Goal: Task Accomplishment & Management: Manage account settings

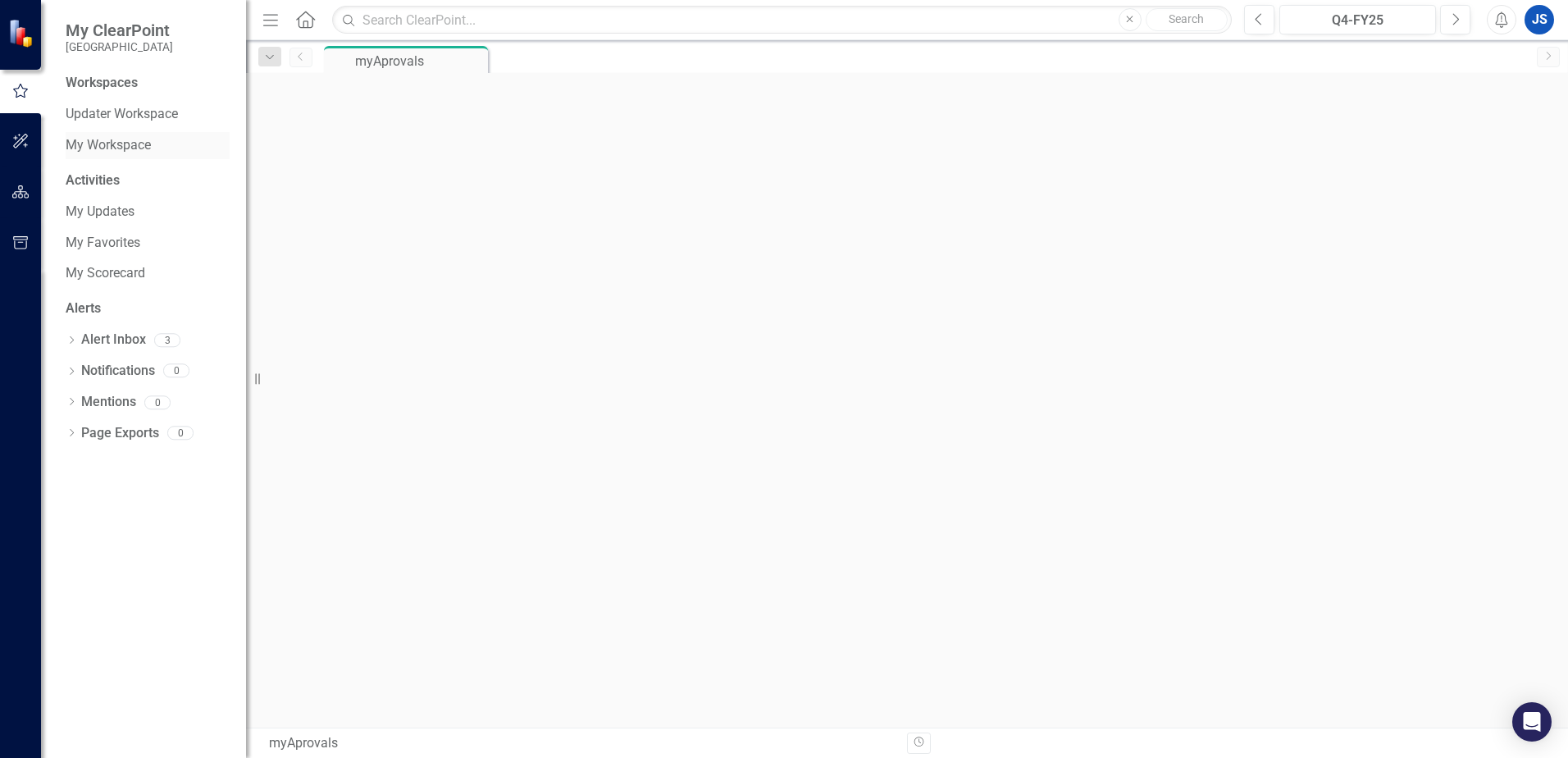
click at [124, 144] on link "My Workspace" at bounding box center [147, 145] width 164 height 19
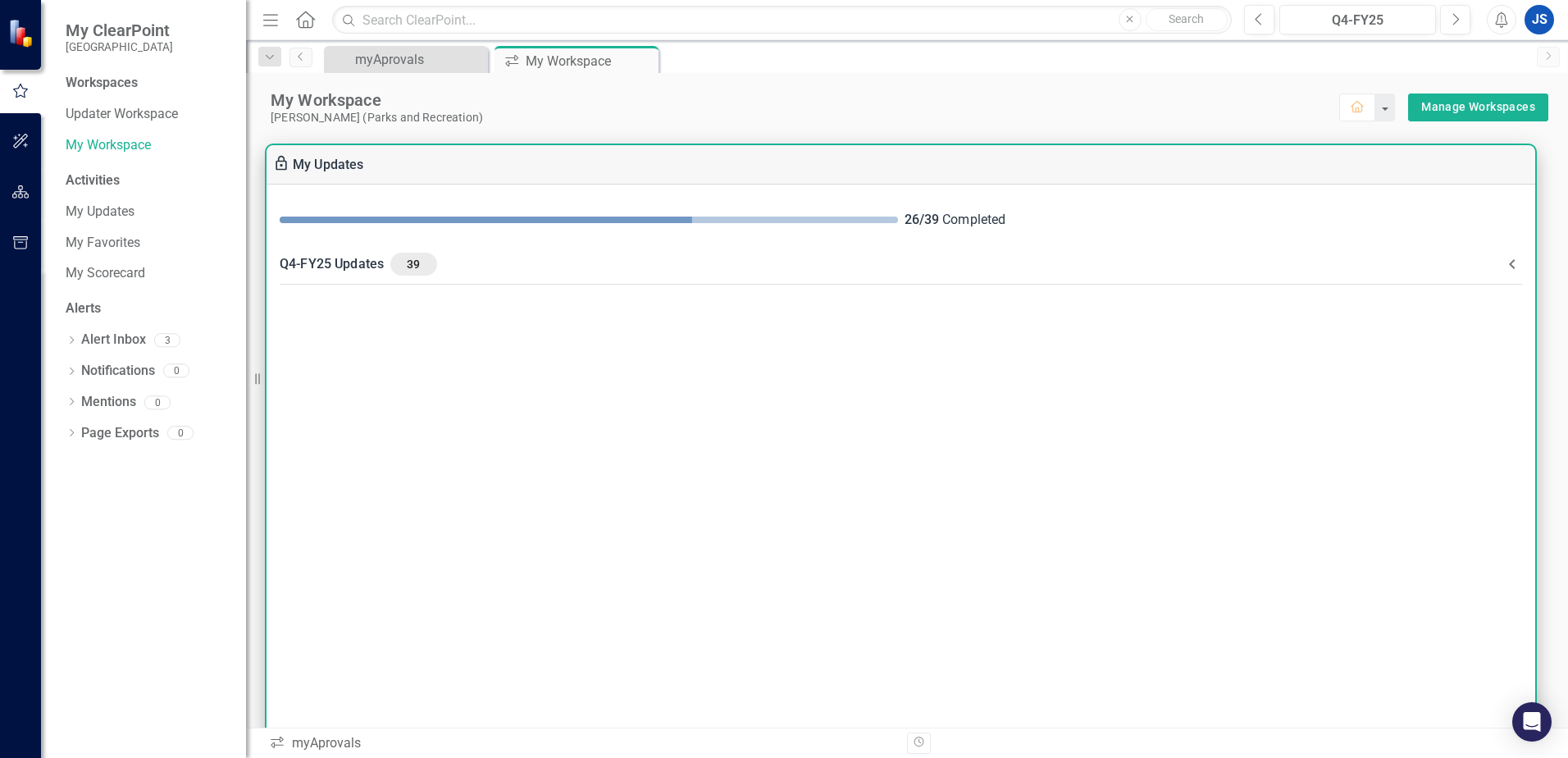
click at [381, 264] on div "Q4-FY25 Updates 39" at bounding box center [891, 264] width 1223 height 23
click at [379, 263] on div "Q4-FY25 Updates 39" at bounding box center [891, 264] width 1223 height 23
click at [377, 264] on div "Q4-FY25 Updates 39" at bounding box center [891, 264] width 1223 height 23
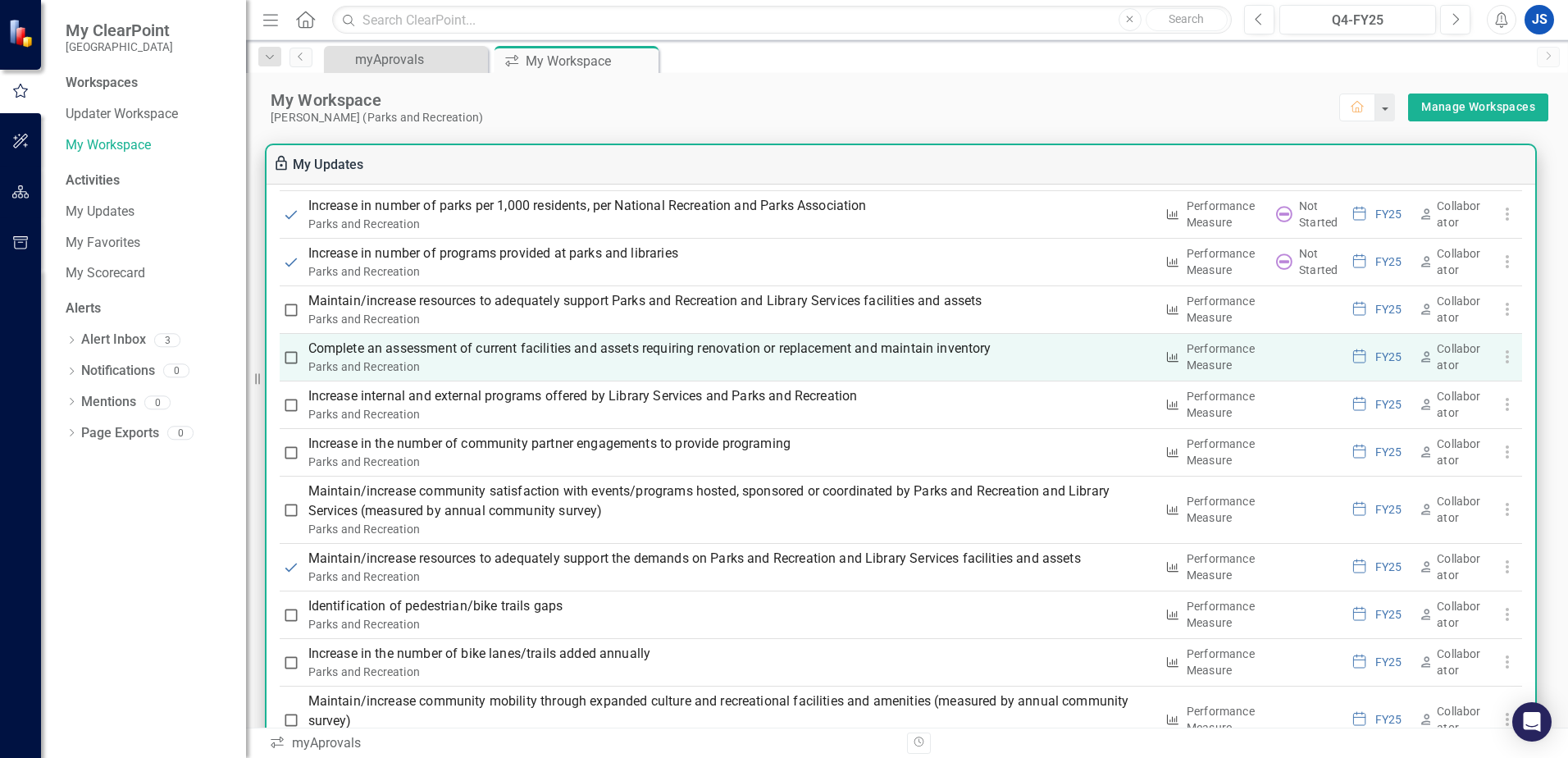
scroll to position [1724, 0]
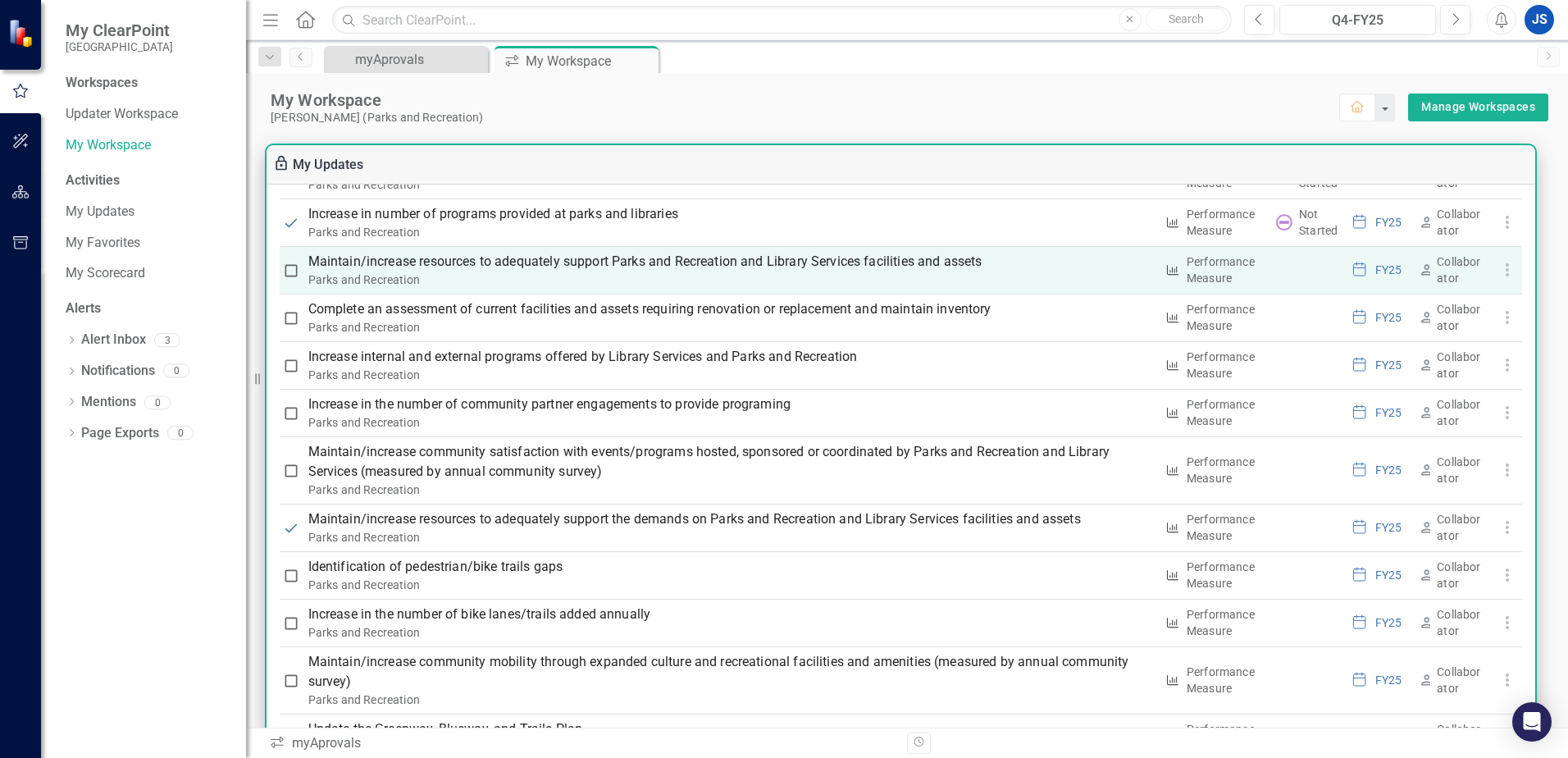
click at [361, 264] on p "Maintain/increase resources to adequately support Parks and Recreation and Libr…" at bounding box center [732, 262] width 847 height 20
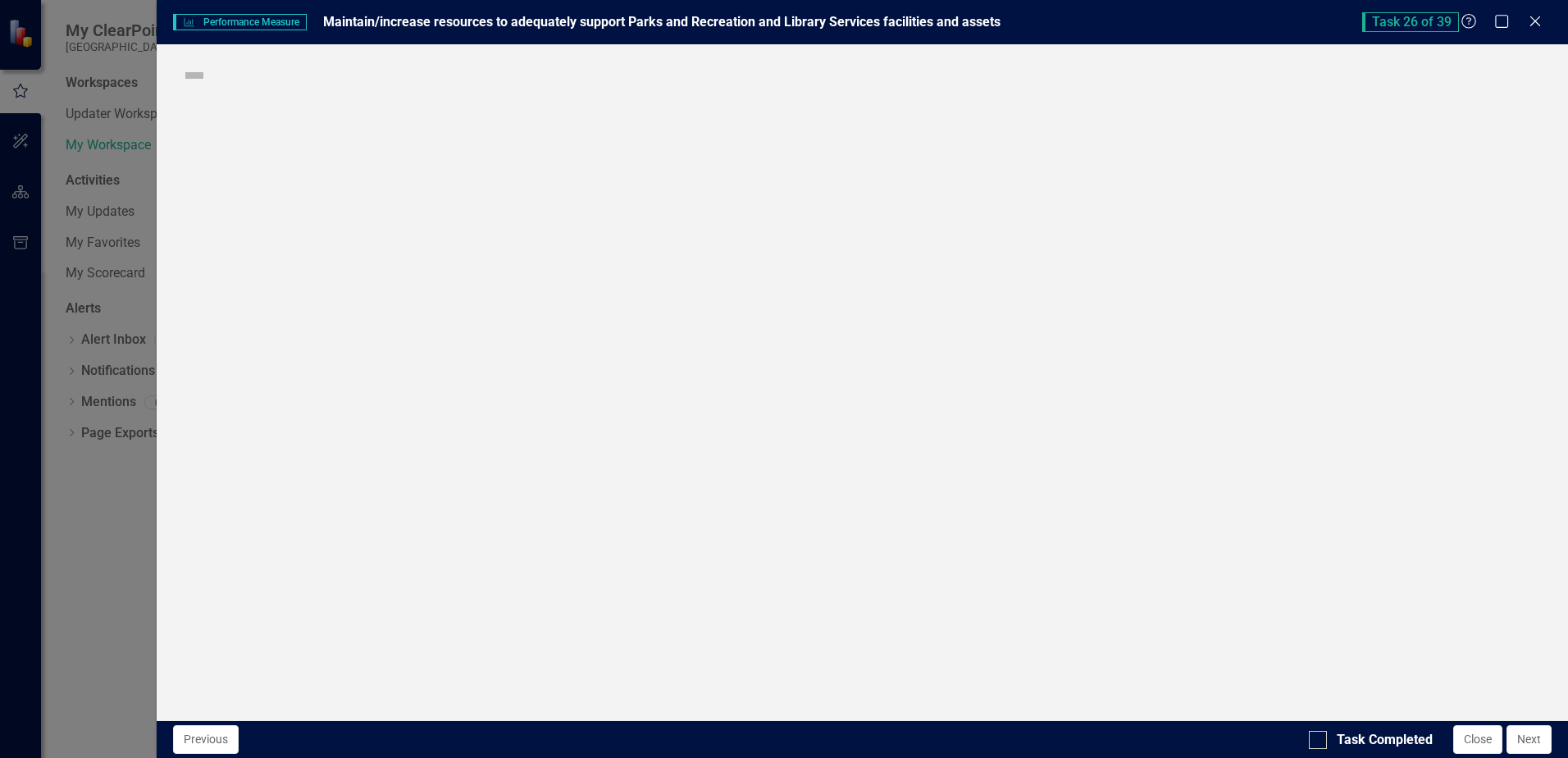
click at [361, 264] on div "Performance Measure Performance Measure Maintain/increase resources to adequate…" at bounding box center [784, 379] width 1568 height 758
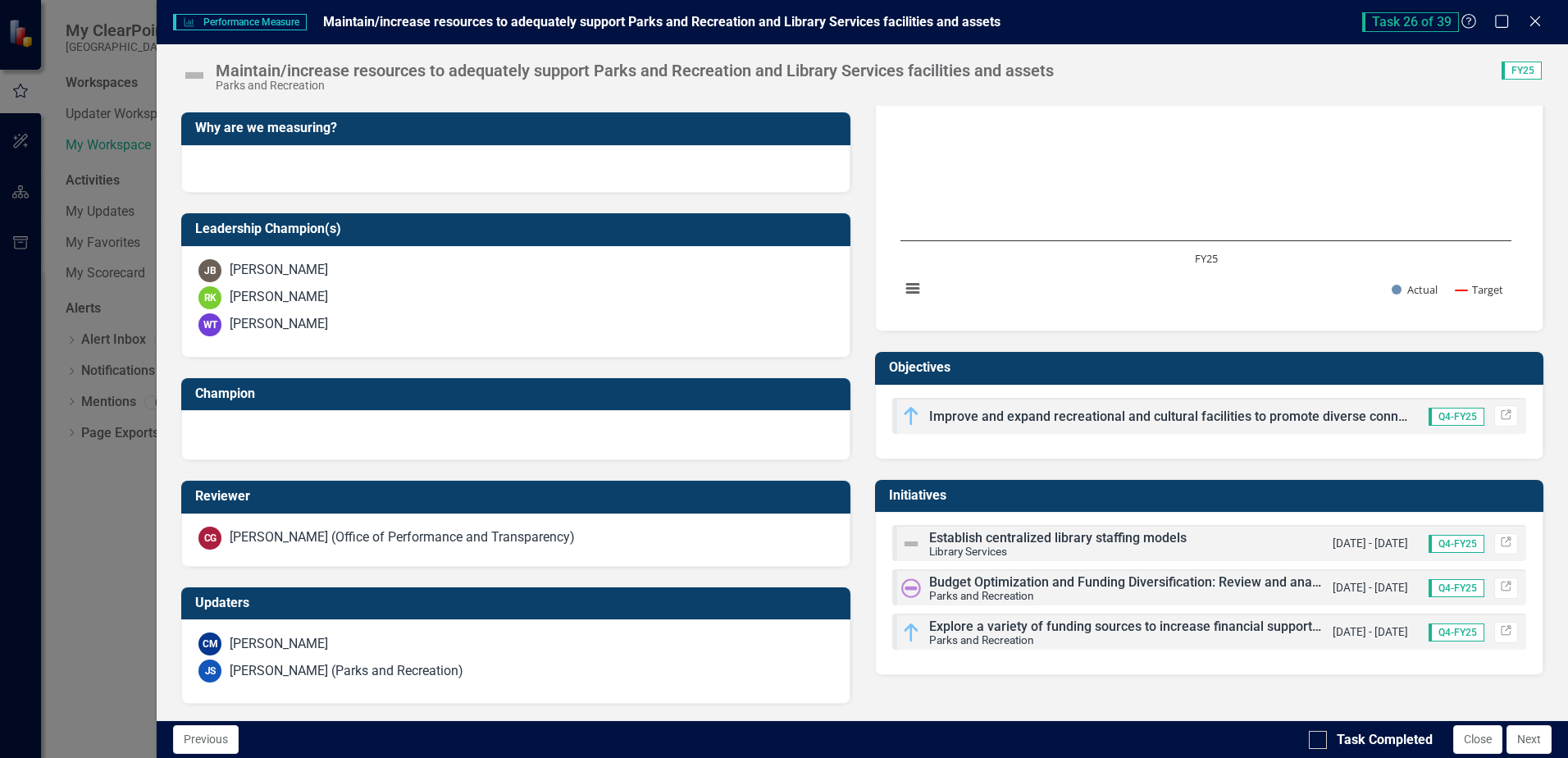
scroll to position [371, 0]
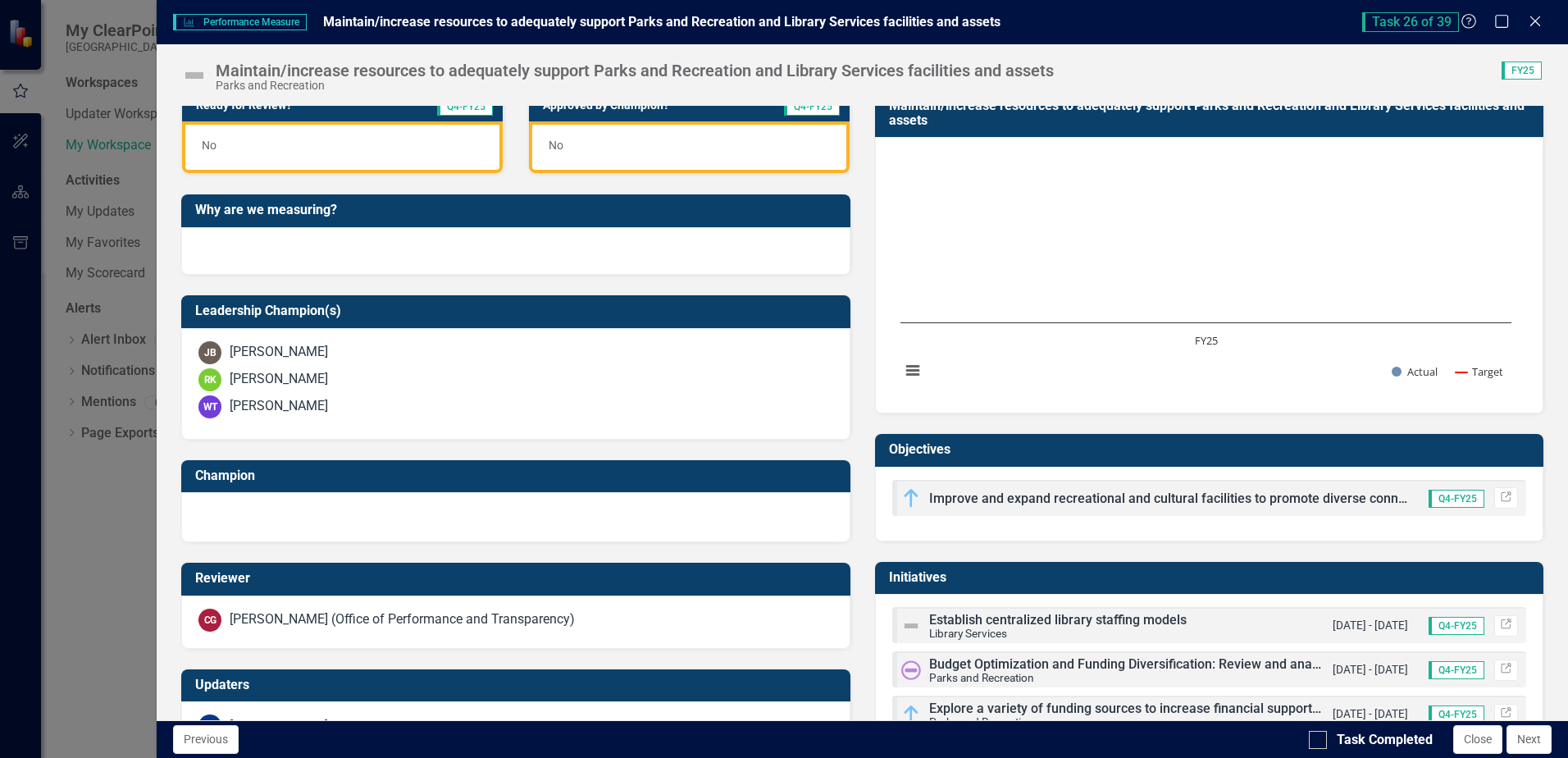
click at [74, 503] on div "Performance Measure Performance Measure Maintain/increase resources to adequate…" at bounding box center [784, 379] width 1568 height 758
click at [1533, 23] on icon "Close" at bounding box center [1535, 21] width 21 height 16
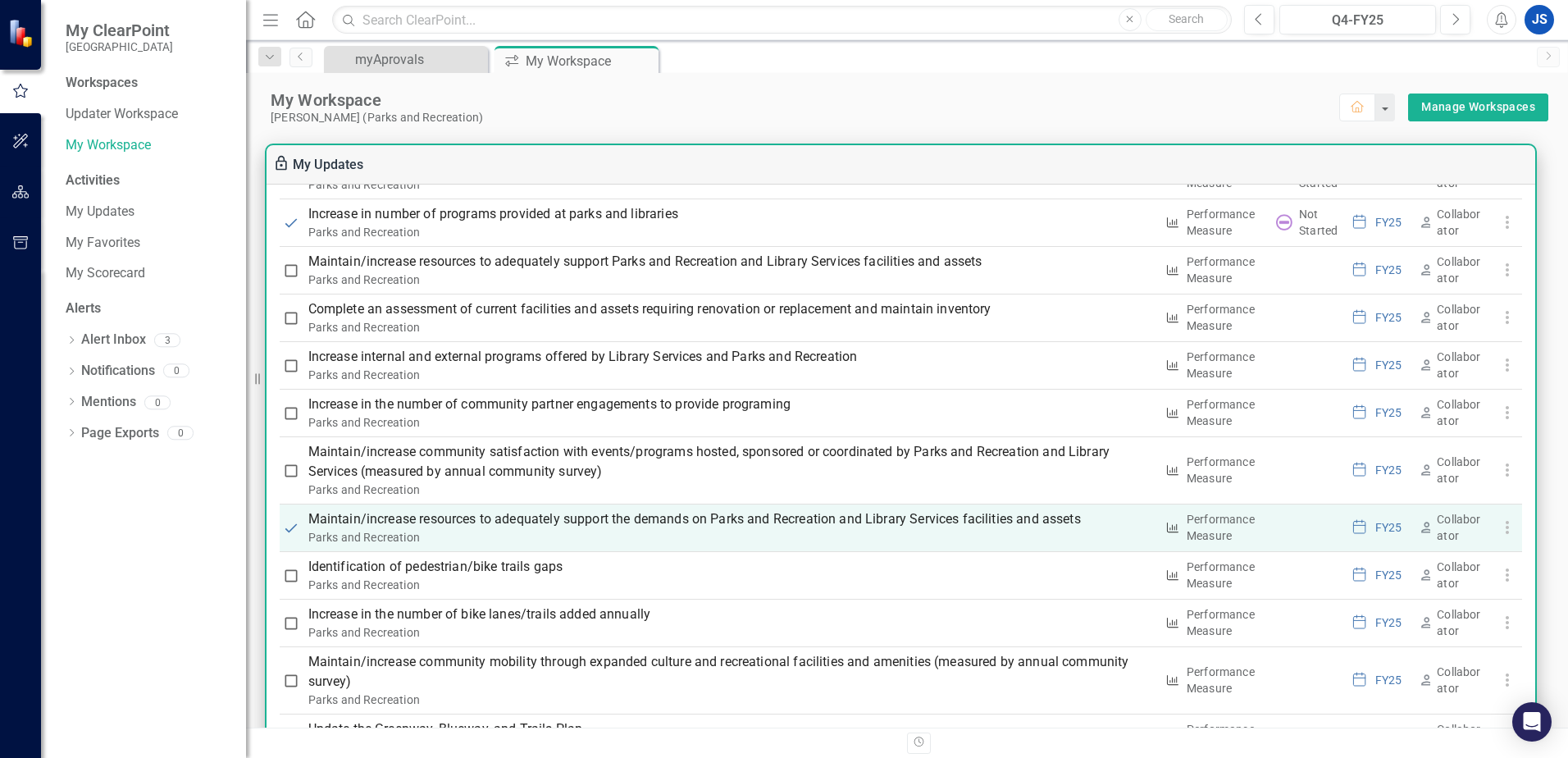
click at [341, 525] on p "Maintain/increase resources to adequately support the demands on Parks and Recr…" at bounding box center [732, 520] width 847 height 20
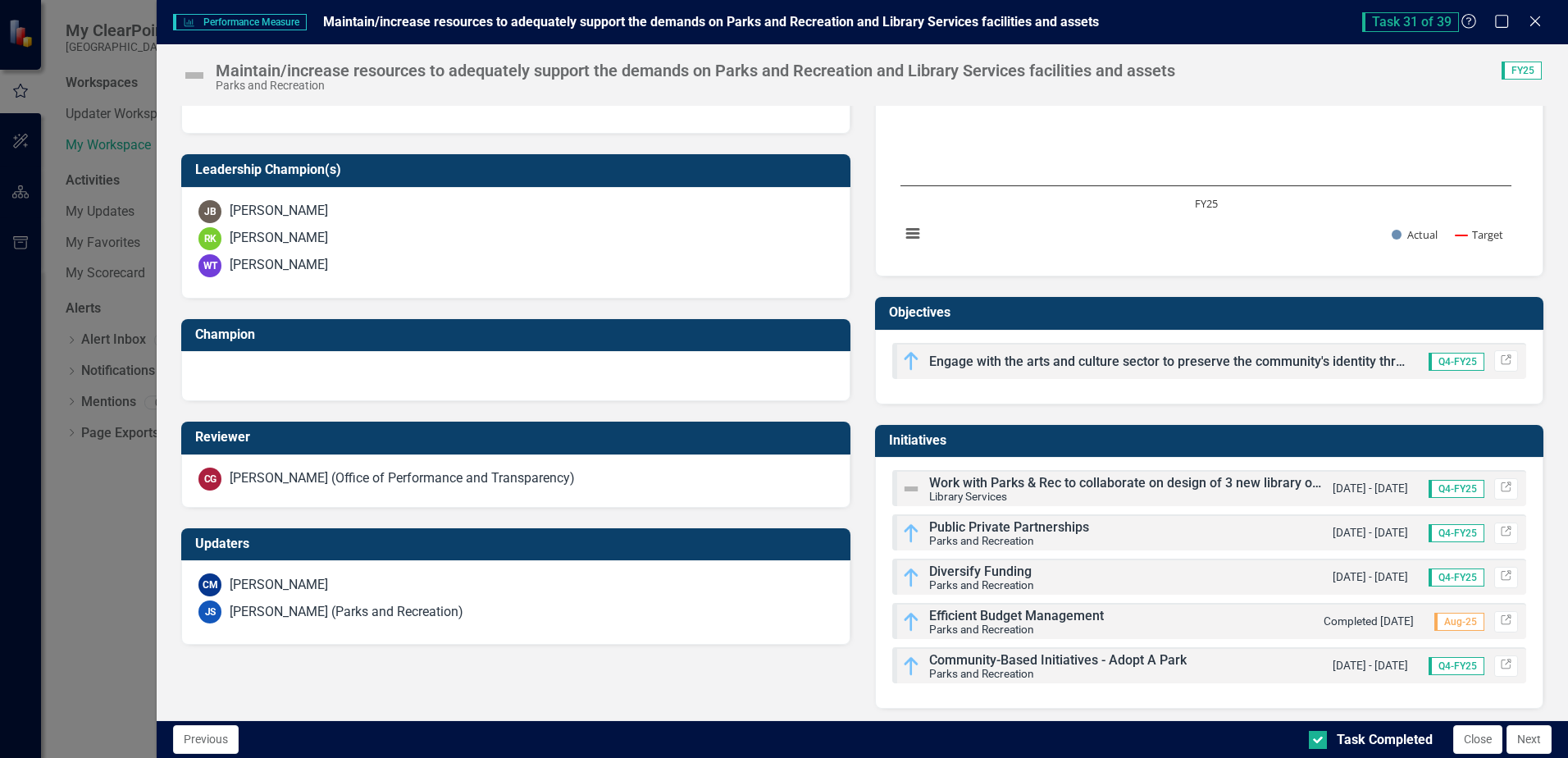
scroll to position [517, 0]
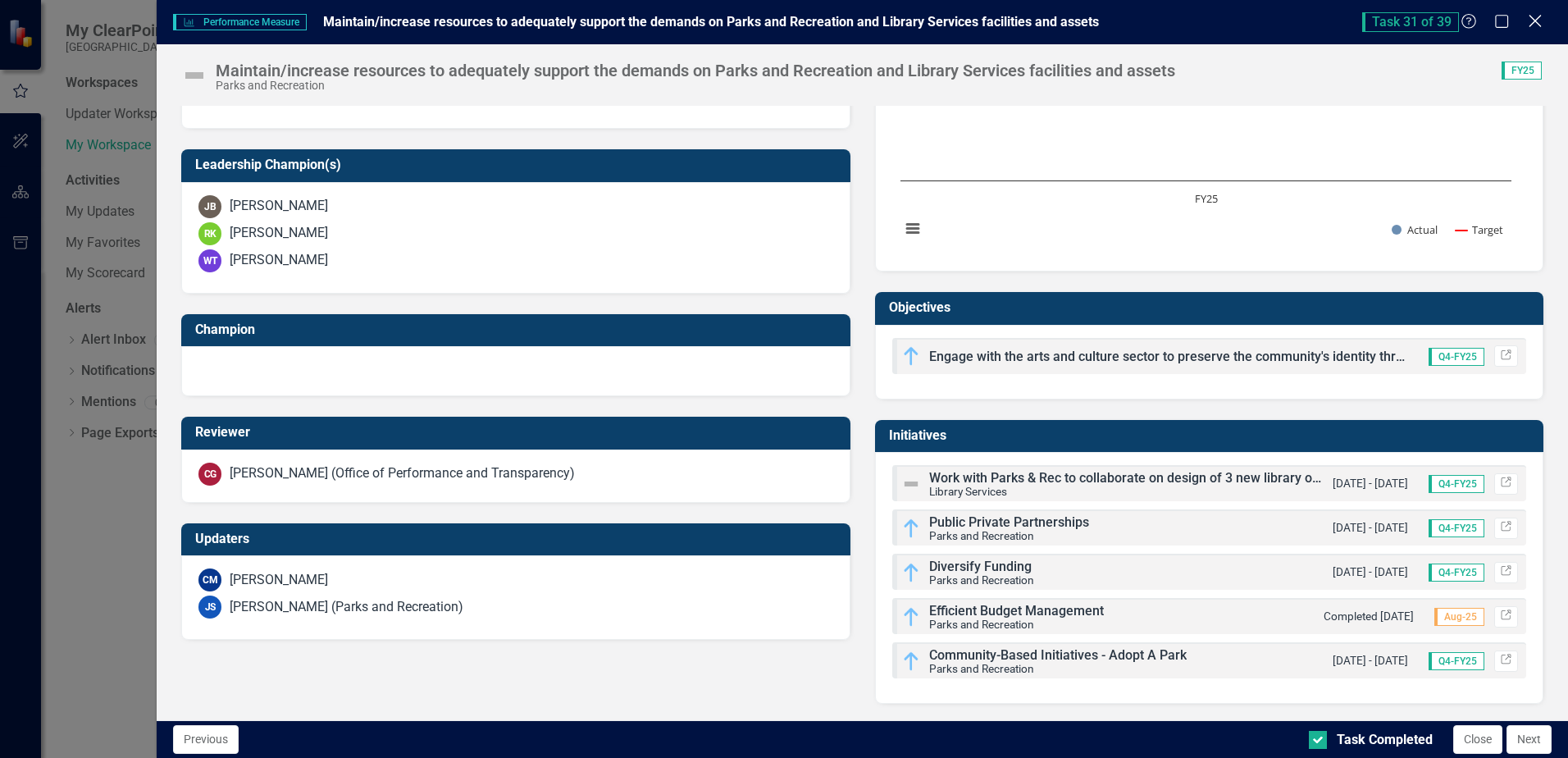
click at [1533, 21] on icon "Close" at bounding box center [1535, 21] width 21 height 16
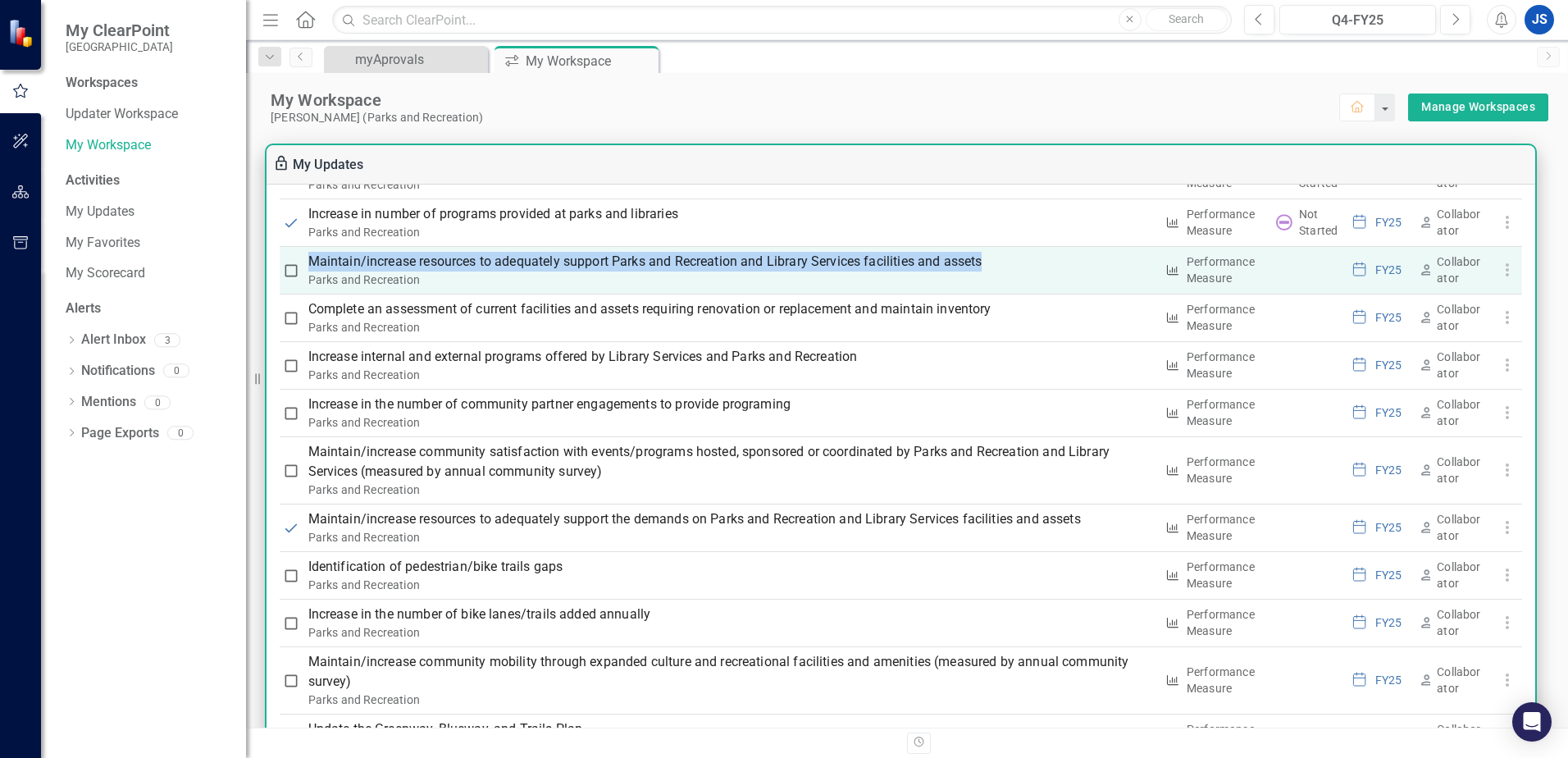
drag, startPoint x: 295, startPoint y: 251, endPoint x: 1001, endPoint y: 271, distance: 706.3
click at [1001, 271] on tr "Maintain/increase resources to adequately support Parks and Recreation and Libr…" at bounding box center [901, 270] width 1243 height 48
drag, startPoint x: 1001, startPoint y: 271, endPoint x: 906, endPoint y: 263, distance: 95.3
copy p "Maintain/increase resources to adequately support Parks and Recreation and Libr…"
click at [686, 265] on p "Maintain/increase resources to adequately support Parks and Recreation and Libr…" at bounding box center [732, 262] width 847 height 20
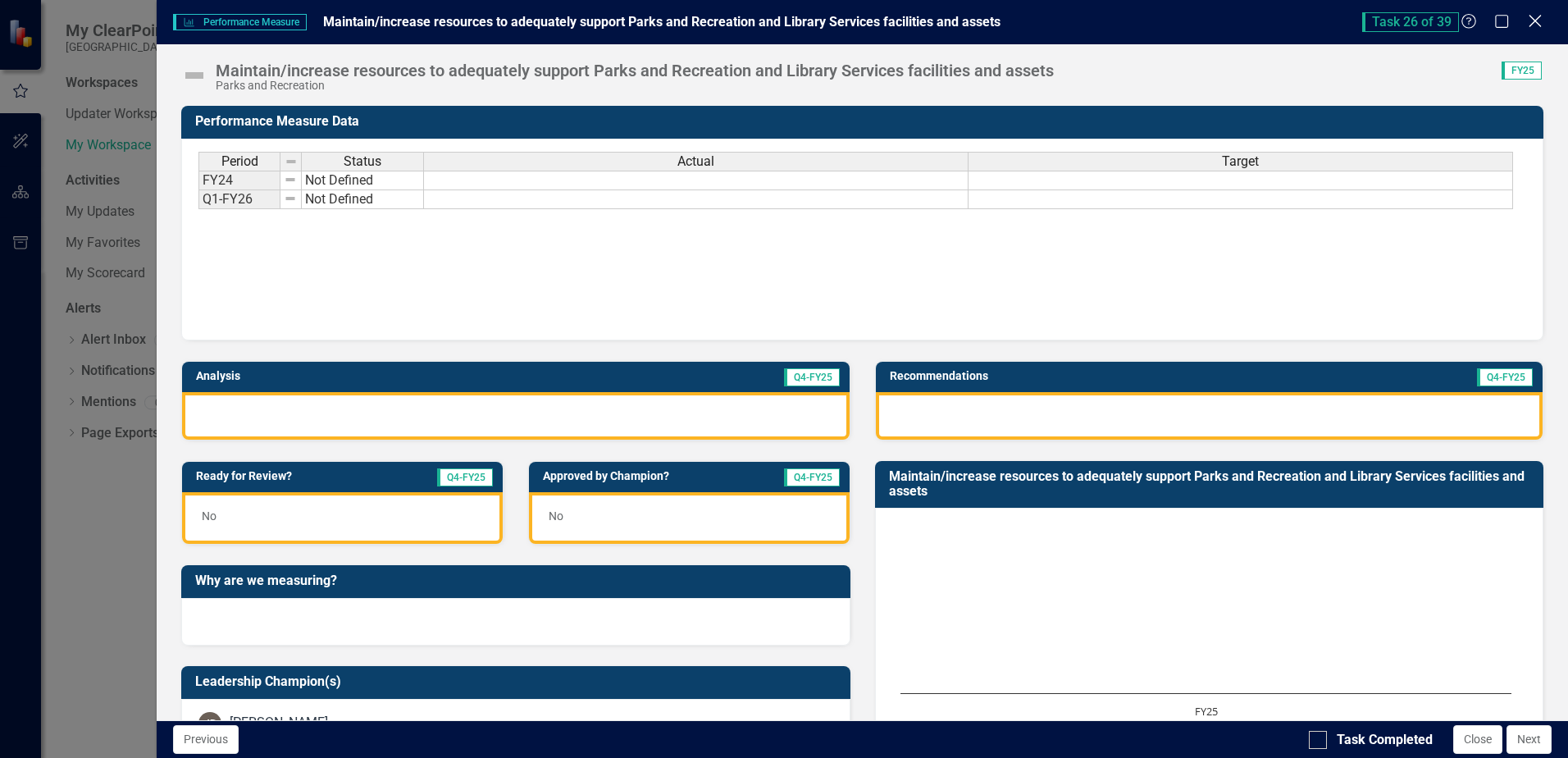
click at [1533, 21] on icon "Close" at bounding box center [1535, 21] width 21 height 16
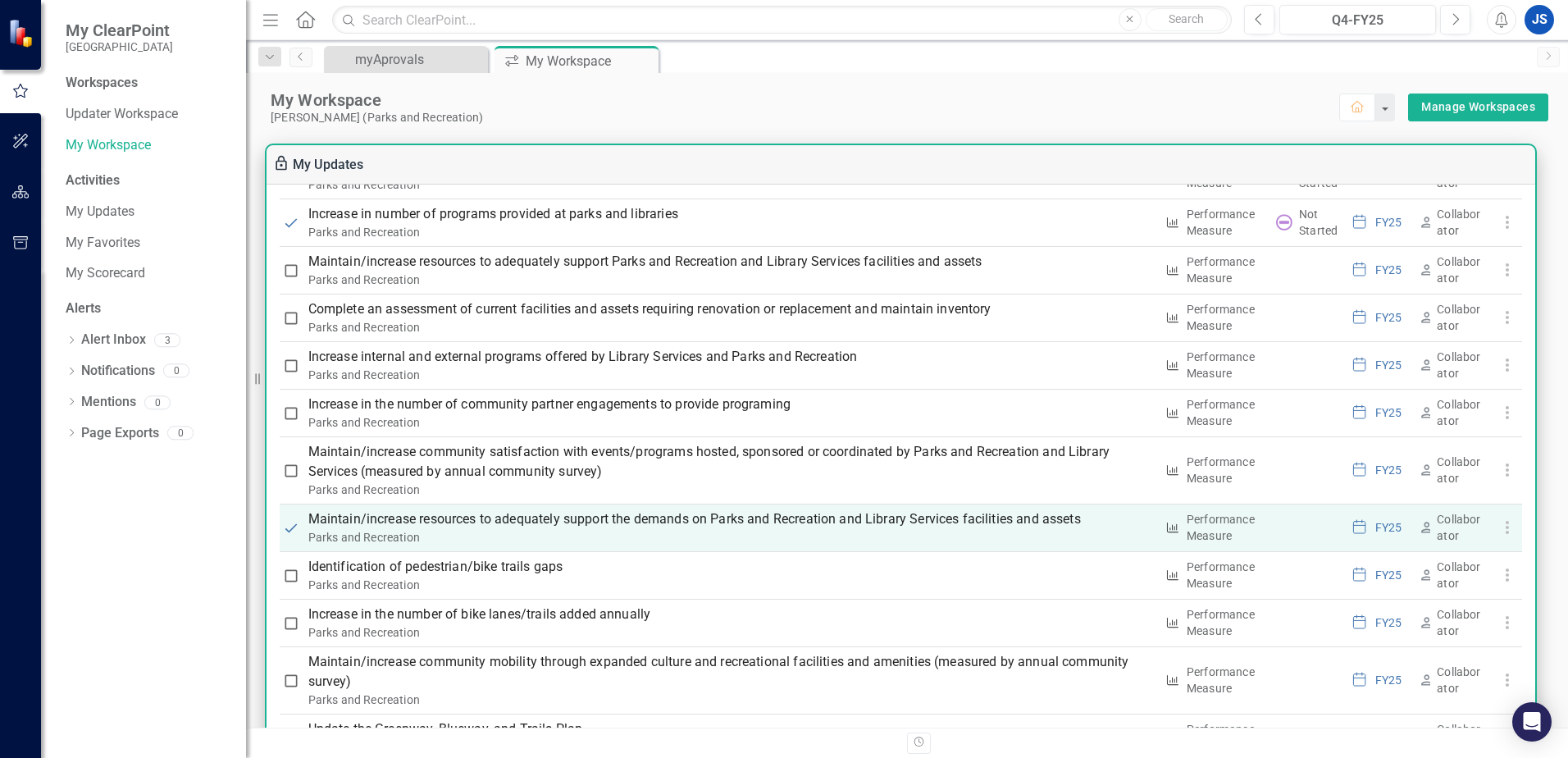
click at [563, 527] on p "Maintain/increase resources to adequately support the demands on Parks and Recr…" at bounding box center [732, 520] width 847 height 20
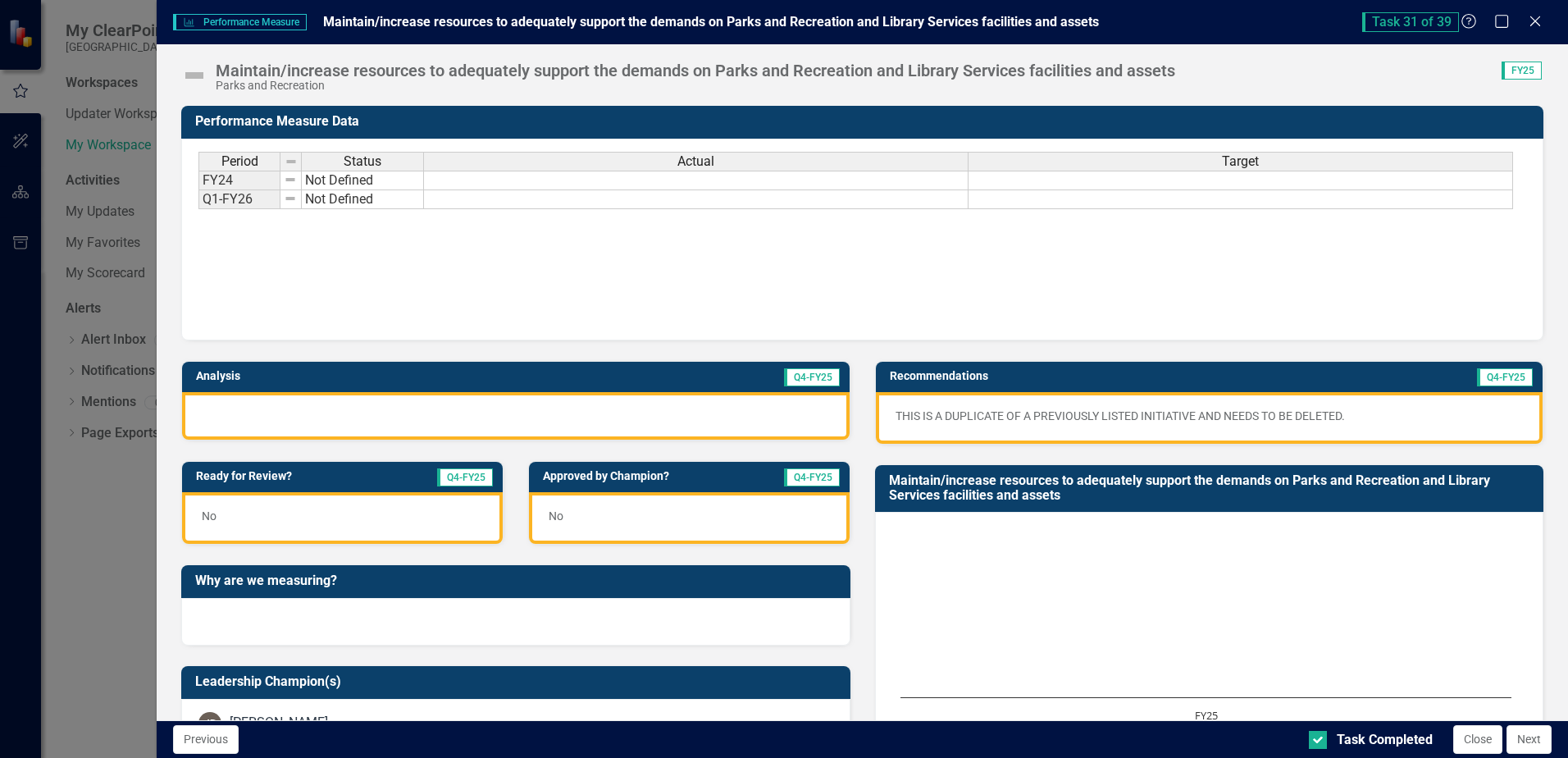
click at [1105, 320] on div "Period Status Actual Target FY24 Not Defined Q1-FY26 Not Defined Period Status …" at bounding box center [862, 239] width 1362 height 202
click at [1529, 18] on icon "Close" at bounding box center [1535, 21] width 21 height 16
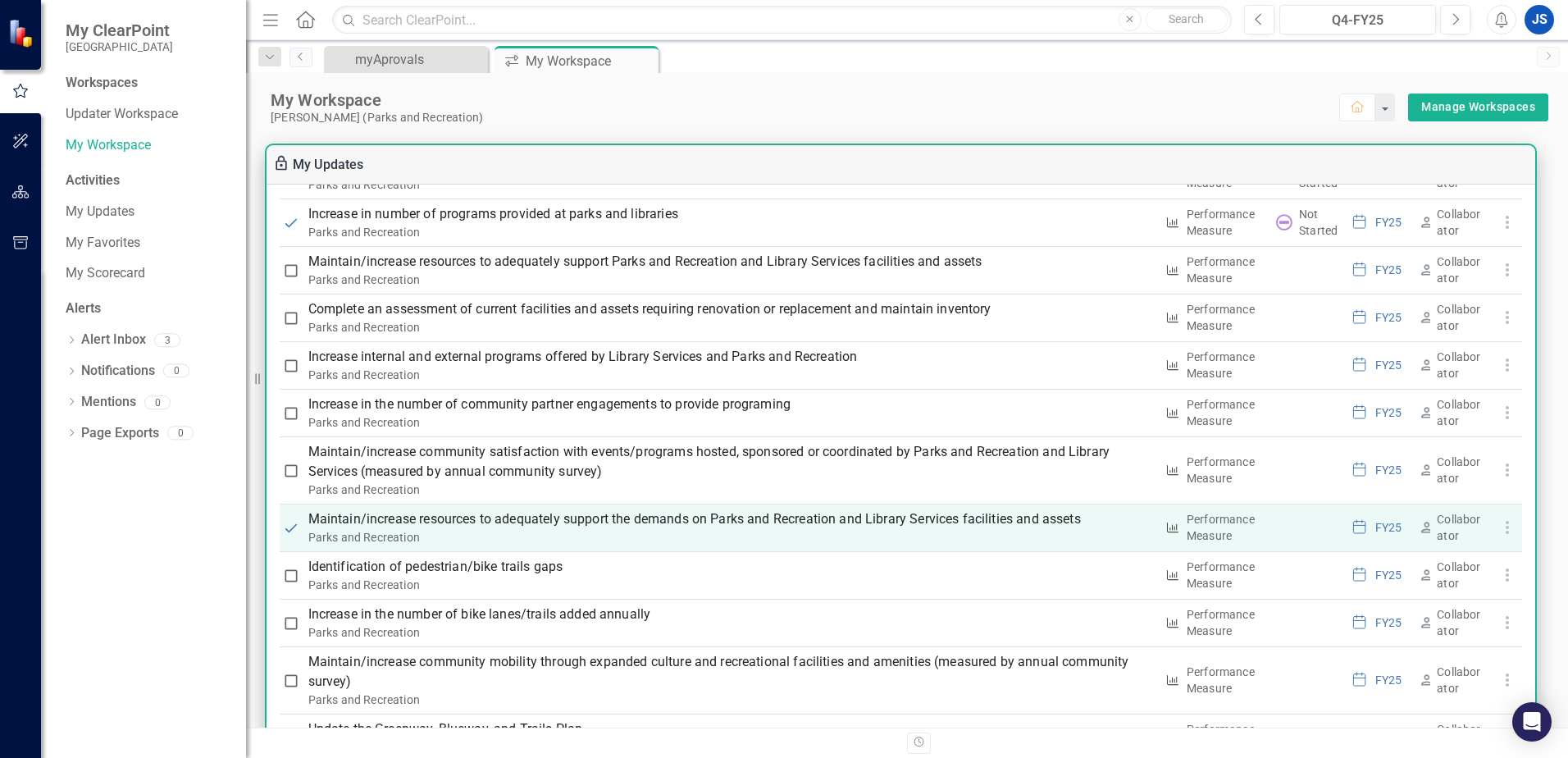
click at [1501, 527] on icon "button" at bounding box center [1507, 528] width 20 height 20
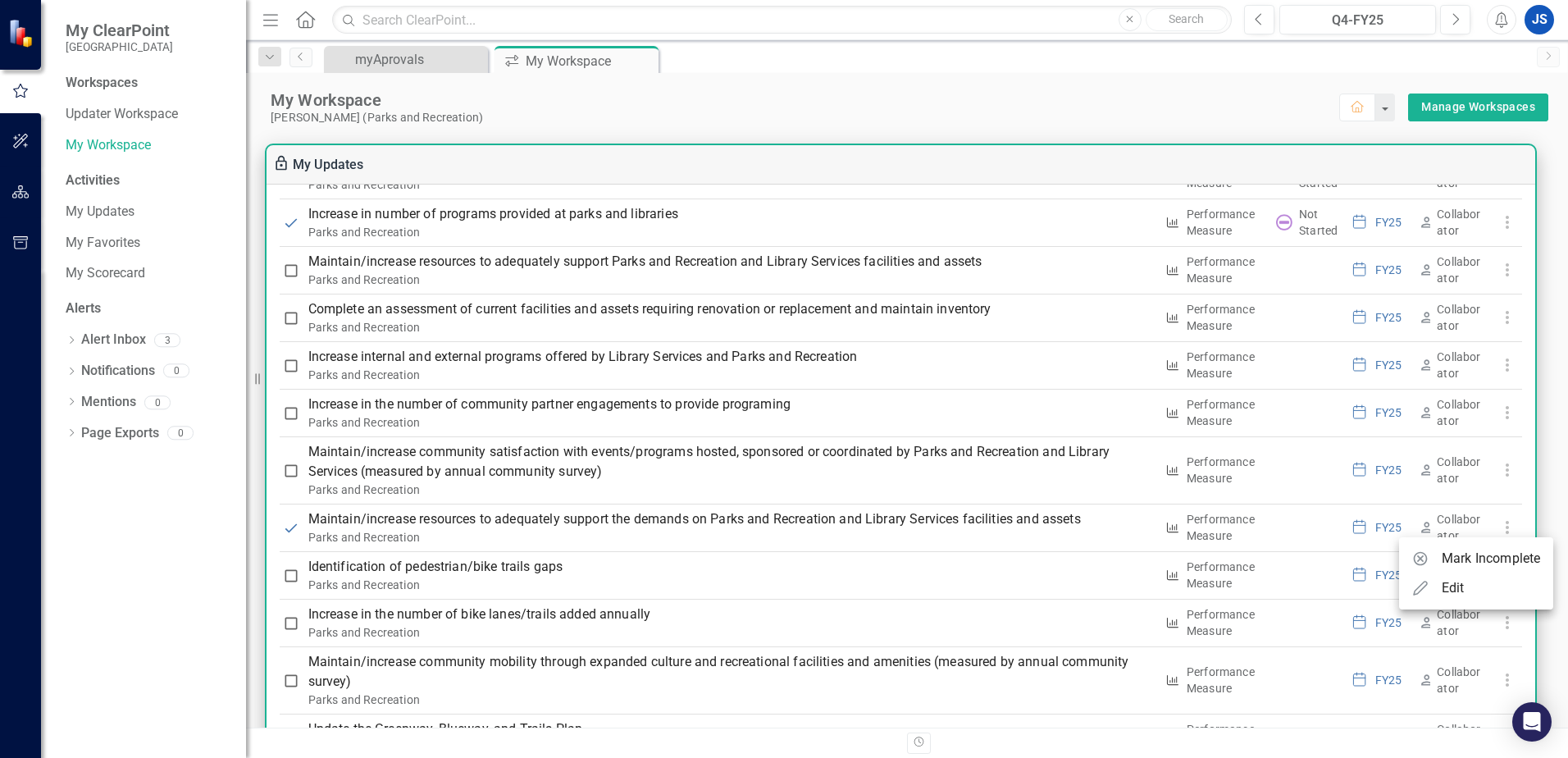
click at [1462, 585] on div "Edit" at bounding box center [1453, 588] width 23 height 20
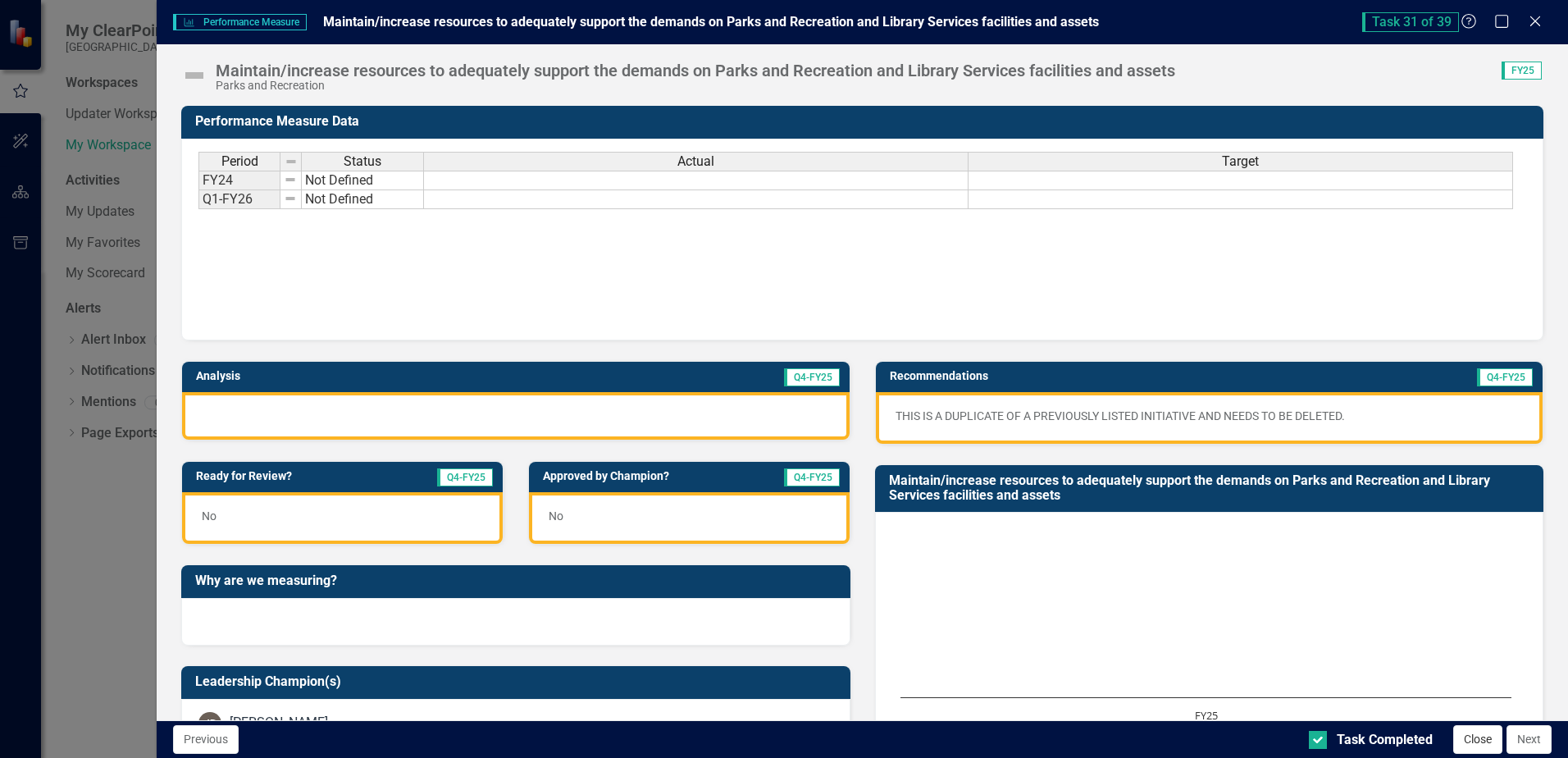
click at [1485, 744] on button "Close" at bounding box center [1478, 739] width 49 height 28
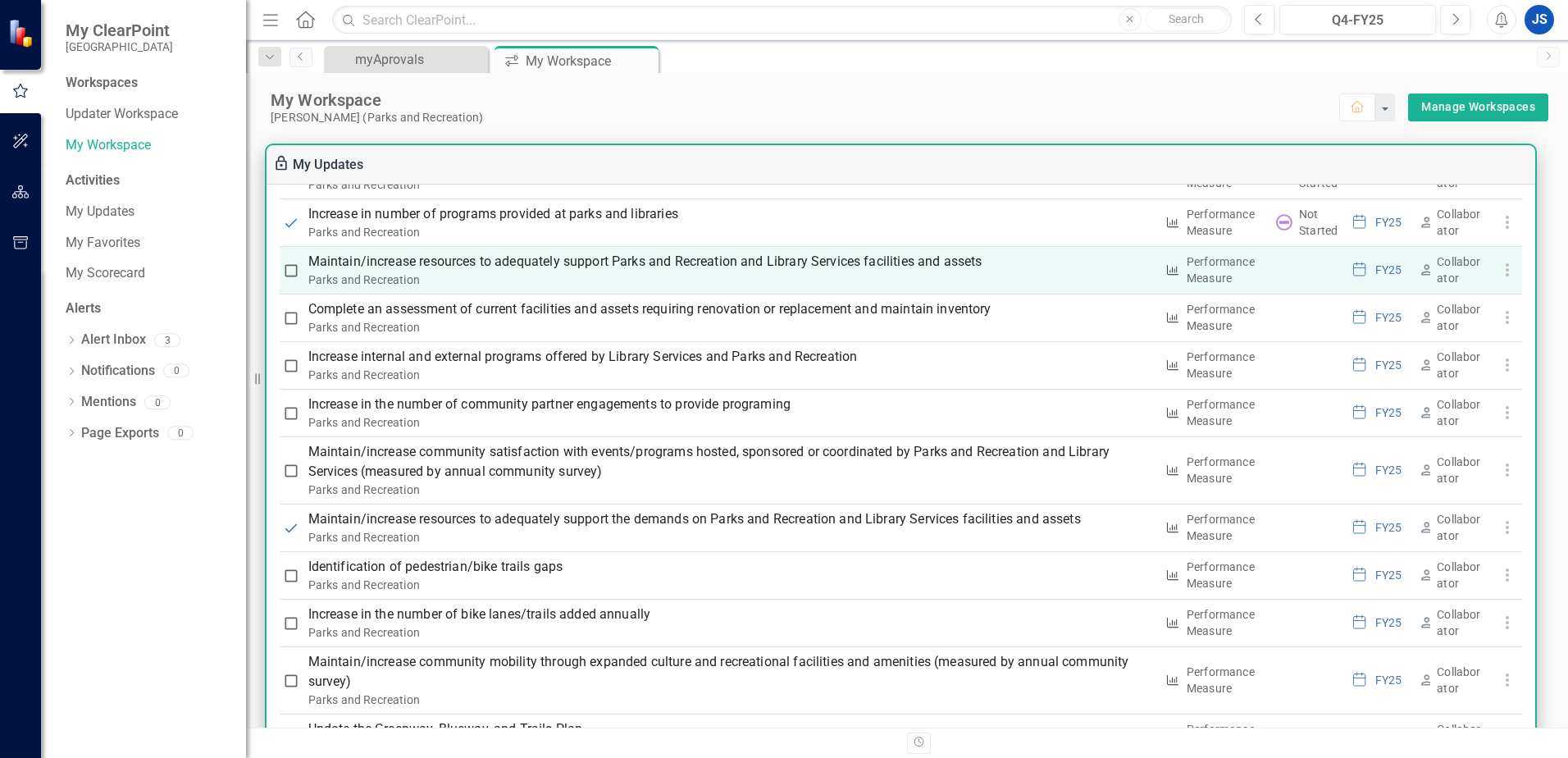
drag, startPoint x: 1500, startPoint y: 275, endPoint x: 1470, endPoint y: 272, distance: 30.1
click at [1468, 274] on div "Collaborator" at bounding box center [1462, 270] width 49 height 32
click at [1505, 270] on use "button" at bounding box center [1506, 270] width 3 height 13
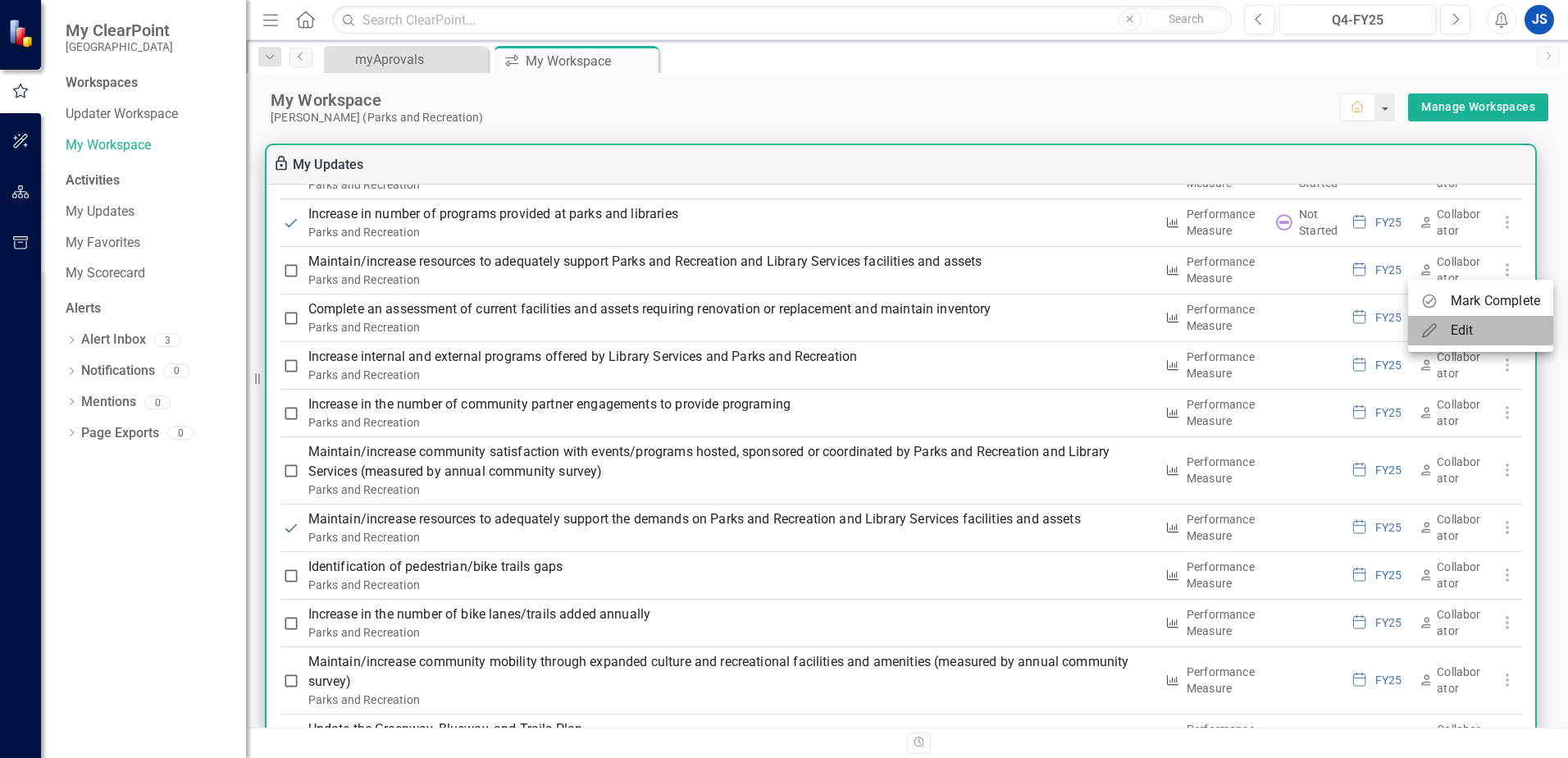
click at [1468, 332] on div "Edit" at bounding box center [1462, 330] width 23 height 20
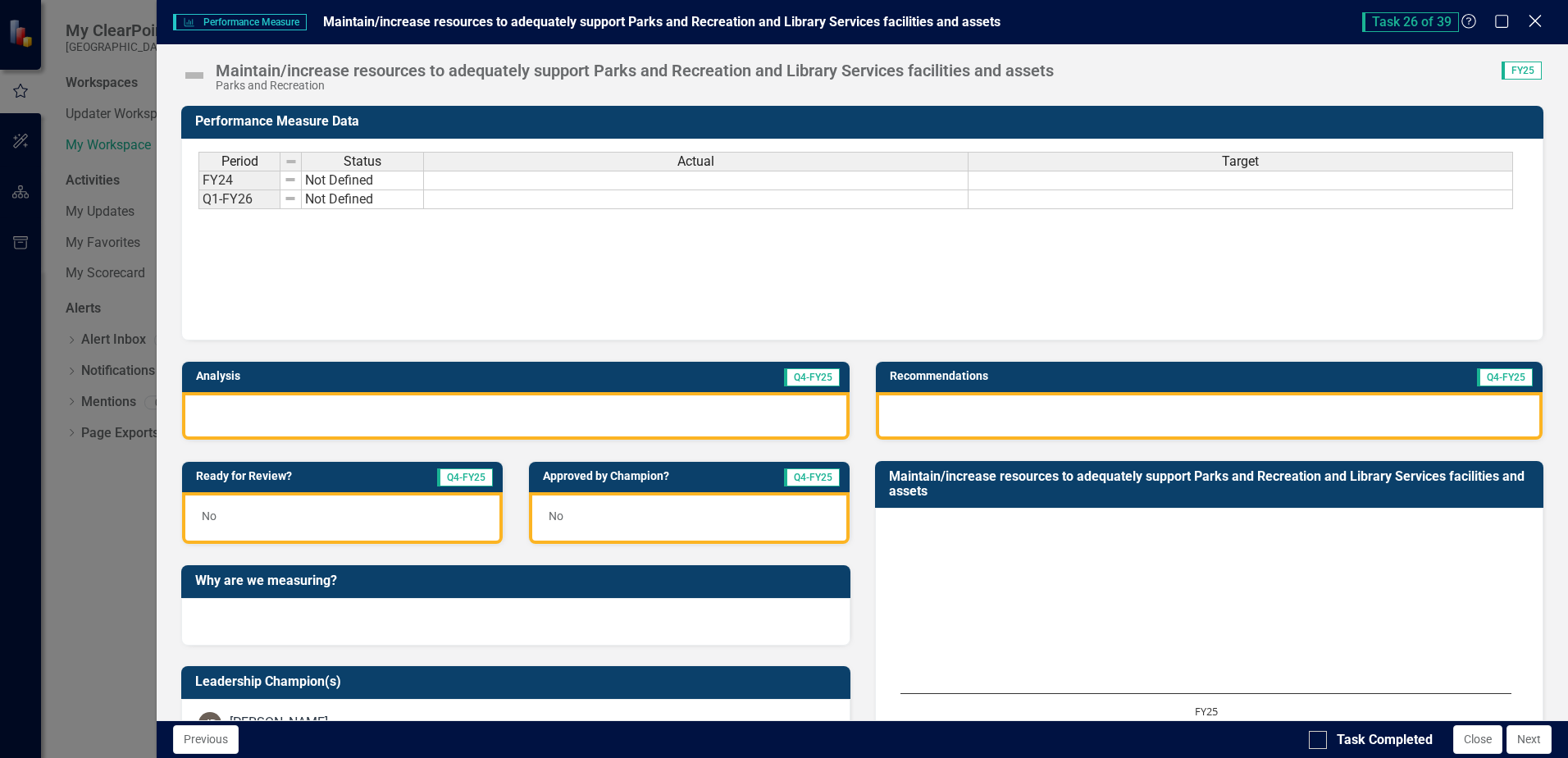
click at [1532, 28] on icon "Close" at bounding box center [1535, 21] width 21 height 16
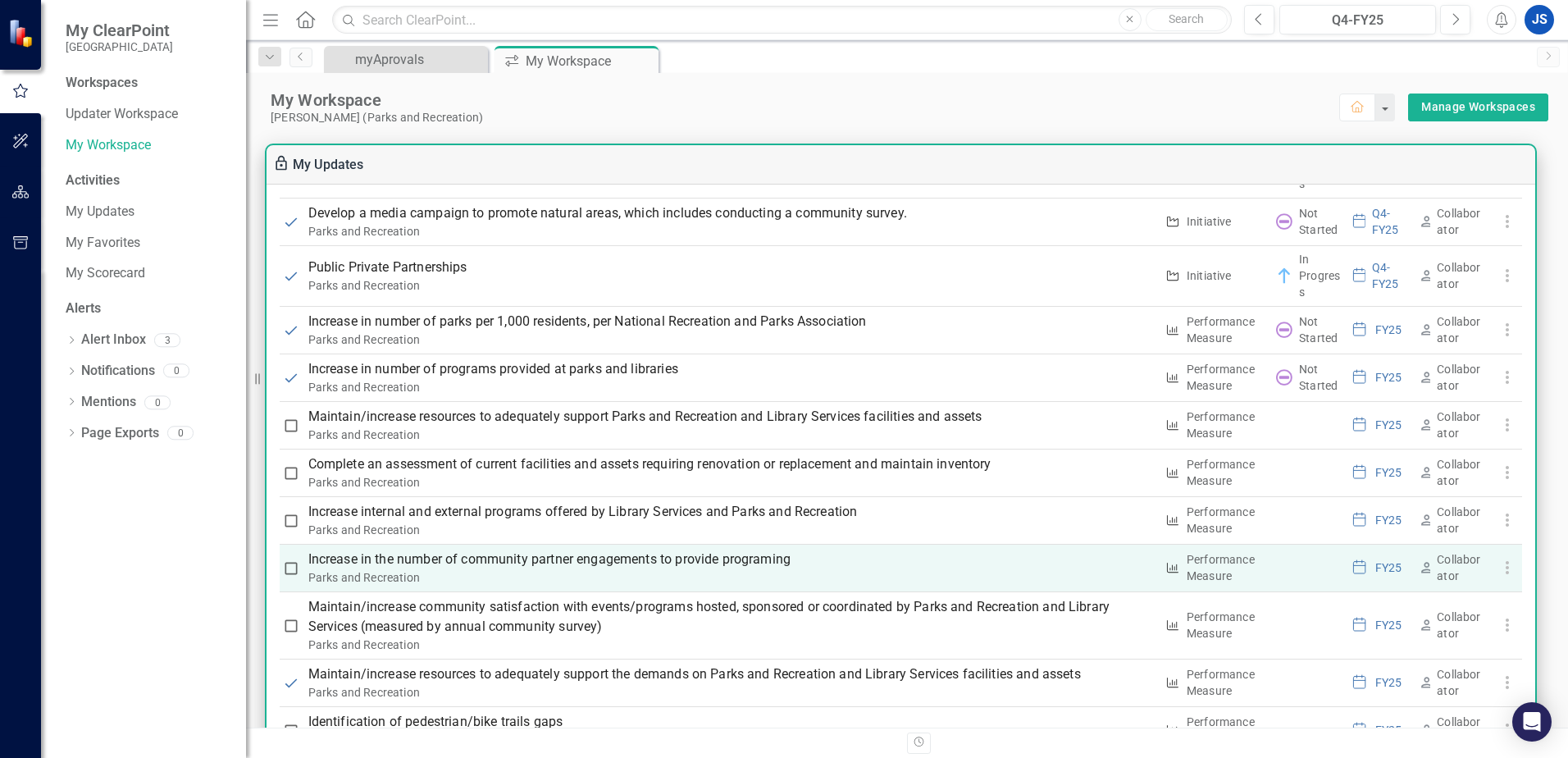
scroll to position [1559, 0]
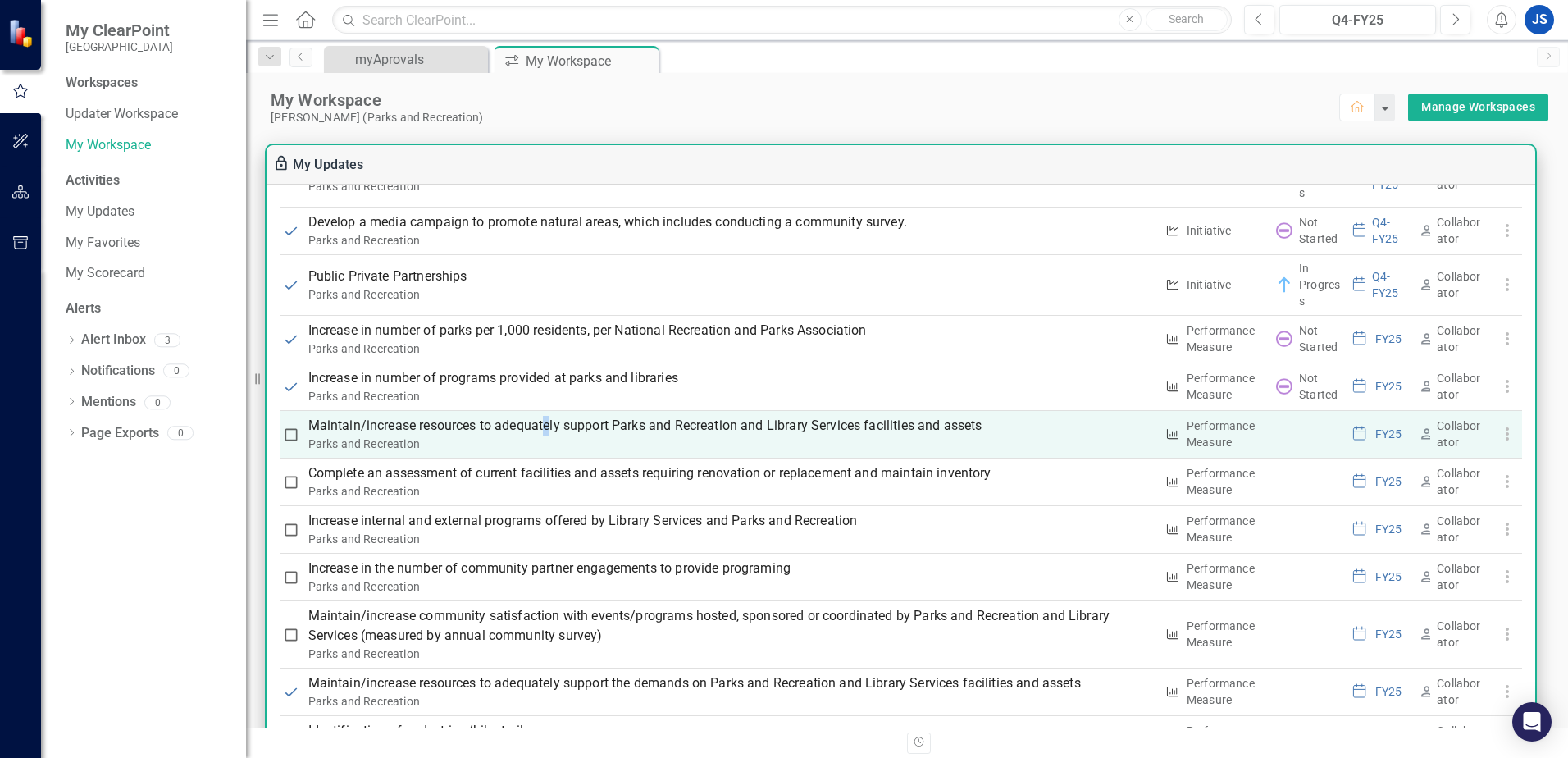
click at [550, 423] on p "Maintain/increase resources to adequately support Parks and Recreation and Libr…" at bounding box center [732, 426] width 847 height 20
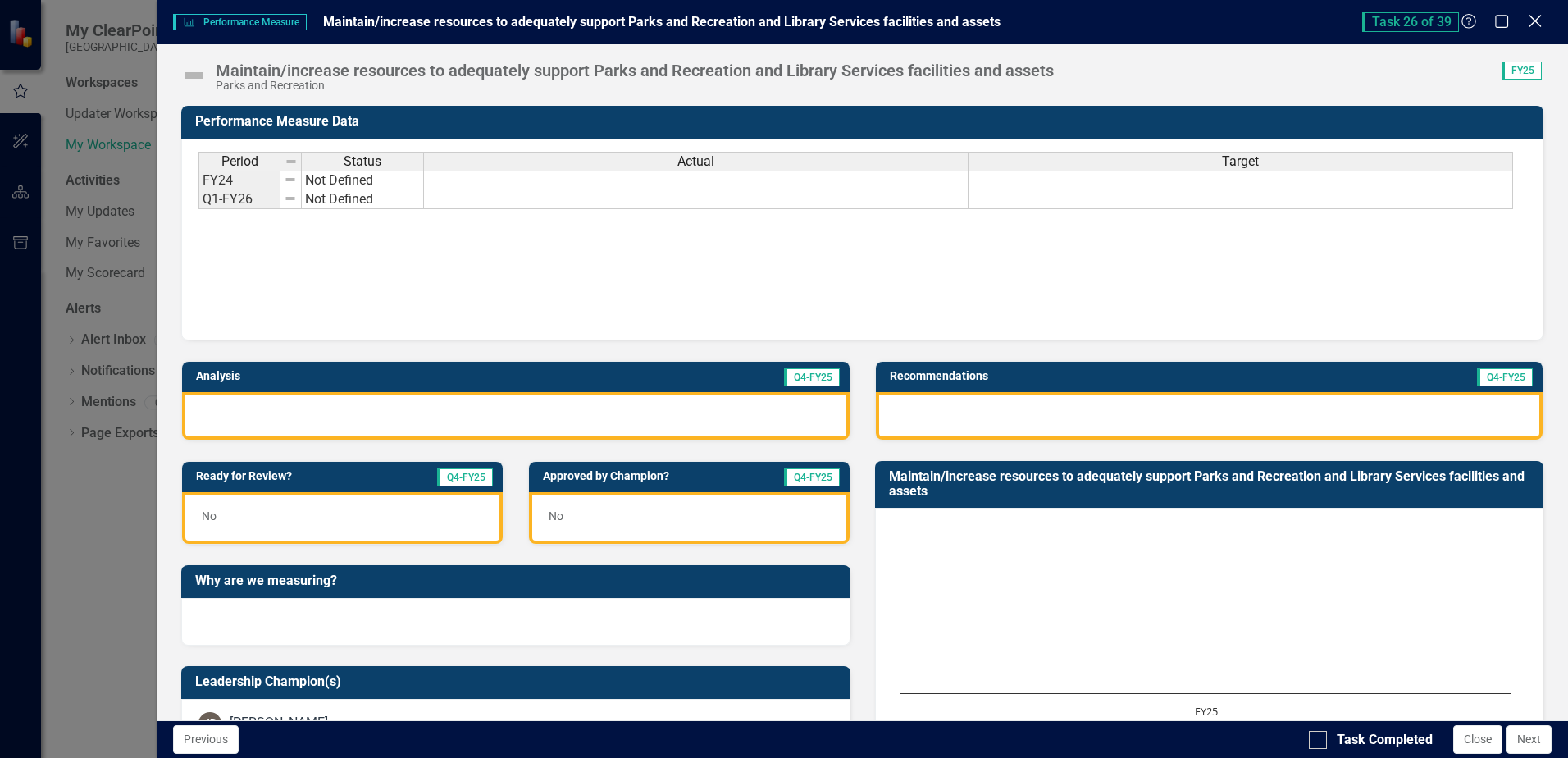
click at [1535, 24] on icon "Close" at bounding box center [1535, 21] width 21 height 16
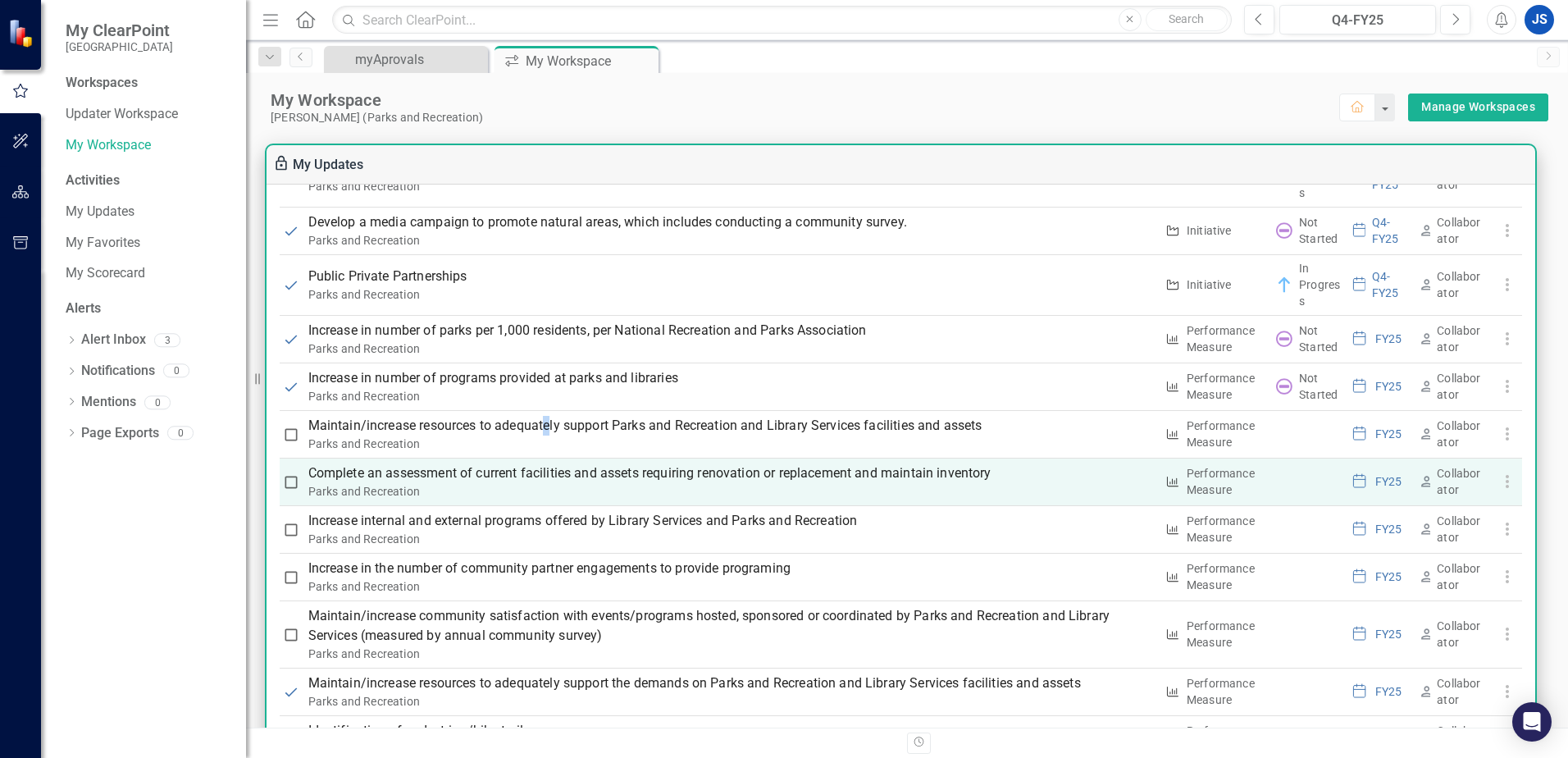
click at [1505, 486] on use "button" at bounding box center [1506, 481] width 3 height 13
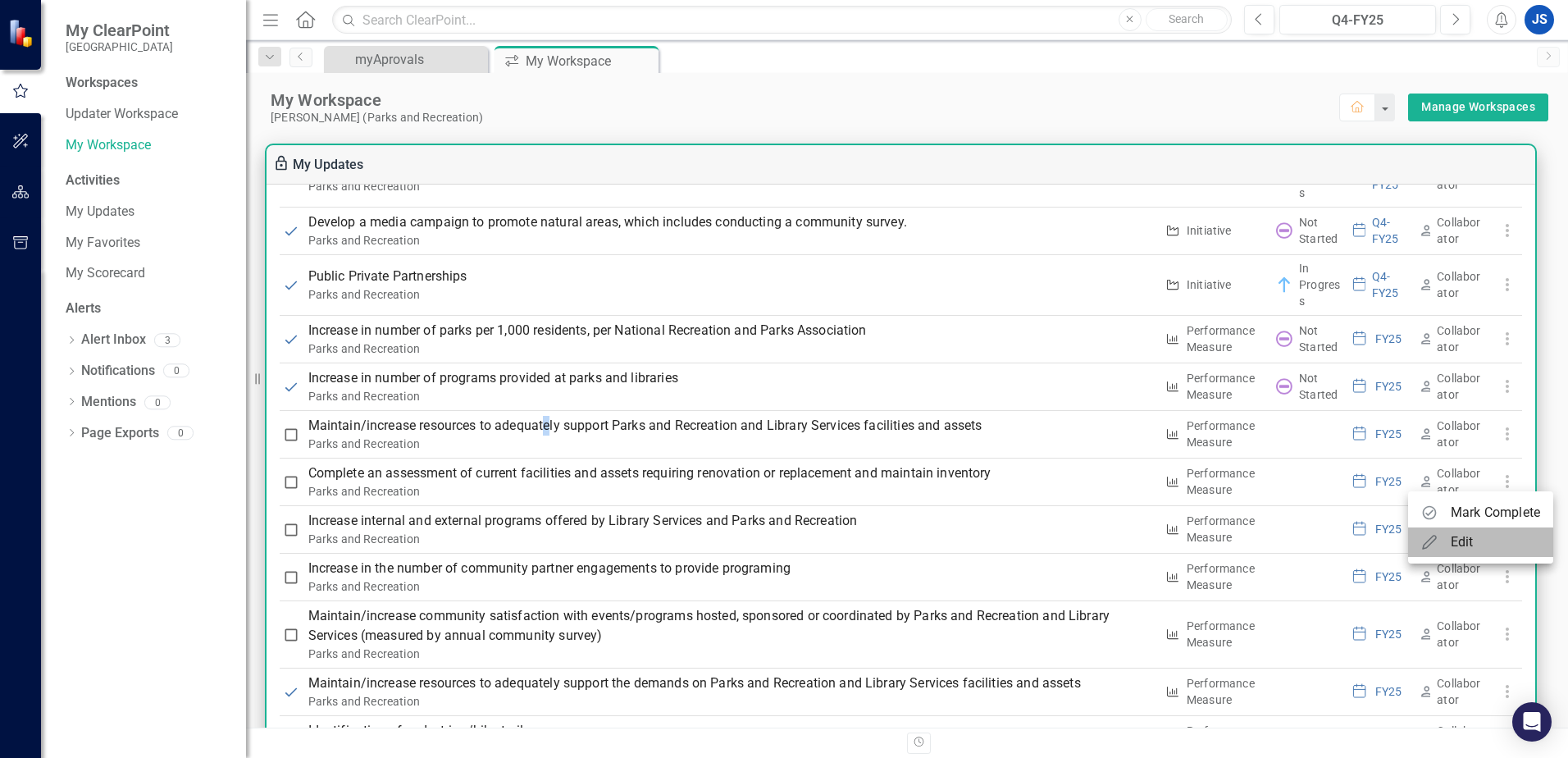
click at [1483, 538] on li "Edit" at bounding box center [1481, 542] width 145 height 29
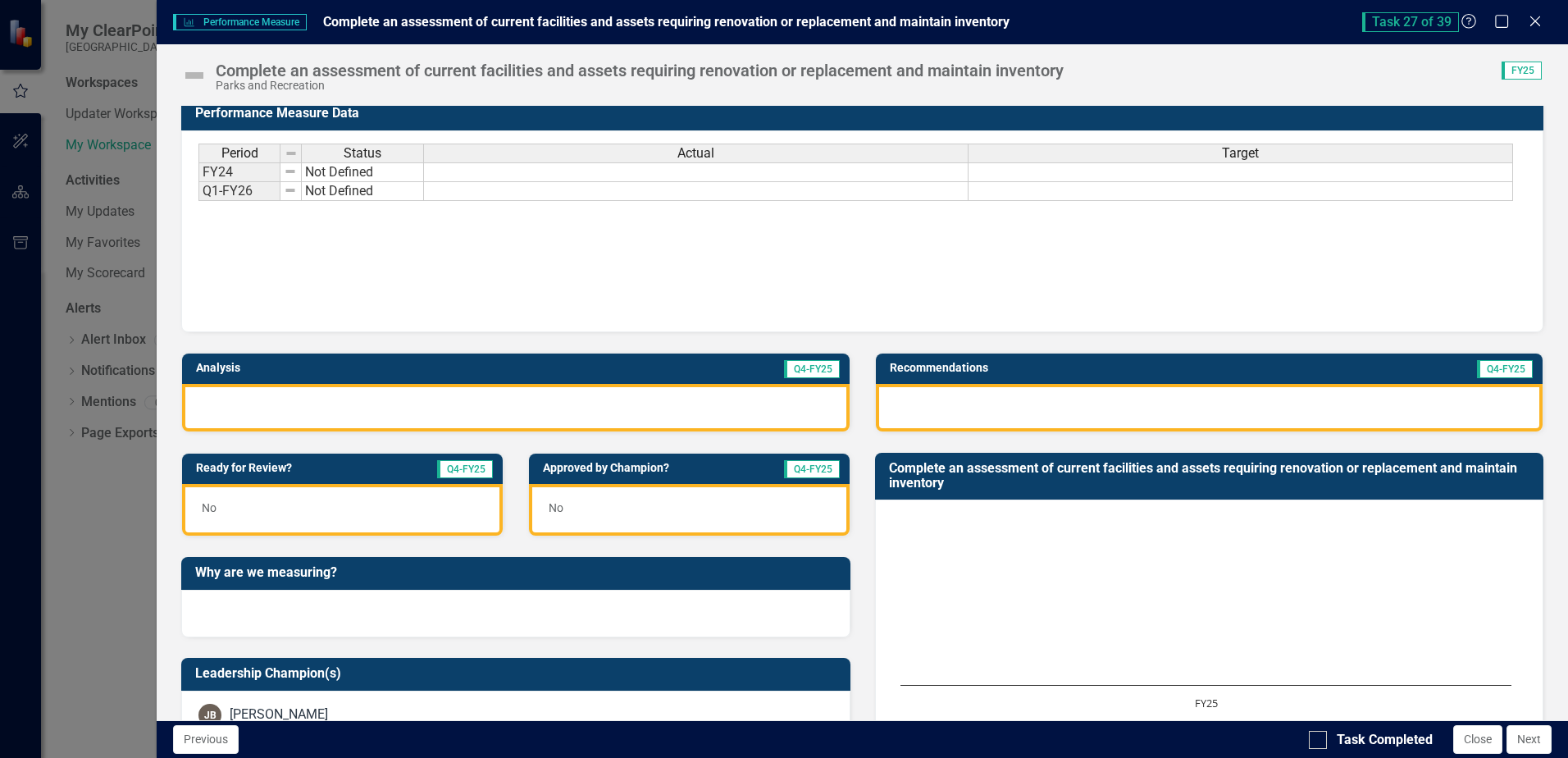
scroll to position [0, 0]
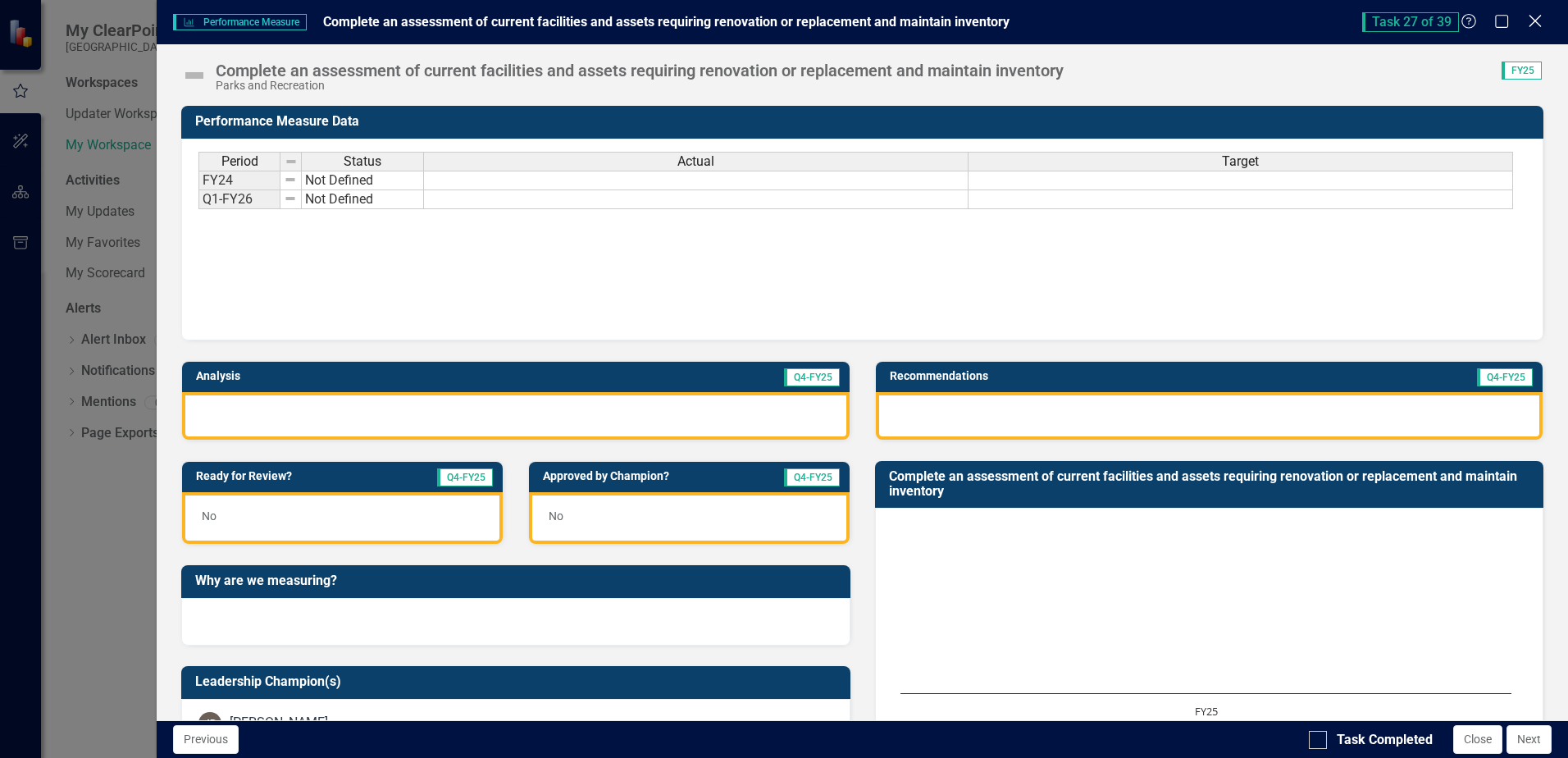
click at [1539, 25] on icon "Close" at bounding box center [1535, 21] width 21 height 16
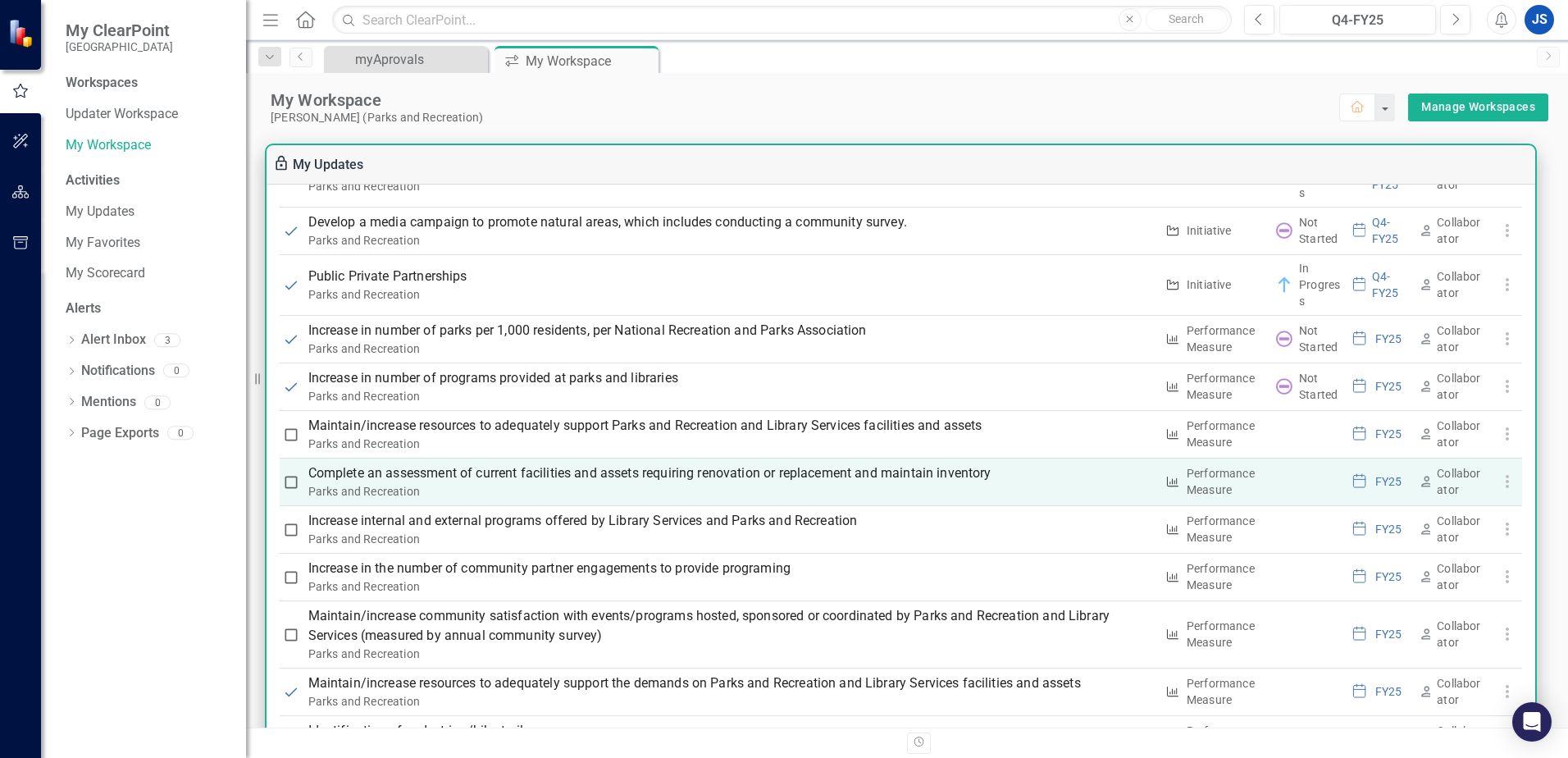
click at [340, 478] on p "Complete an assessment of current facilities and assets requiring renovation or…" at bounding box center [732, 474] width 847 height 20
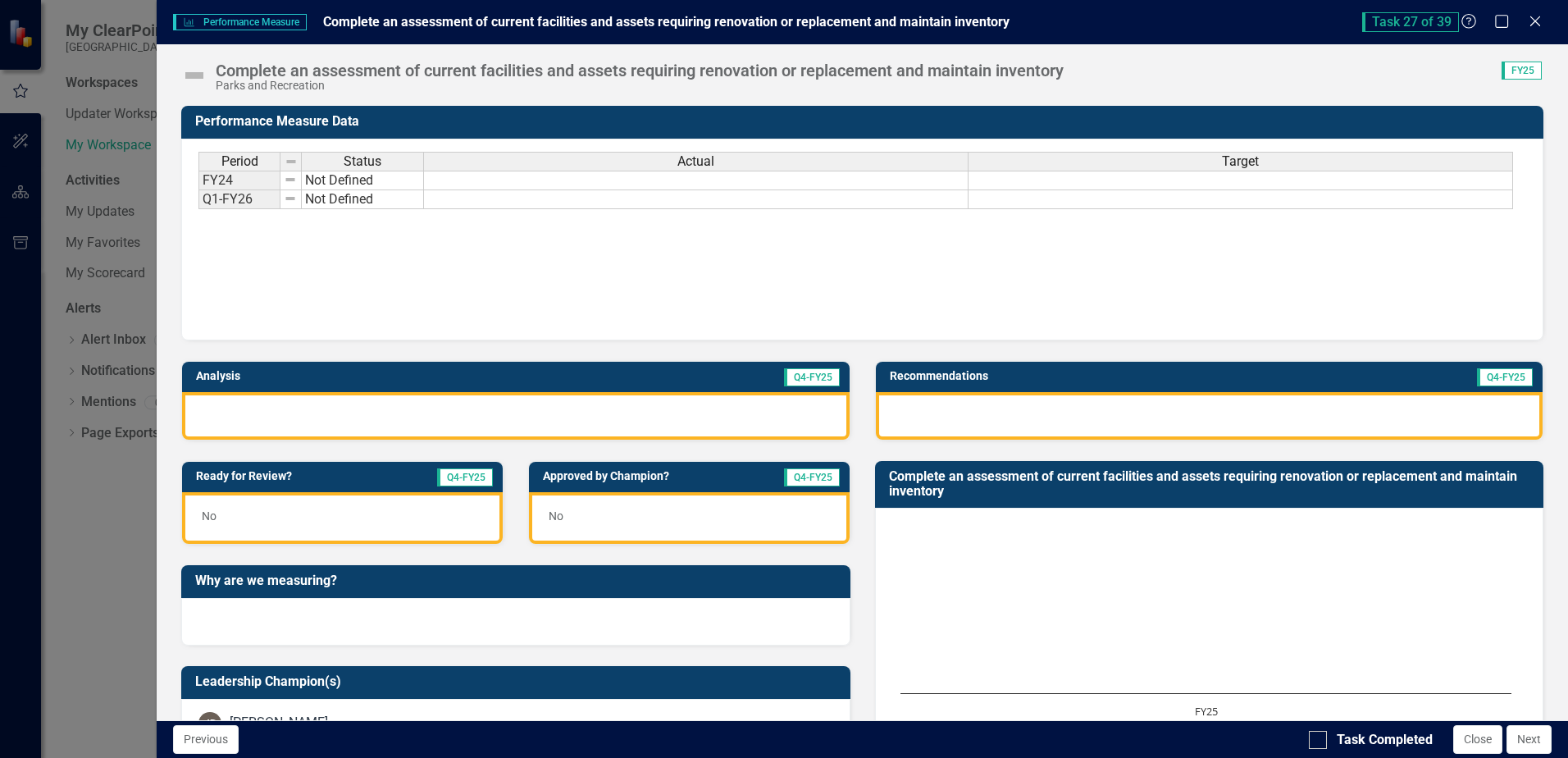
click at [199, 73] on img at bounding box center [194, 76] width 26 height 26
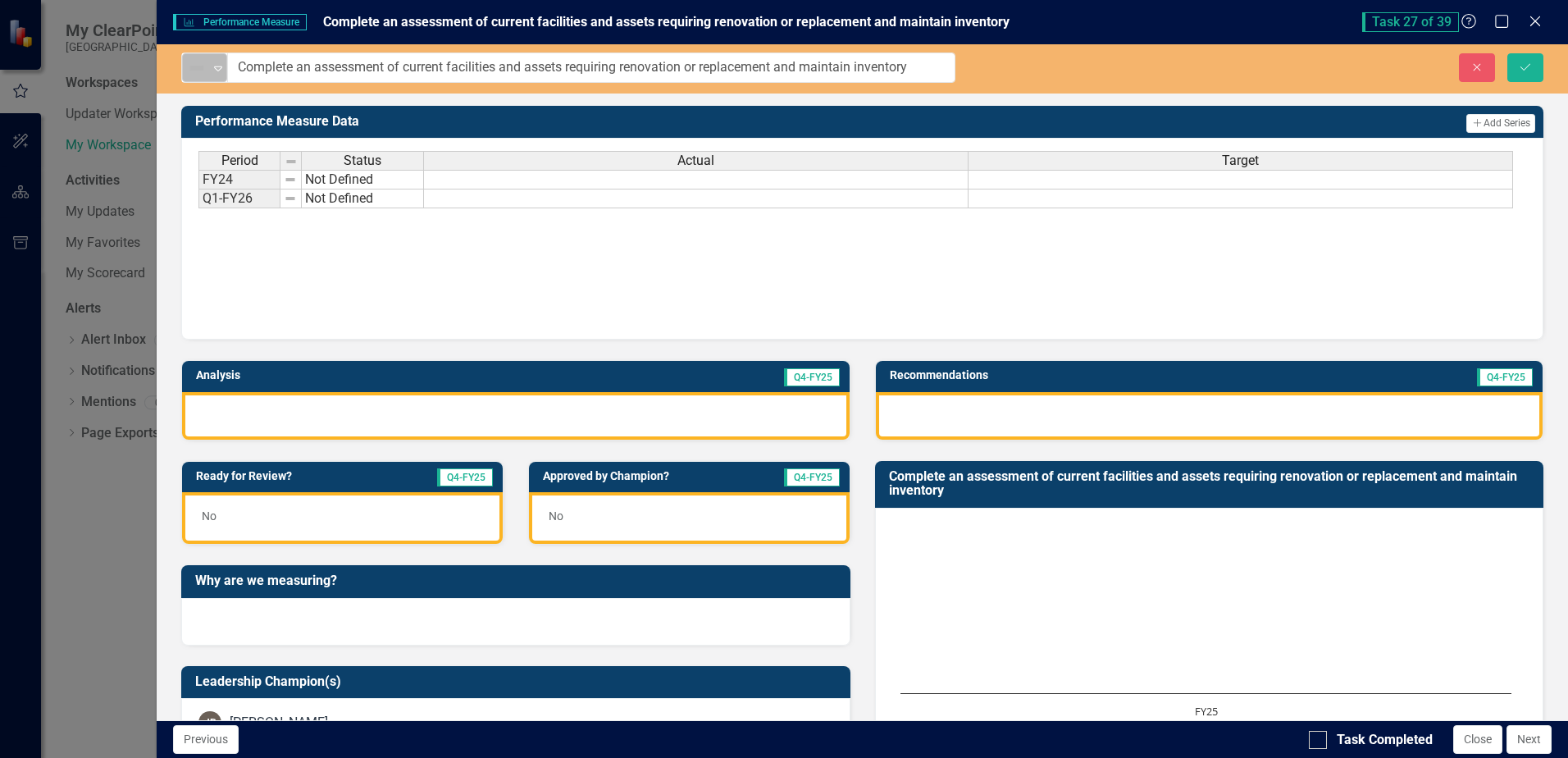
drag, startPoint x: 199, startPoint y: 73, endPoint x: 191, endPoint y: 67, distance: 10.0
click at [191, 67] on img at bounding box center [197, 68] width 20 height 20
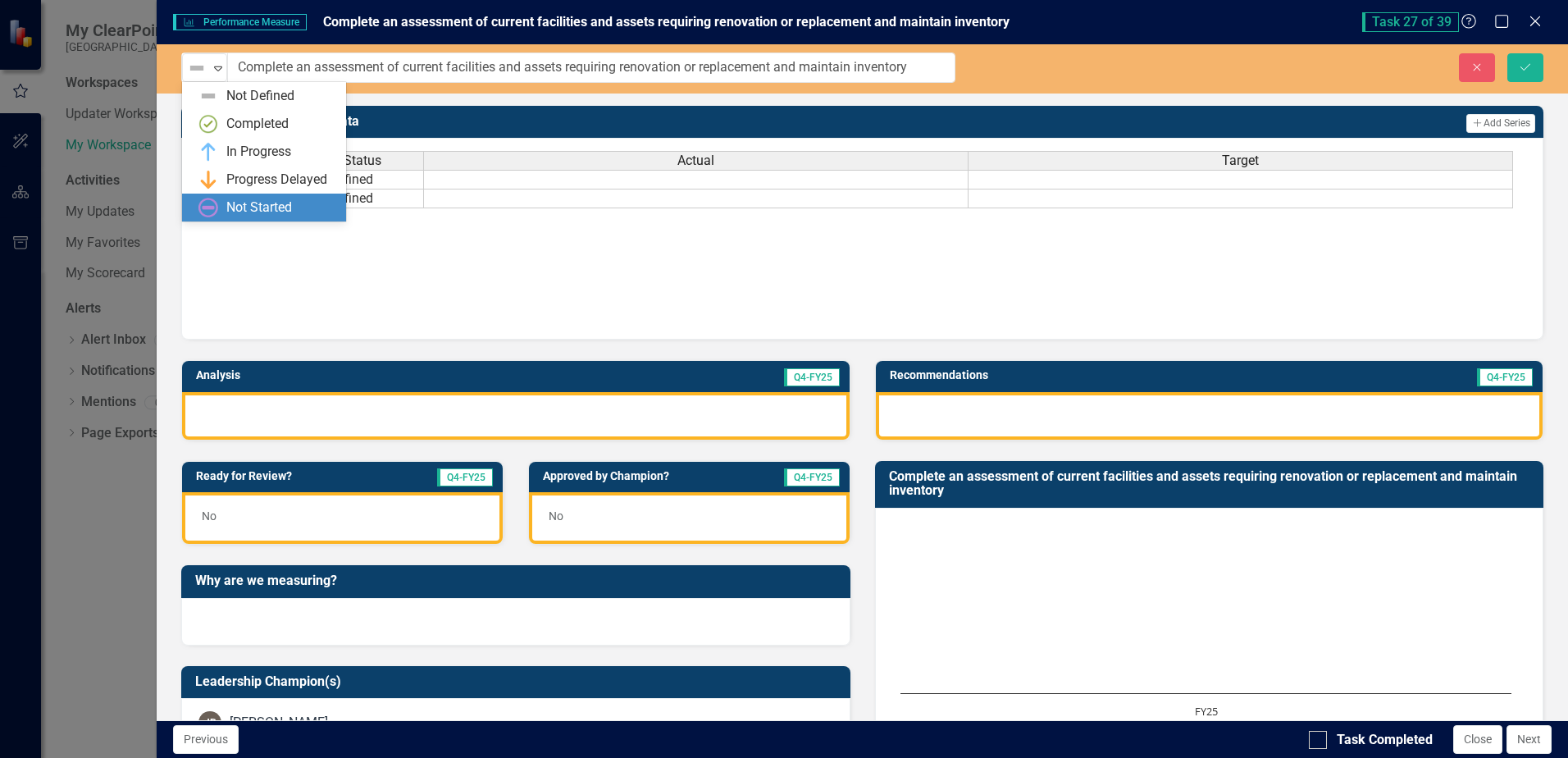
click at [249, 208] on div "Not Started" at bounding box center [259, 208] width 66 height 19
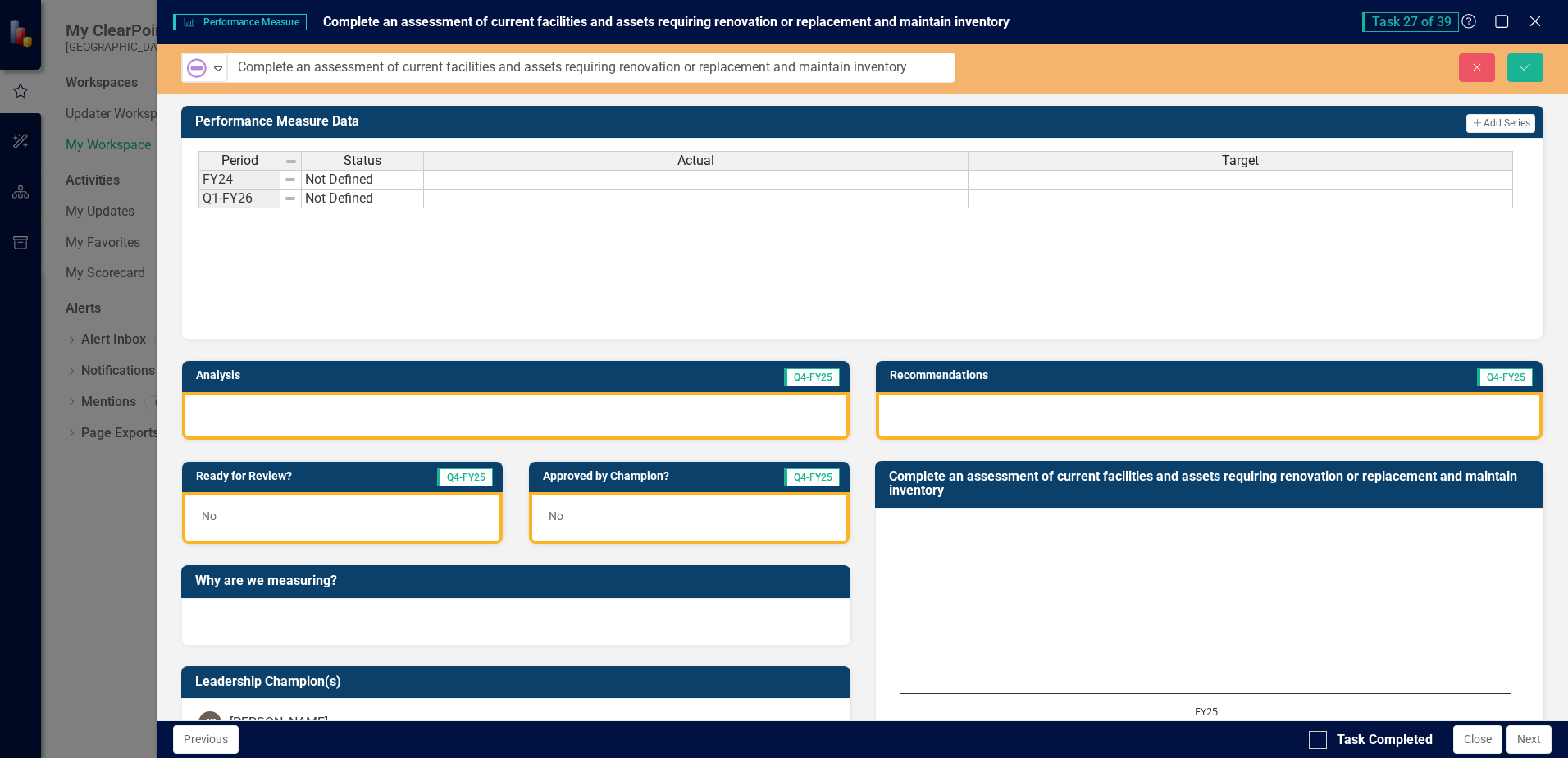
scroll to position [164, 0]
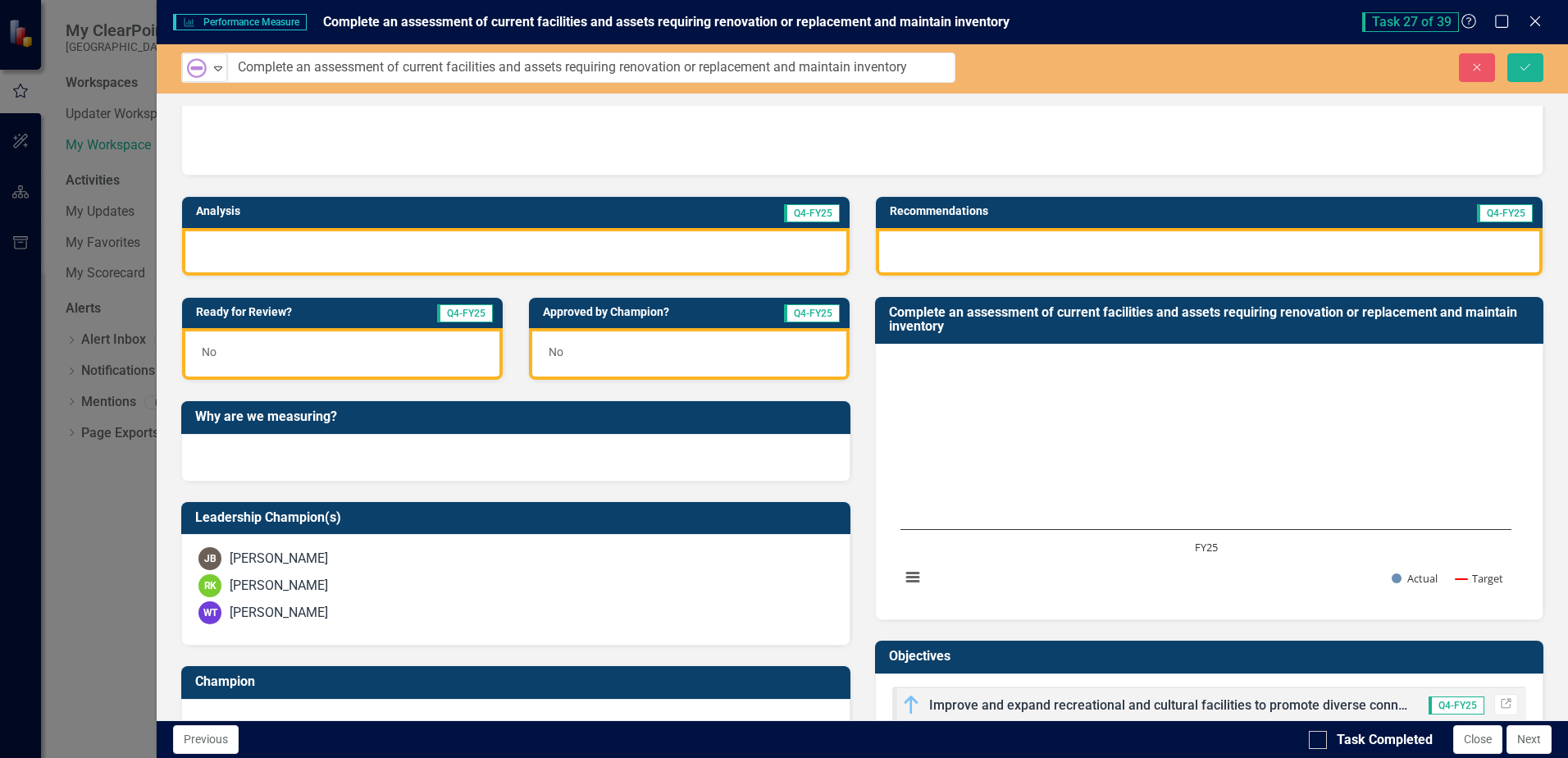
click at [909, 380] on rect "Interactive chart" at bounding box center [1206, 480] width 627 height 246
click at [465, 248] on div at bounding box center [515, 252] width 667 height 48
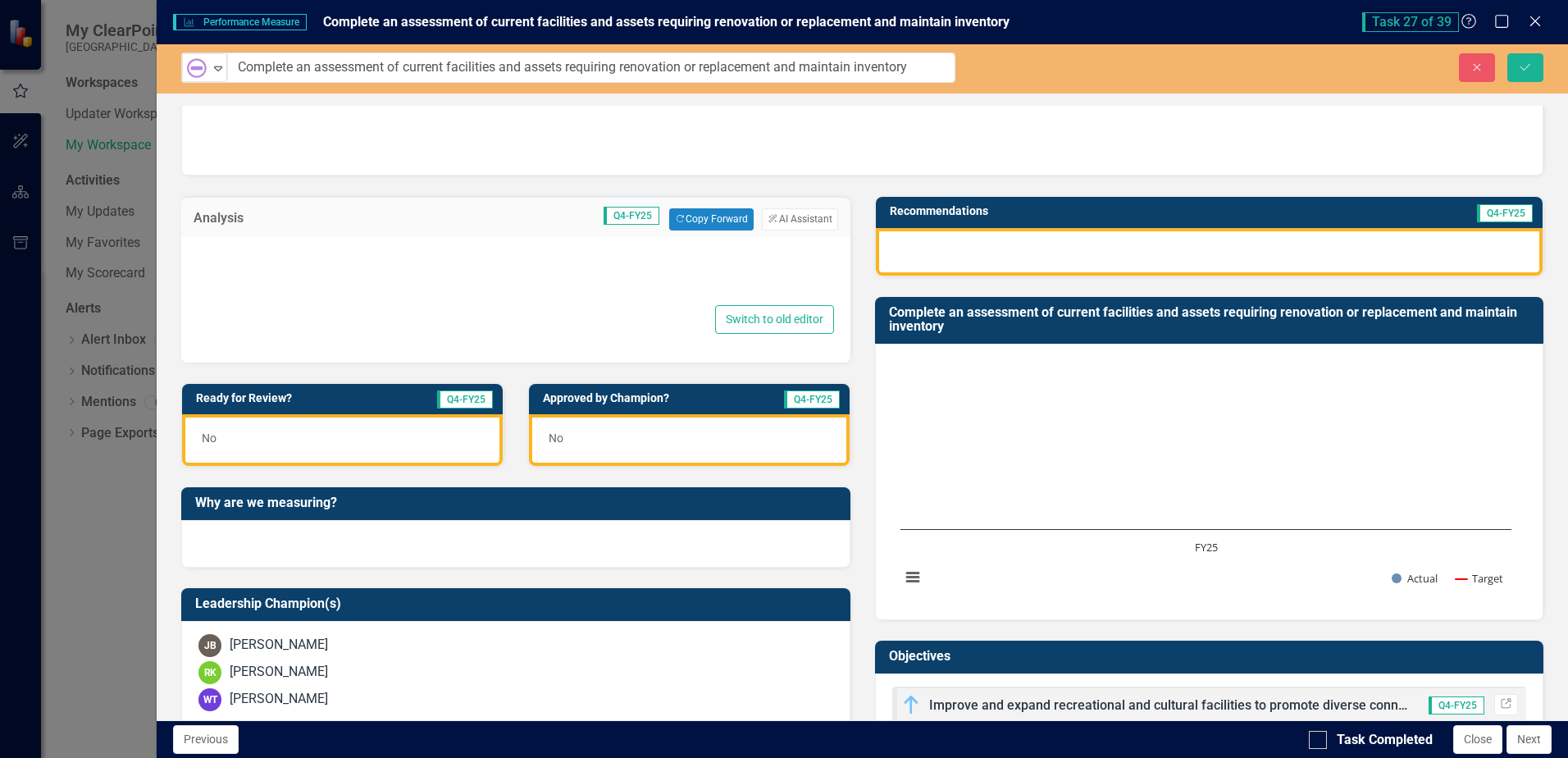
click at [261, 227] on td "Analysis" at bounding box center [251, 220] width 114 height 22
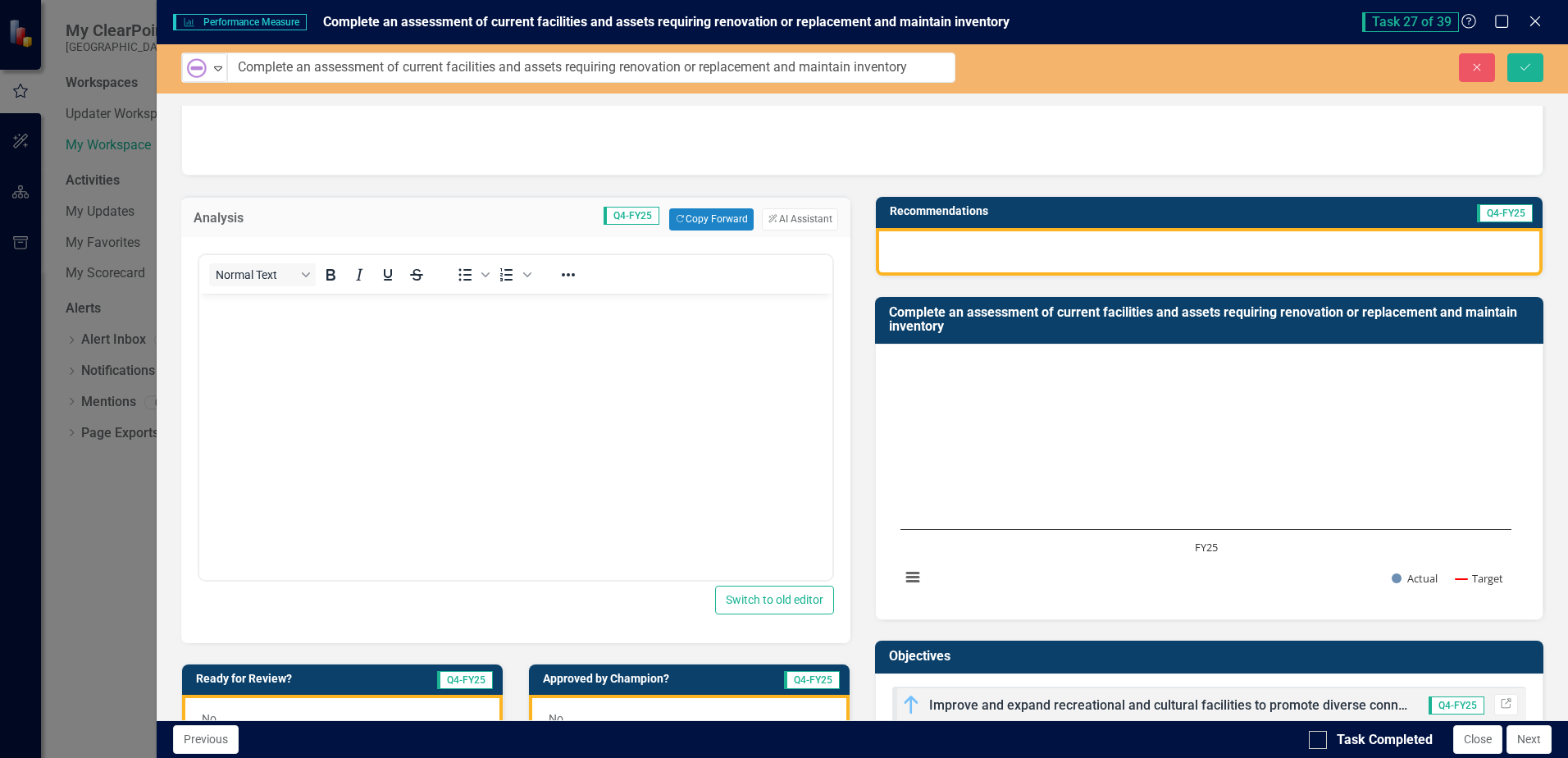
scroll to position [0, 0]
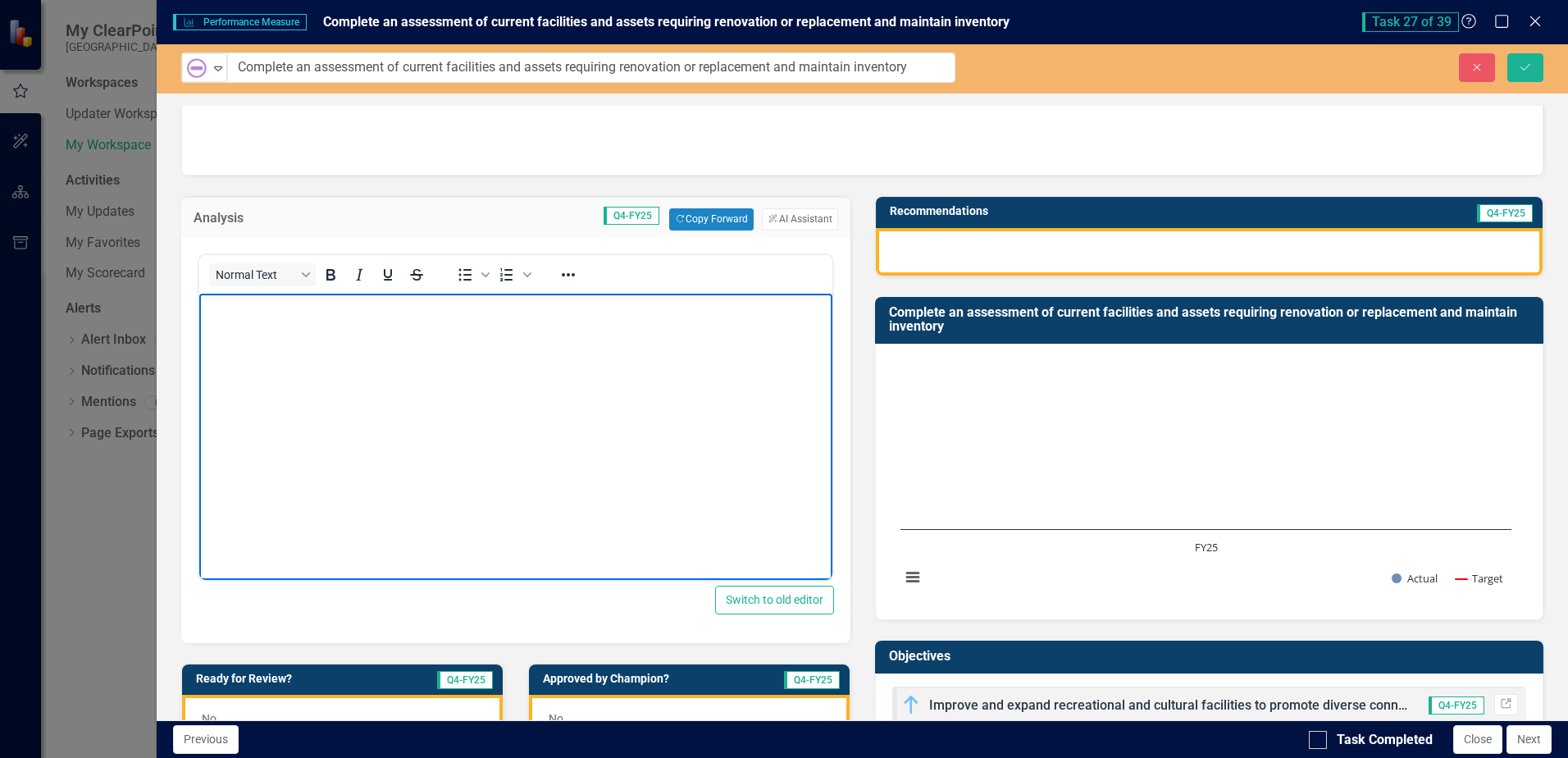
click at [234, 328] on body "Rich Text Area. Press ALT-0 for help." at bounding box center [514, 416] width 632 height 246
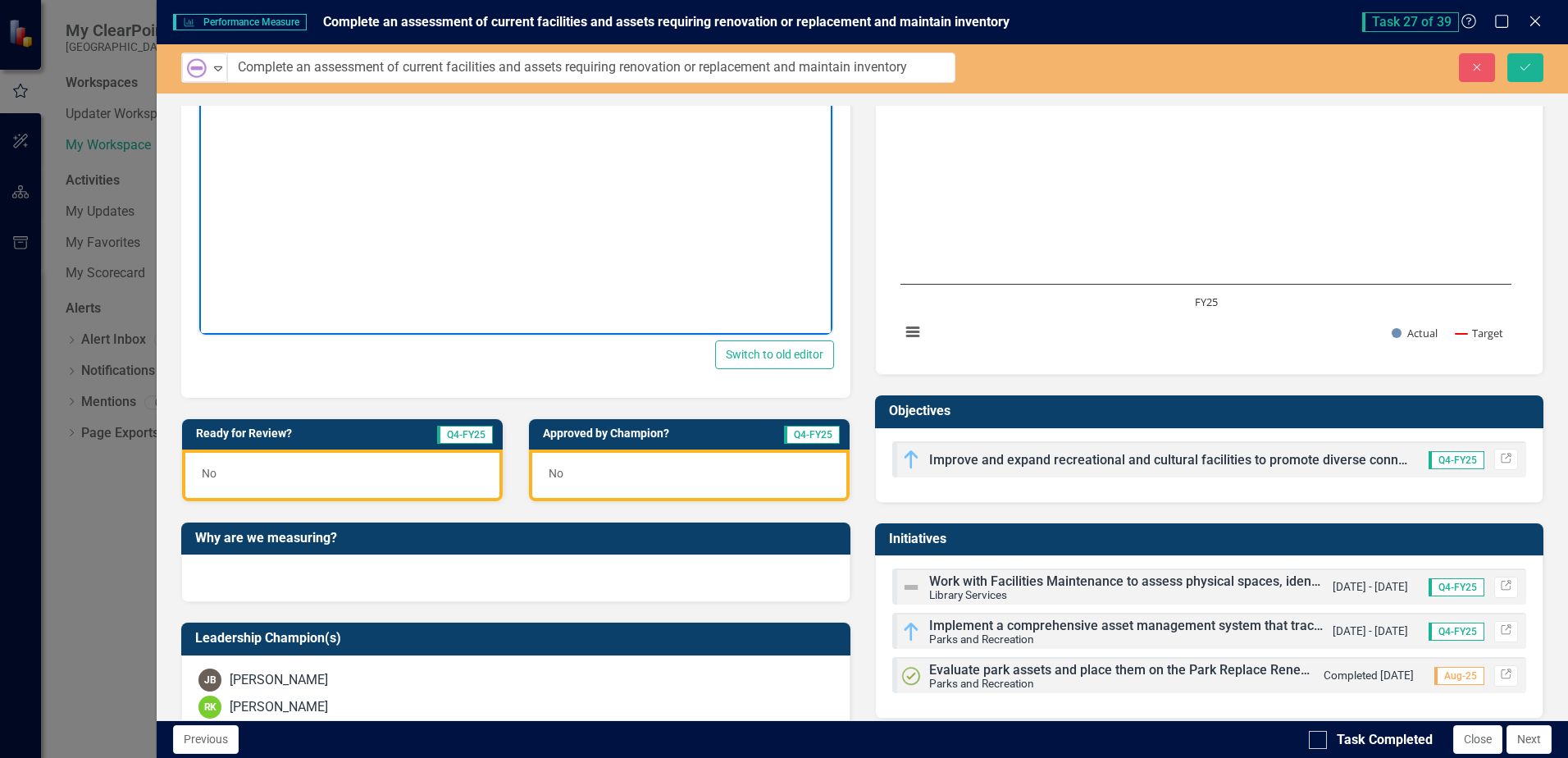
scroll to position [246, 0]
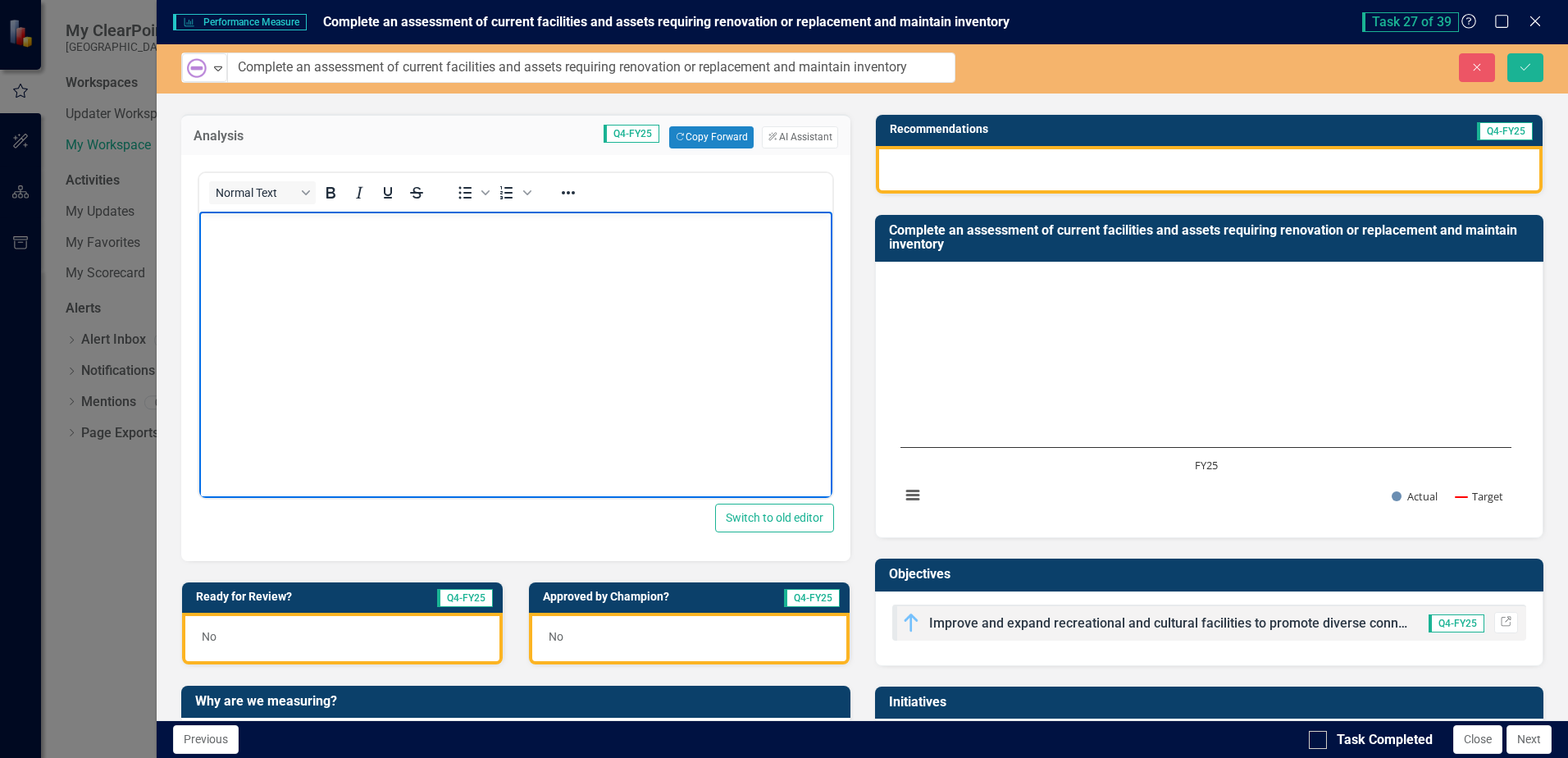
click at [242, 244] on body "Rich Text Area. Press ALT-0 for help." at bounding box center [514, 333] width 632 height 246
click at [792, 137] on button "ClearPoint AI AI Assistant" at bounding box center [800, 137] width 75 height 22
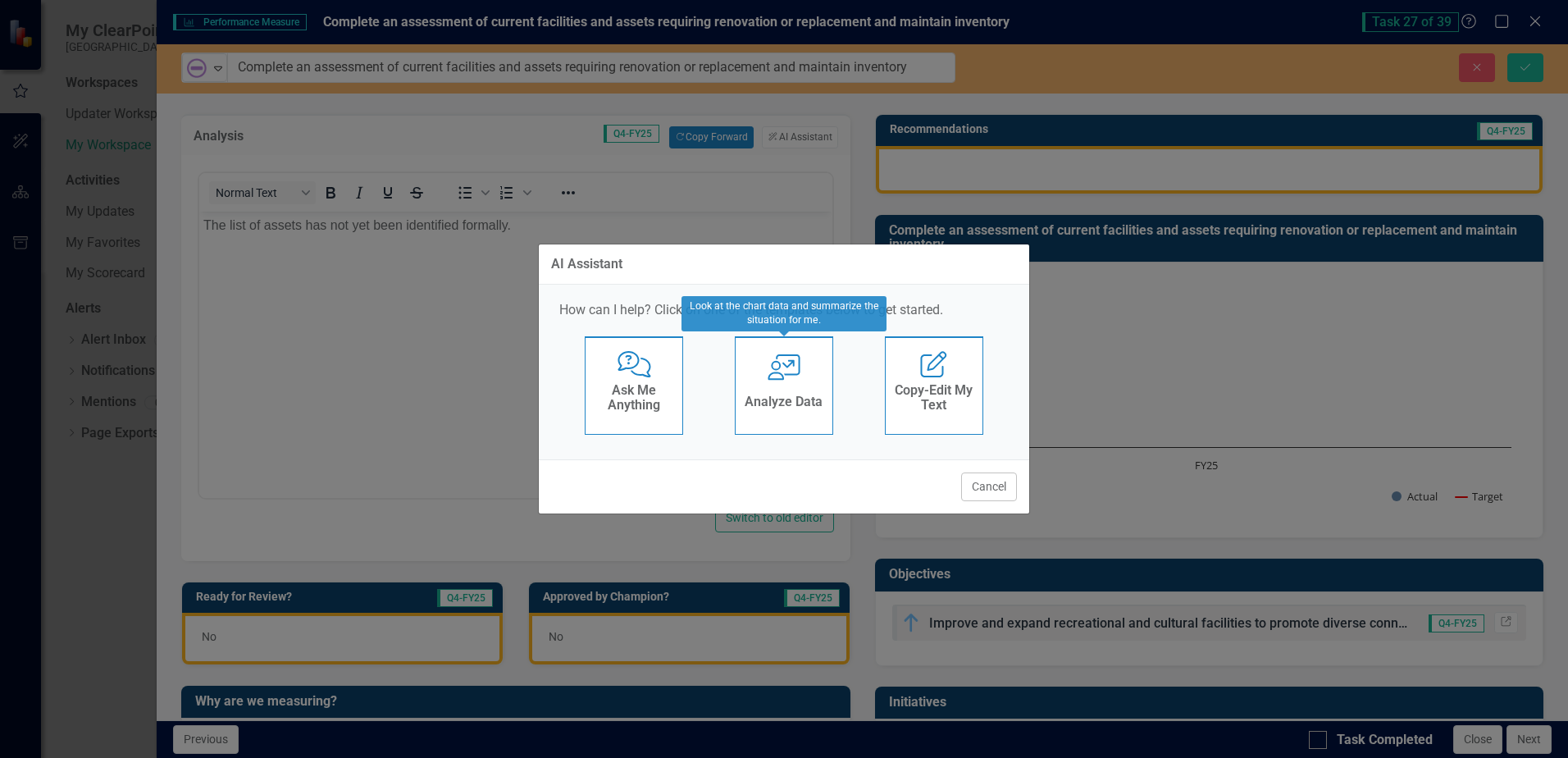
click at [787, 386] on div "User with Chart Analyze Data" at bounding box center [784, 385] width 98 height 98
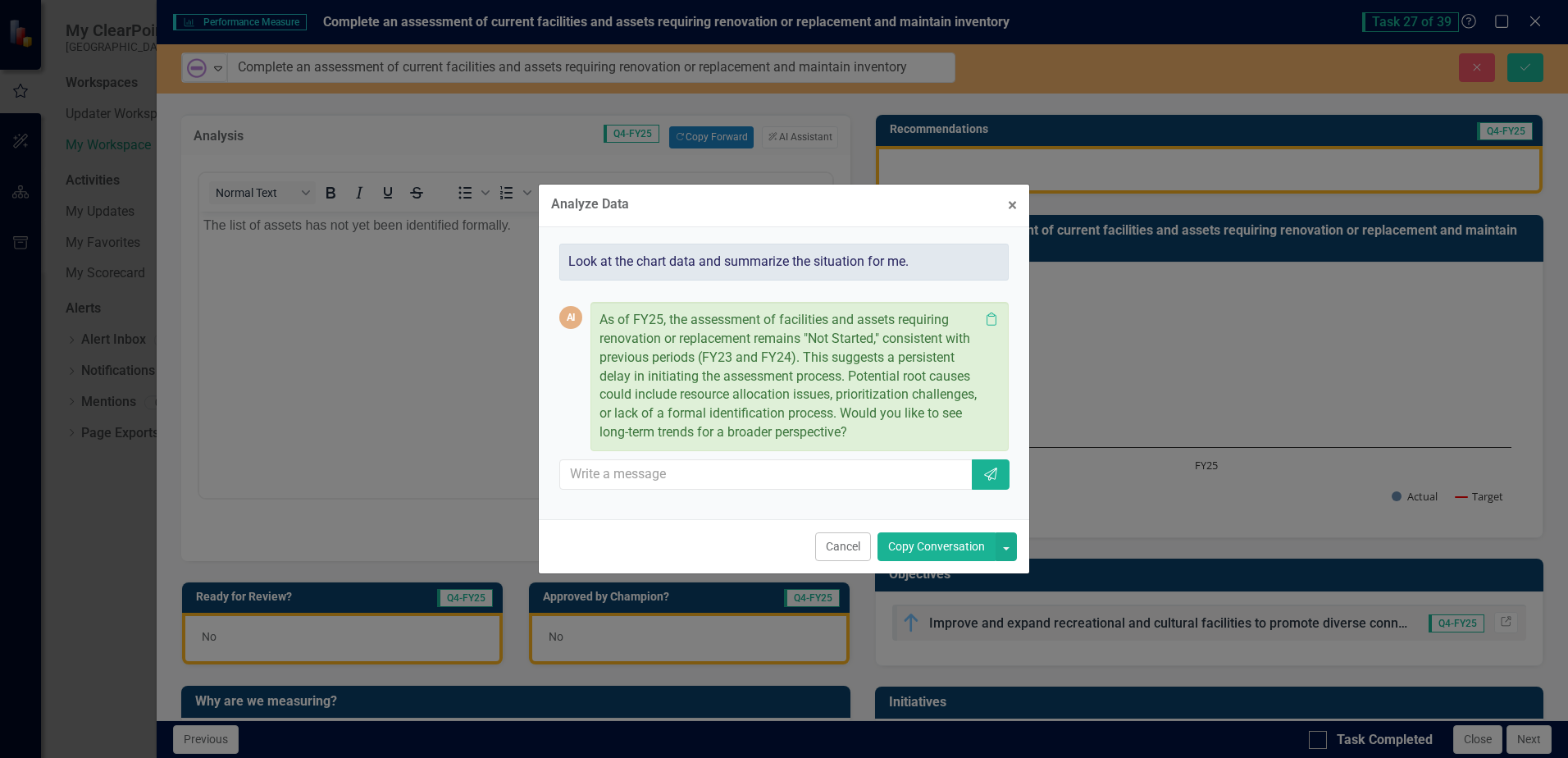
click at [936, 546] on button "Copy Conversation" at bounding box center [937, 546] width 119 height 28
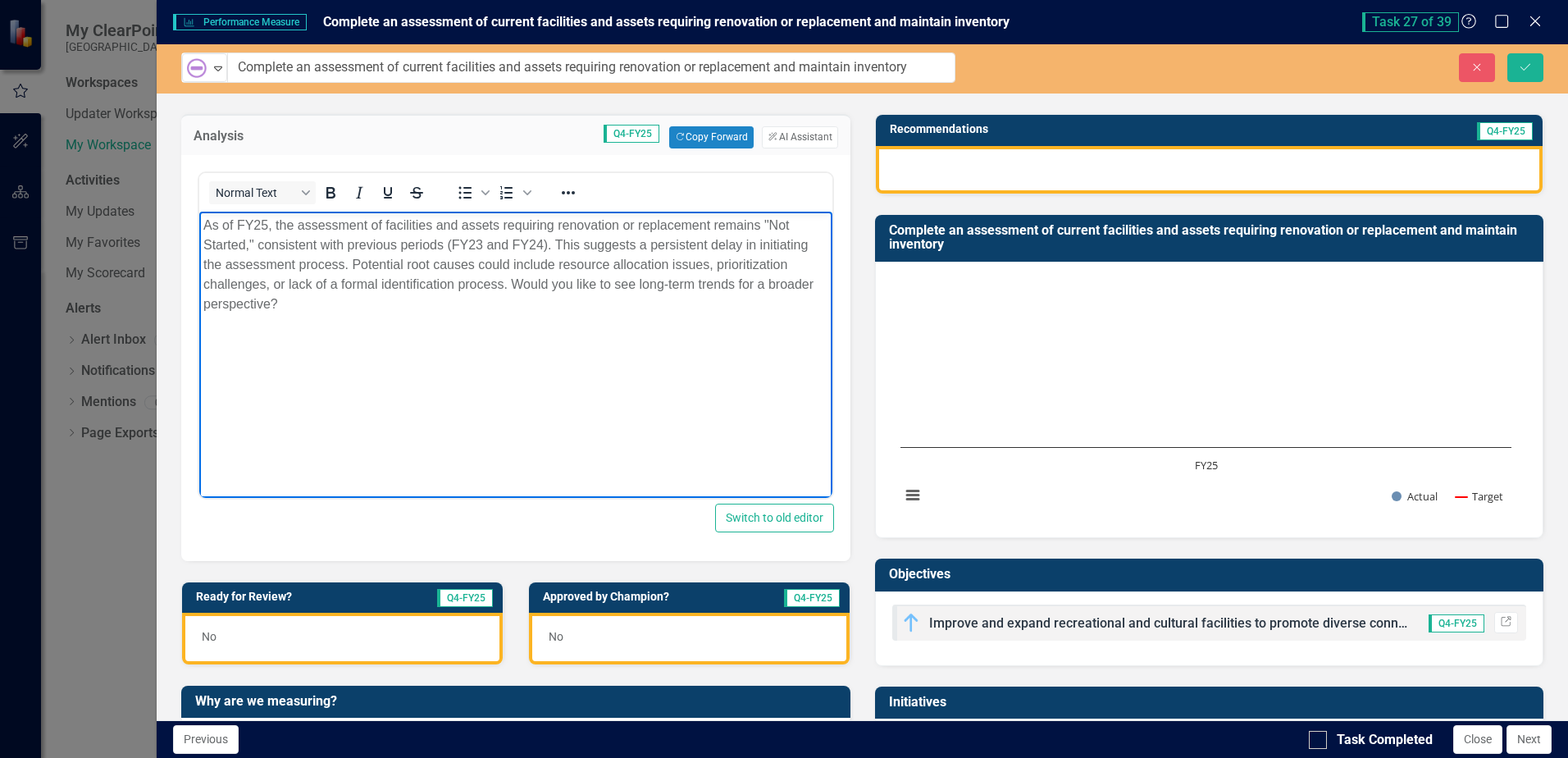
click at [291, 306] on p "As of FY25, the assessment of facilities and assets requiring renovation or rep…" at bounding box center [515, 264] width 624 height 98
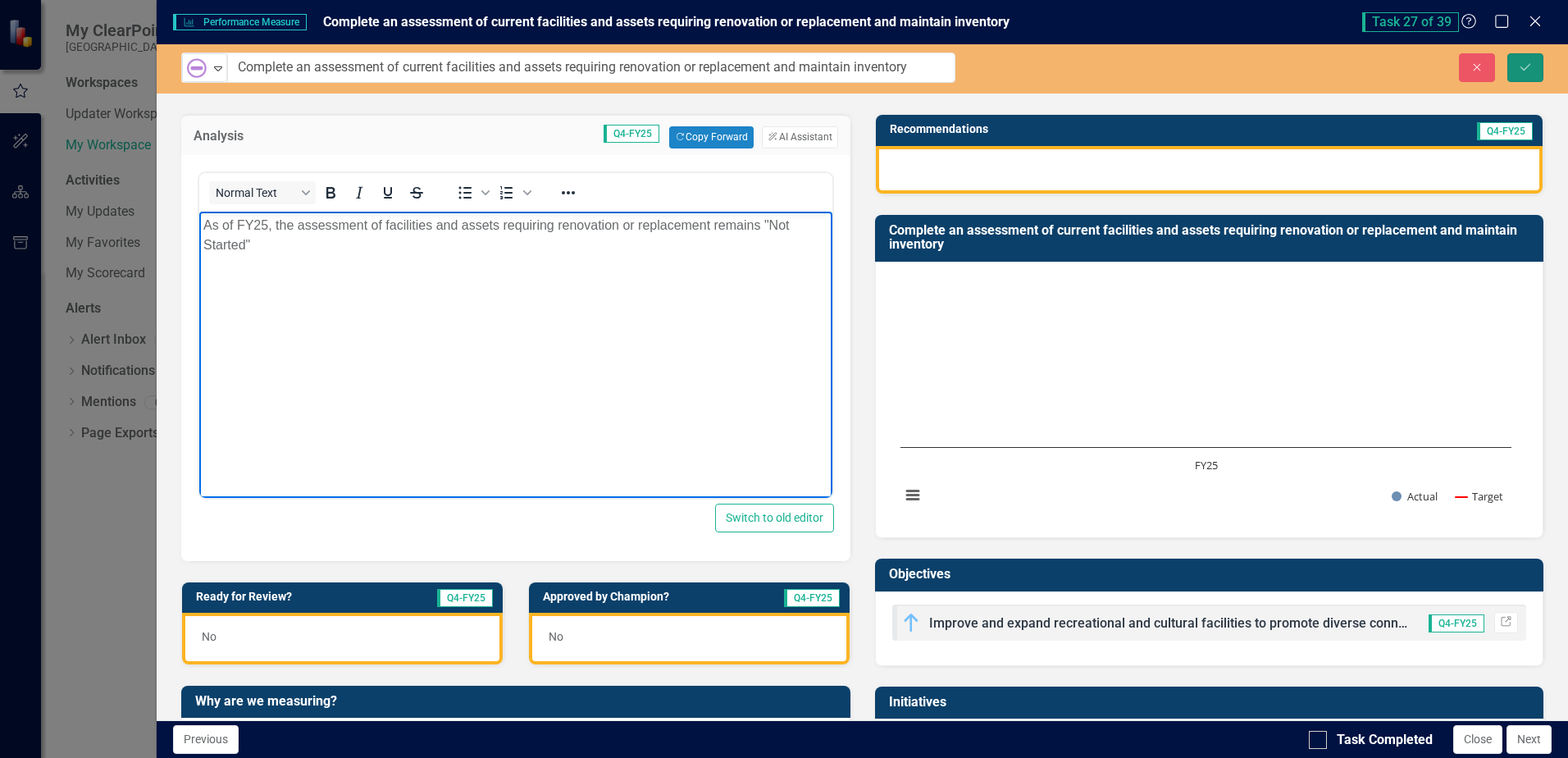
click at [1522, 63] on icon "Save" at bounding box center [1525, 68] width 15 height 12
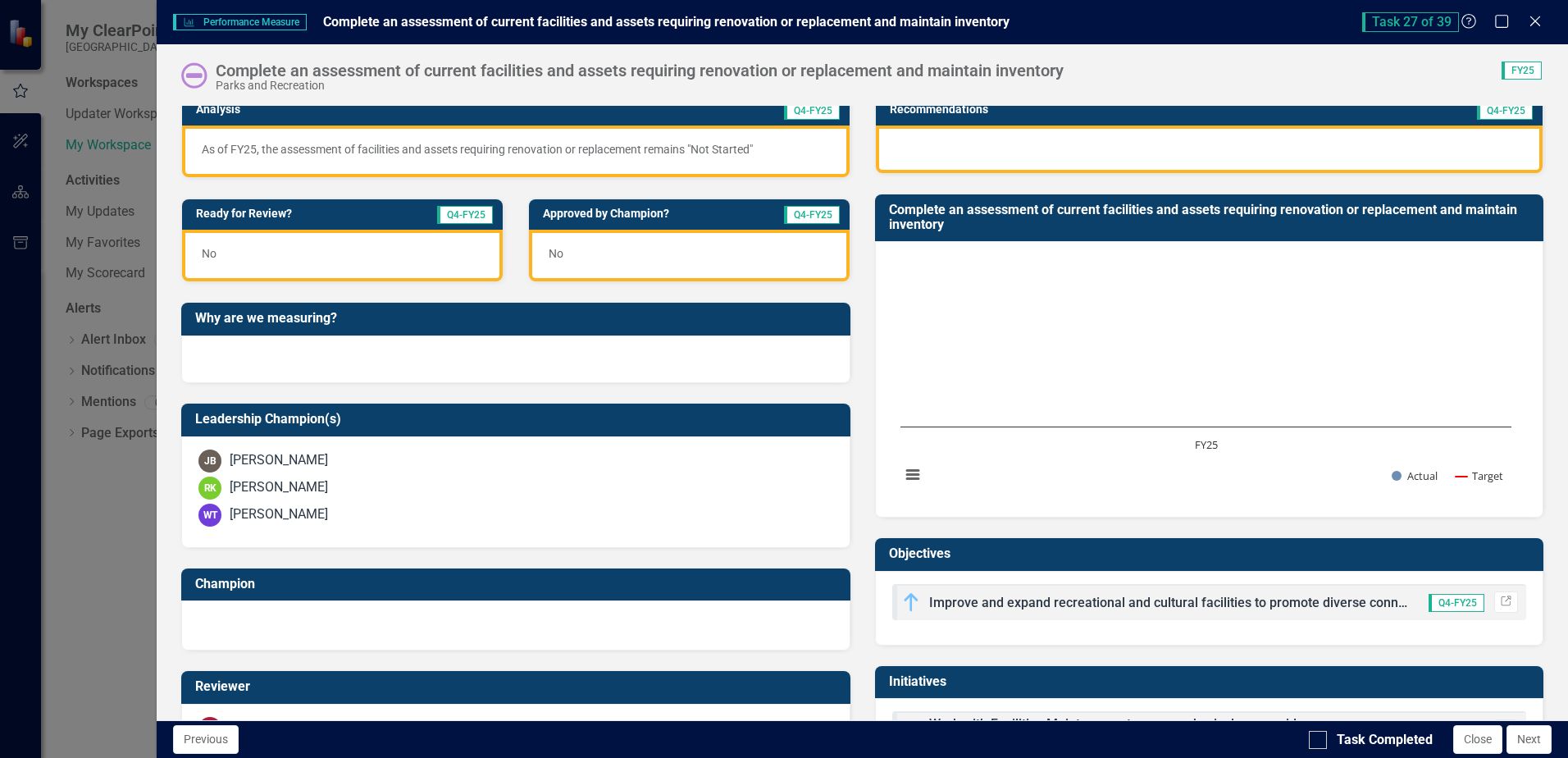
scroll to position [328, 0]
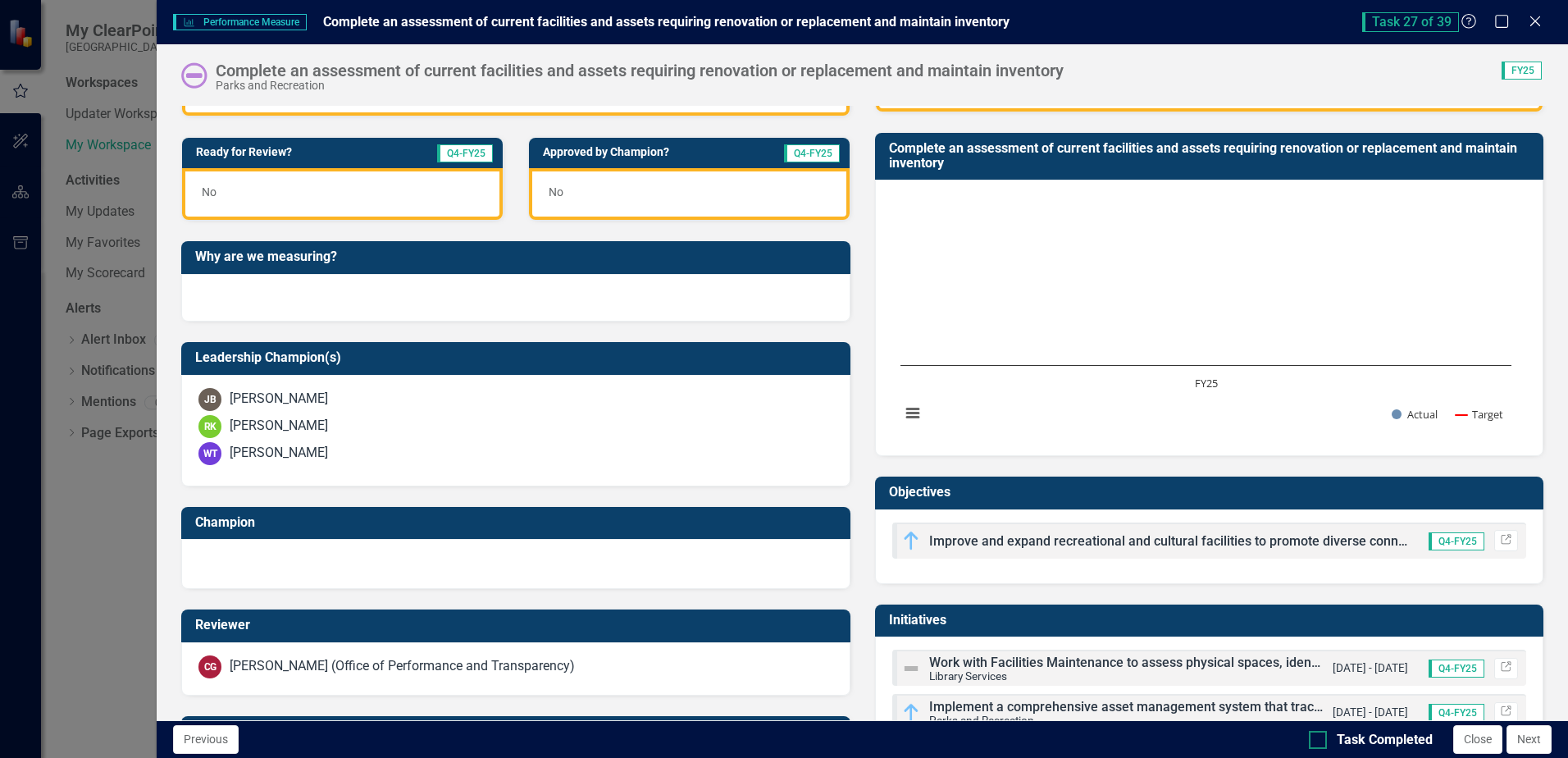
click at [1320, 744] on div at bounding box center [1318, 740] width 18 height 18
click at [1320, 742] on input "Task Completed" at bounding box center [1314, 736] width 11 height 11
checkbox input "true"
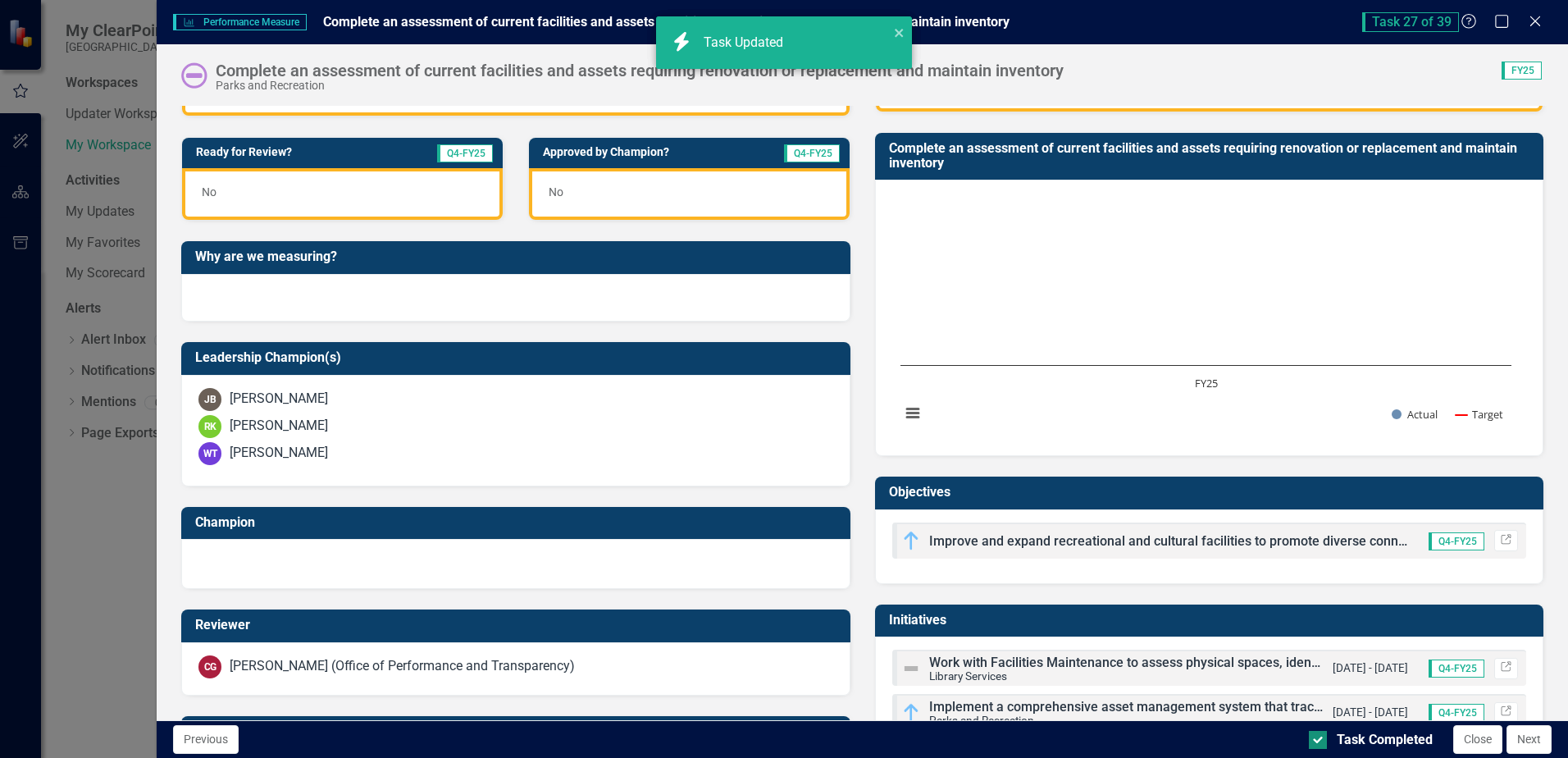
checkbox input "true"
click at [1538, 738] on button "Next" at bounding box center [1530, 739] width 45 height 28
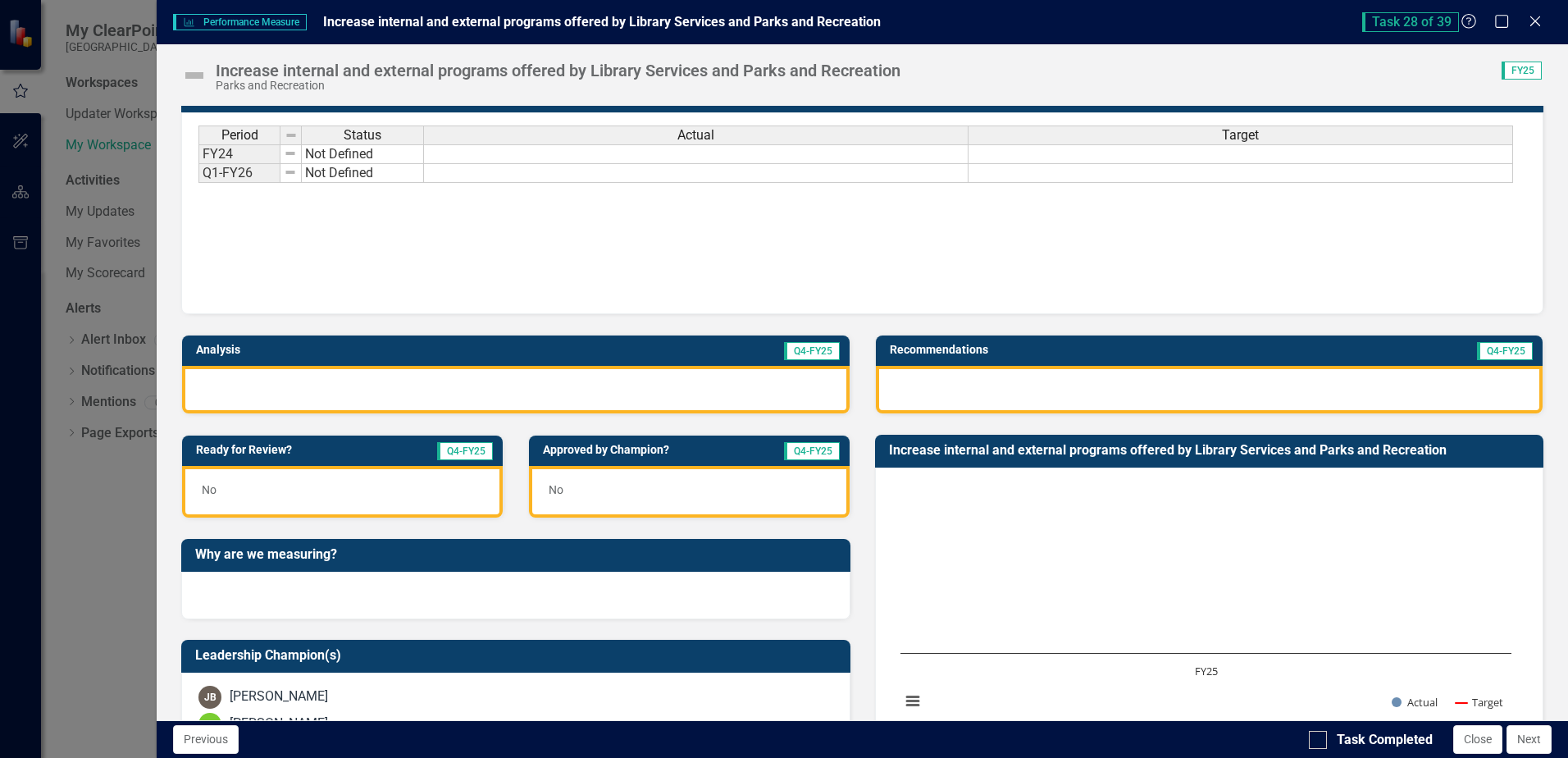
scroll to position [0, 0]
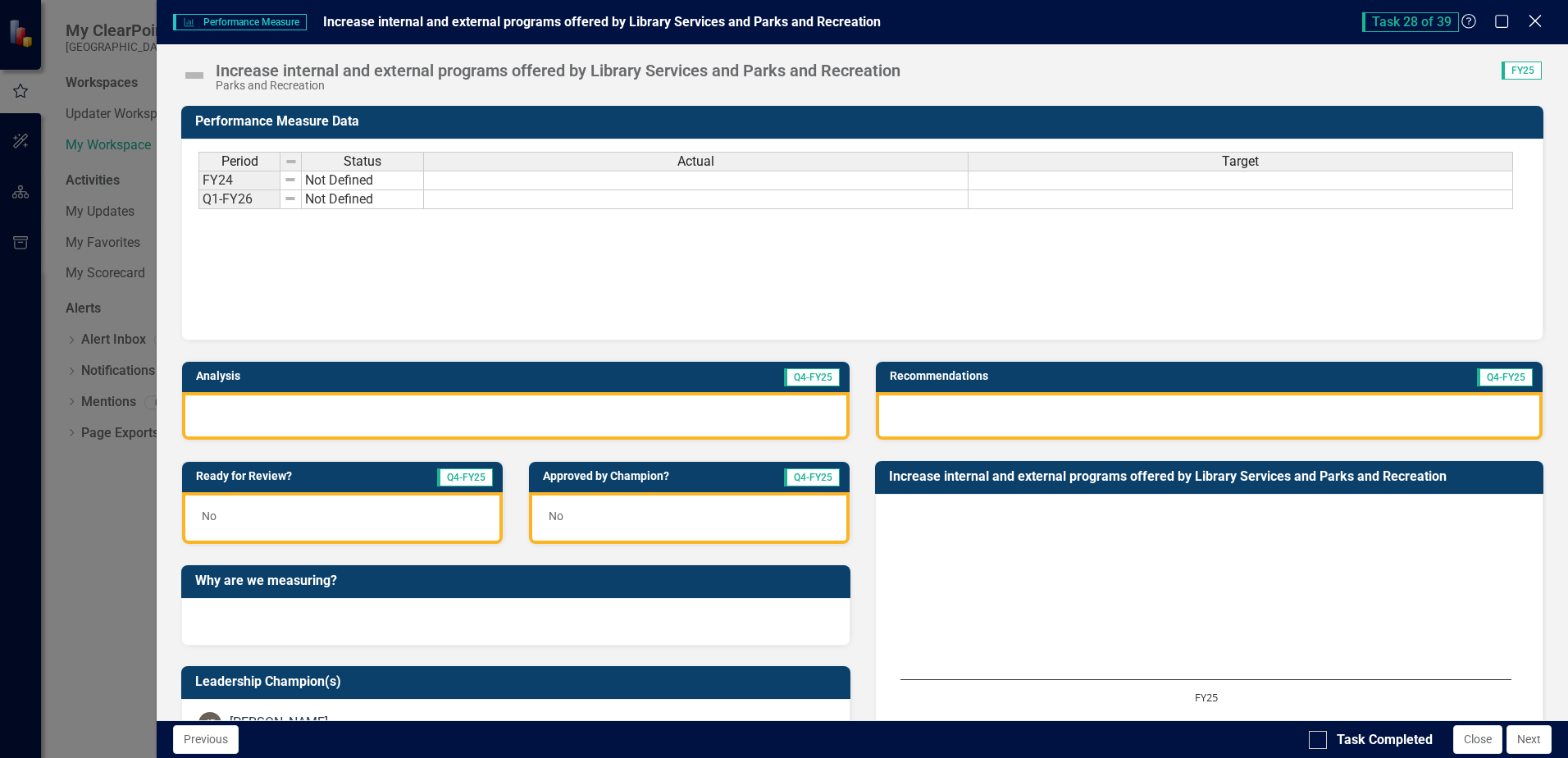
click at [1534, 23] on icon at bounding box center [1535, 21] width 13 height 13
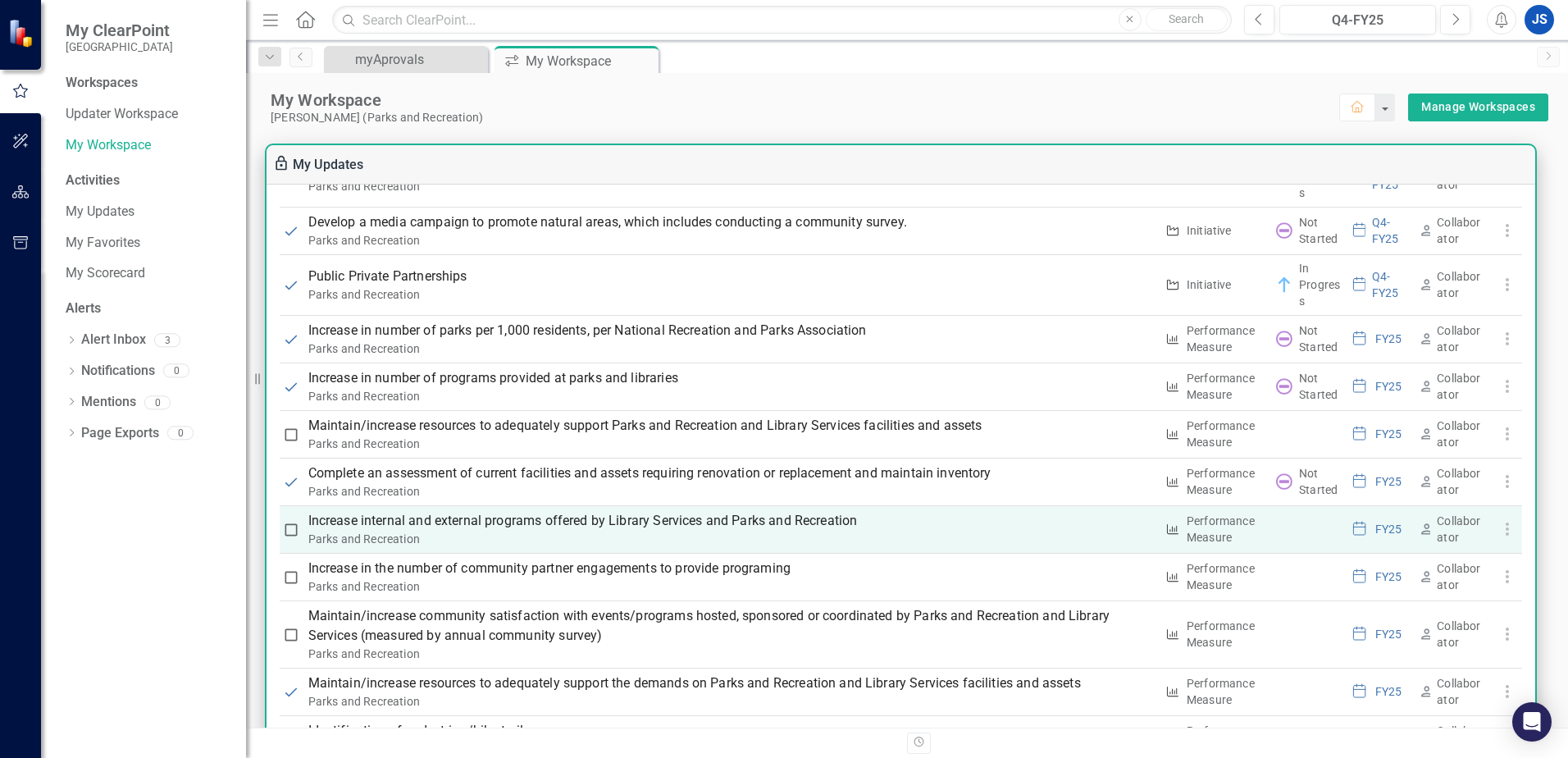
click at [1505, 531] on use "button" at bounding box center [1506, 529] width 3 height 13
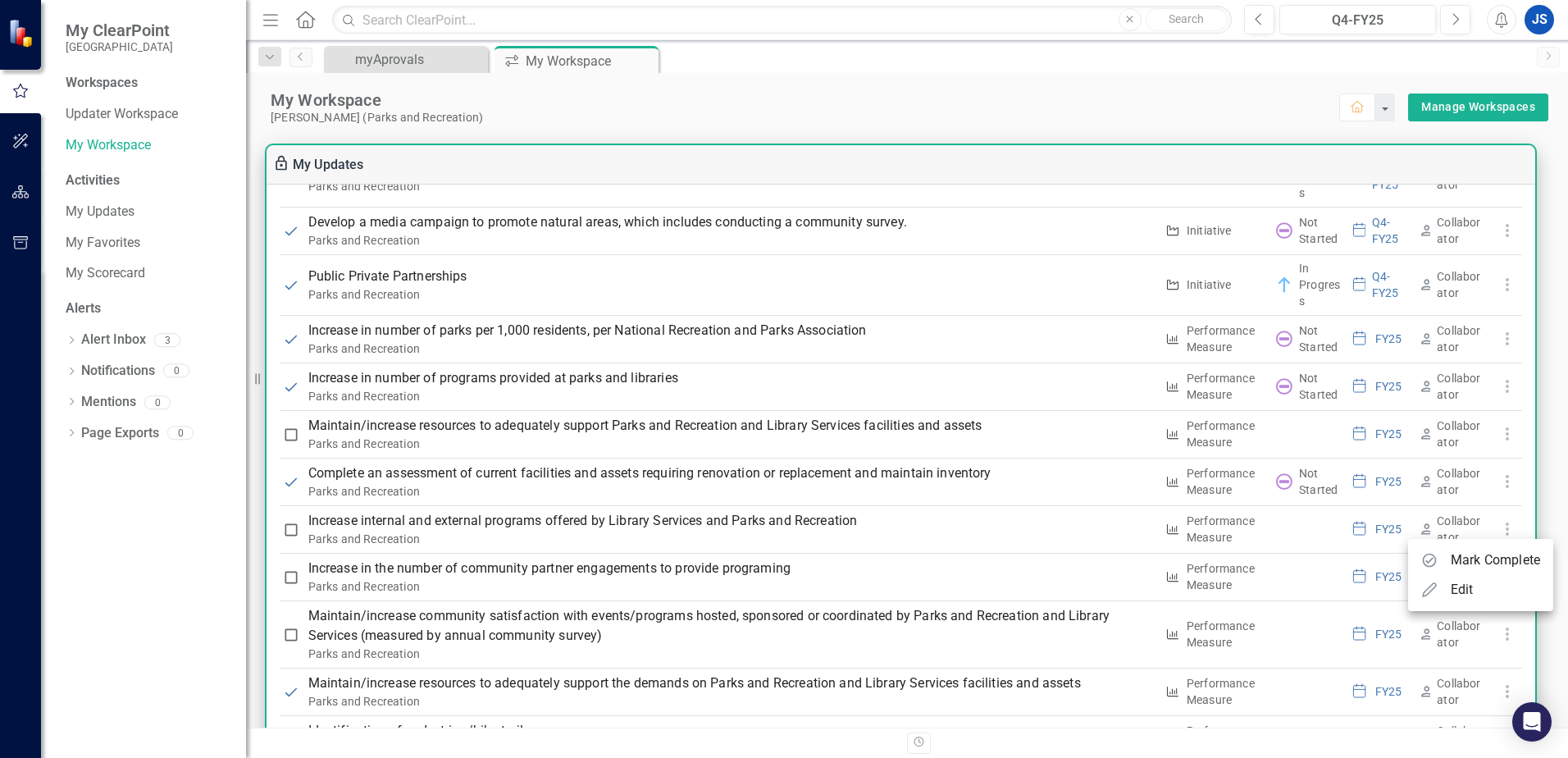
click at [1461, 590] on div "Edit" at bounding box center [1462, 590] width 23 height 20
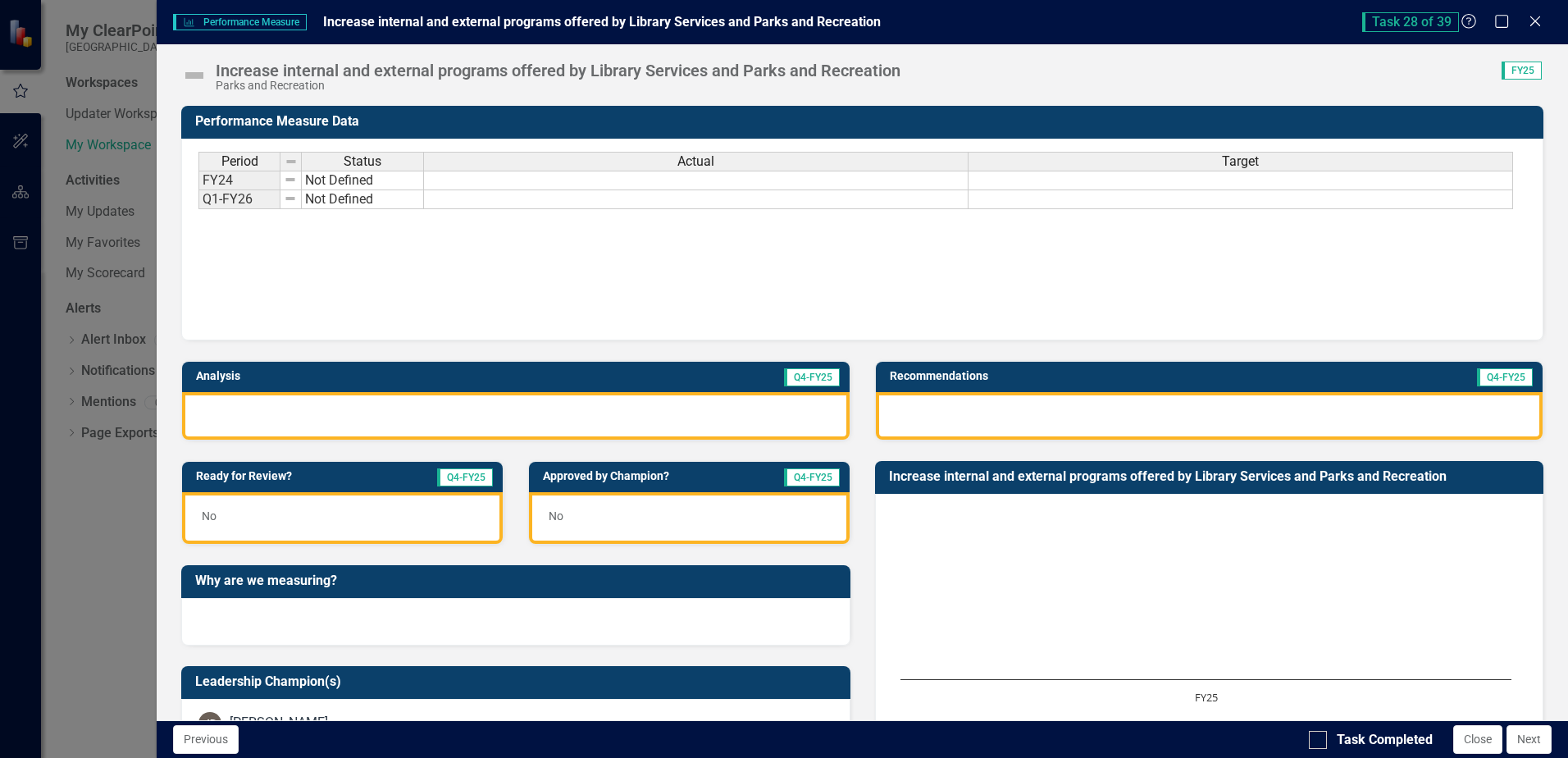
click at [978, 408] on div at bounding box center [1209, 416] width 667 height 48
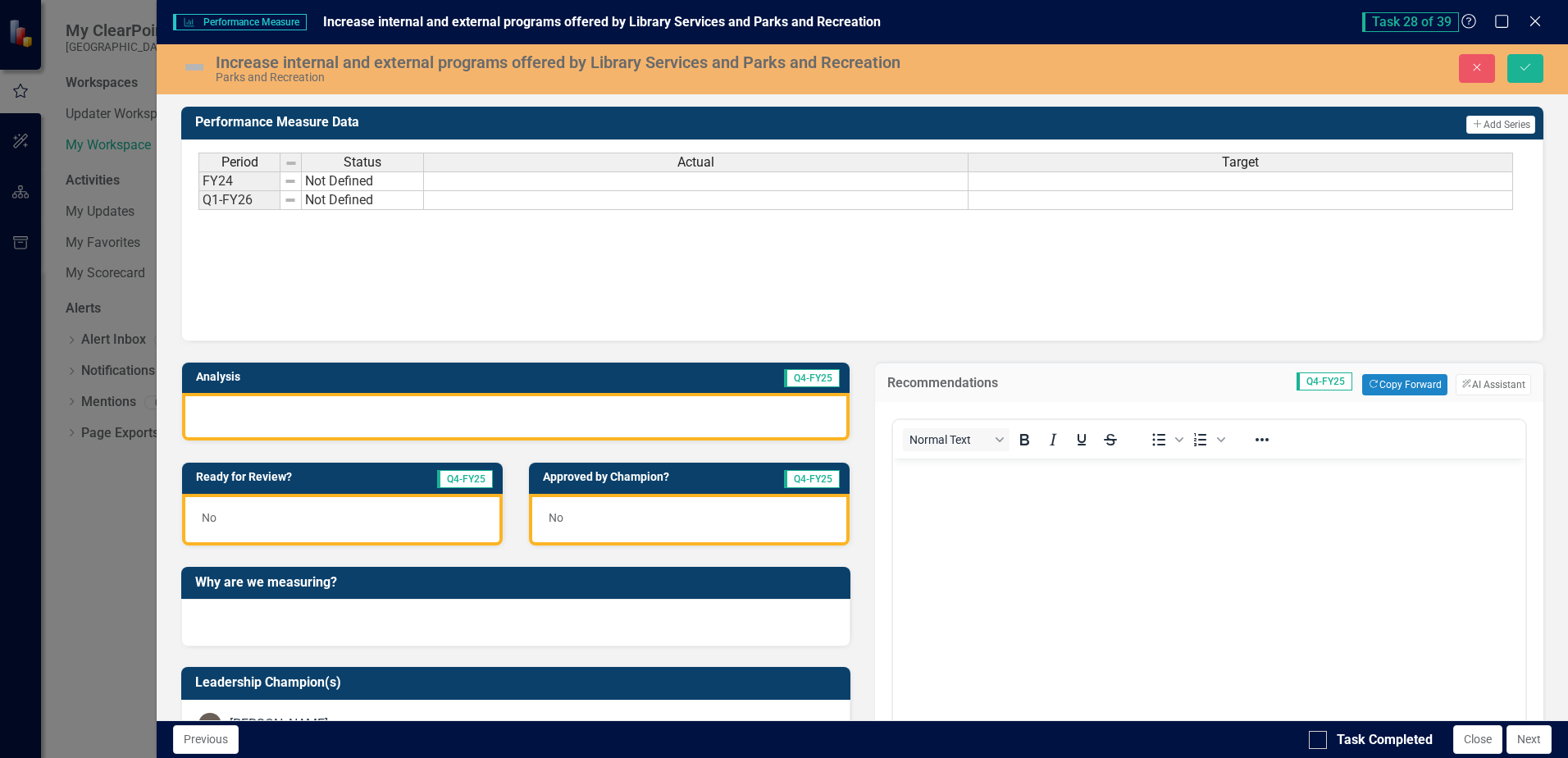
click at [911, 483] on body "Rich Text Area. Press ALT-0 for help." at bounding box center [1208, 581] width 632 height 246
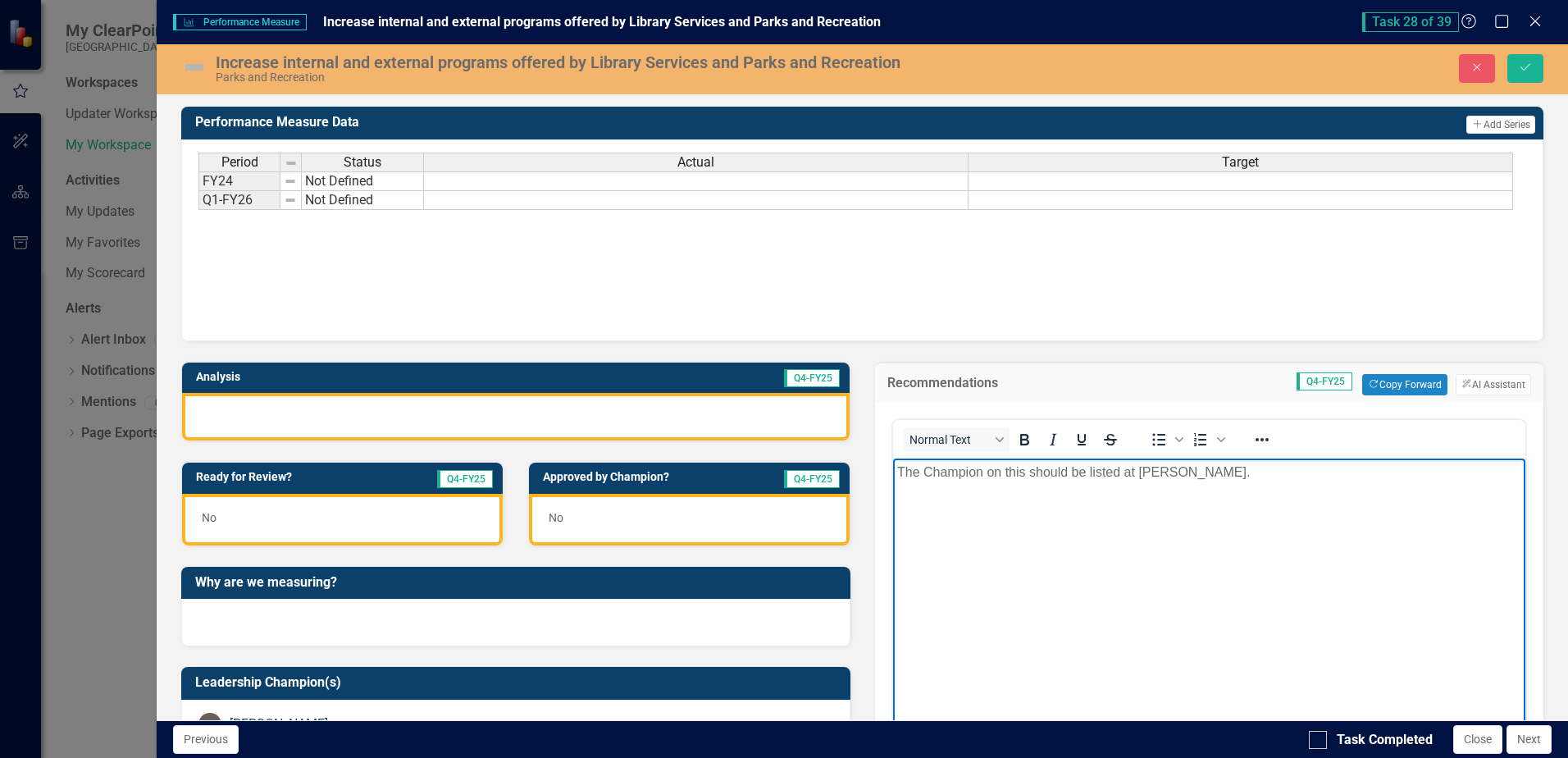
click at [190, 67] on img at bounding box center [194, 67] width 26 height 26
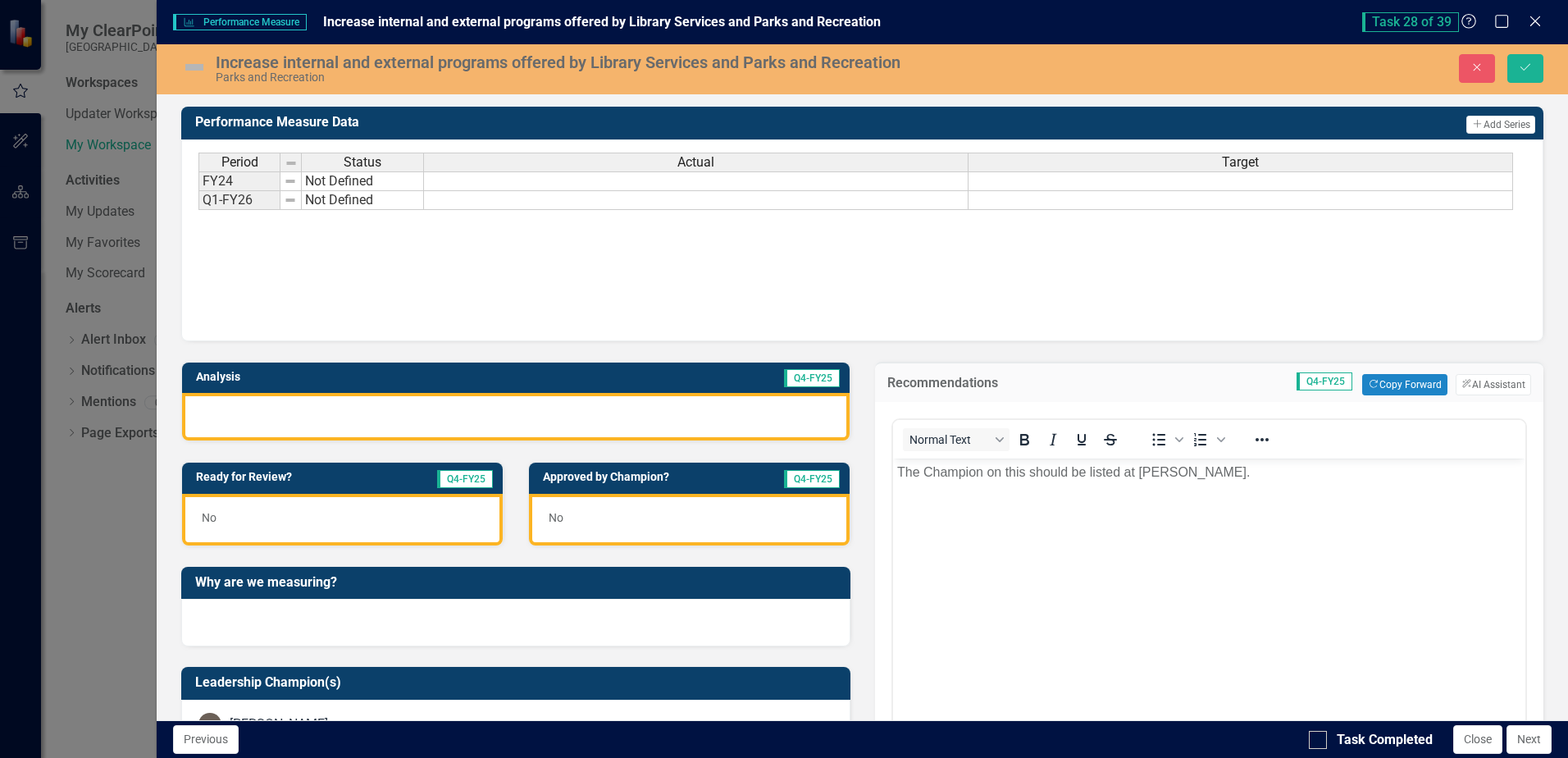
click at [190, 67] on img at bounding box center [194, 67] width 26 height 26
click at [199, 69] on img at bounding box center [194, 67] width 26 height 26
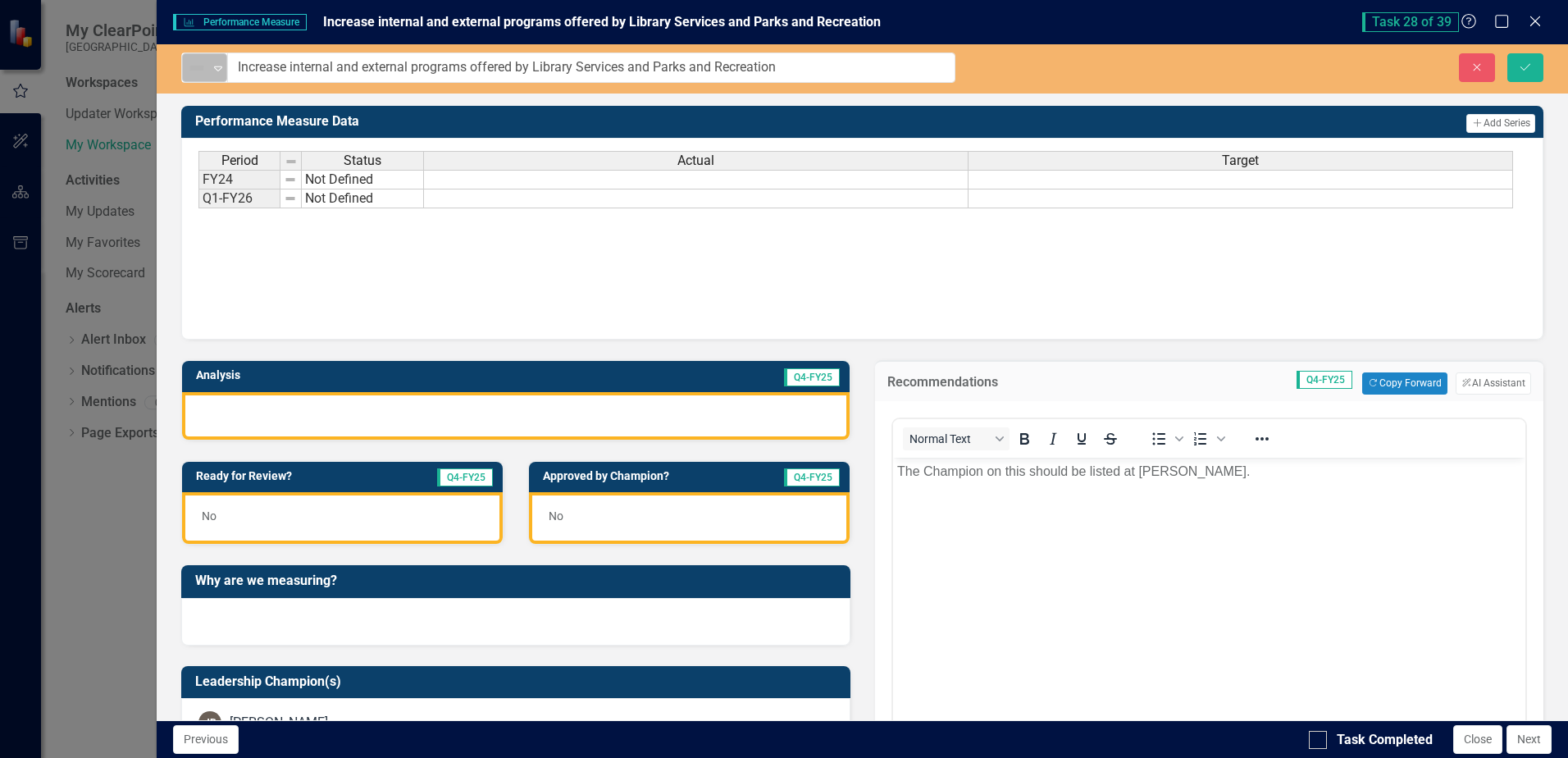
click at [221, 71] on icon "Expand" at bounding box center [218, 68] width 17 height 13
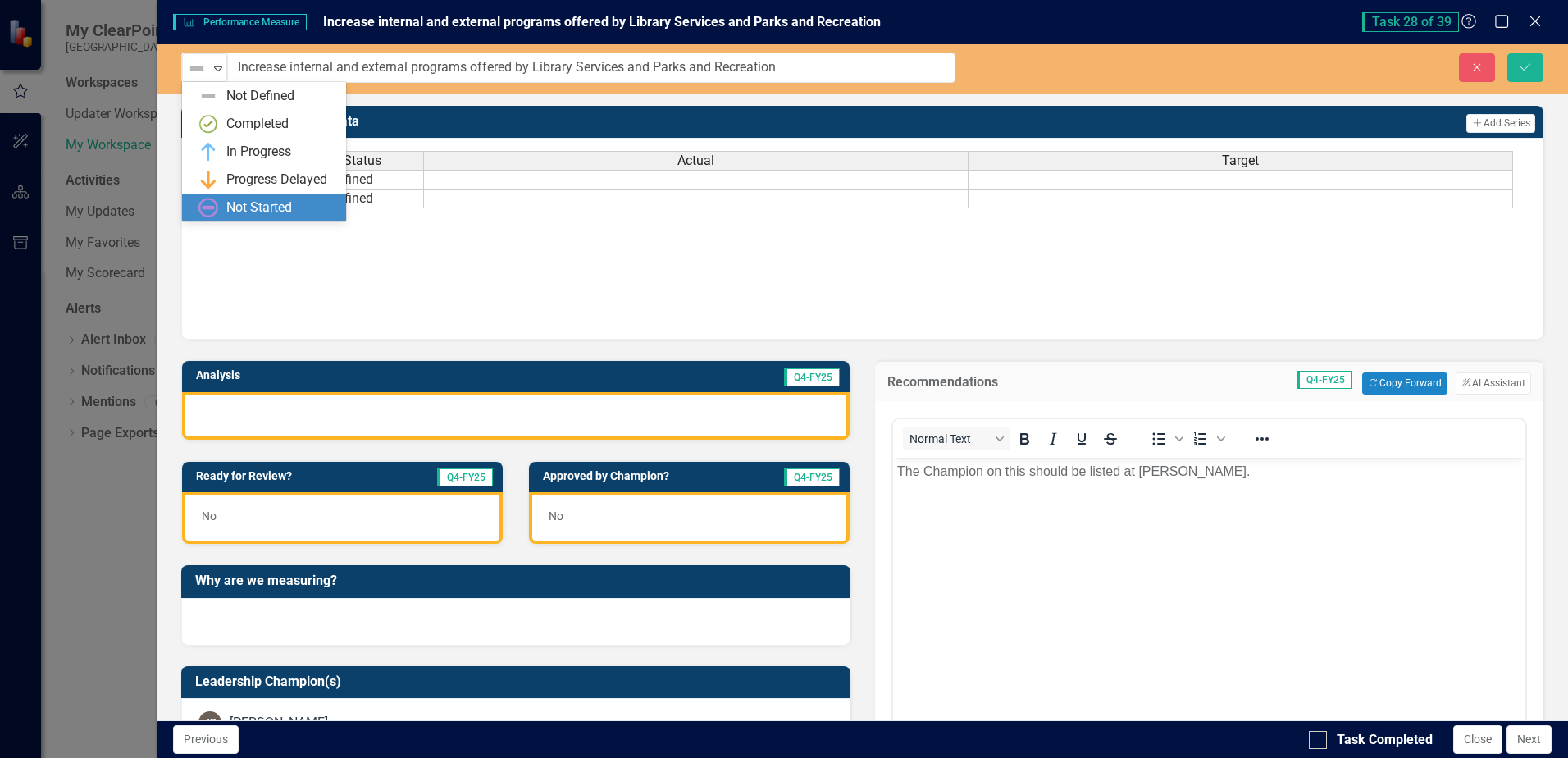
click at [254, 199] on div "Not Started" at bounding box center [259, 208] width 66 height 19
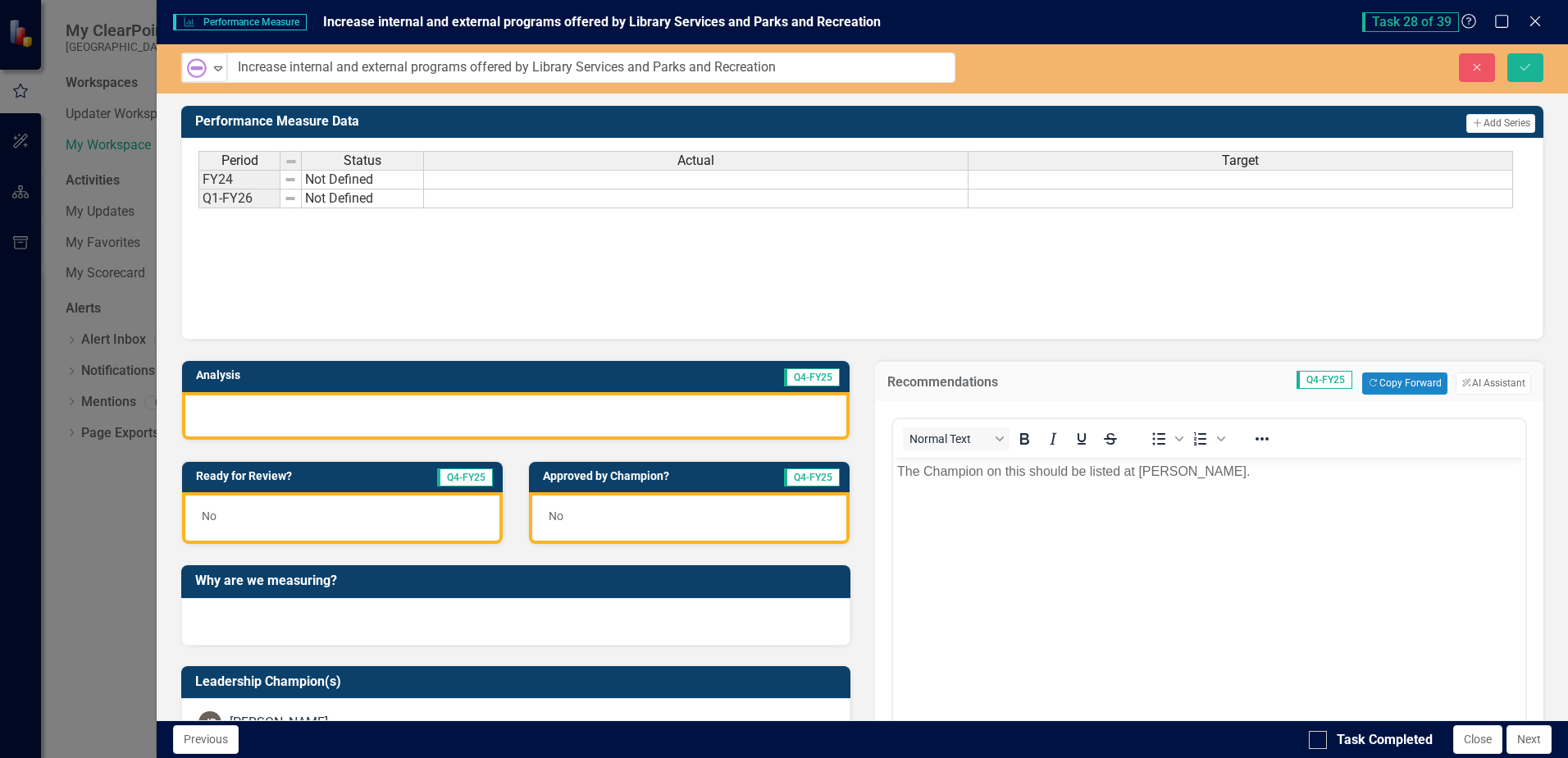
click at [245, 405] on div at bounding box center [515, 416] width 667 height 48
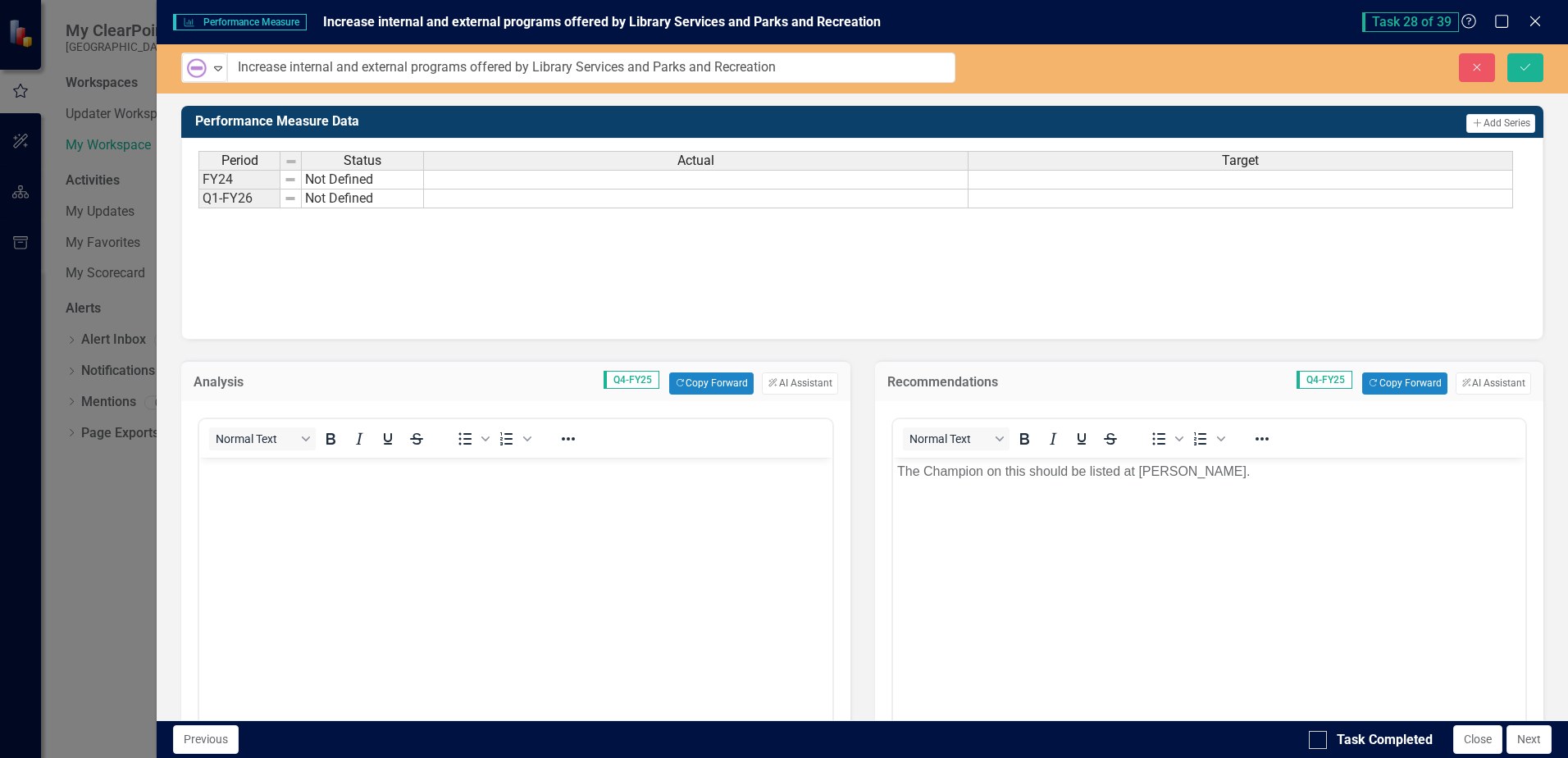
click at [244, 491] on body "Rich Text Area. Press ALT-0 for help." at bounding box center [514, 580] width 632 height 246
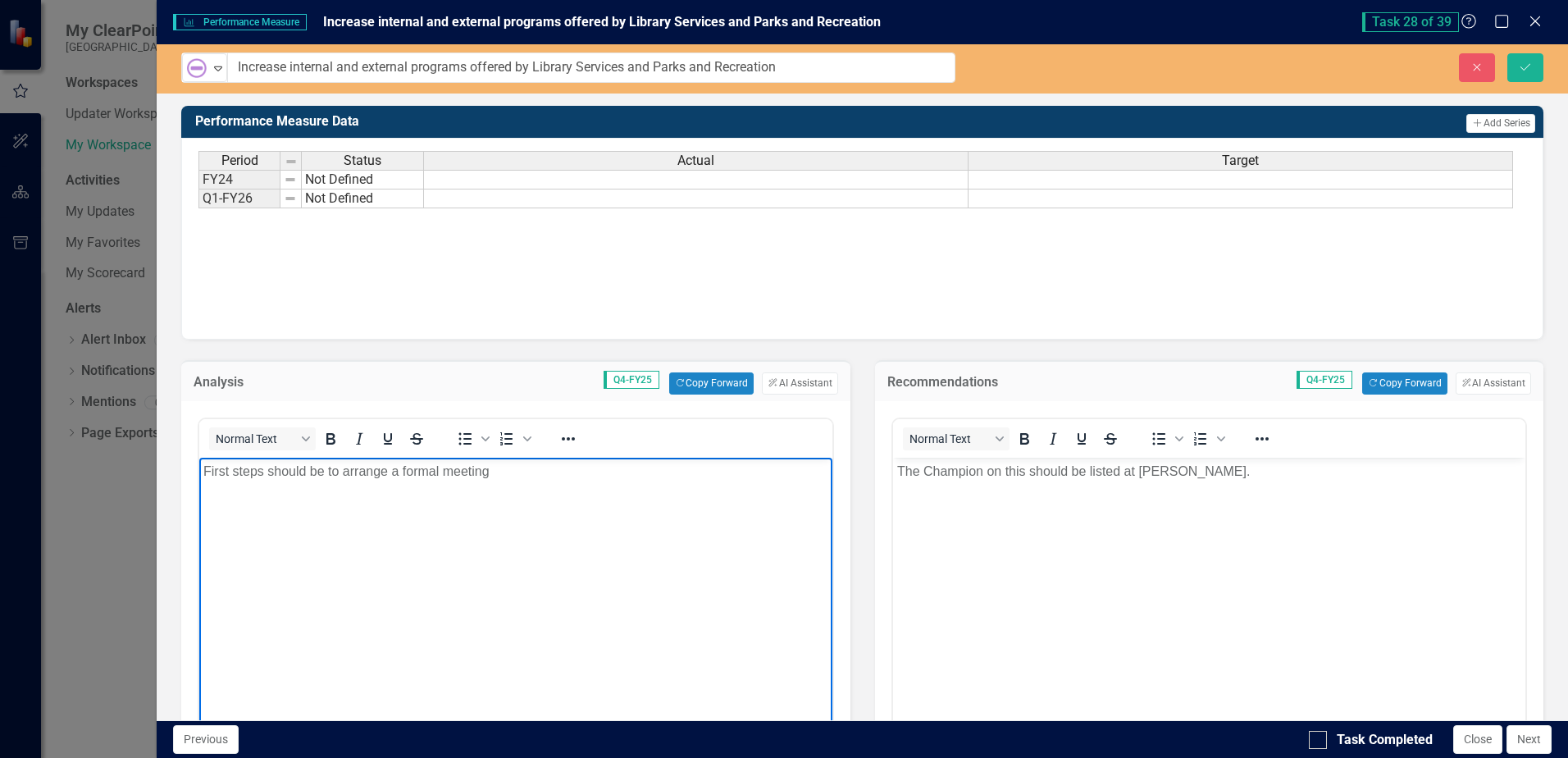
click at [604, 468] on p "First steps should be to arrange a formal meeting" at bounding box center [515, 471] width 624 height 20
click at [584, 479] on p "First steps should be to arrange a formal meeting" at bounding box center [515, 471] width 624 height 20
click at [542, 474] on p "First steps should be to arrange a formal meeting" at bounding box center [515, 471] width 624 height 20
click at [540, 472] on p "First steps should be to arrange a formal meeting" at bounding box center [515, 471] width 624 height 20
click at [560, 472] on p "First steps should be to arrange a formal meeting" at bounding box center [515, 471] width 624 height 20
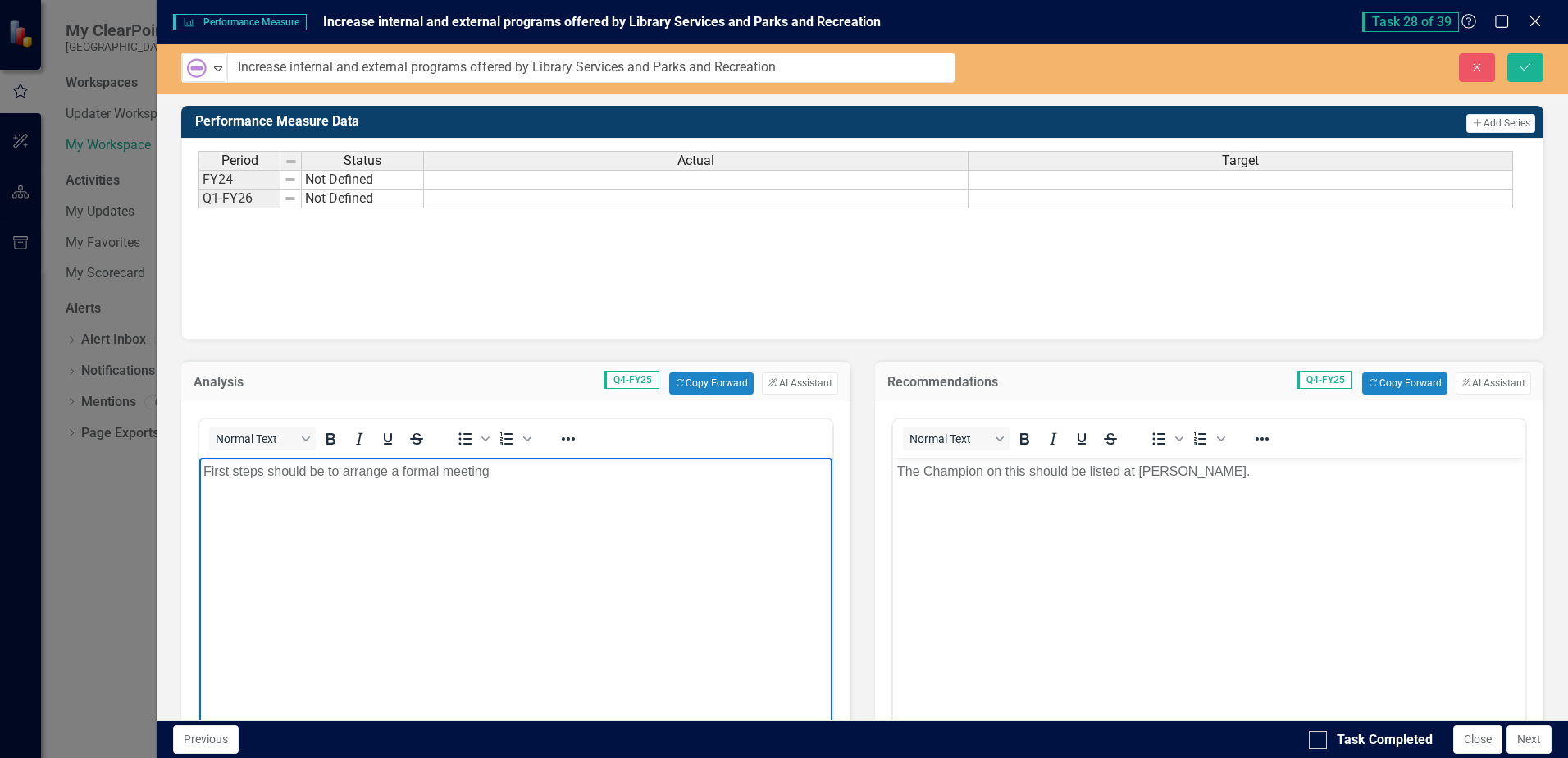
click at [560, 472] on p "First steps should be to arrange a formal meeting" at bounding box center [515, 471] width 624 height 20
click at [592, 479] on p "First steps should be to arrange a formal meeting" at bounding box center [515, 471] width 624 height 20
click at [591, 475] on p "First steps should be to arrange a formal meeting" at bounding box center [515, 471] width 624 height 20
click at [546, 477] on p "First steps should be to arrange a formal meeting" at bounding box center [515, 471] width 624 height 20
click at [581, 467] on p "First steps should be to arrange a formal meeting with the" at bounding box center [515, 471] width 624 height 20
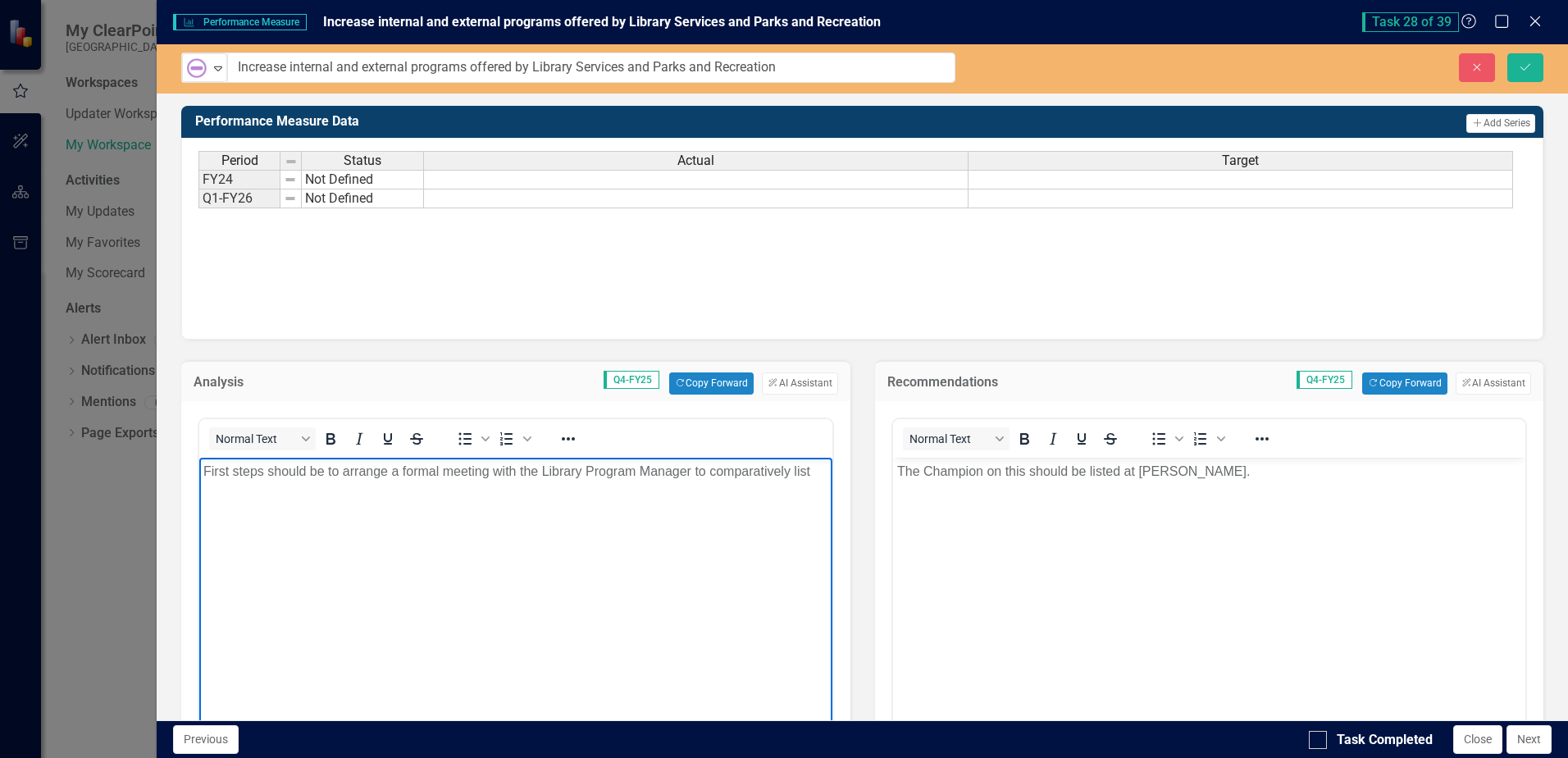
click at [808, 473] on p "First steps should be to arrange a formal meeting with the Library Program Mana…" at bounding box center [515, 471] width 624 height 20
click at [798, 389] on button "ClearPoint AI AI Assistant" at bounding box center [800, 383] width 75 height 22
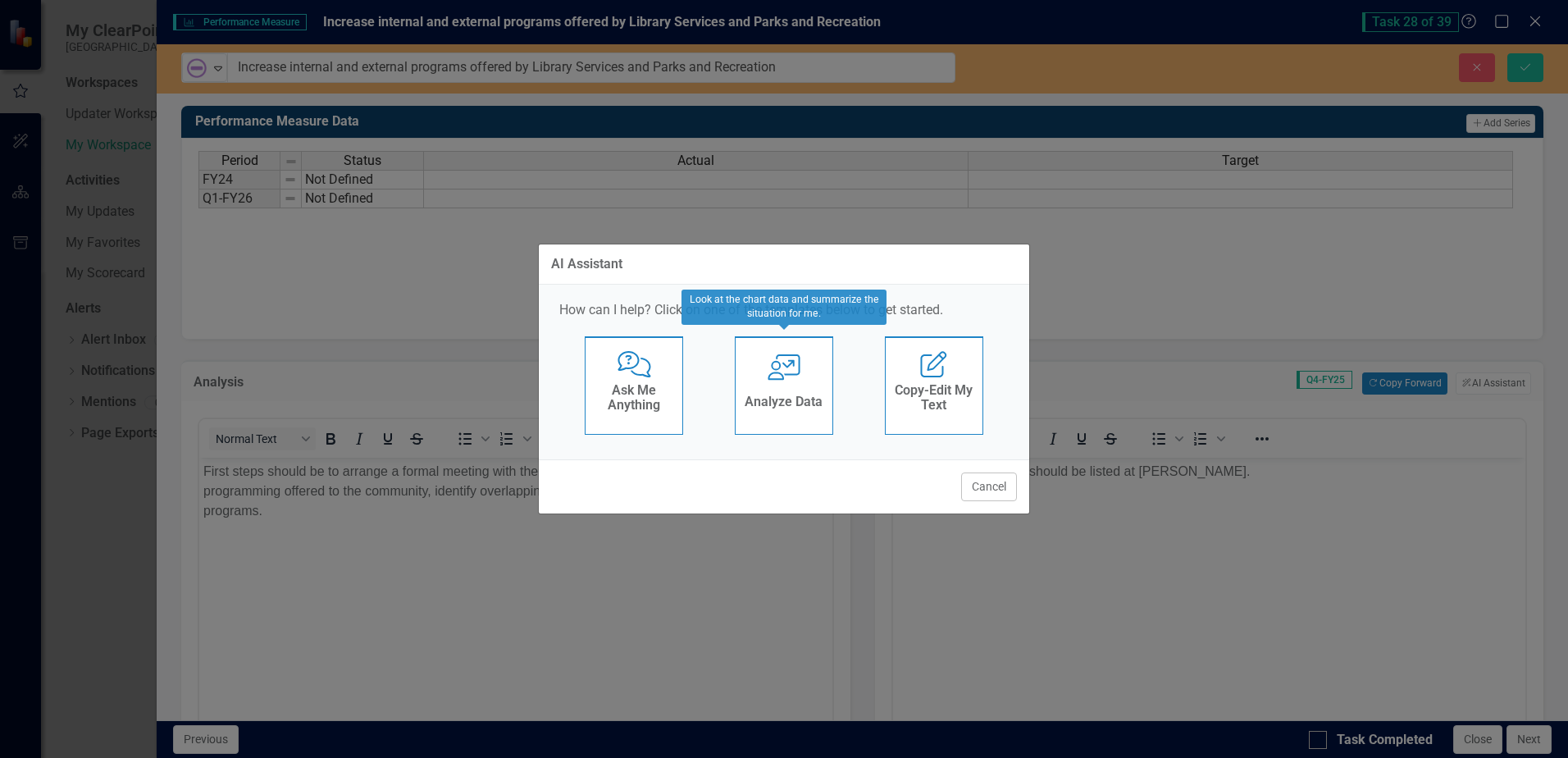
drag, startPoint x: 794, startPoint y: 391, endPoint x: 798, endPoint y: 399, distance: 8.9
click at [798, 399] on div "Analyze Data" at bounding box center [784, 404] width 78 height 27
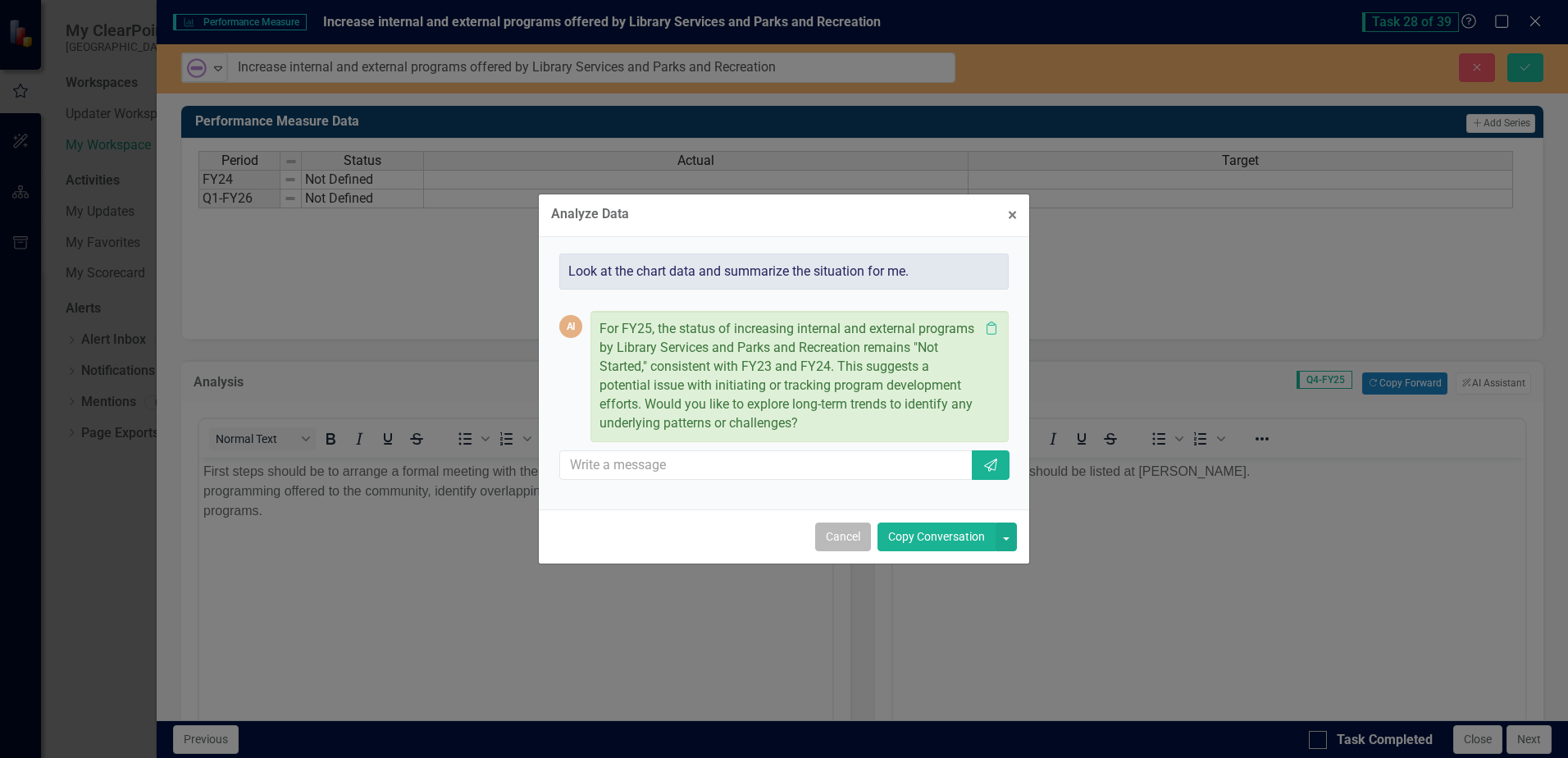
click at [845, 536] on button "Cancel" at bounding box center [843, 536] width 56 height 28
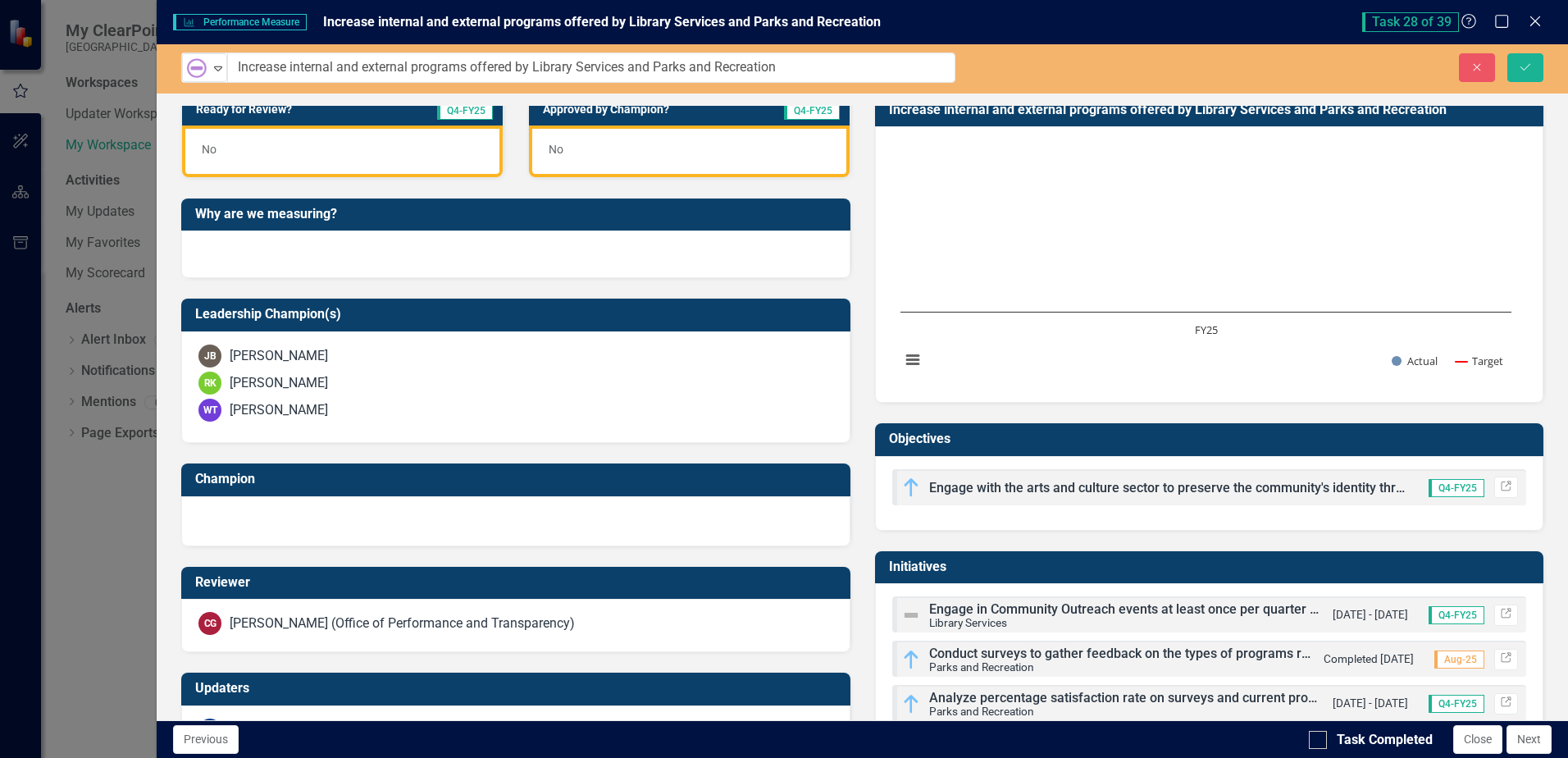
scroll to position [821, 0]
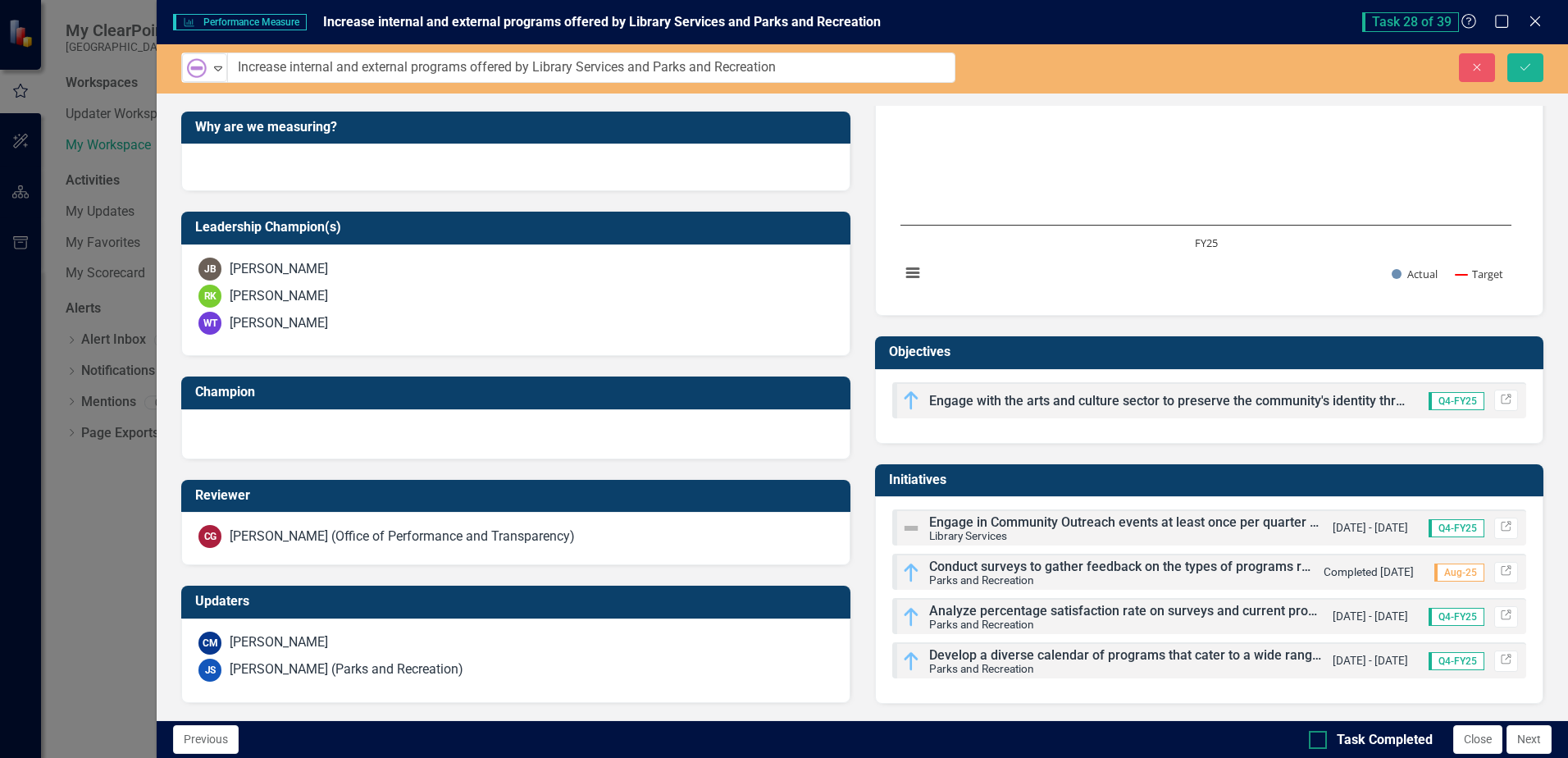
click at [1321, 739] on div at bounding box center [1318, 740] width 18 height 18
click at [1320, 739] on input "Task Completed" at bounding box center [1314, 736] width 11 height 11
checkbox input "true"
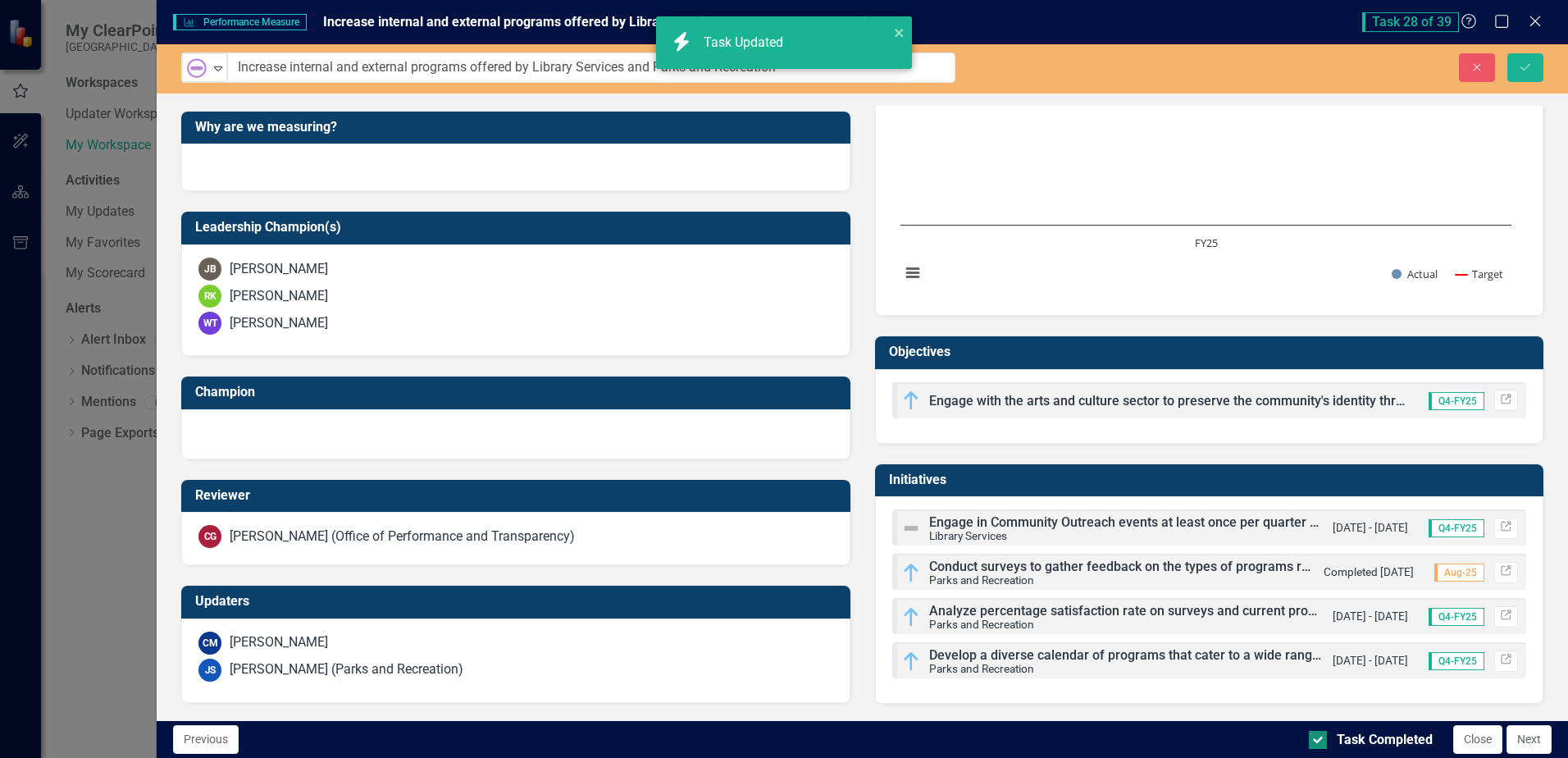
checkbox input "true"
click at [1532, 738] on button "Next" at bounding box center [1530, 739] width 45 height 28
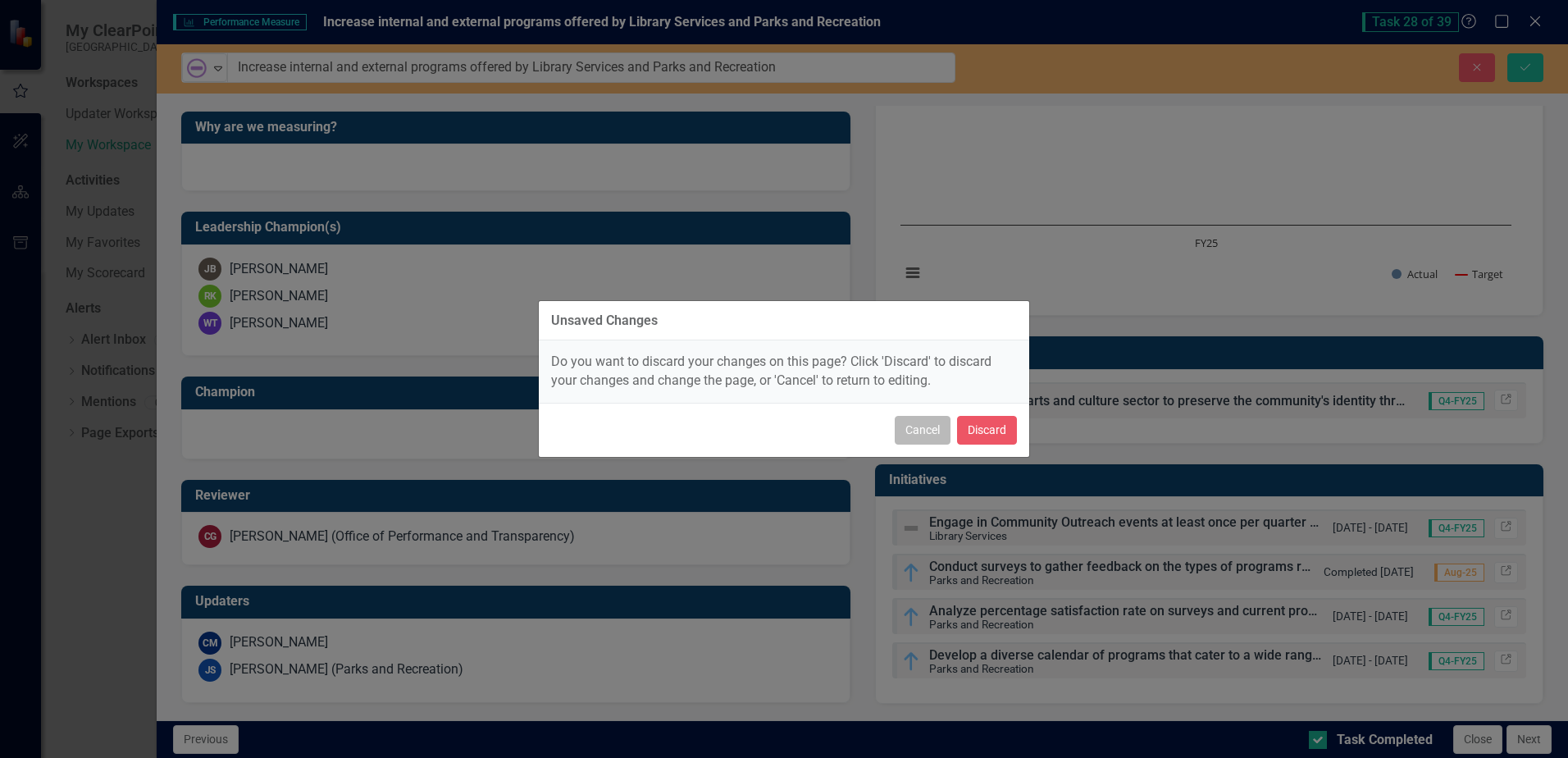
click at [926, 434] on button "Cancel" at bounding box center [922, 430] width 56 height 28
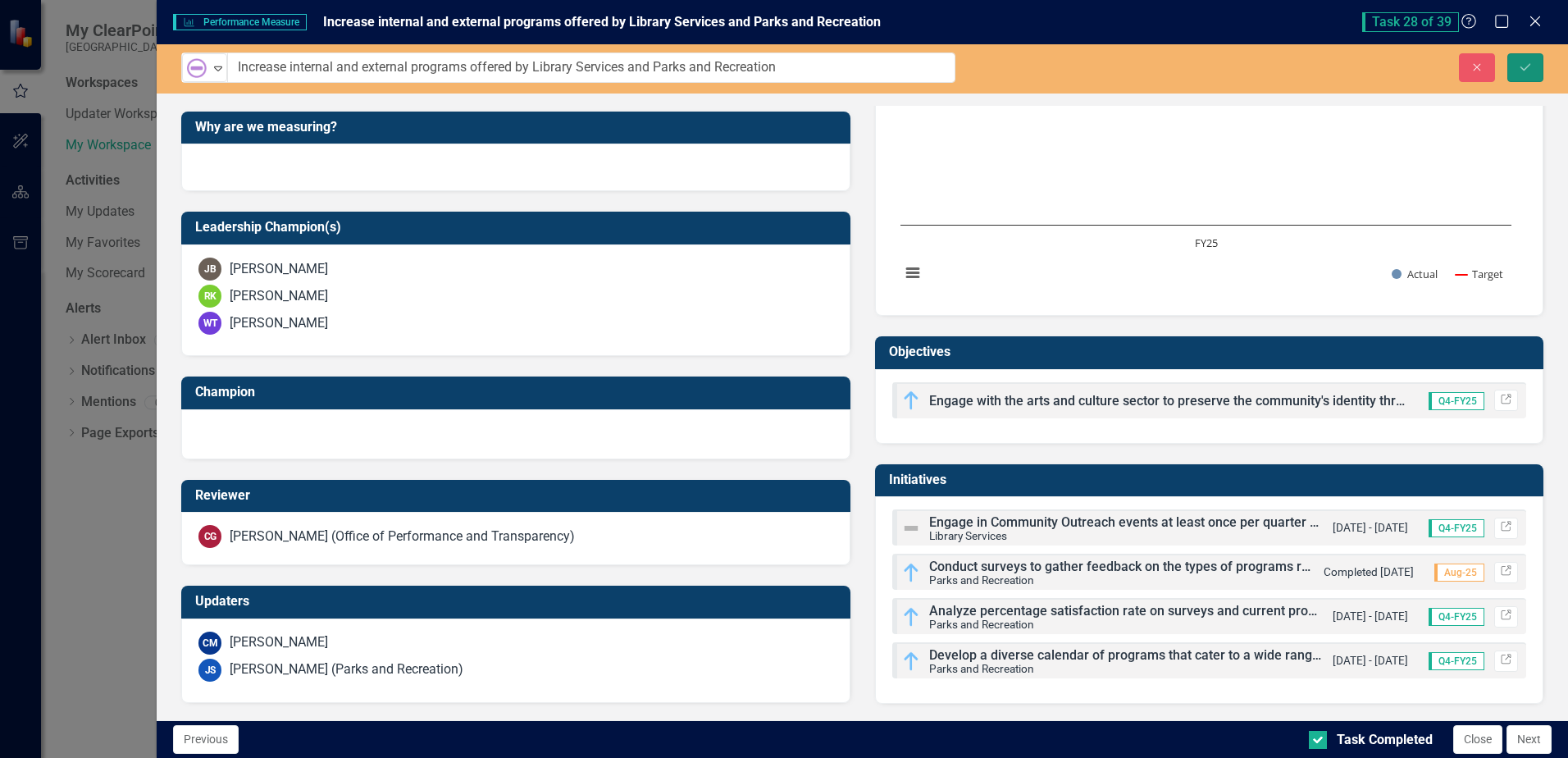
click at [1523, 66] on icon "Save" at bounding box center [1525, 68] width 15 height 12
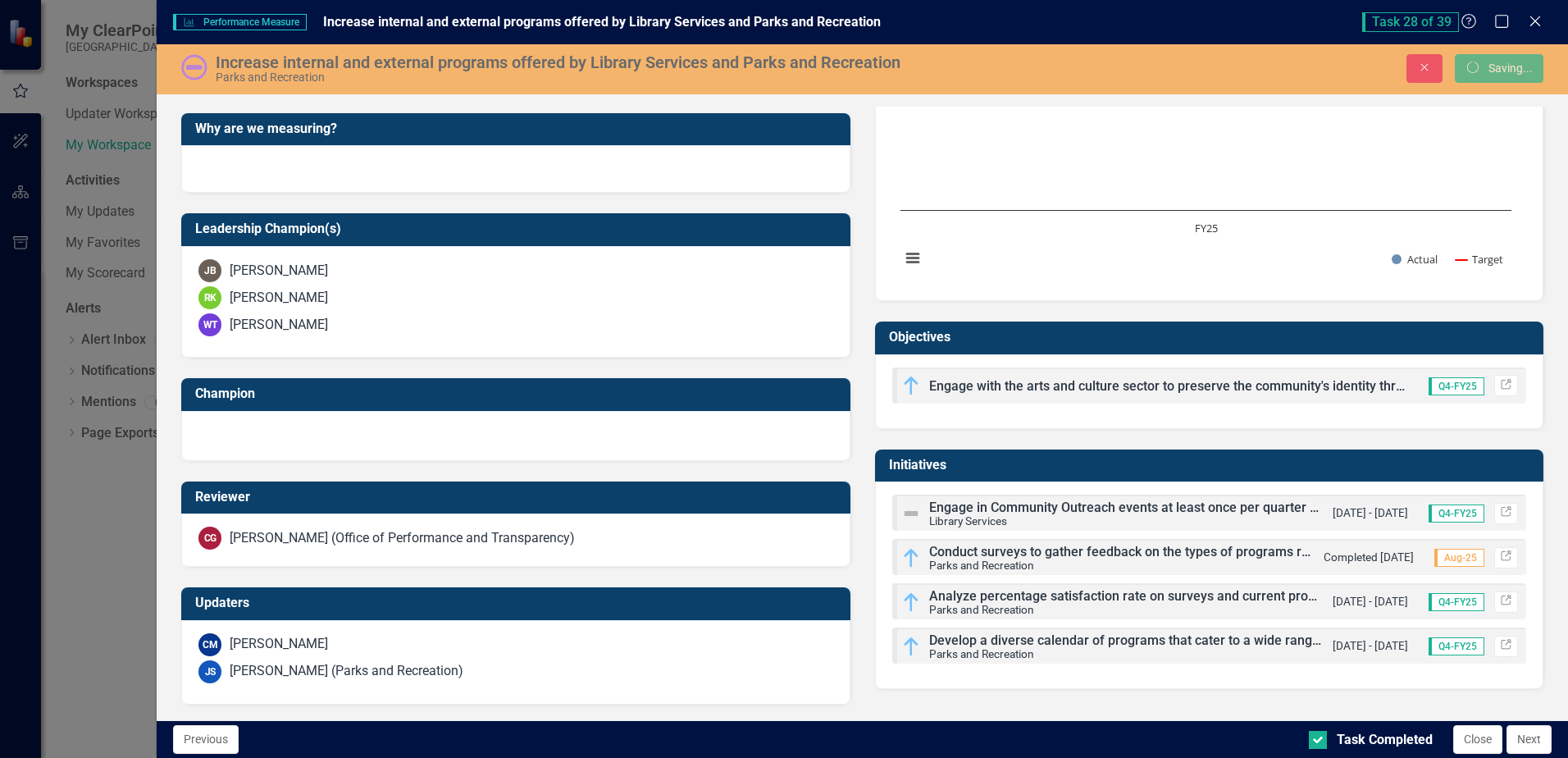
scroll to position [475, 0]
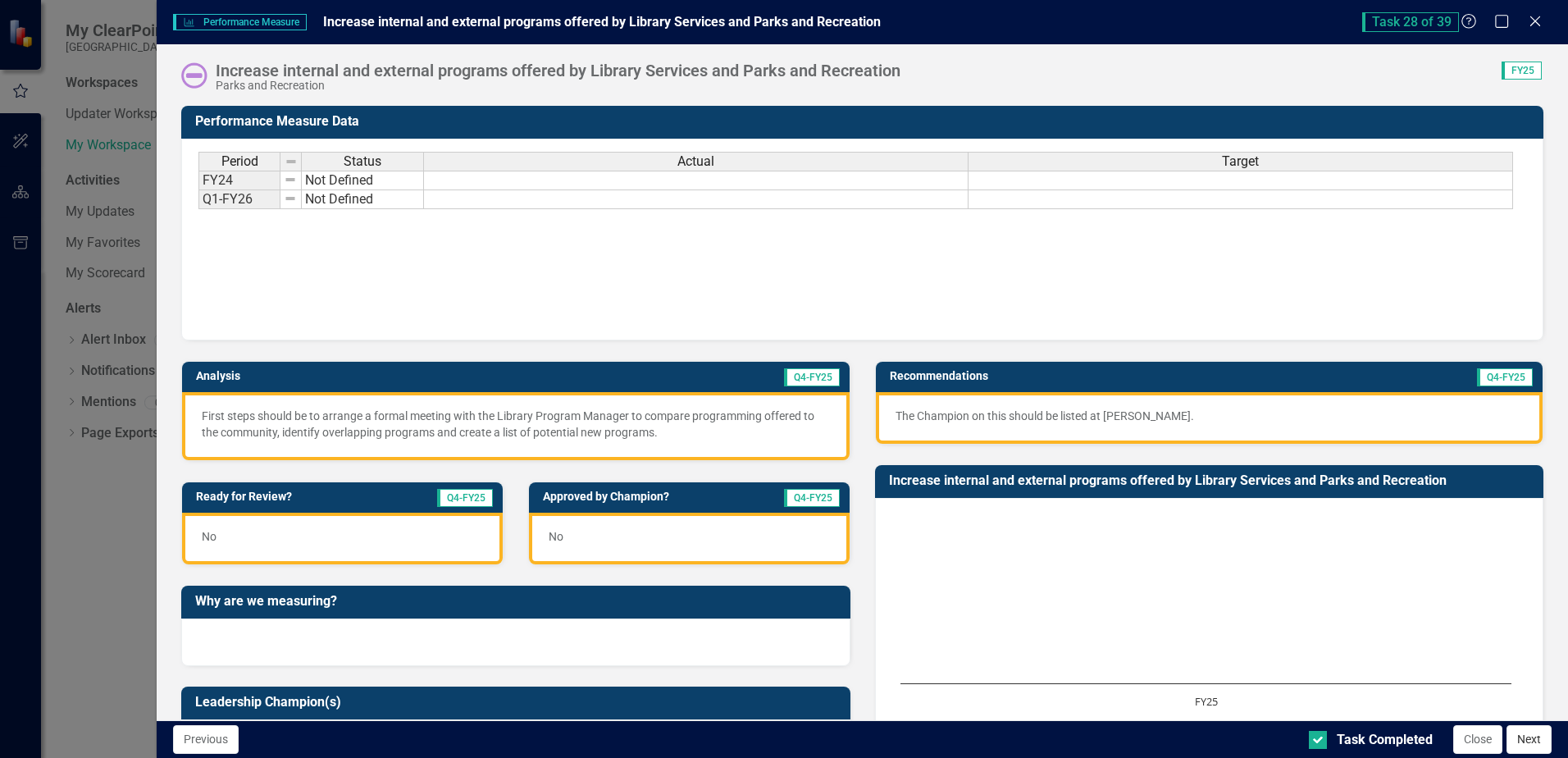
click at [1522, 742] on button "Next" at bounding box center [1530, 739] width 45 height 28
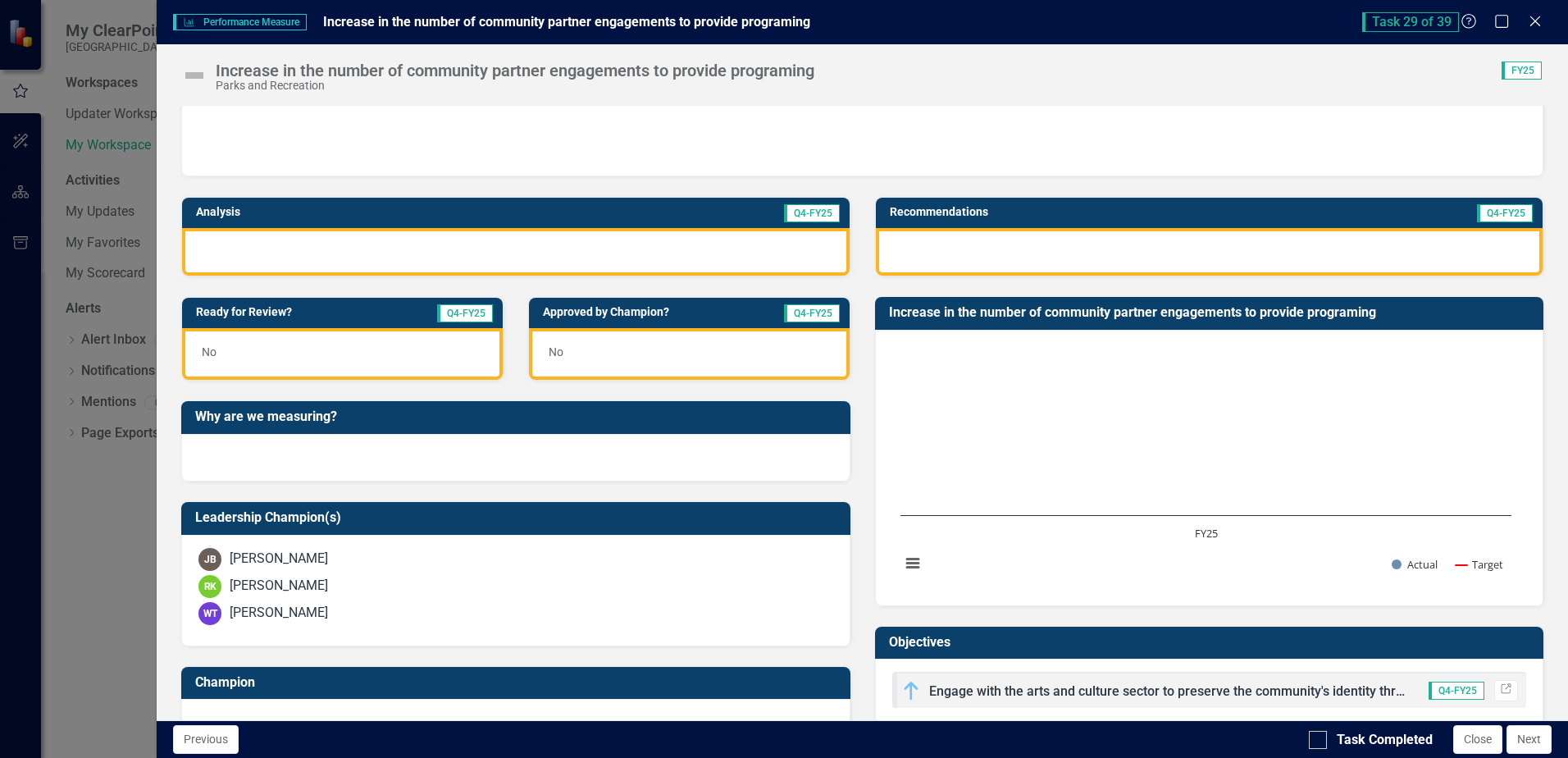
scroll to position [0, 0]
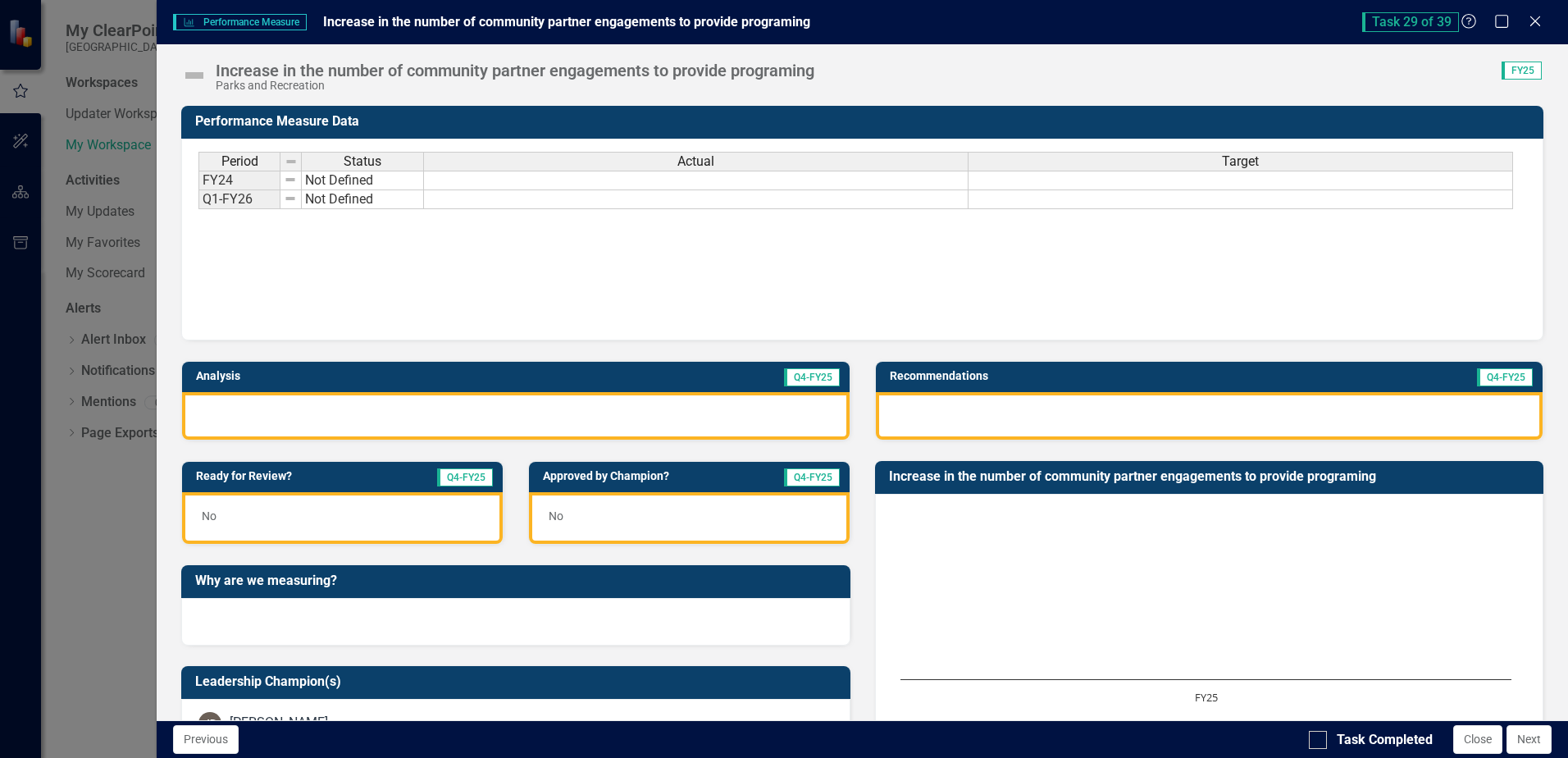
click at [194, 78] on img at bounding box center [194, 76] width 26 height 26
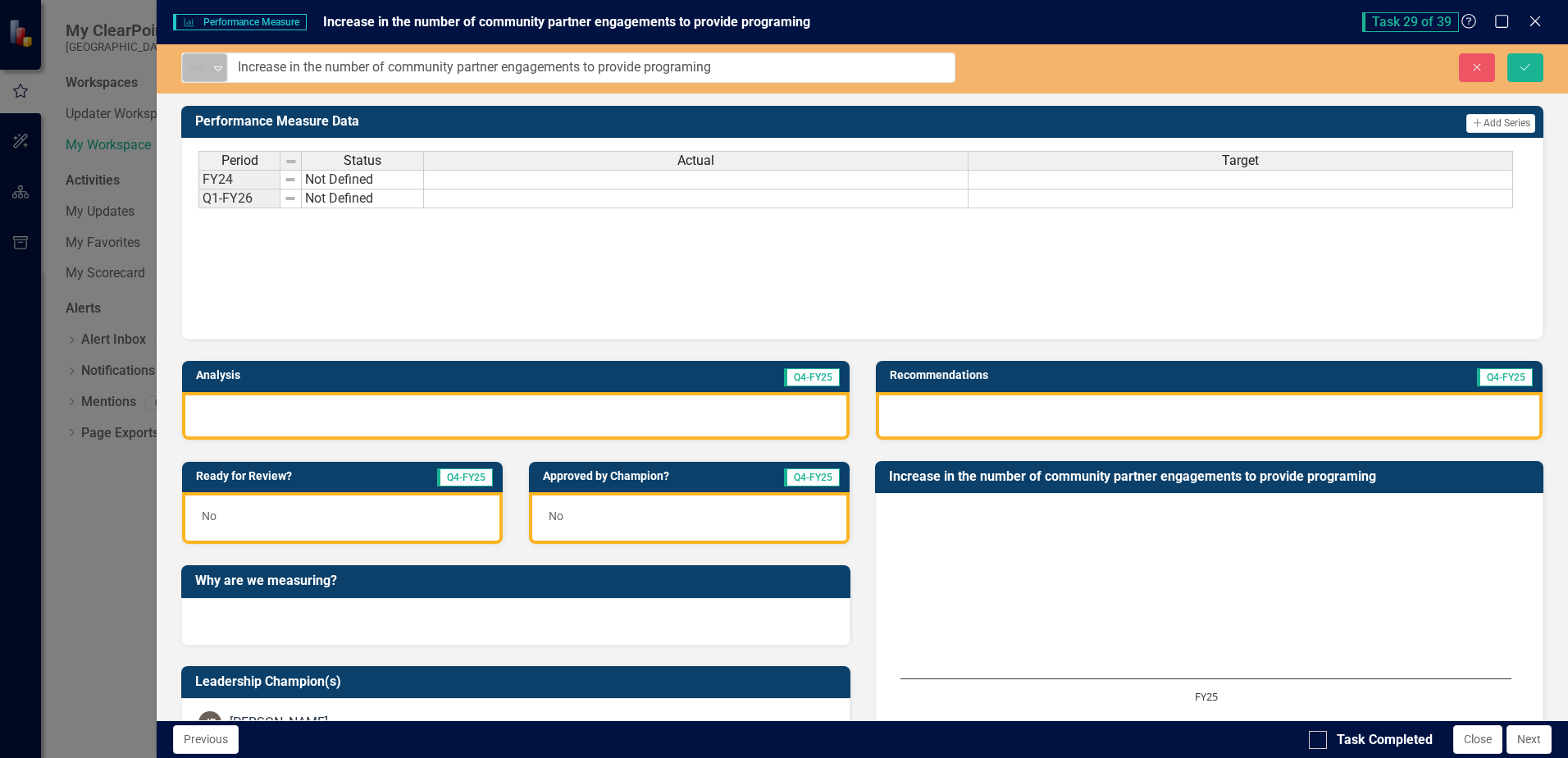
click at [214, 67] on icon "Expand" at bounding box center [218, 68] width 17 height 13
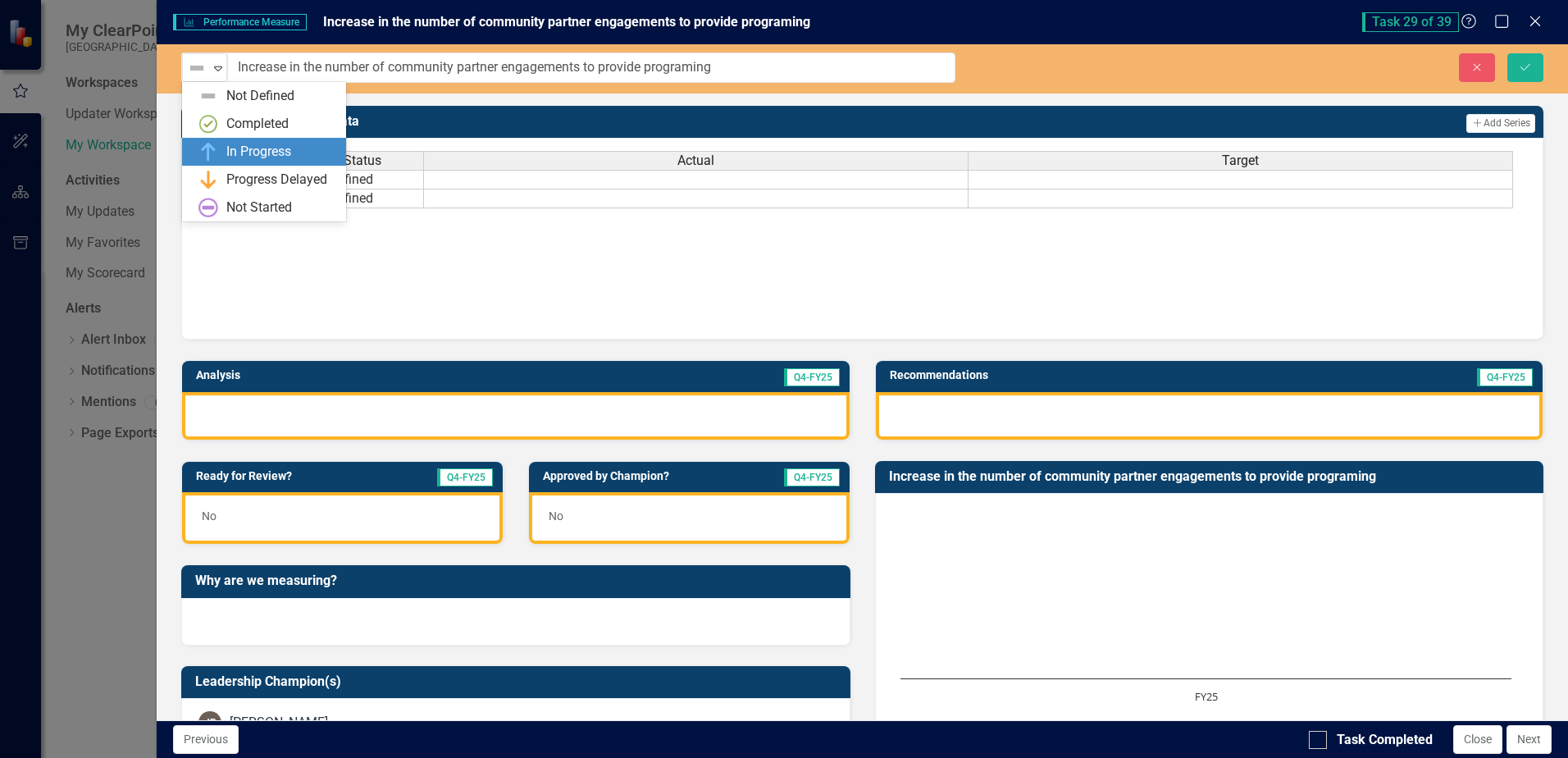
click at [224, 143] on div "In Progress" at bounding box center [268, 152] width 138 height 20
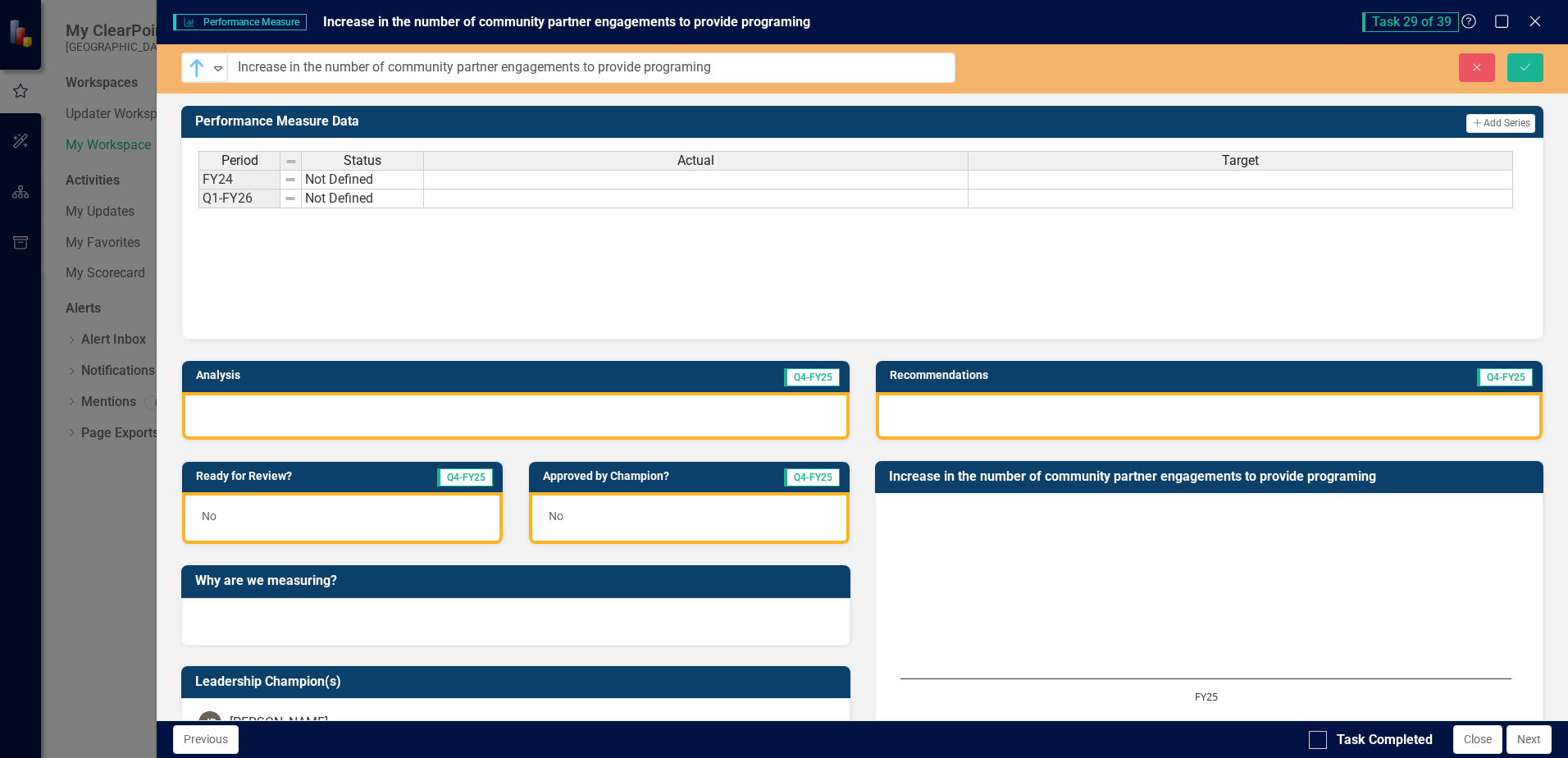
click at [365, 426] on div at bounding box center [515, 416] width 667 height 48
click at [345, 416] on div at bounding box center [515, 416] width 667 height 48
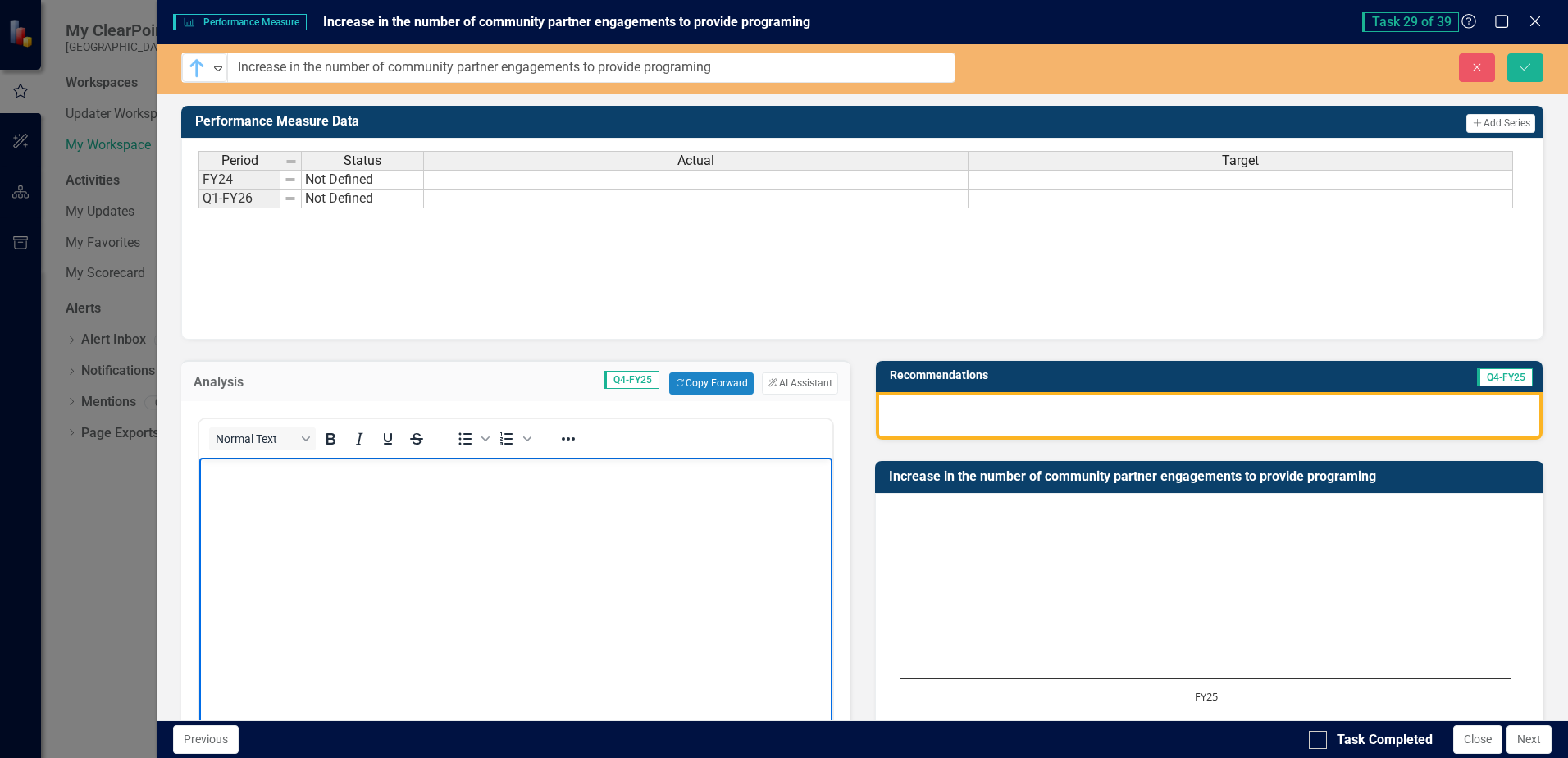
click at [214, 486] on body "Rich Text Area. Press ALT-0 for help." at bounding box center [514, 580] width 632 height 246
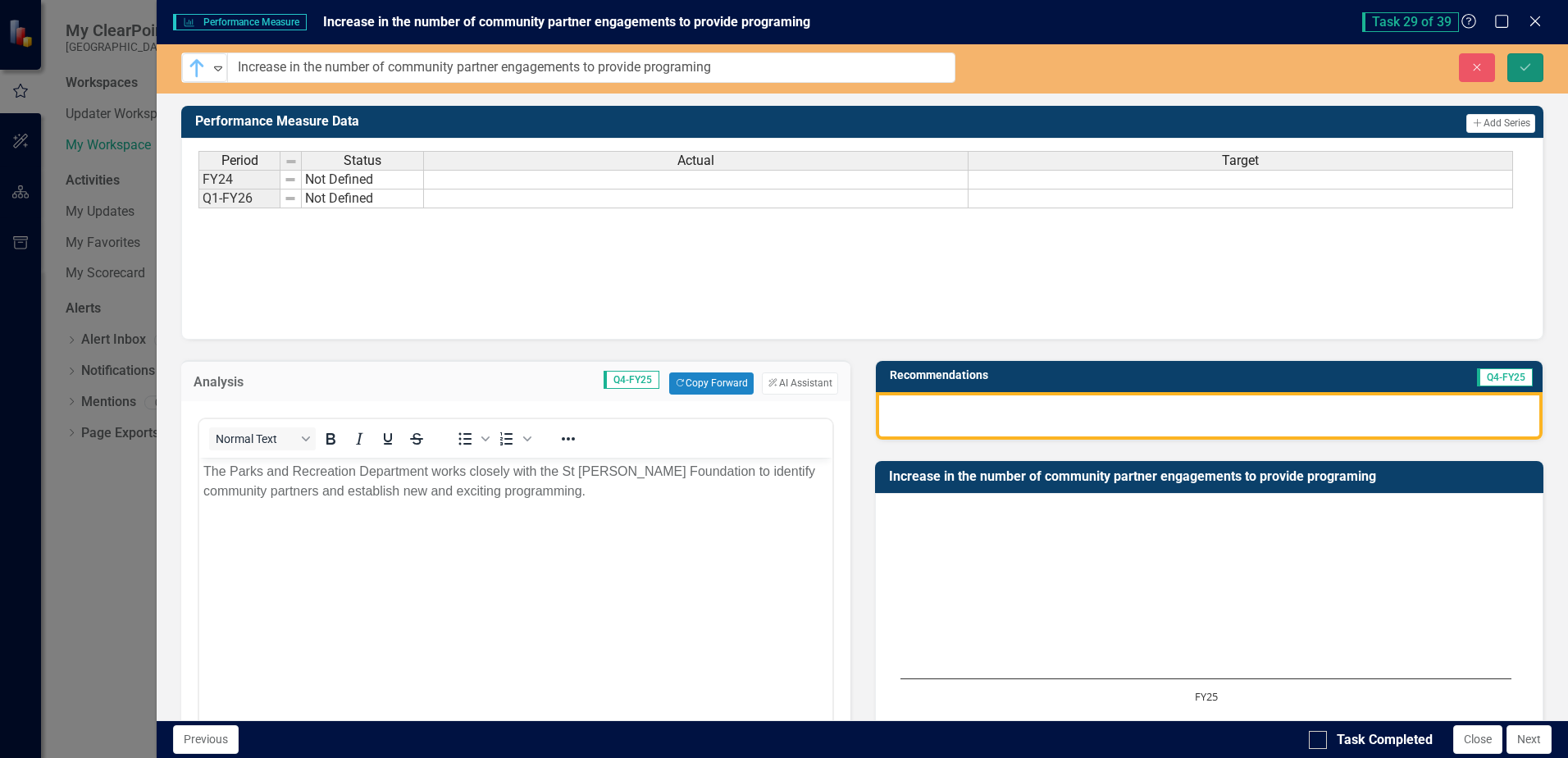
click at [1522, 70] on icon "Save" at bounding box center [1525, 68] width 15 height 12
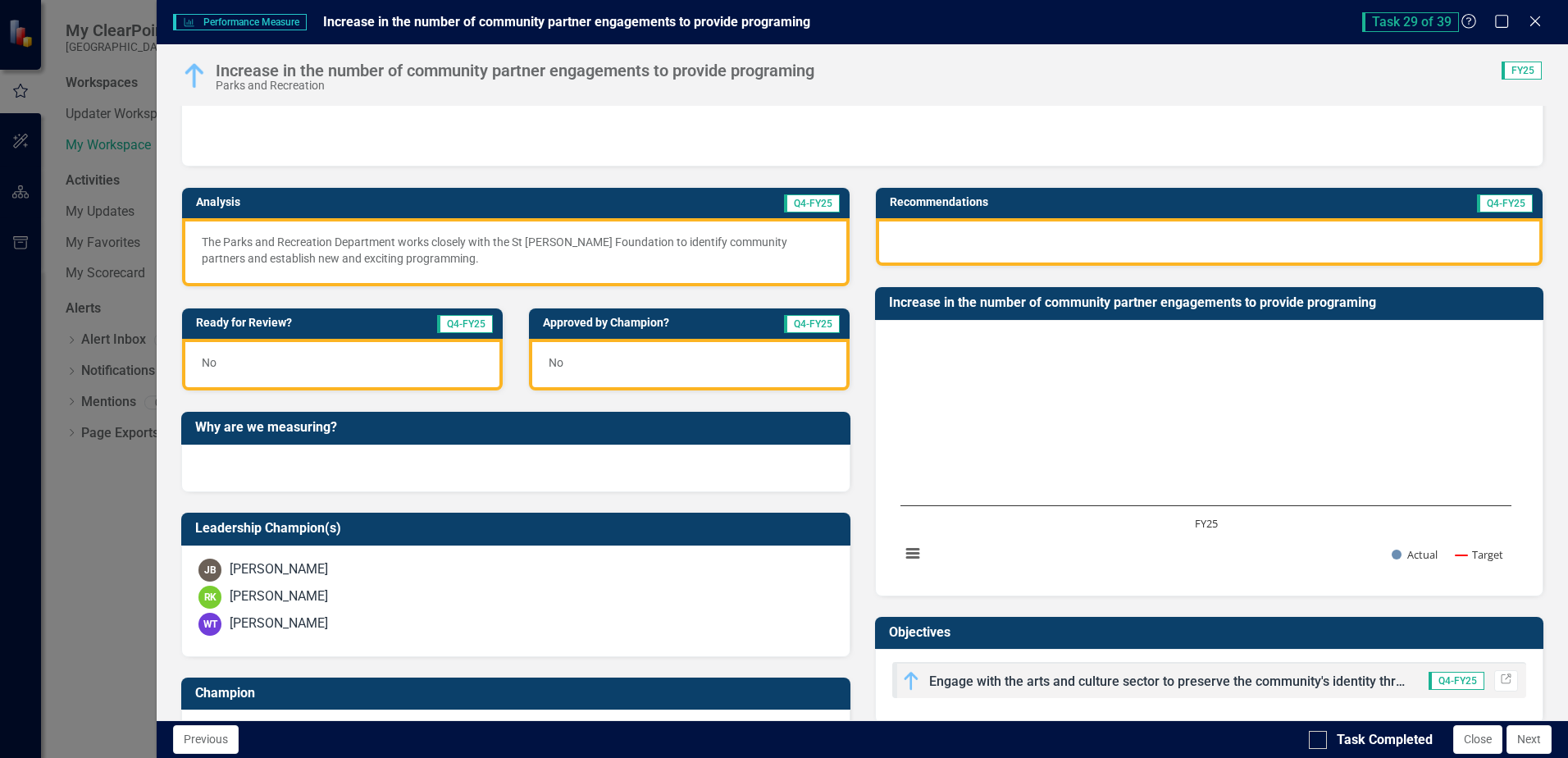
scroll to position [246, 0]
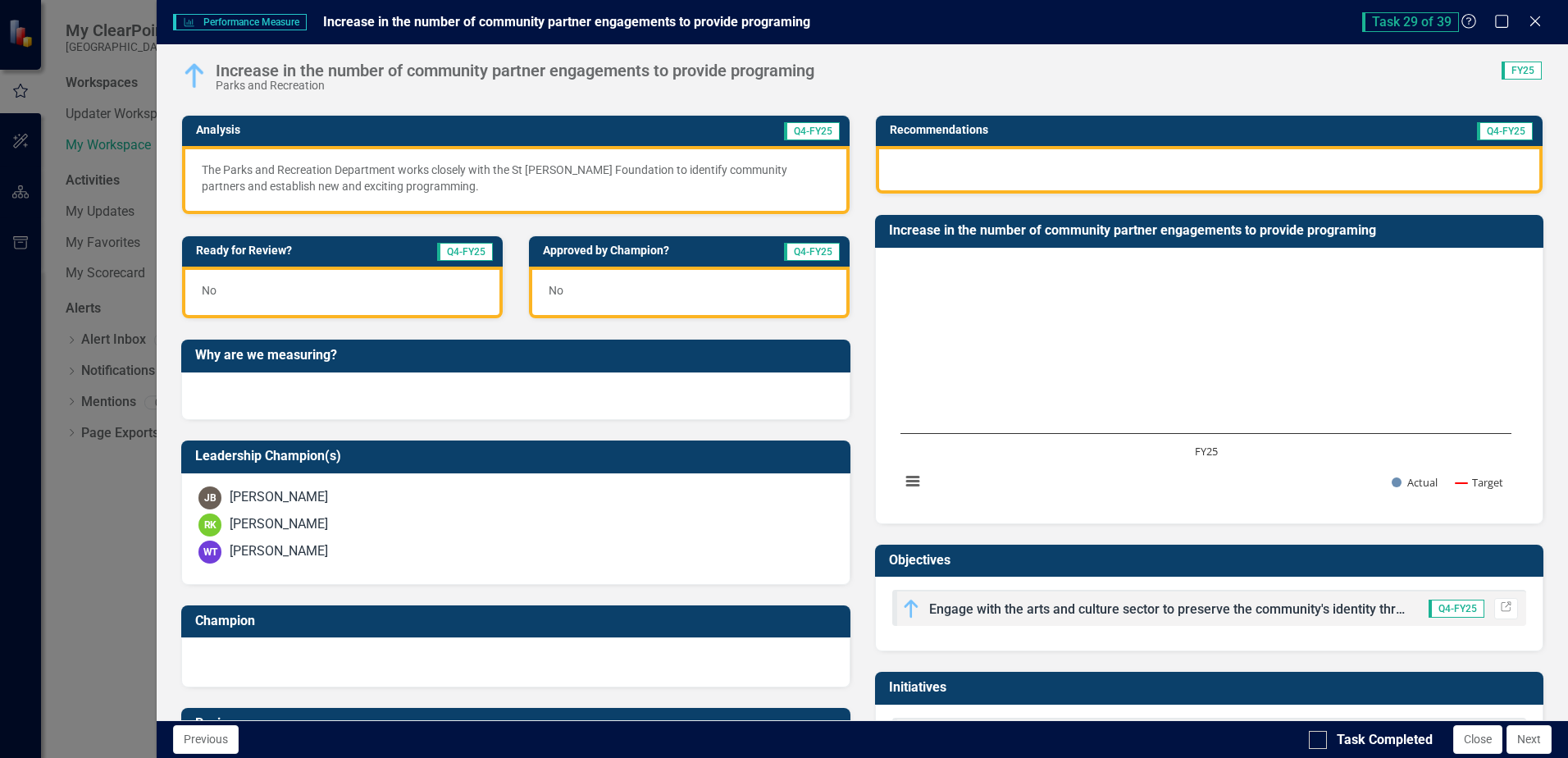
click at [929, 301] on rect "Interactive chart" at bounding box center [1206, 383] width 627 height 246
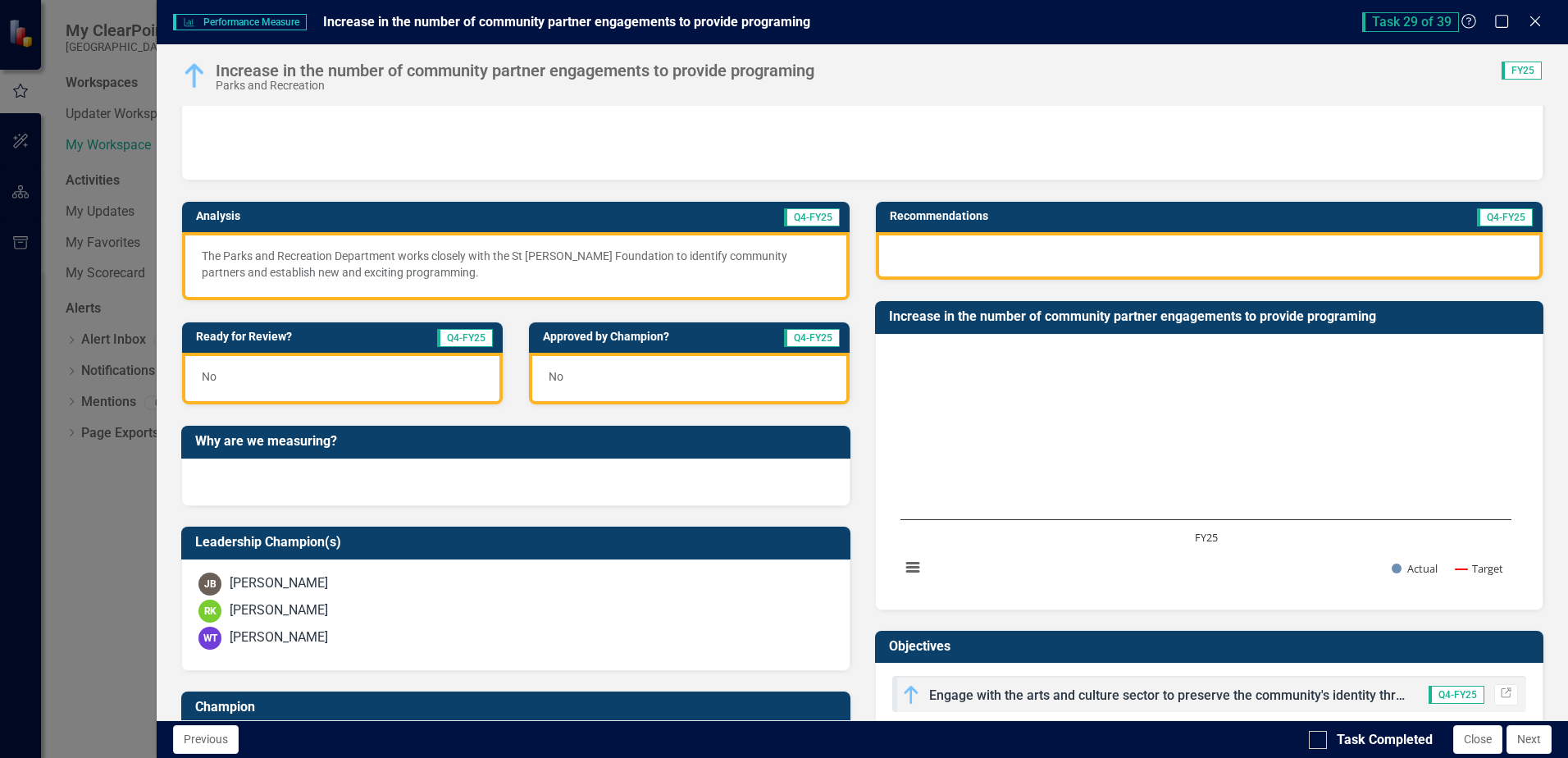
scroll to position [164, 0]
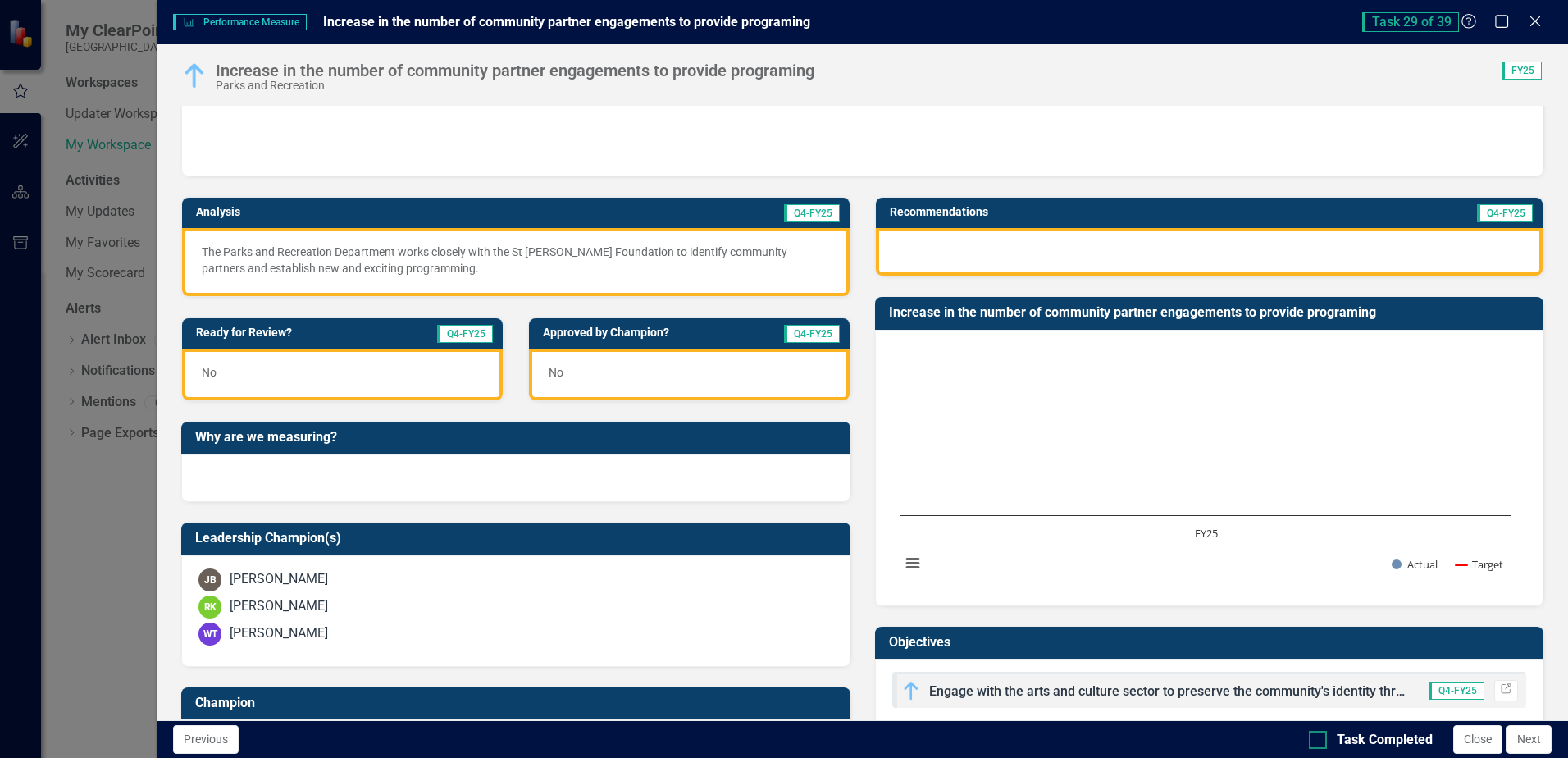
click at [1317, 742] on div at bounding box center [1318, 740] width 18 height 18
click at [1317, 742] on input "Task Completed" at bounding box center [1314, 736] width 11 height 11
checkbox input "true"
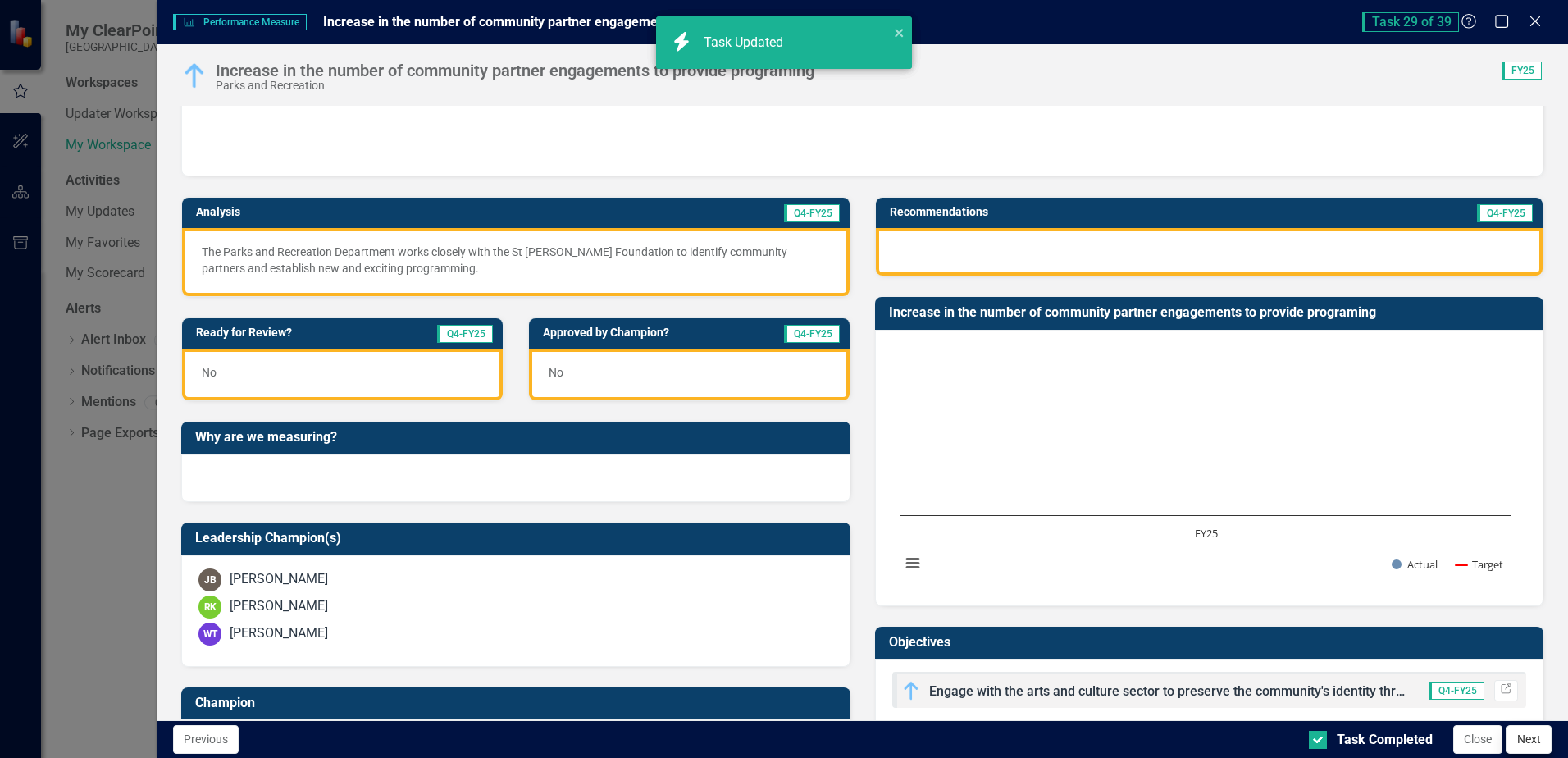
checkbox input "true"
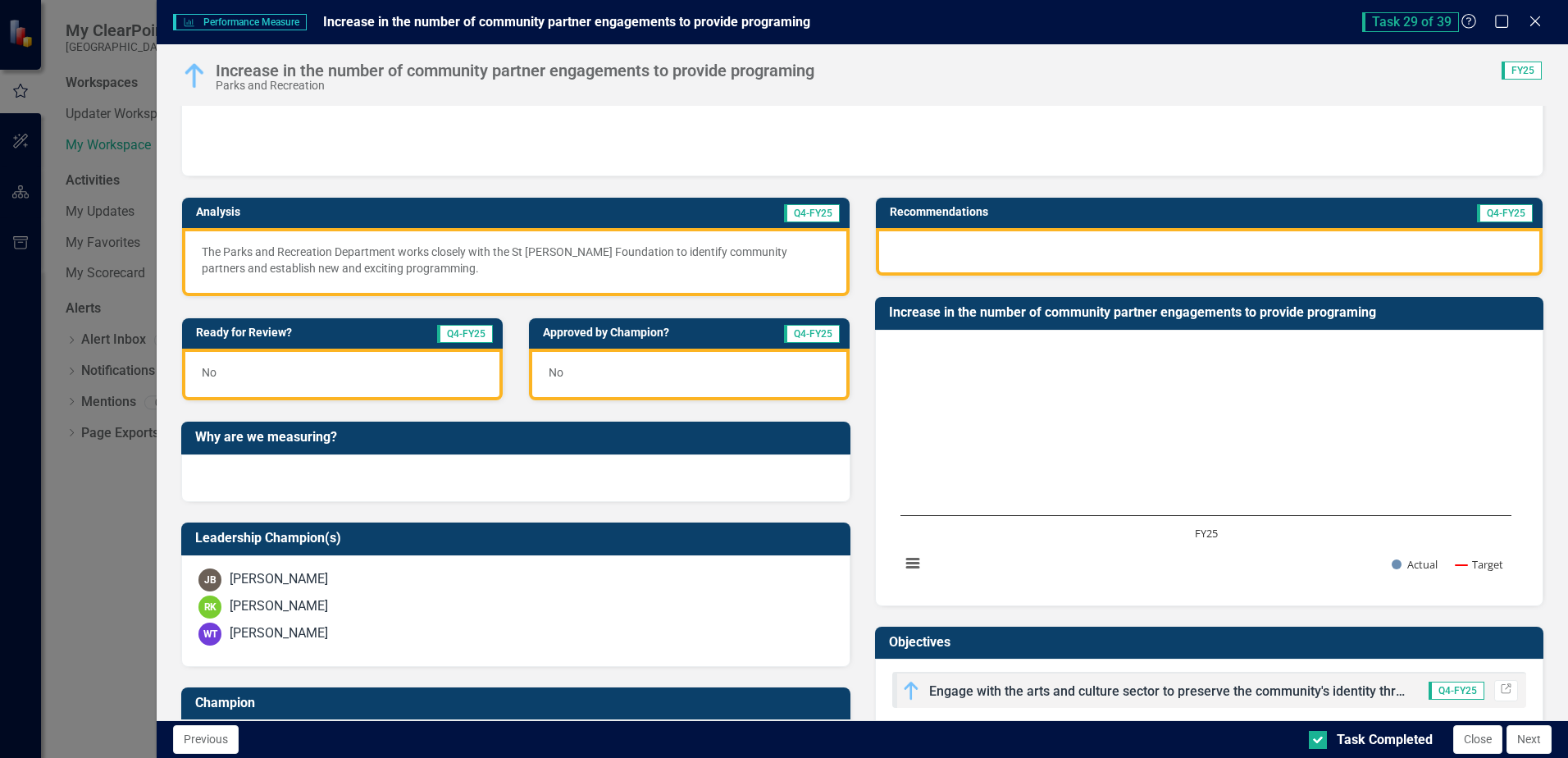
click at [1469, 742] on button "Close" at bounding box center [1478, 739] width 49 height 28
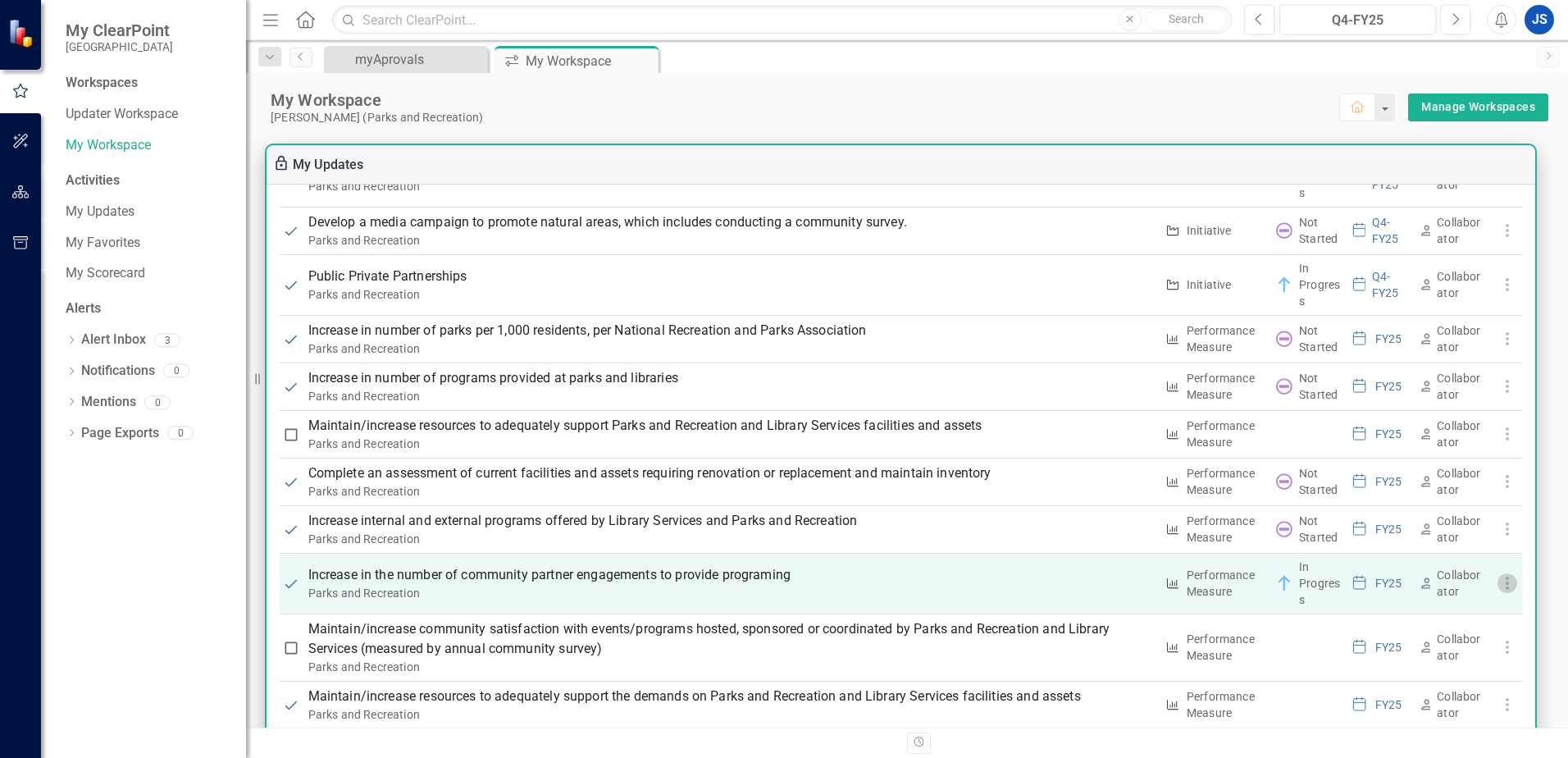
click at [1505, 585] on use "button" at bounding box center [1506, 582] width 3 height 13
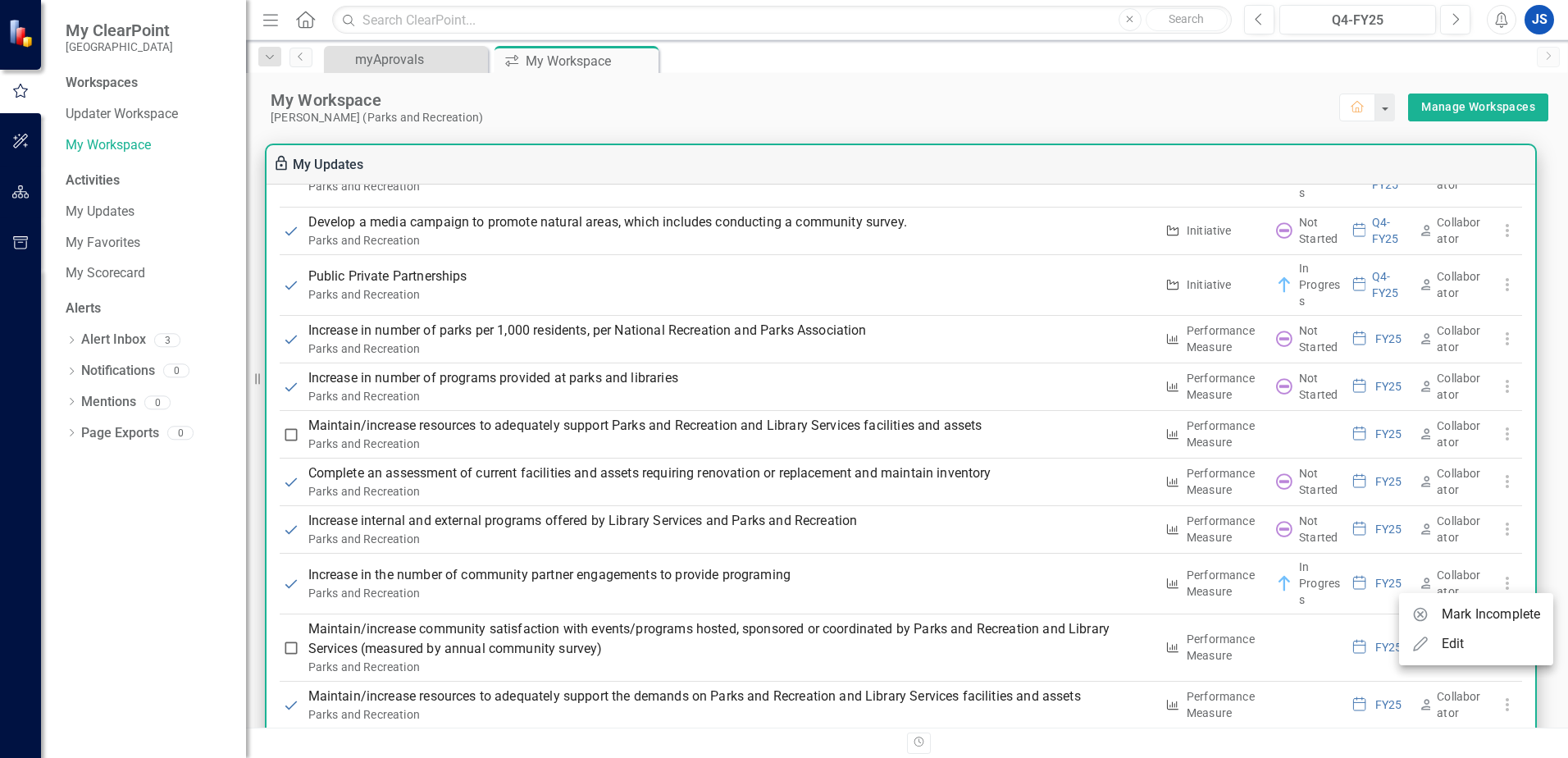
click at [1457, 646] on div "Edit" at bounding box center [1453, 644] width 23 height 20
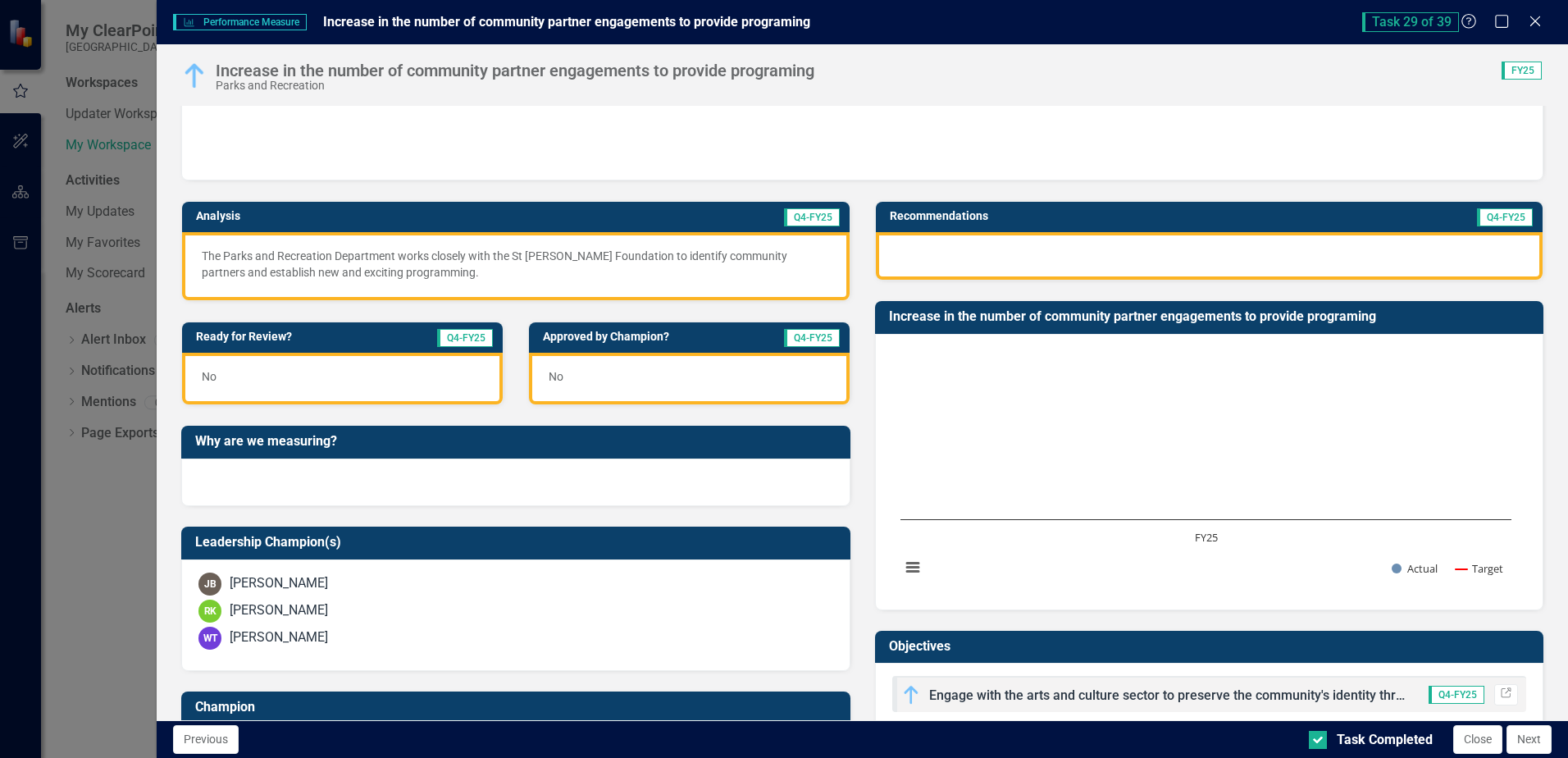
scroll to position [82, 0]
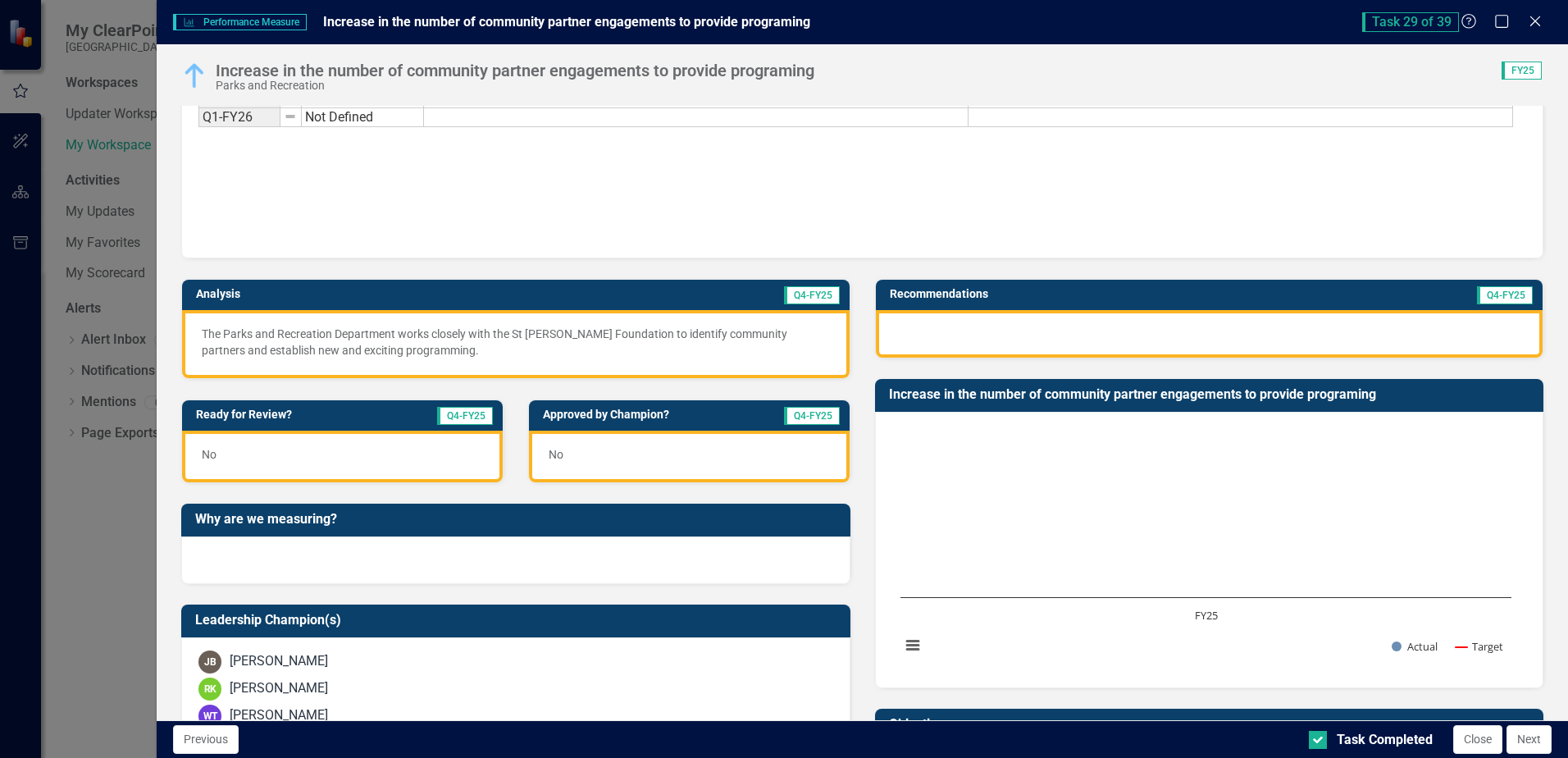
click at [1016, 340] on div at bounding box center [1209, 333] width 667 height 48
click at [1017, 340] on div at bounding box center [1209, 333] width 667 height 48
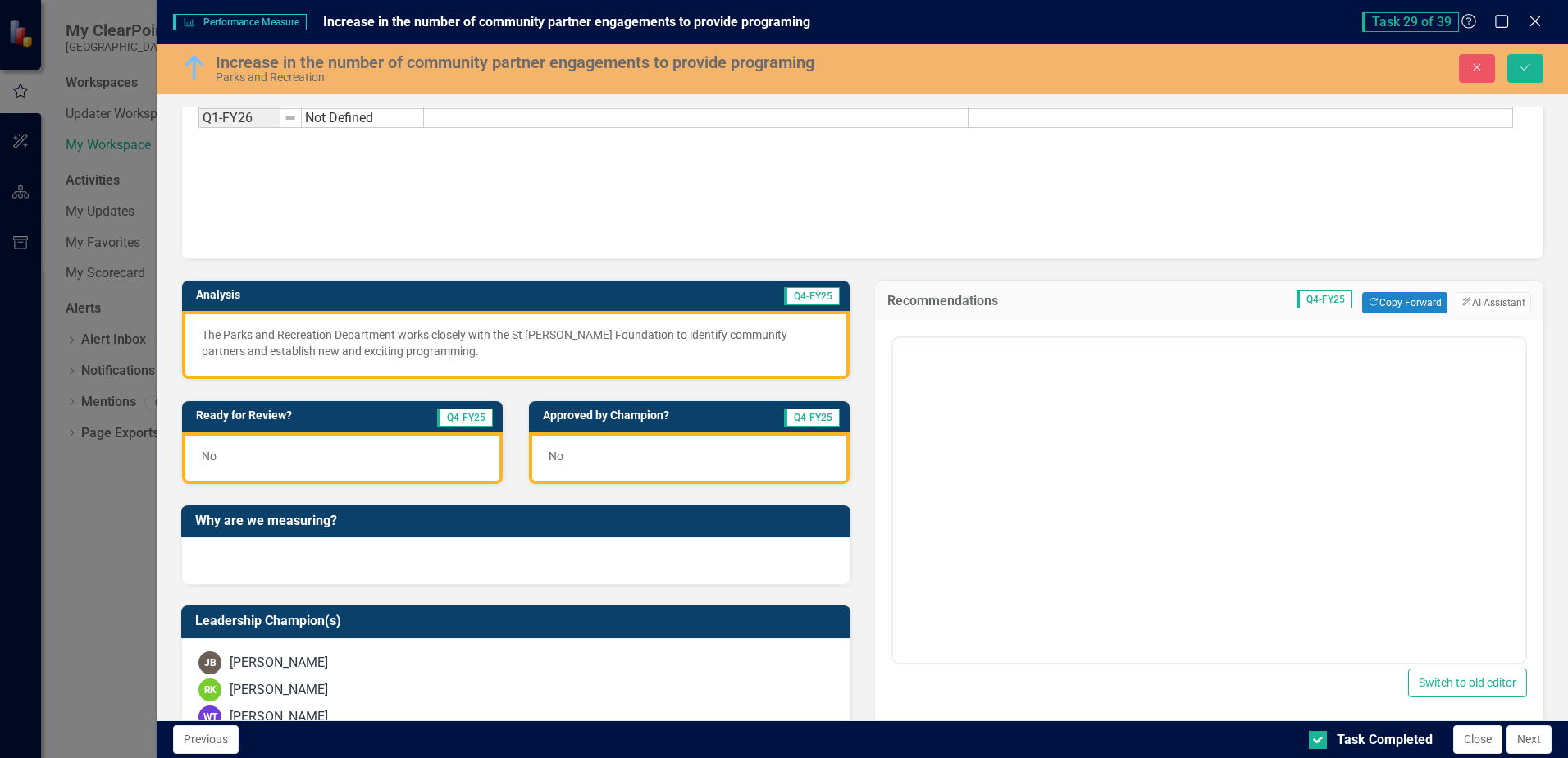
scroll to position [0, 0]
click at [963, 395] on p "Rich Text Area. Press ALT-0 for help." at bounding box center [1208, 390] width 624 height 20
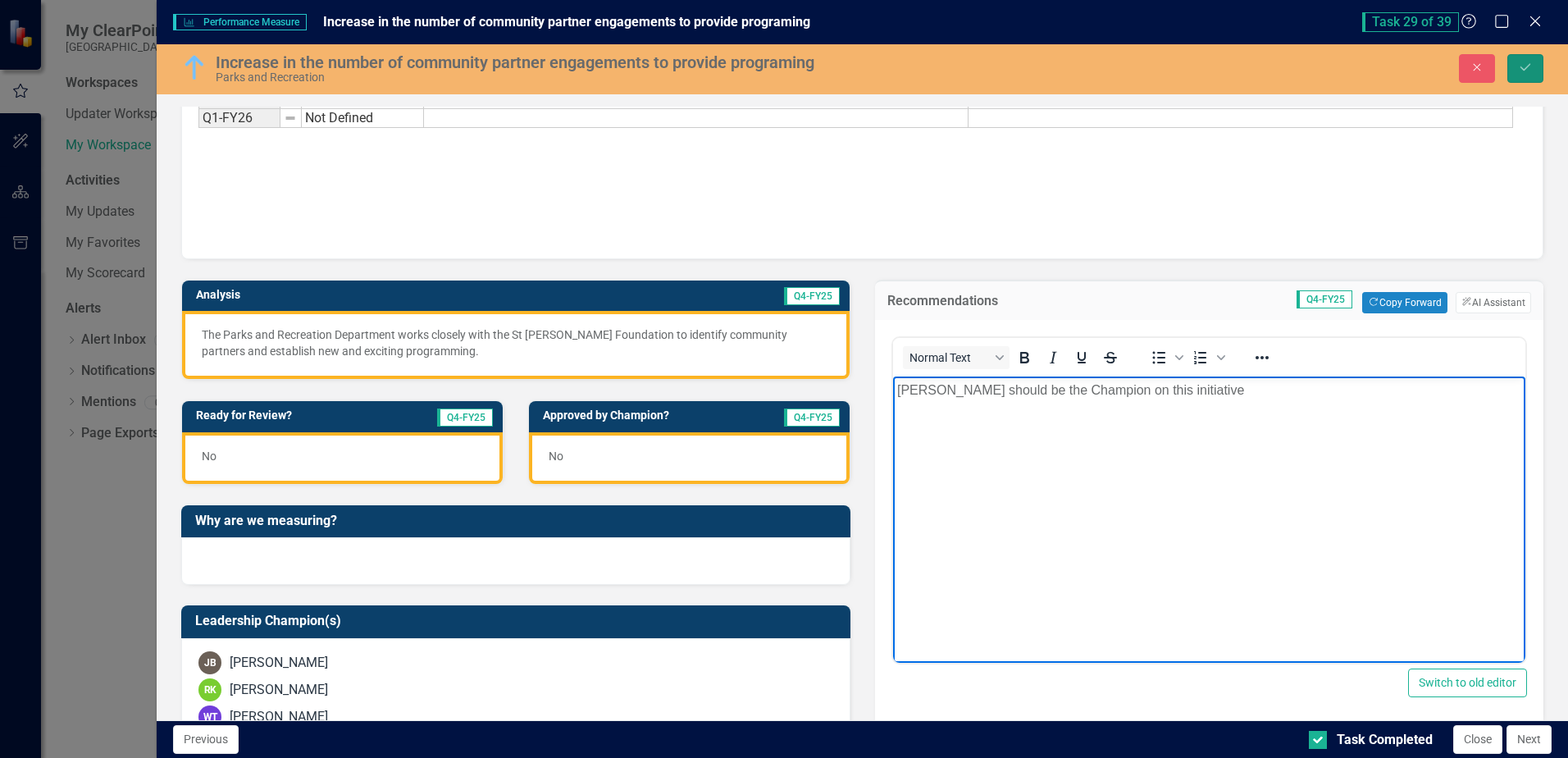
click at [1529, 68] on icon "Save" at bounding box center [1525, 68] width 15 height 12
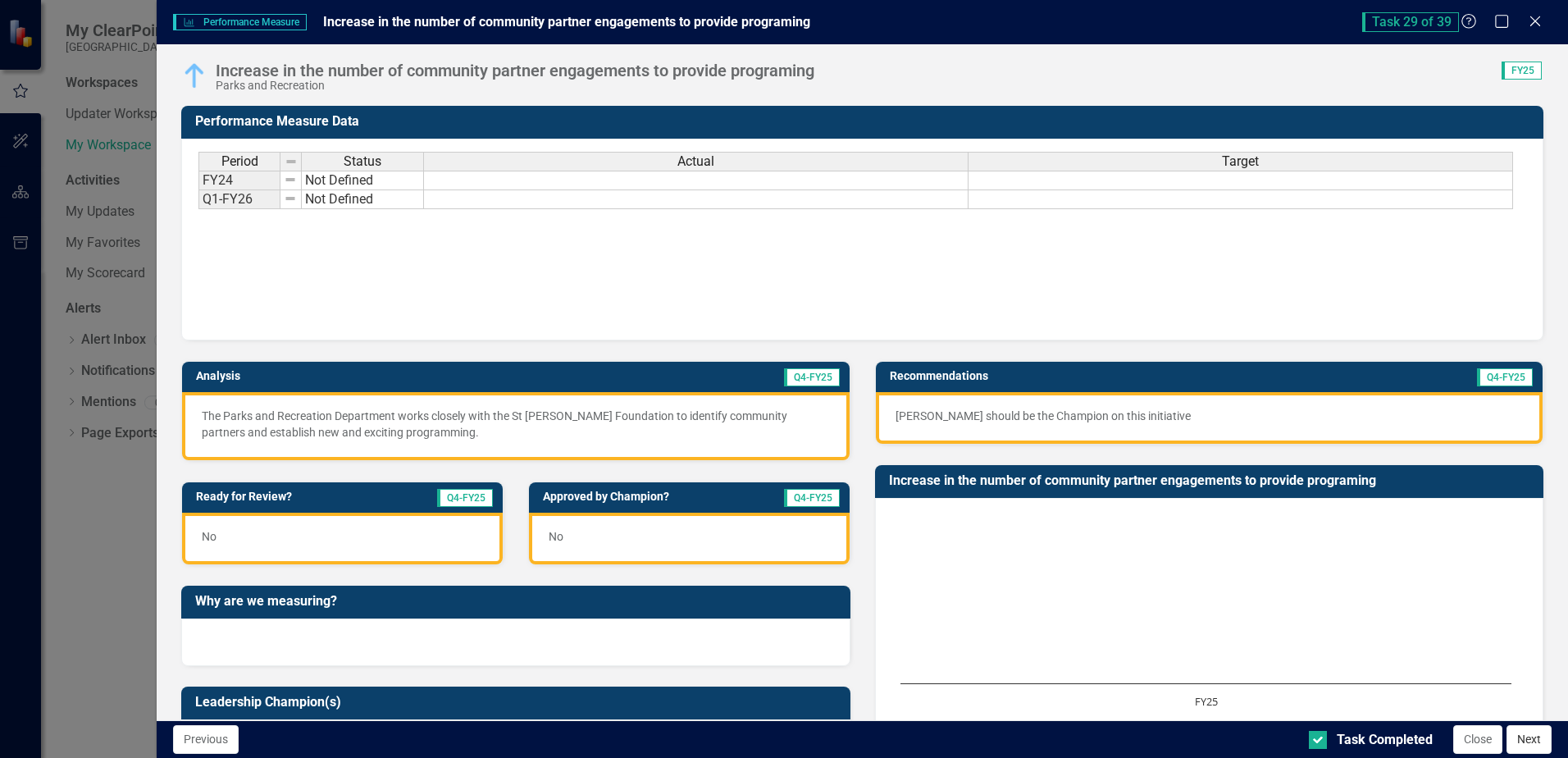
click at [1535, 740] on button "Next" at bounding box center [1530, 739] width 45 height 28
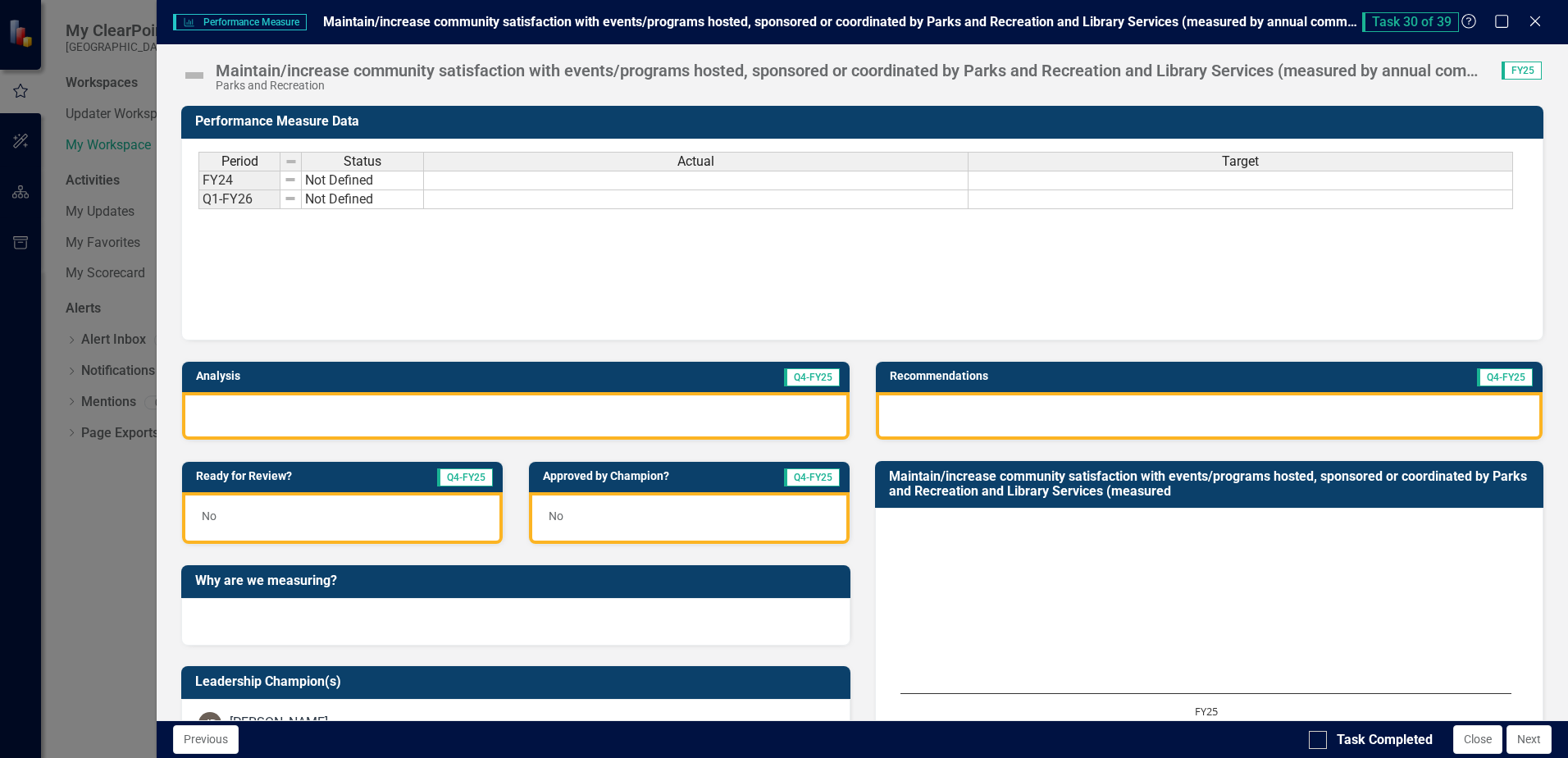
click at [1078, 408] on div at bounding box center [1209, 416] width 667 height 48
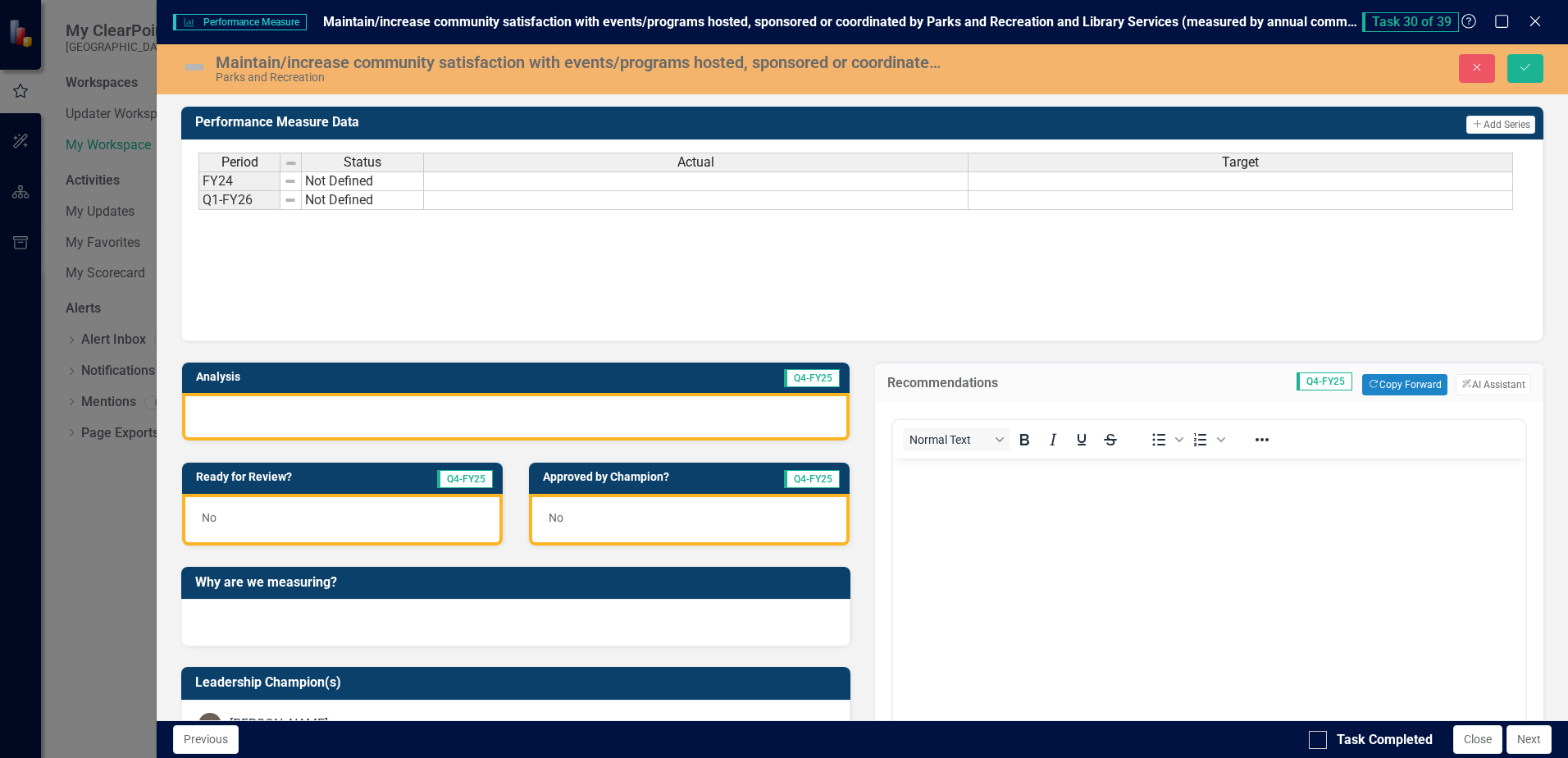
click at [194, 69] on img at bounding box center [194, 67] width 26 height 26
click at [195, 69] on img at bounding box center [194, 67] width 26 height 26
click at [195, 68] on img at bounding box center [194, 67] width 26 height 26
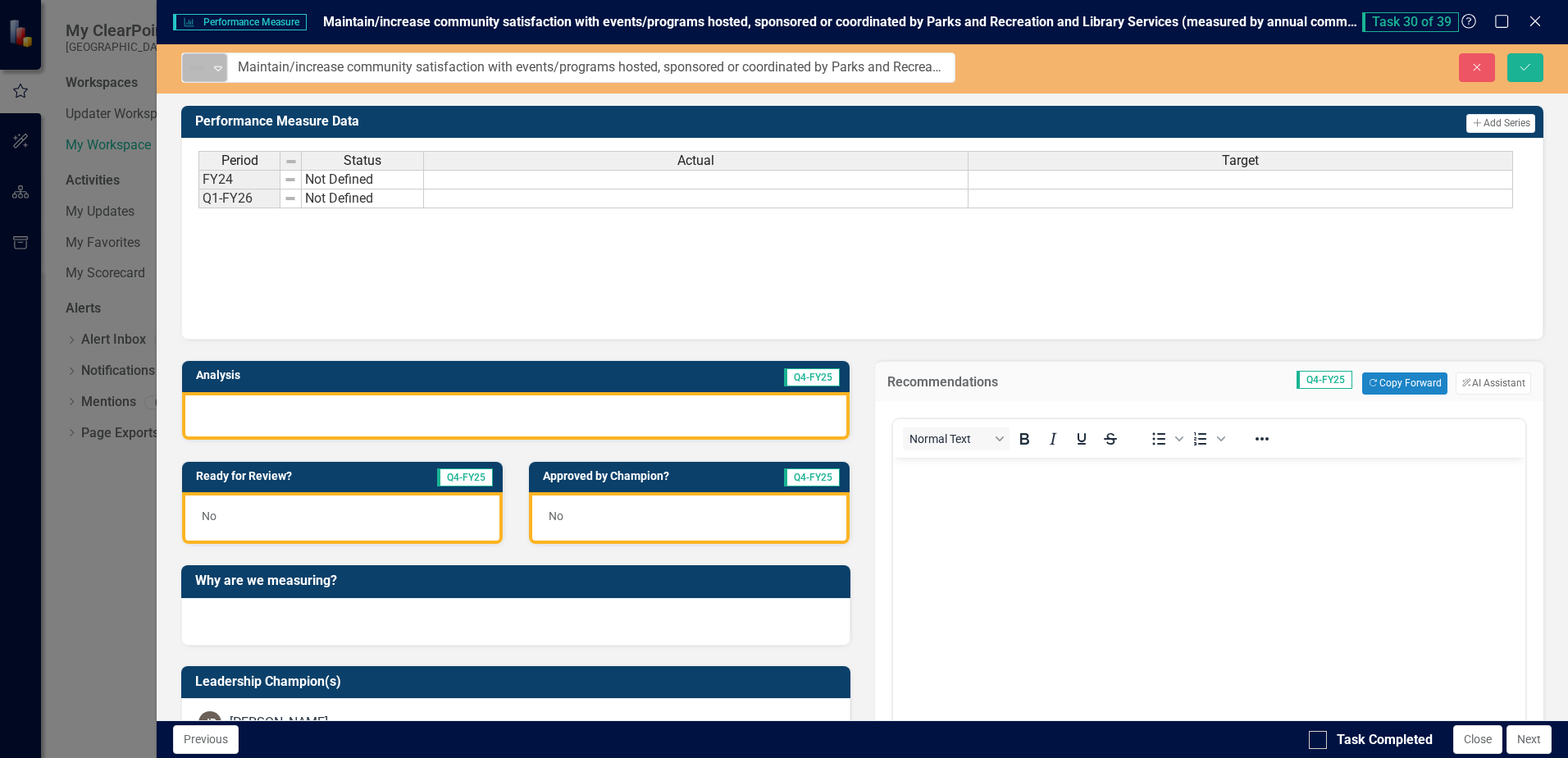
click at [214, 68] on icon "Expand" at bounding box center [218, 68] width 17 height 13
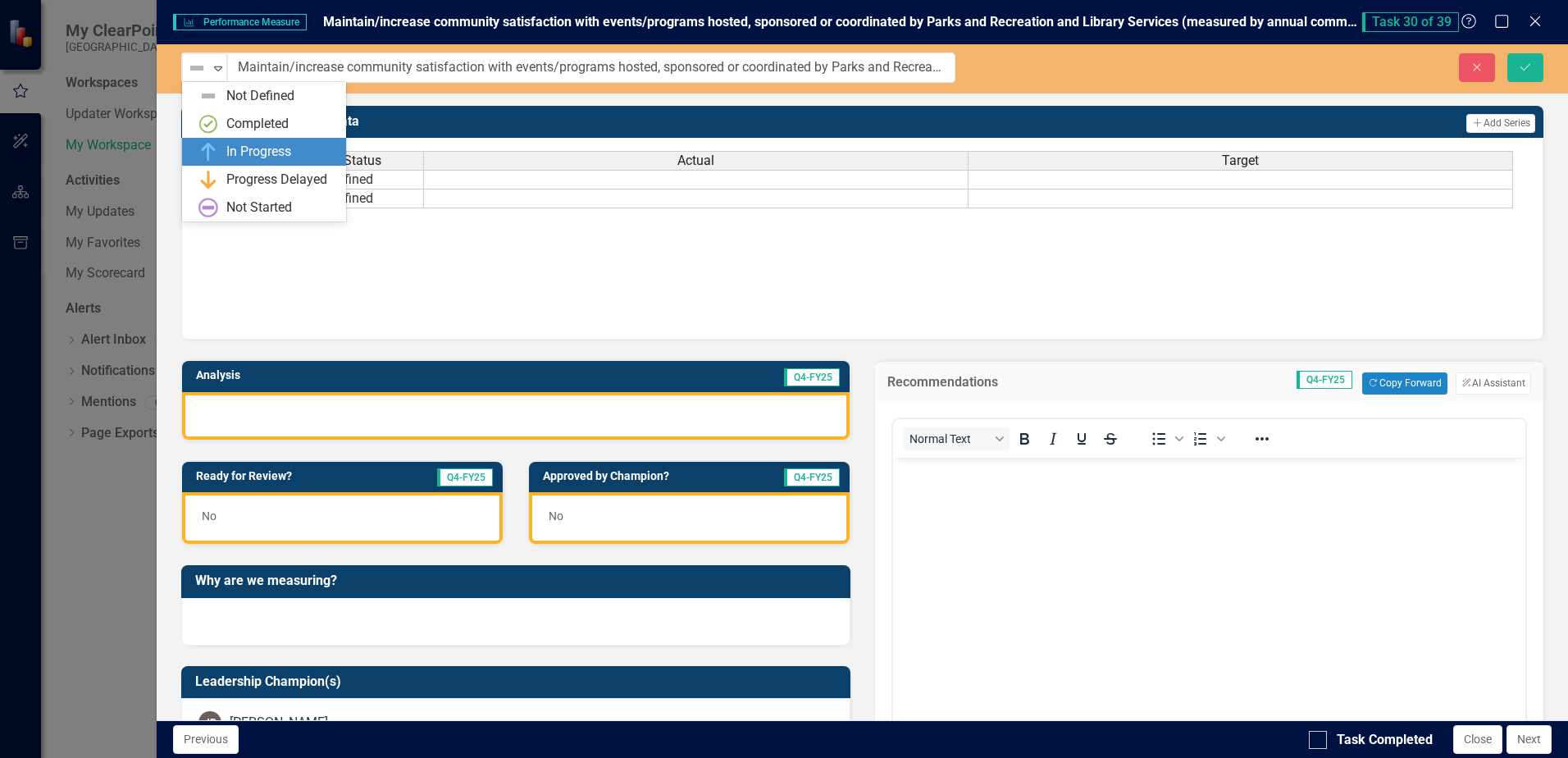
click at [234, 156] on div "In Progress" at bounding box center [259, 152] width 65 height 19
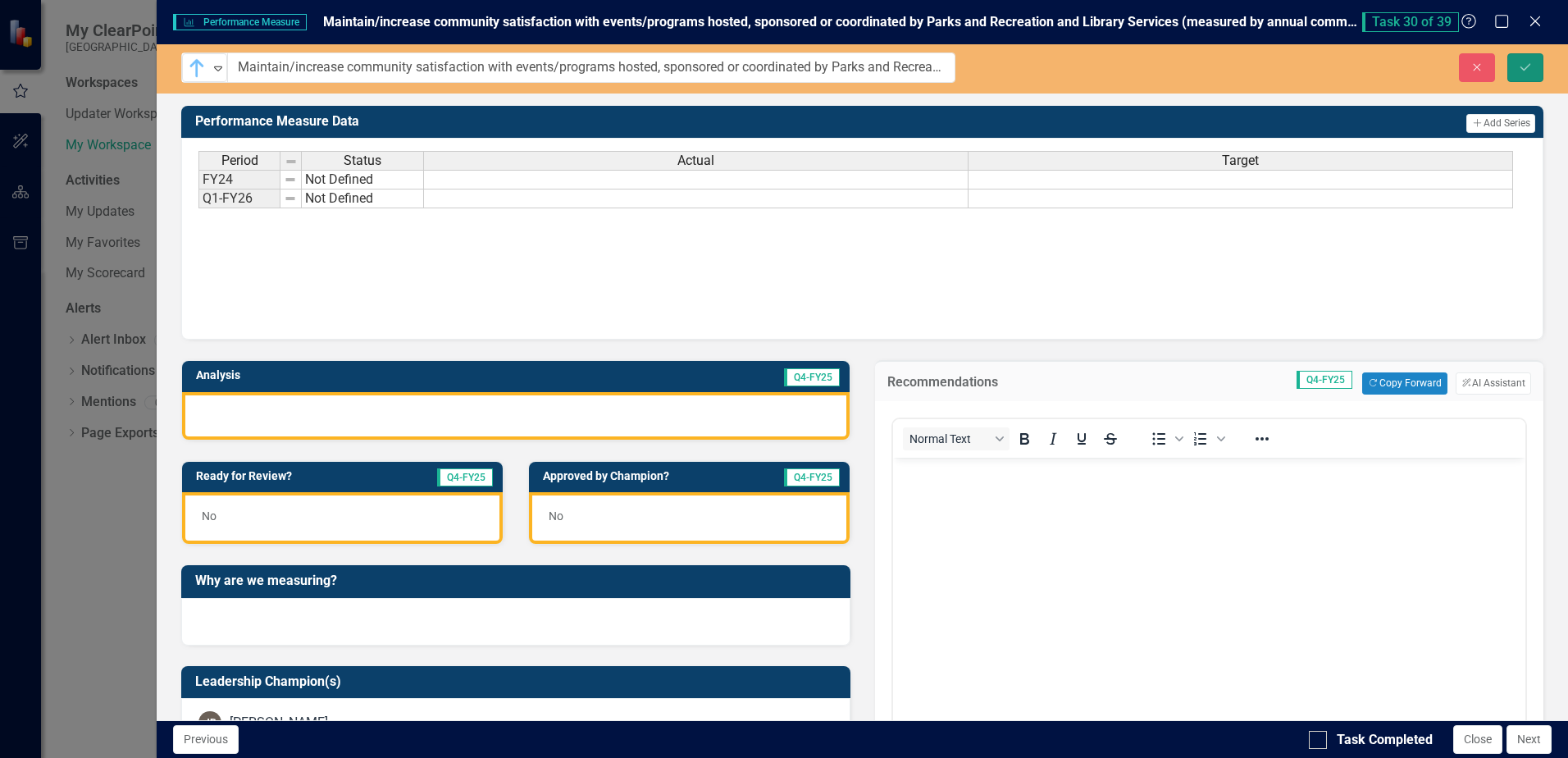
click at [1523, 70] on icon "Save" at bounding box center [1525, 68] width 15 height 12
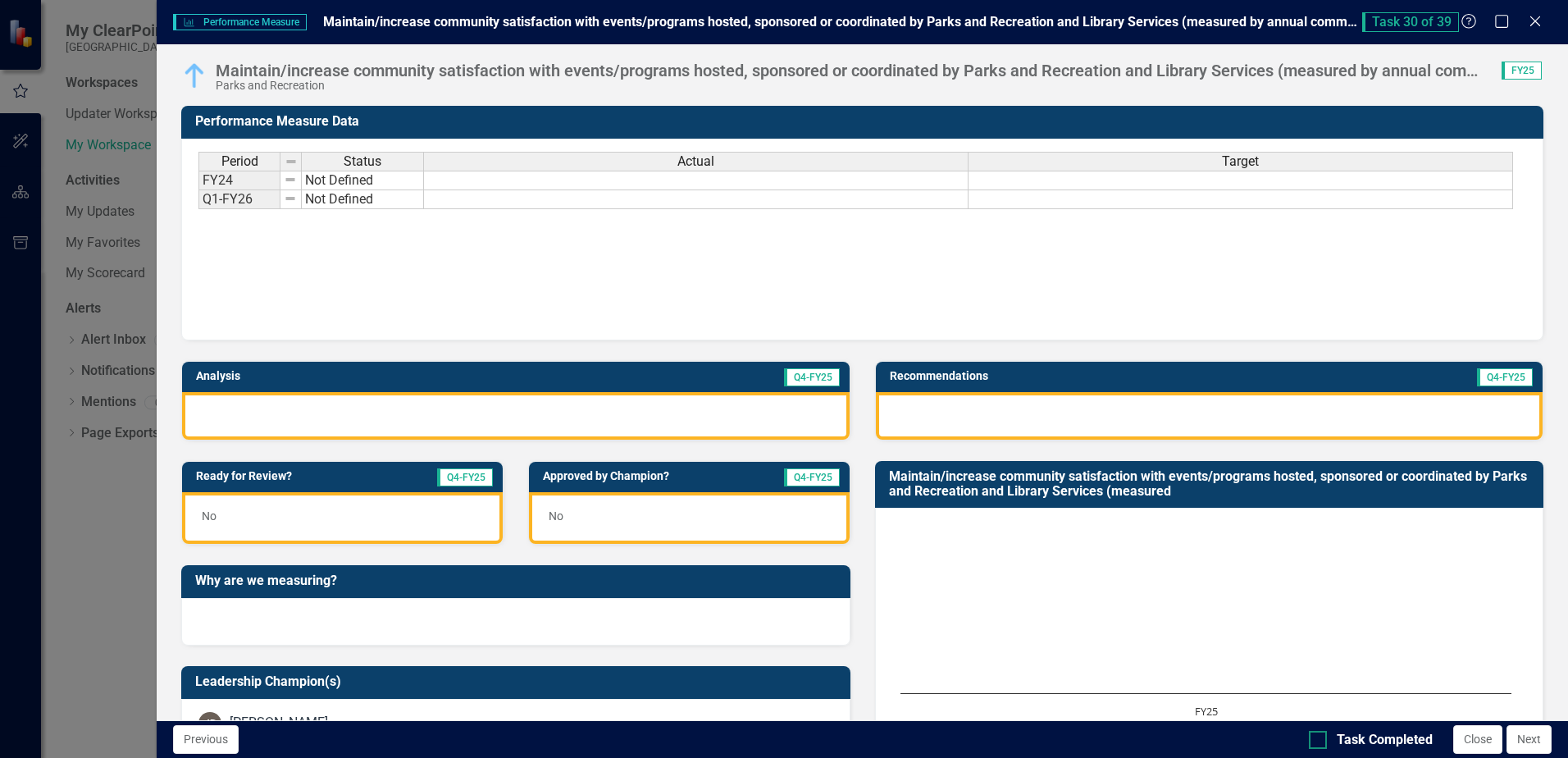
click at [1320, 741] on div at bounding box center [1318, 740] width 18 height 18
click at [1320, 741] on input "Task Completed" at bounding box center [1314, 736] width 11 height 11
checkbox input "true"
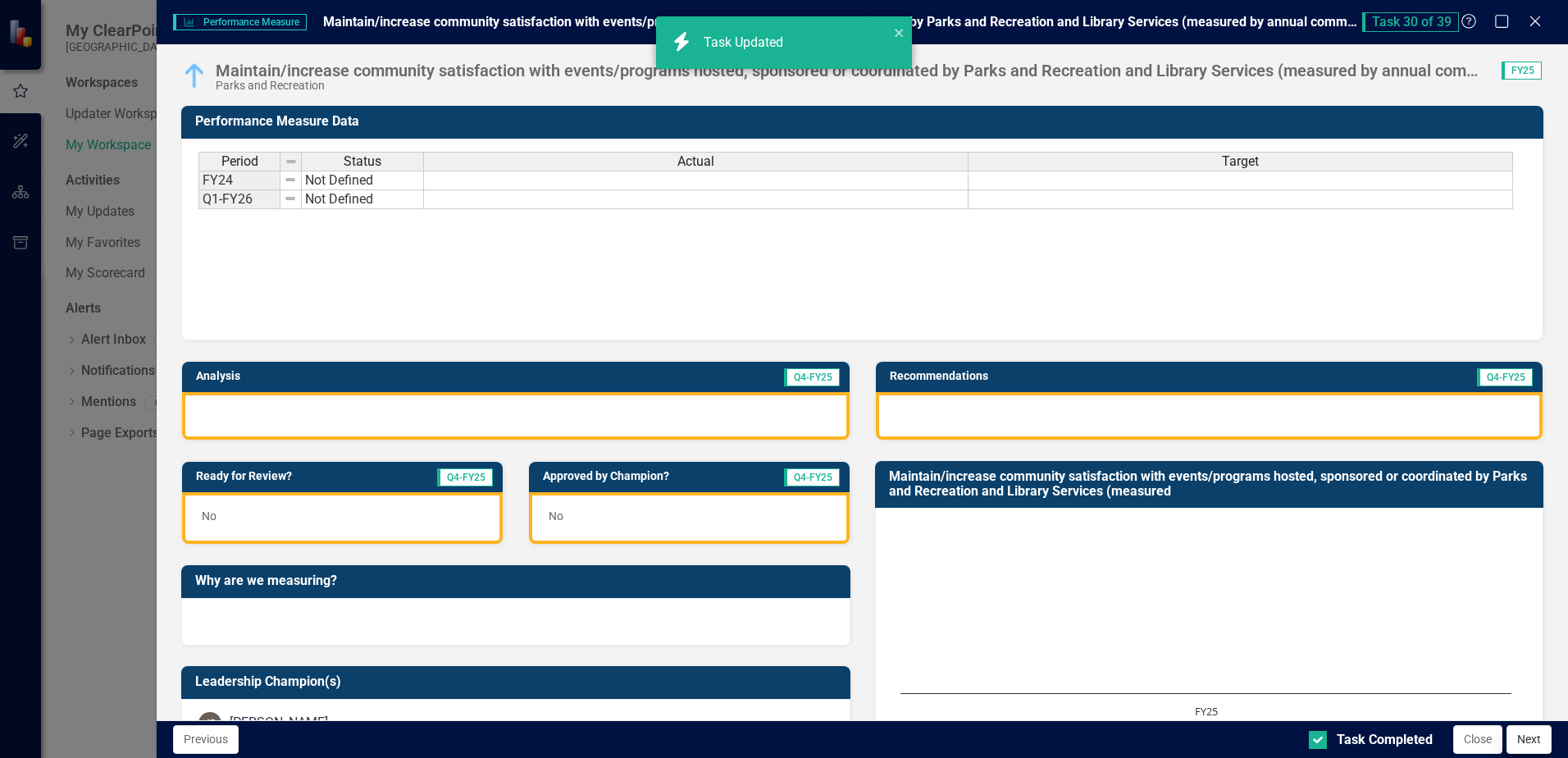
checkbox input "true"
click at [1526, 749] on button "Next" at bounding box center [1530, 739] width 45 height 28
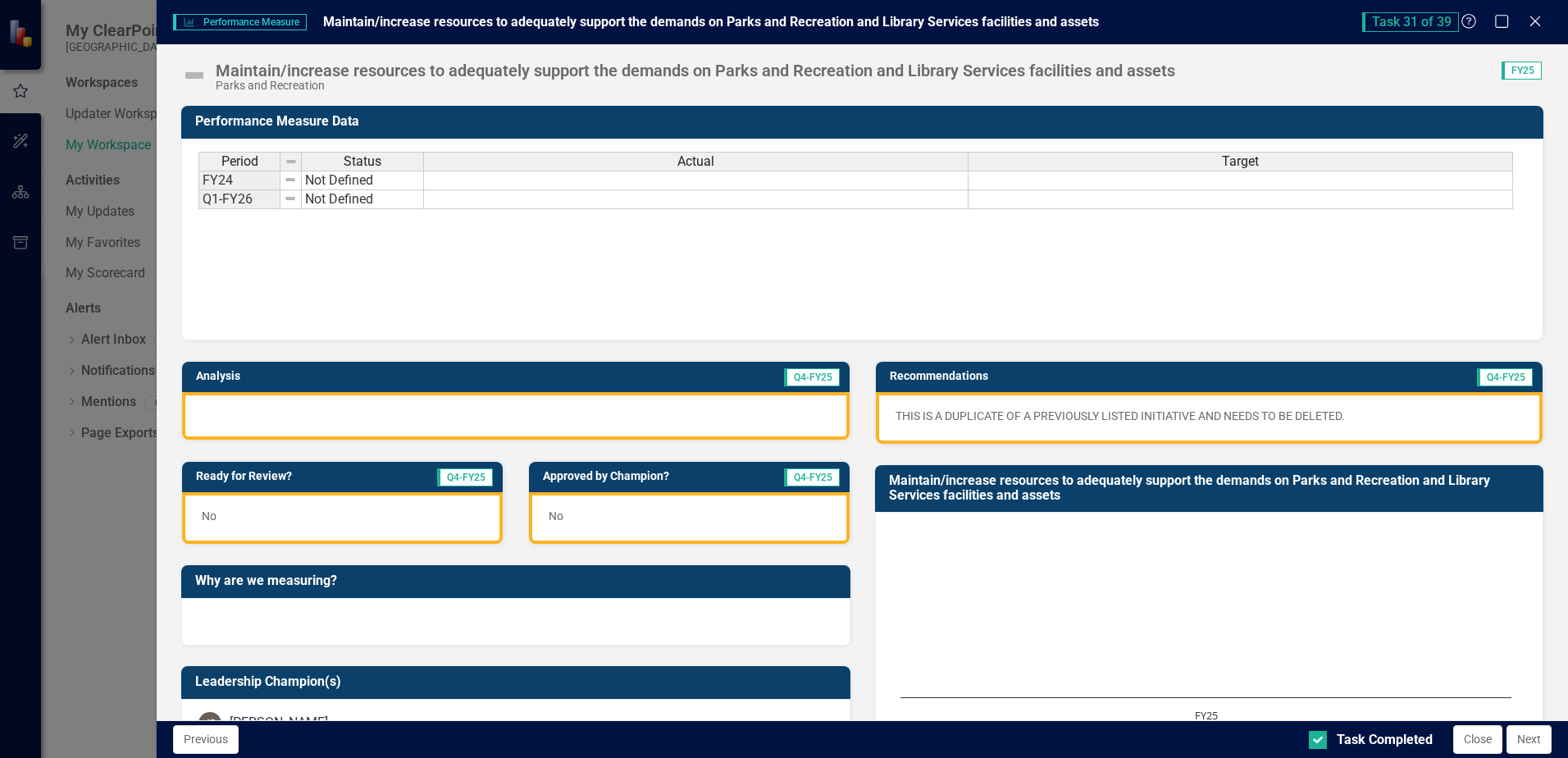
click at [198, 78] on img at bounding box center [194, 76] width 26 height 26
click at [194, 76] on img at bounding box center [194, 76] width 26 height 26
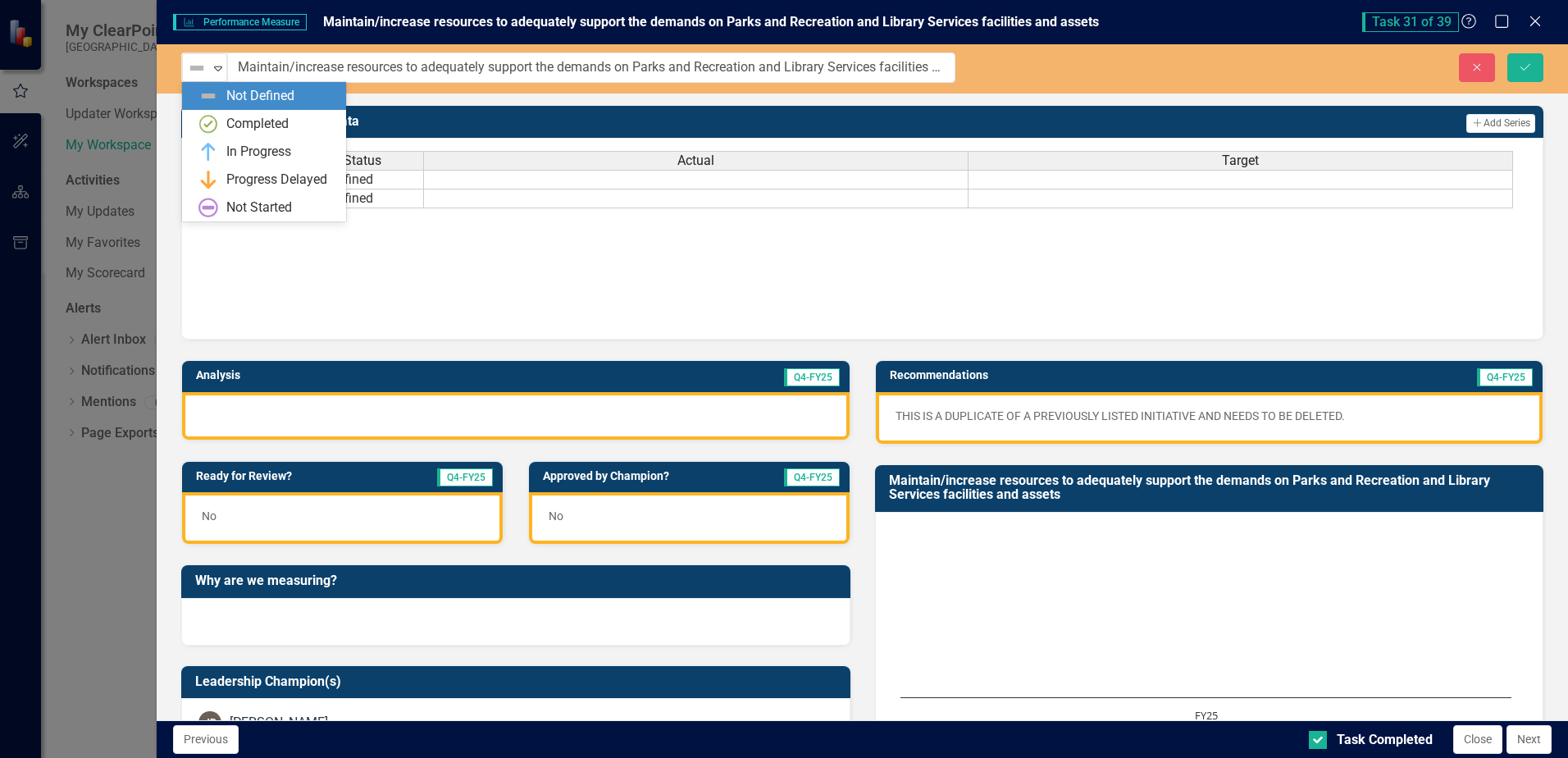
click at [194, 76] on img at bounding box center [197, 68] width 20 height 20
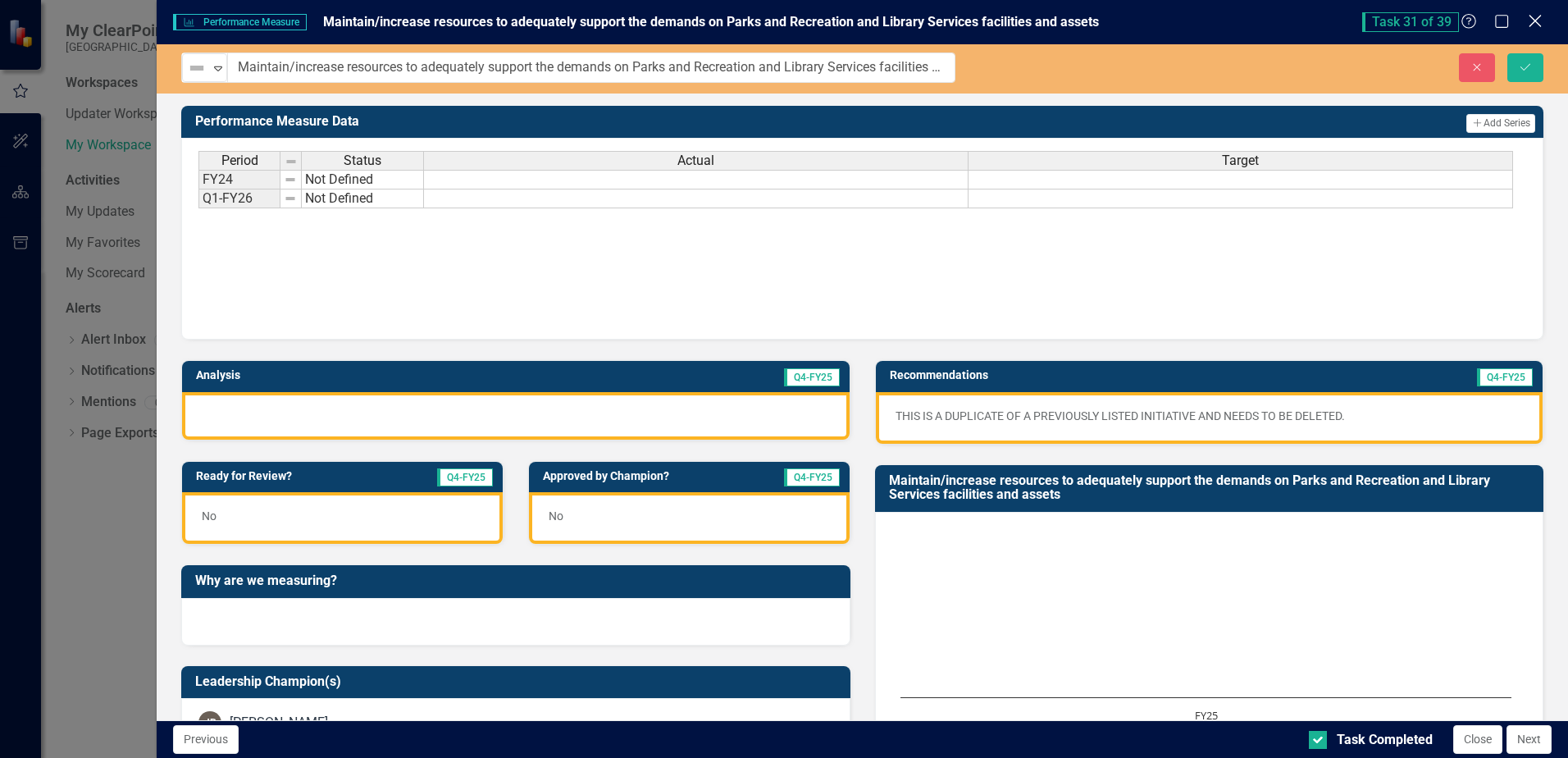
click at [1538, 23] on icon "Close" at bounding box center [1535, 21] width 21 height 16
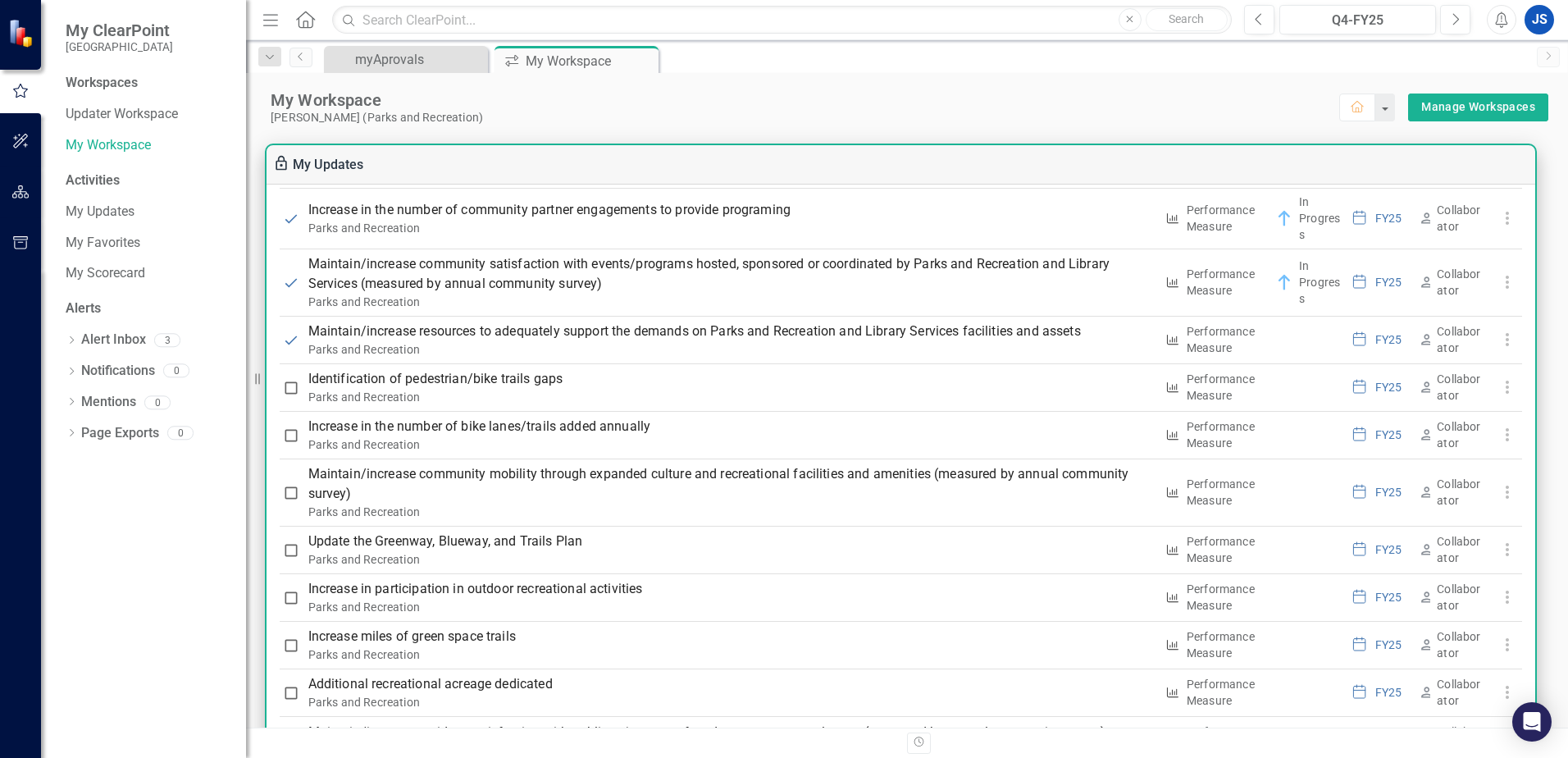
scroll to position [1927, 0]
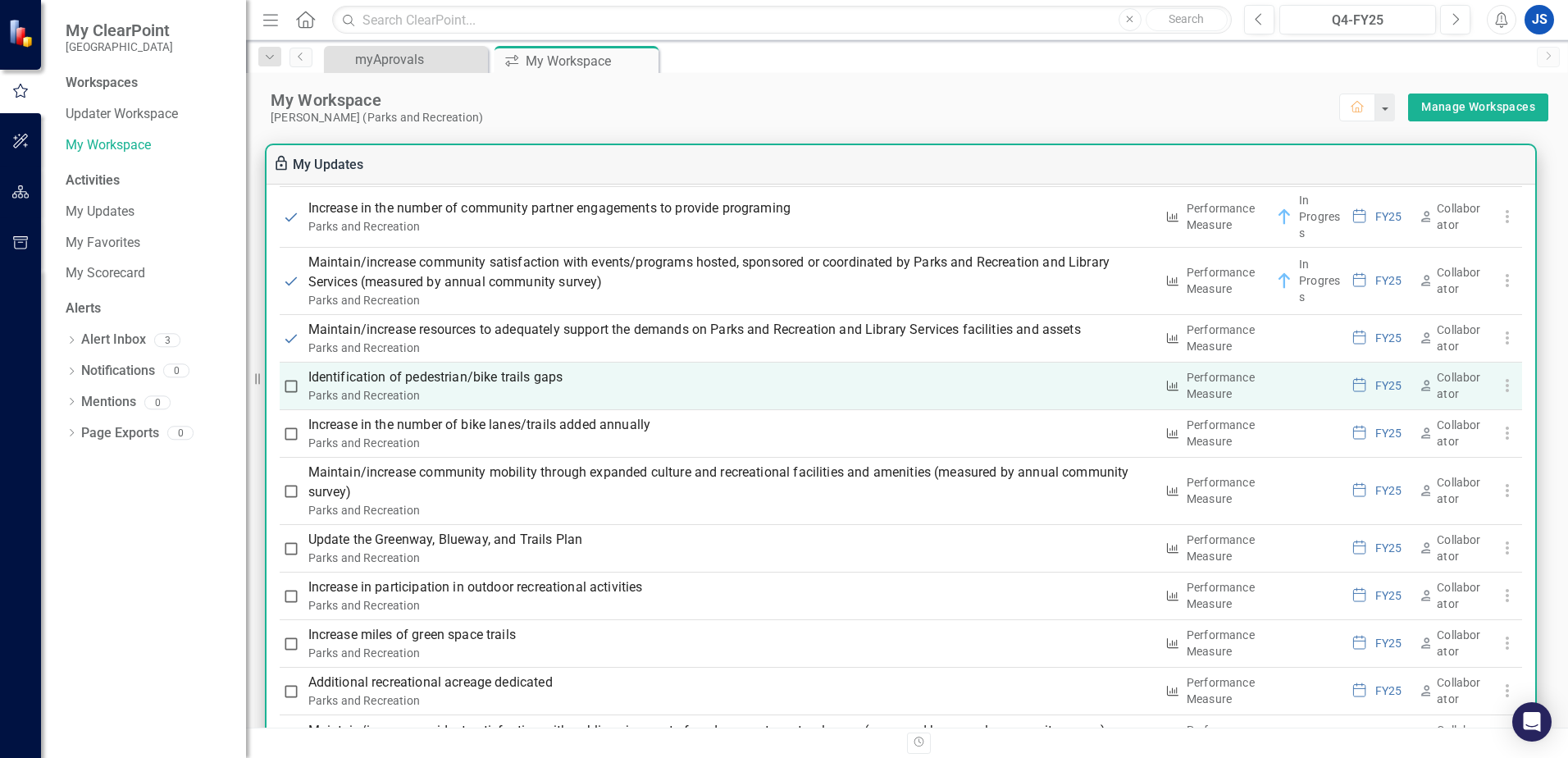
click at [494, 379] on p "Identification of pedestrian/bike trails gaps" at bounding box center [732, 378] width 847 height 20
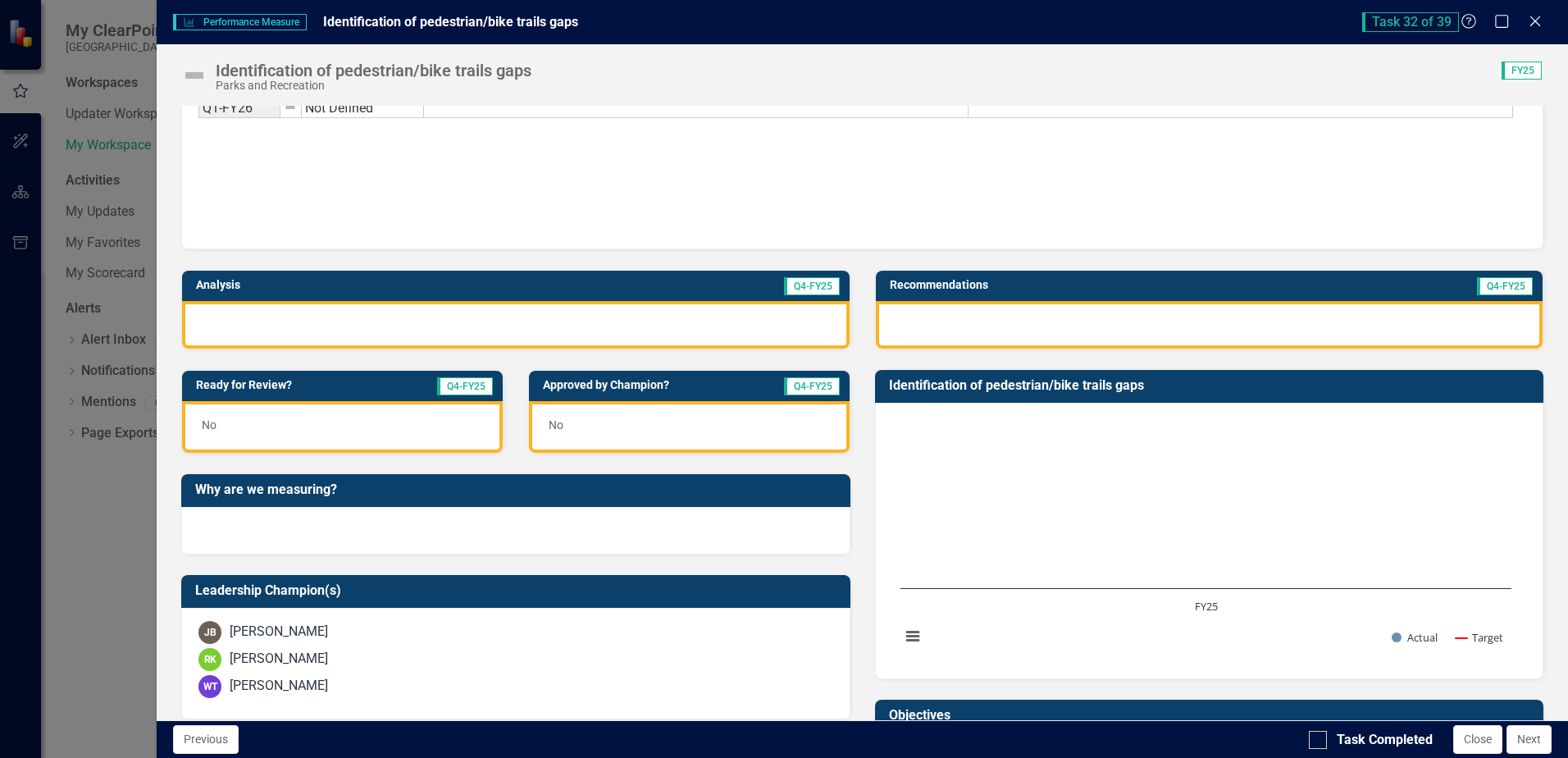
scroll to position [0, 0]
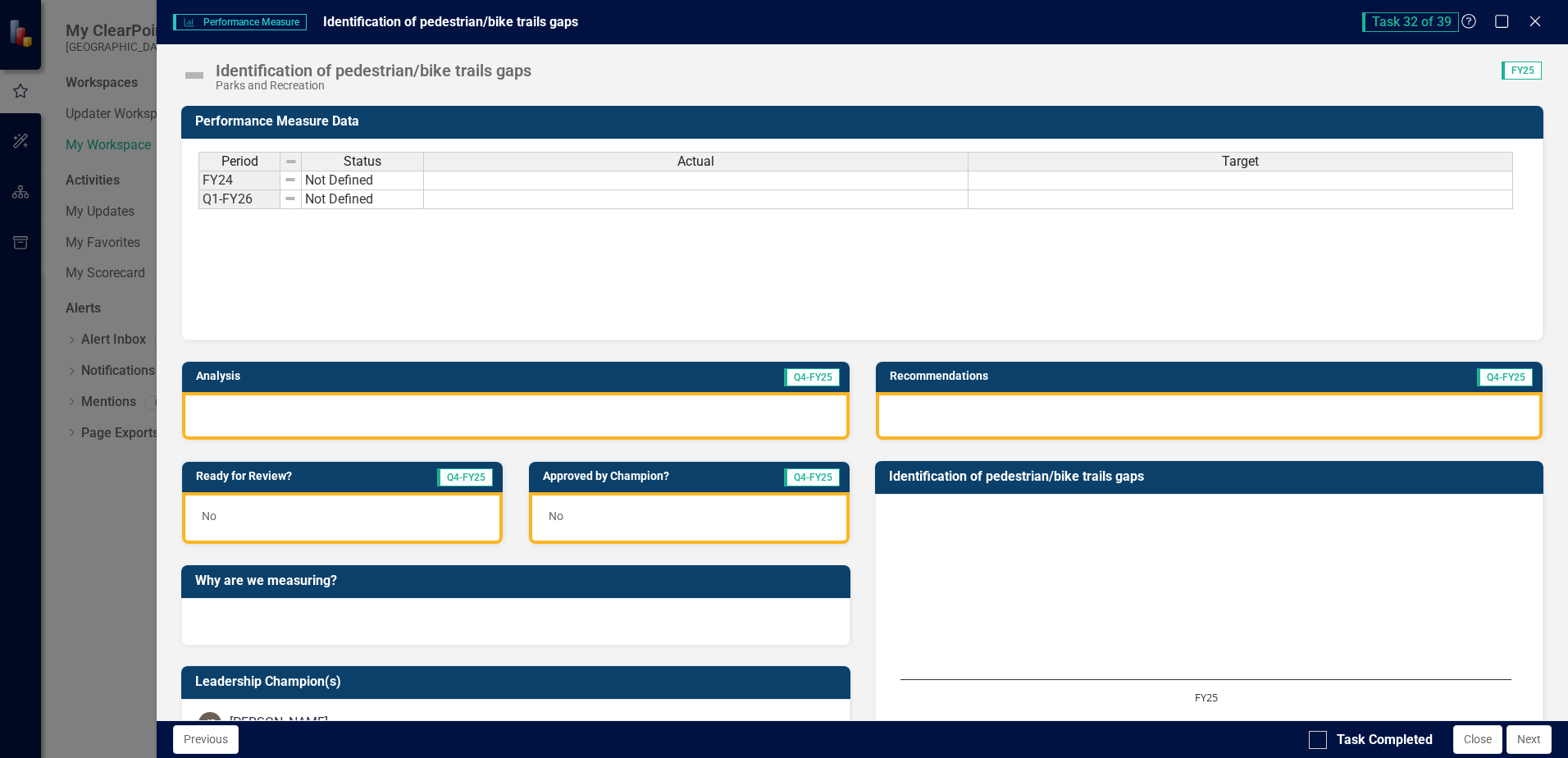
click at [200, 76] on img at bounding box center [194, 76] width 26 height 26
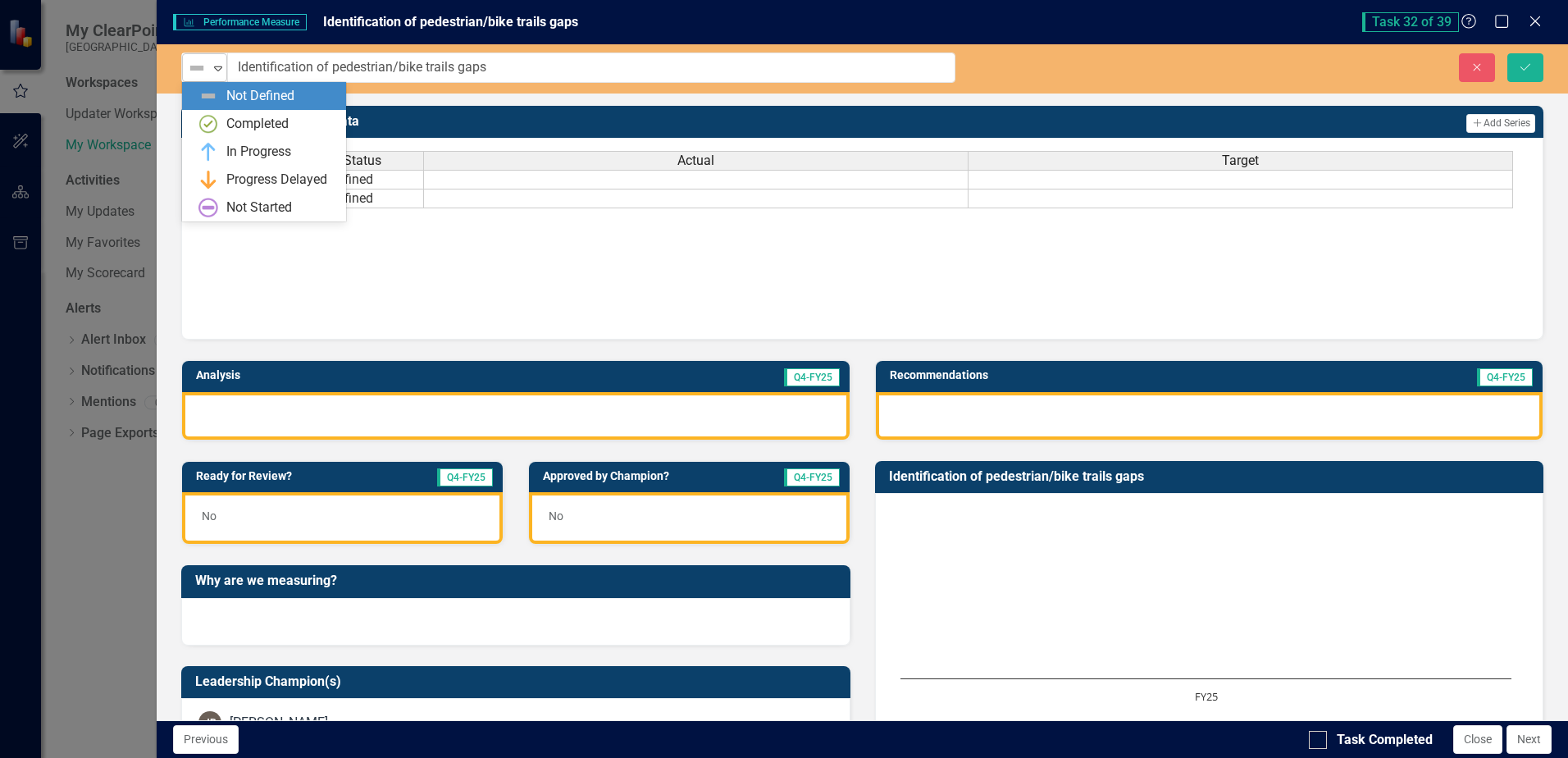
click at [217, 71] on icon "Expand" at bounding box center [218, 68] width 17 height 13
click at [229, 143] on div "In Progress" at bounding box center [259, 152] width 65 height 19
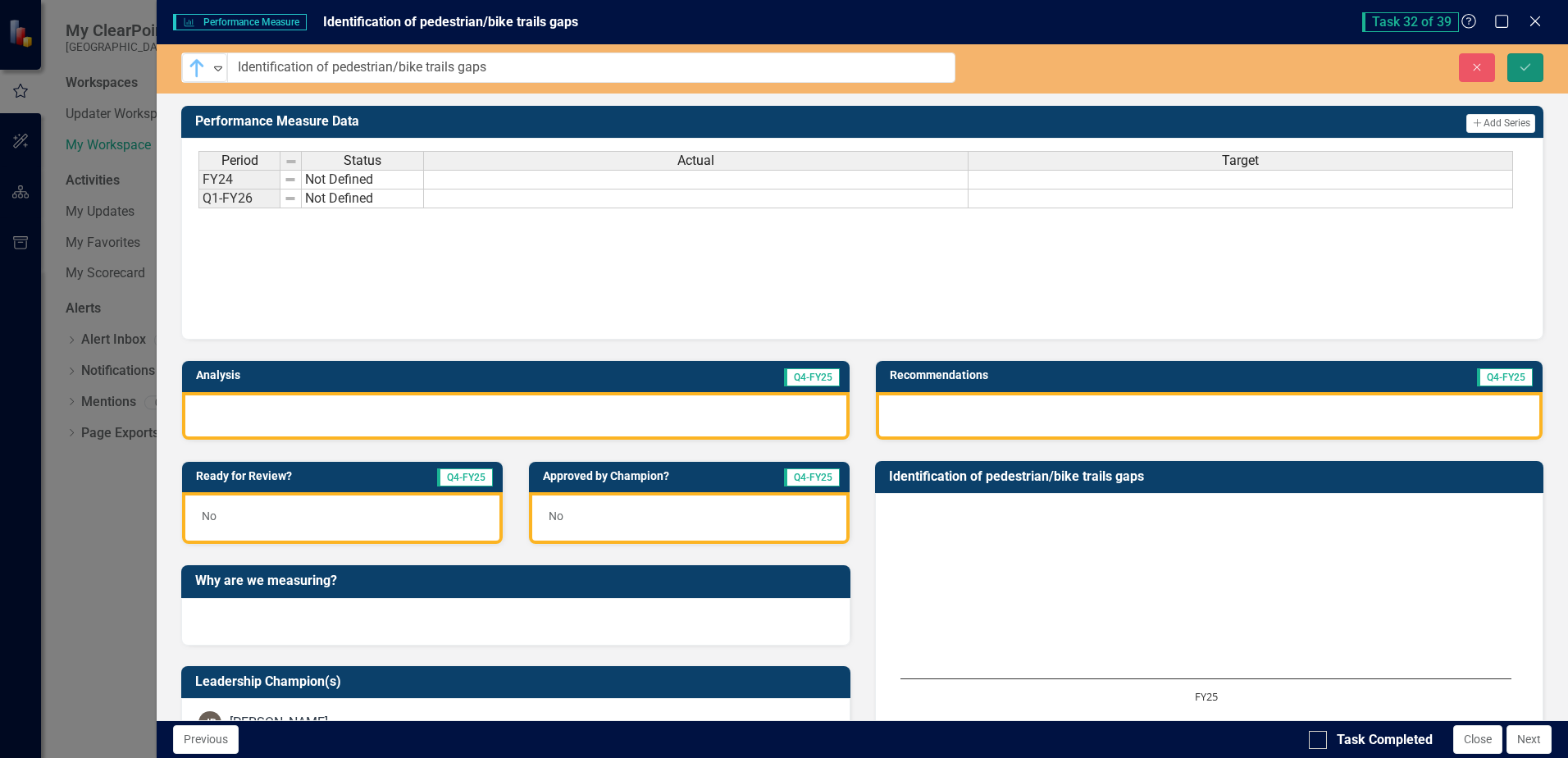
click at [1523, 73] on icon "Save" at bounding box center [1525, 68] width 15 height 12
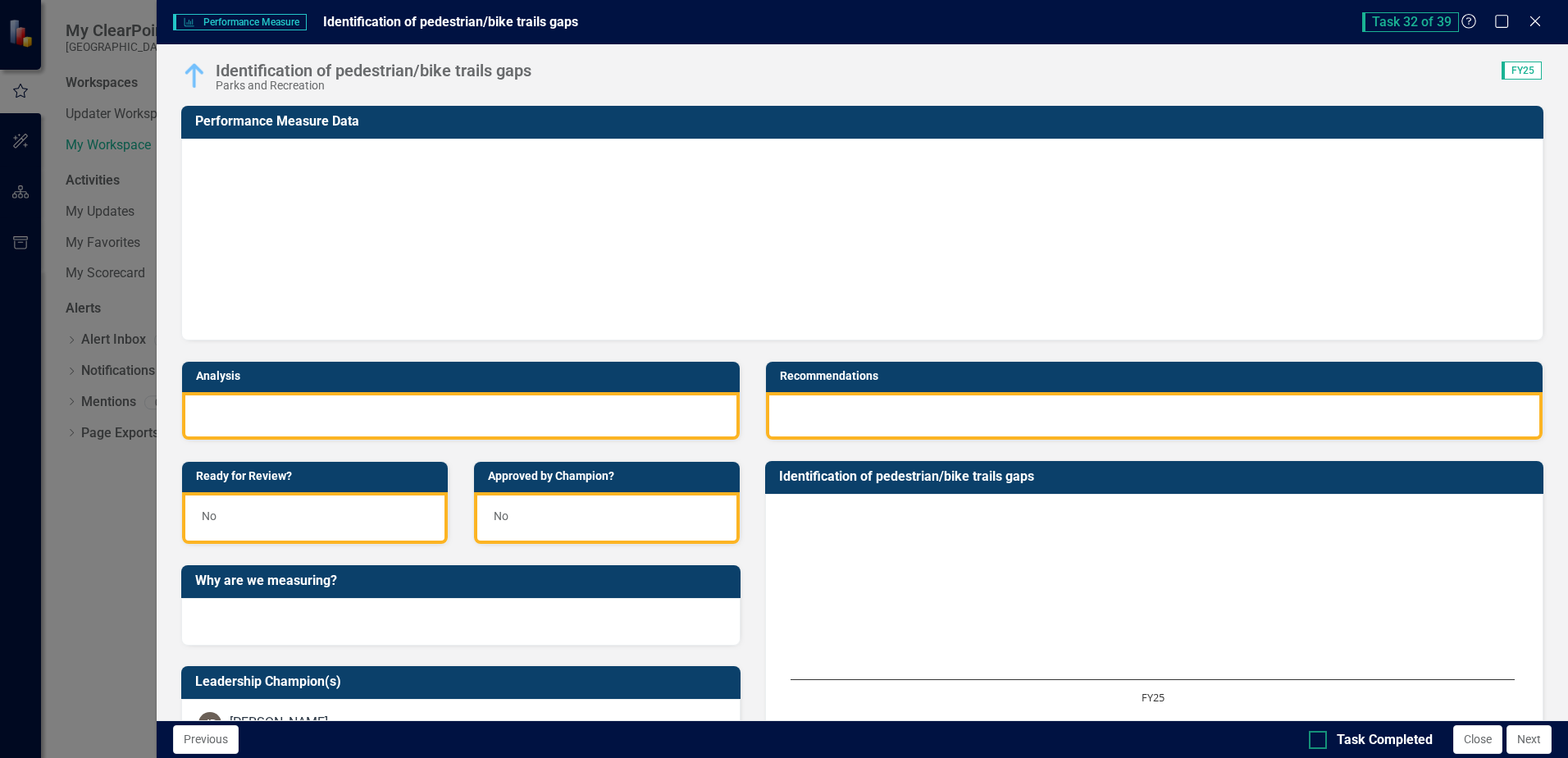
click at [1325, 742] on div at bounding box center [1318, 740] width 18 height 18
click at [1320, 742] on input "Task Completed" at bounding box center [1314, 736] width 11 height 11
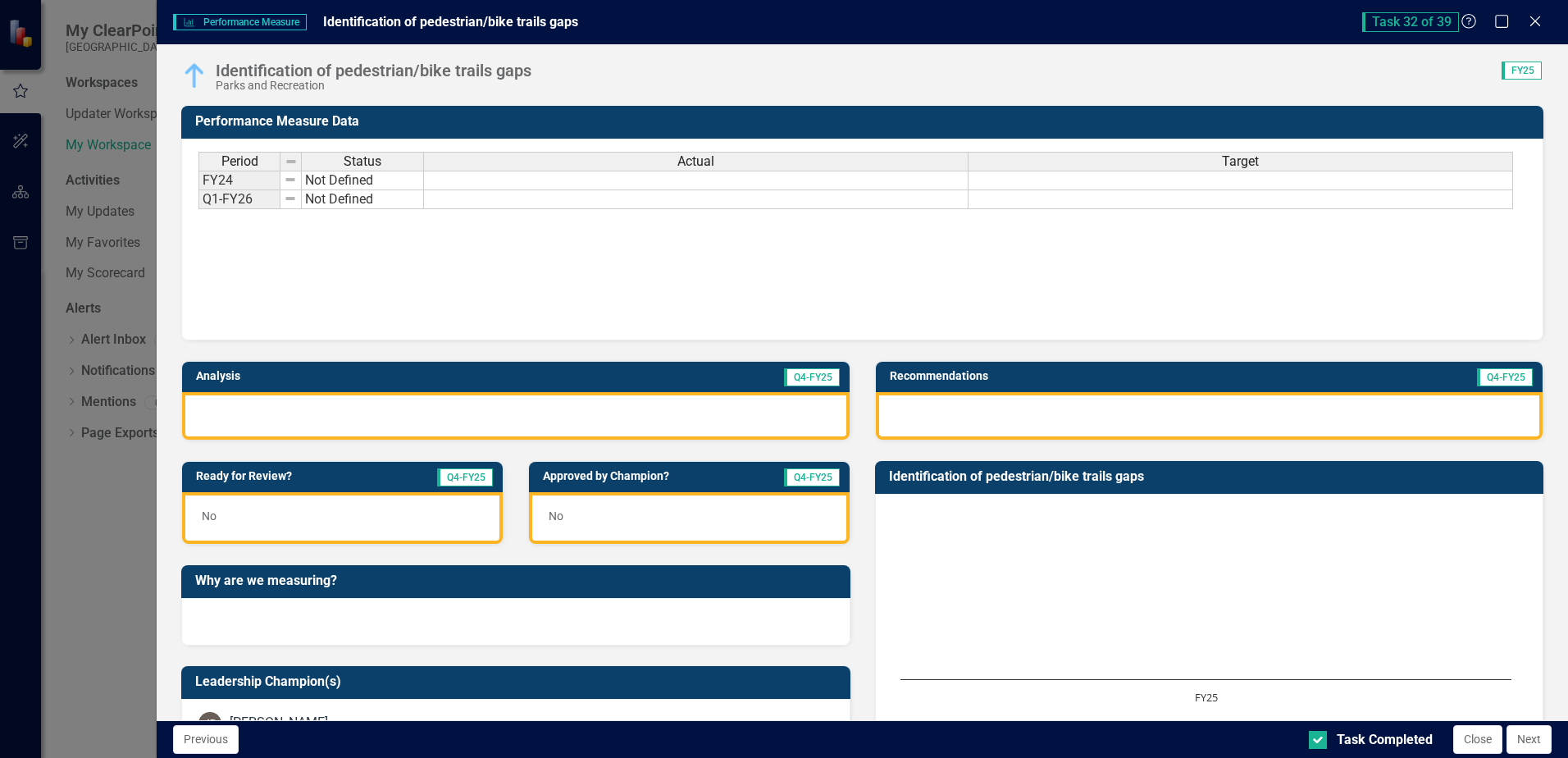
checkbox input "true"
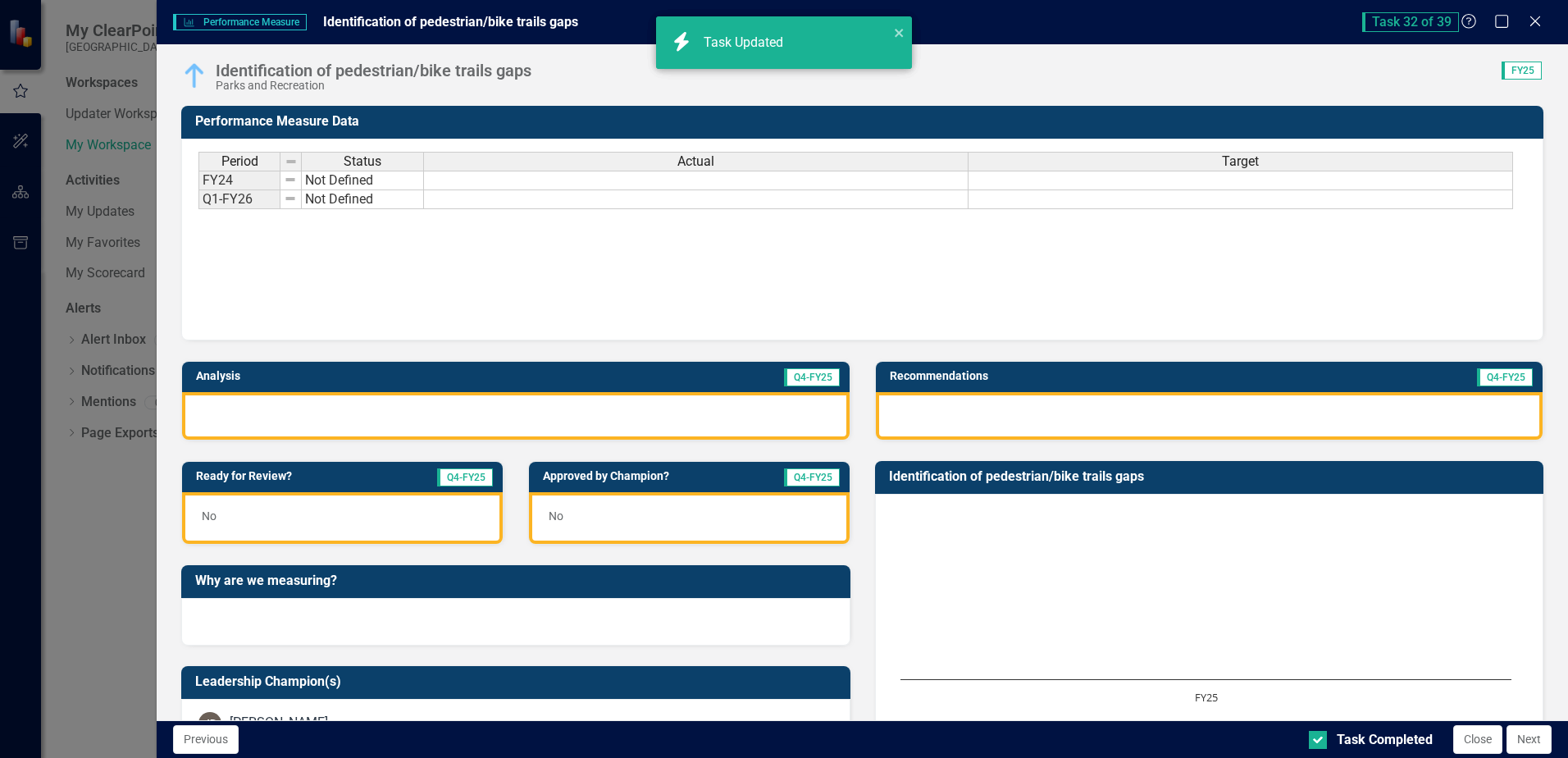
checkbox input "true"
click at [1529, 743] on button "Next" at bounding box center [1530, 739] width 45 height 28
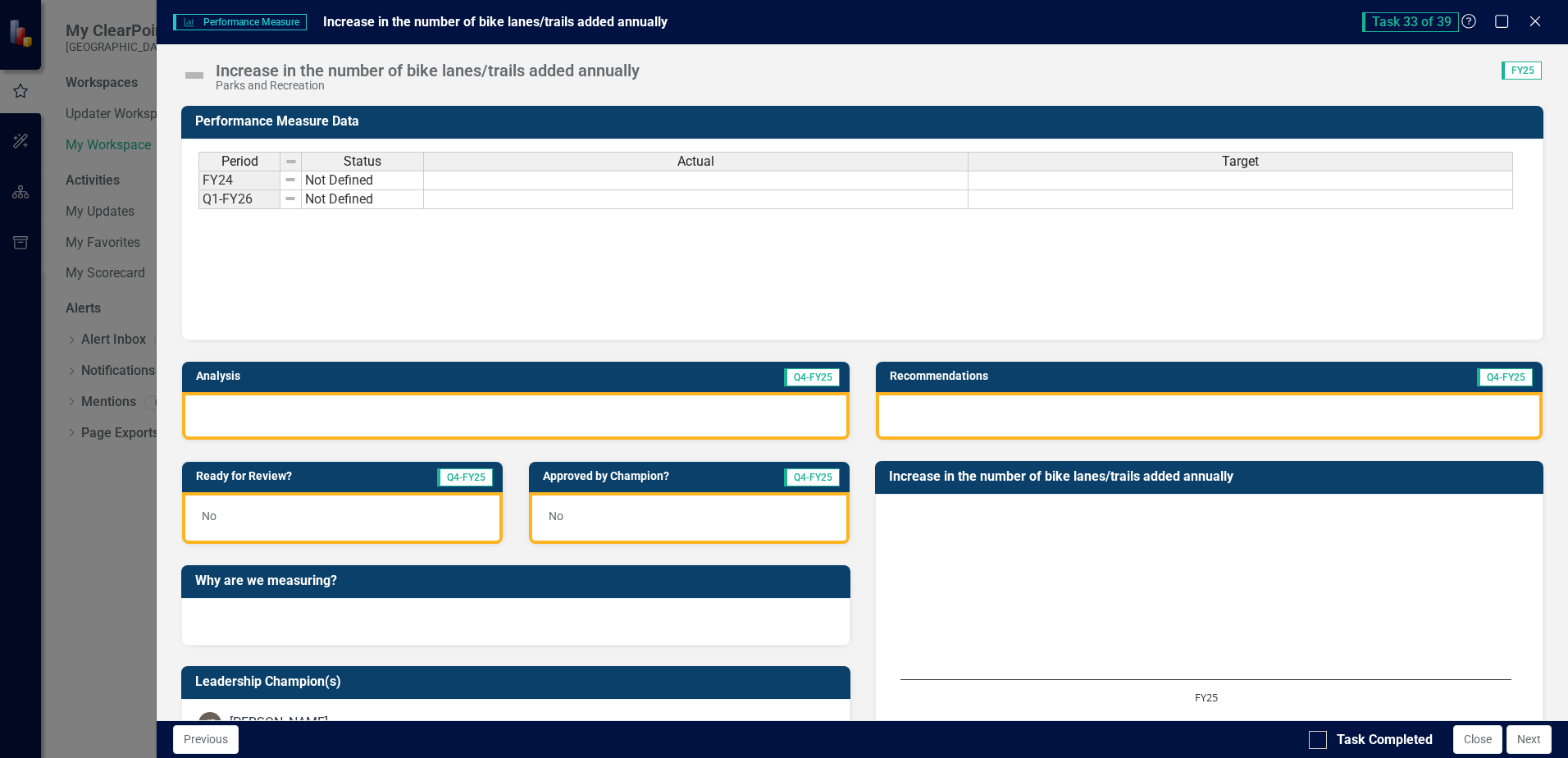
click at [199, 74] on img at bounding box center [194, 76] width 26 height 26
click at [198, 74] on img at bounding box center [194, 76] width 26 height 26
click at [196, 74] on img at bounding box center [194, 76] width 26 height 26
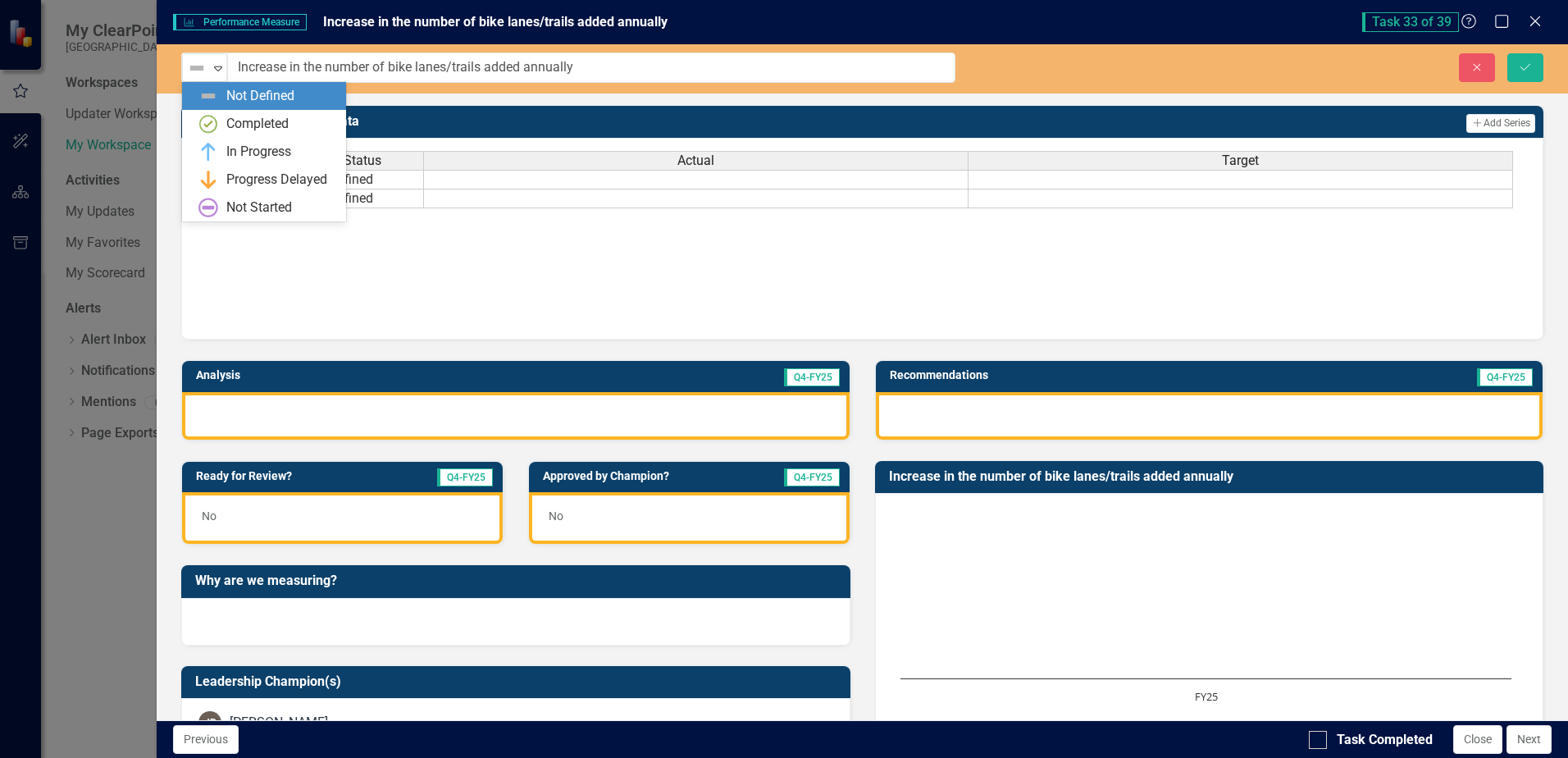
click at [196, 74] on img at bounding box center [197, 68] width 20 height 20
click at [239, 155] on div "In Progress" at bounding box center [259, 152] width 65 height 19
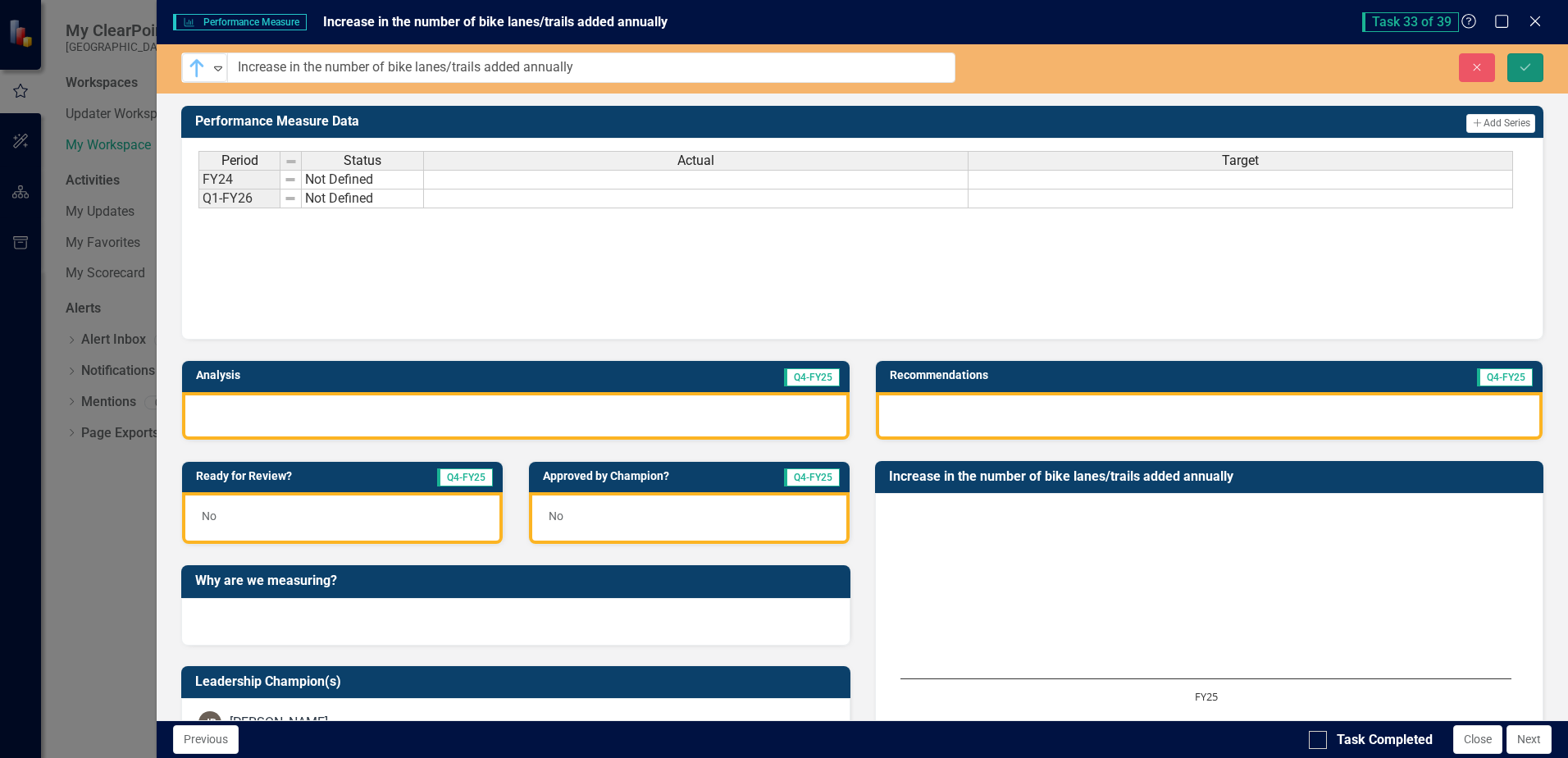
click at [1521, 76] on button "Save" at bounding box center [1526, 67] width 36 height 28
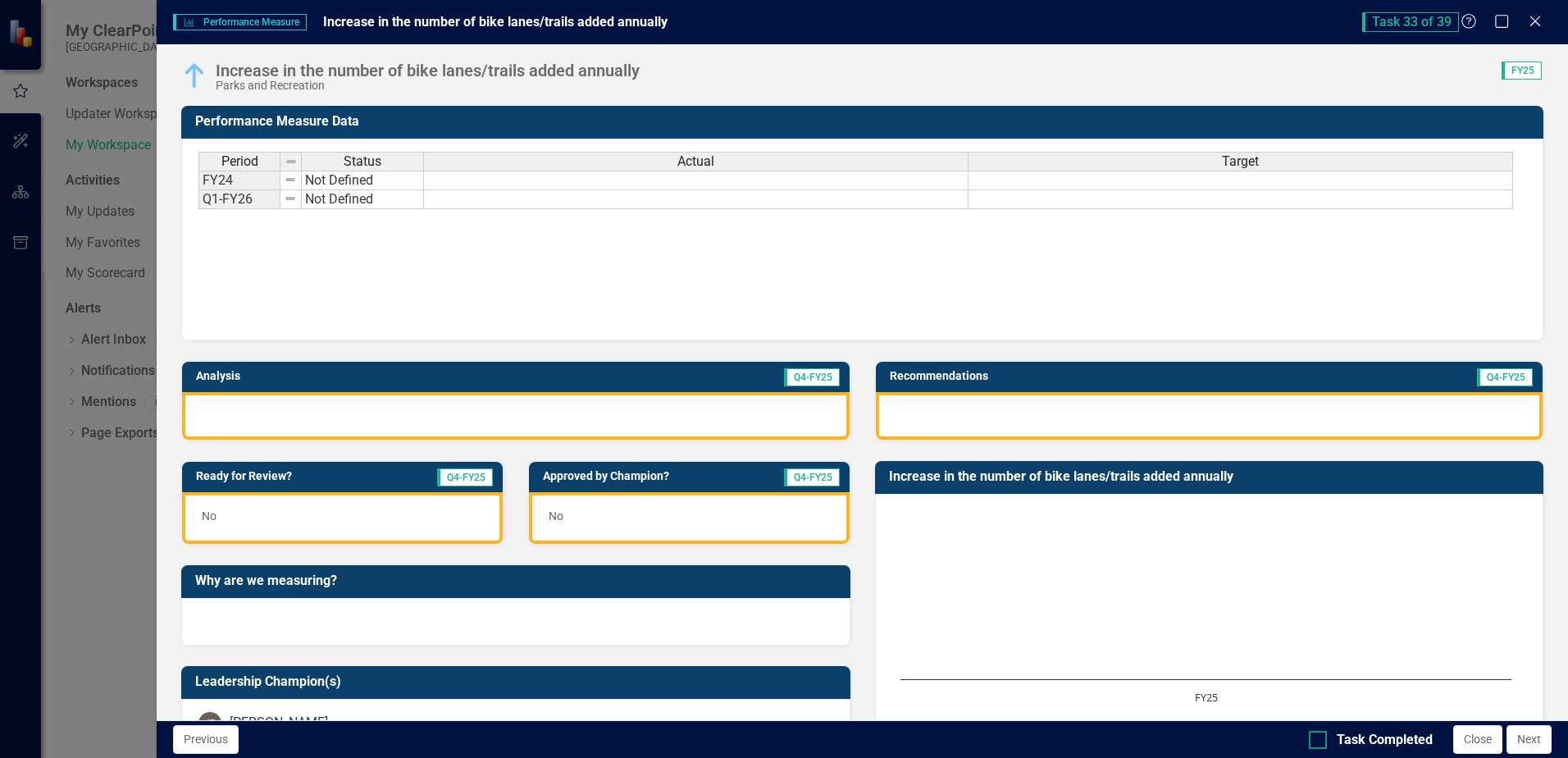
click at [1322, 742] on div at bounding box center [1318, 740] width 18 height 18
click at [1320, 742] on input "Task Completed" at bounding box center [1314, 736] width 11 height 11
checkbox input "true"
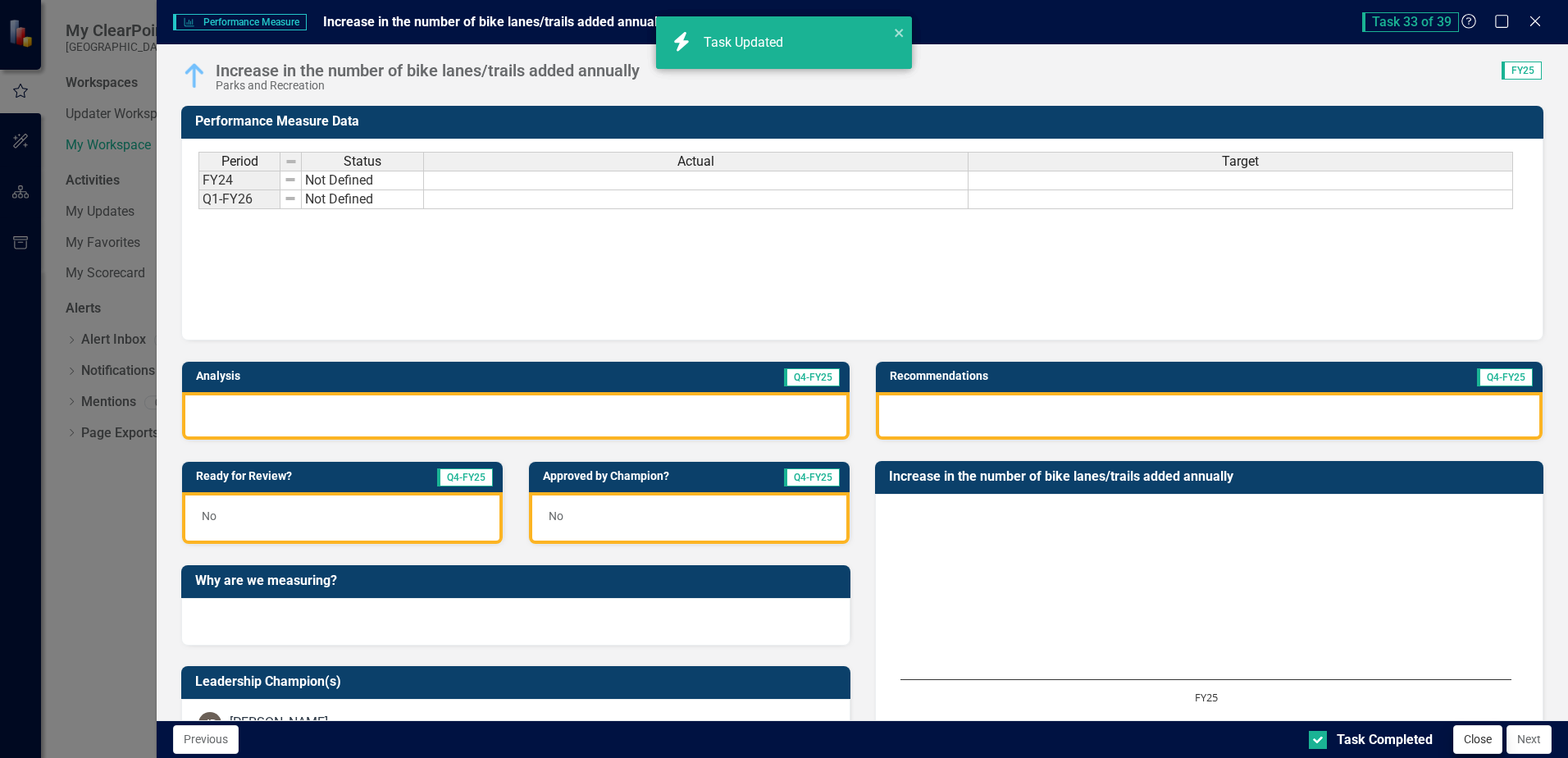
checkbox input "true"
drag, startPoint x: 1522, startPoint y: 739, endPoint x: 1517, endPoint y: 731, distance: 9.4
click at [1523, 739] on button "Next" at bounding box center [1530, 739] width 45 height 28
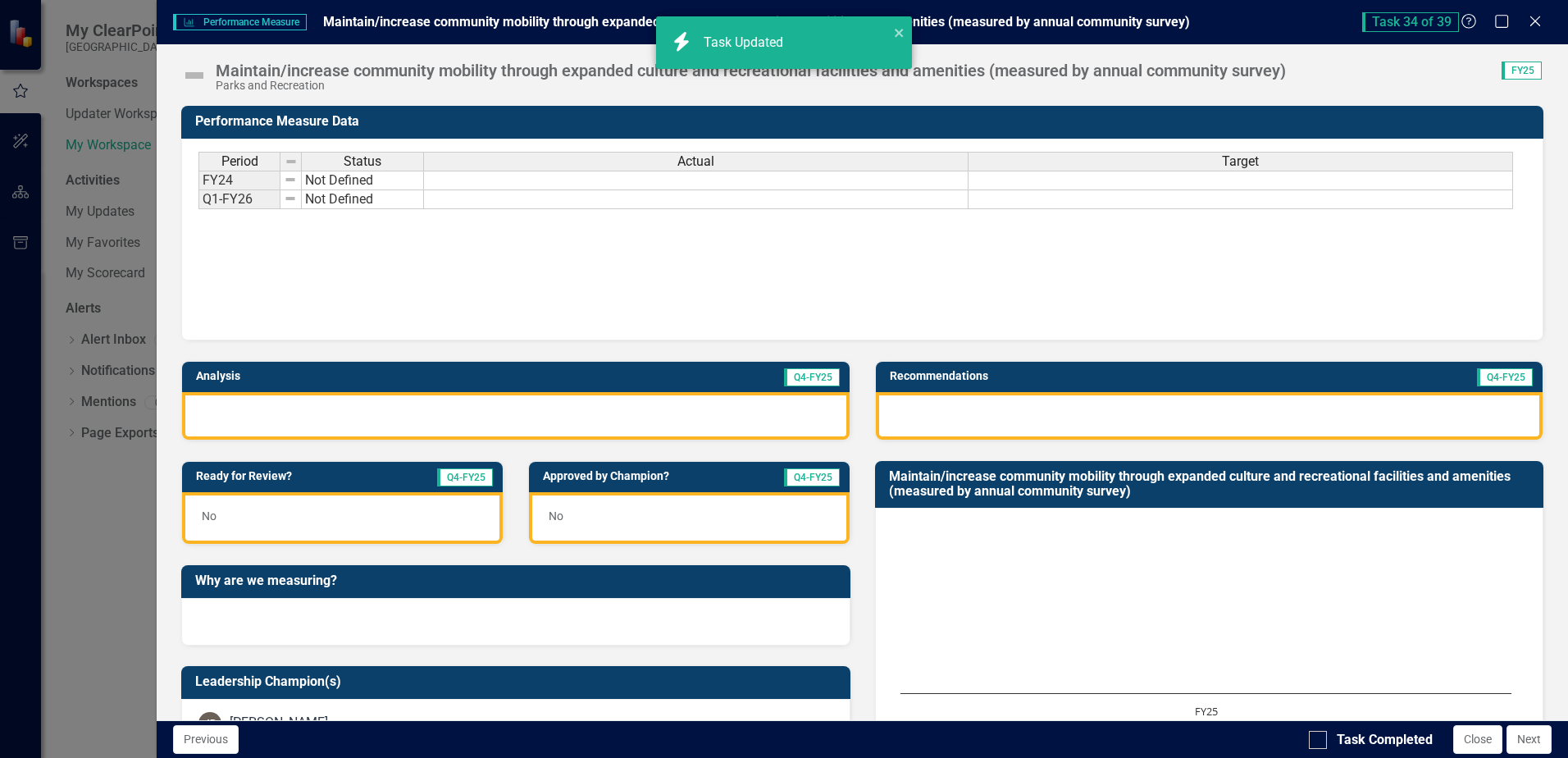
click at [196, 76] on img at bounding box center [194, 76] width 26 height 26
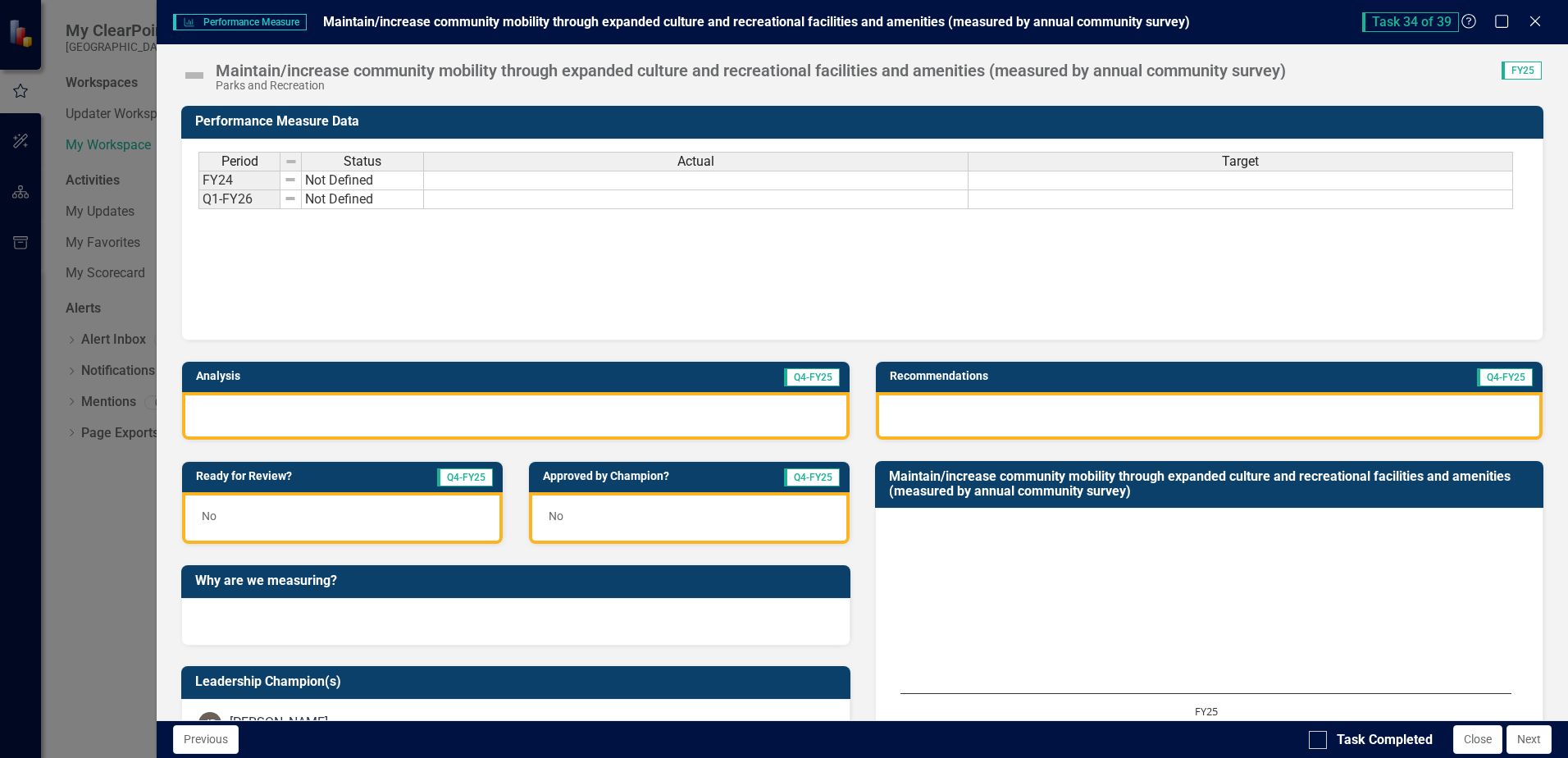
click at [195, 75] on img at bounding box center [194, 76] width 26 height 26
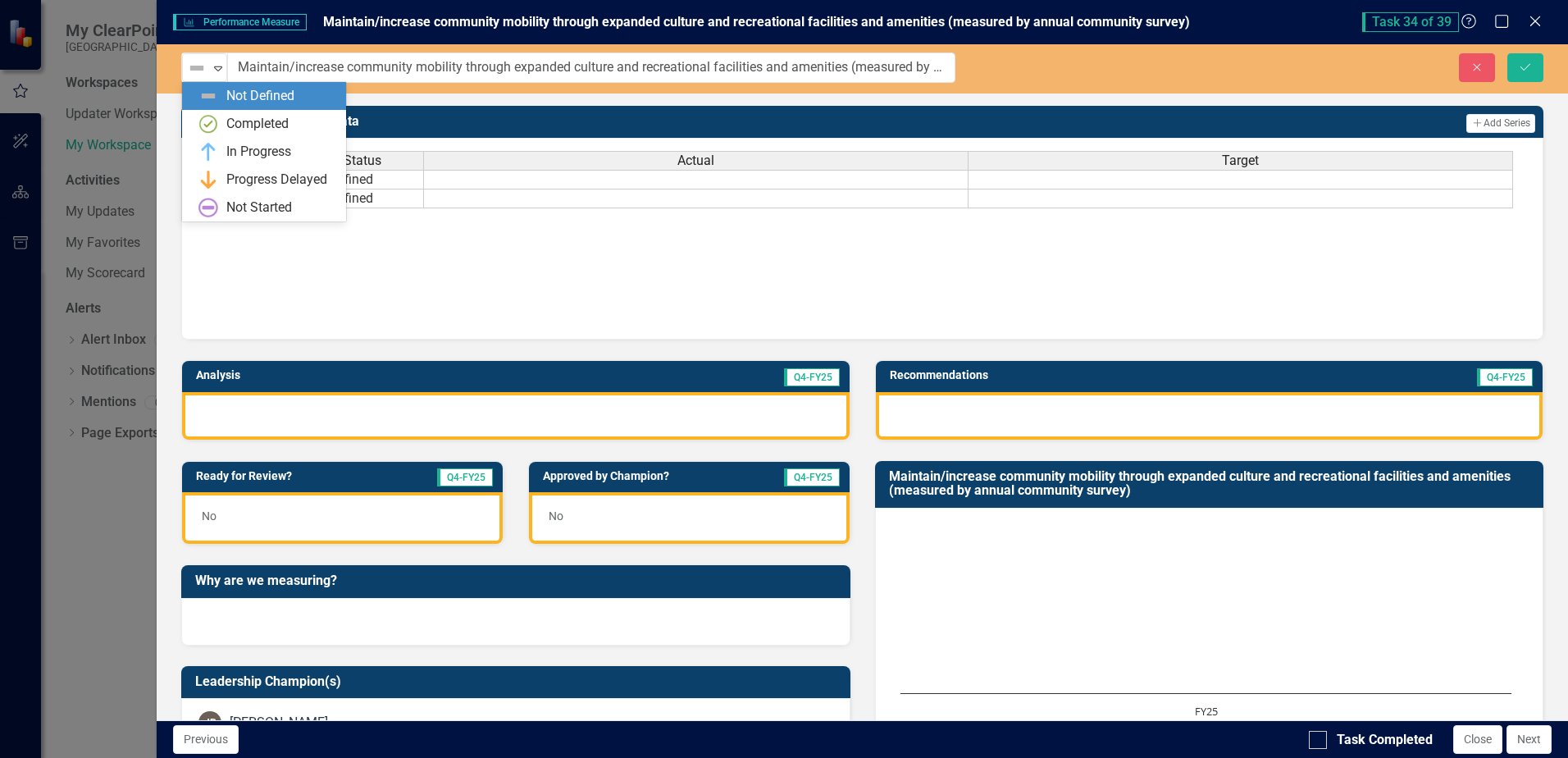
click at [195, 75] on img at bounding box center [197, 68] width 20 height 20
click at [210, 154] on img at bounding box center [209, 152] width 20 height 20
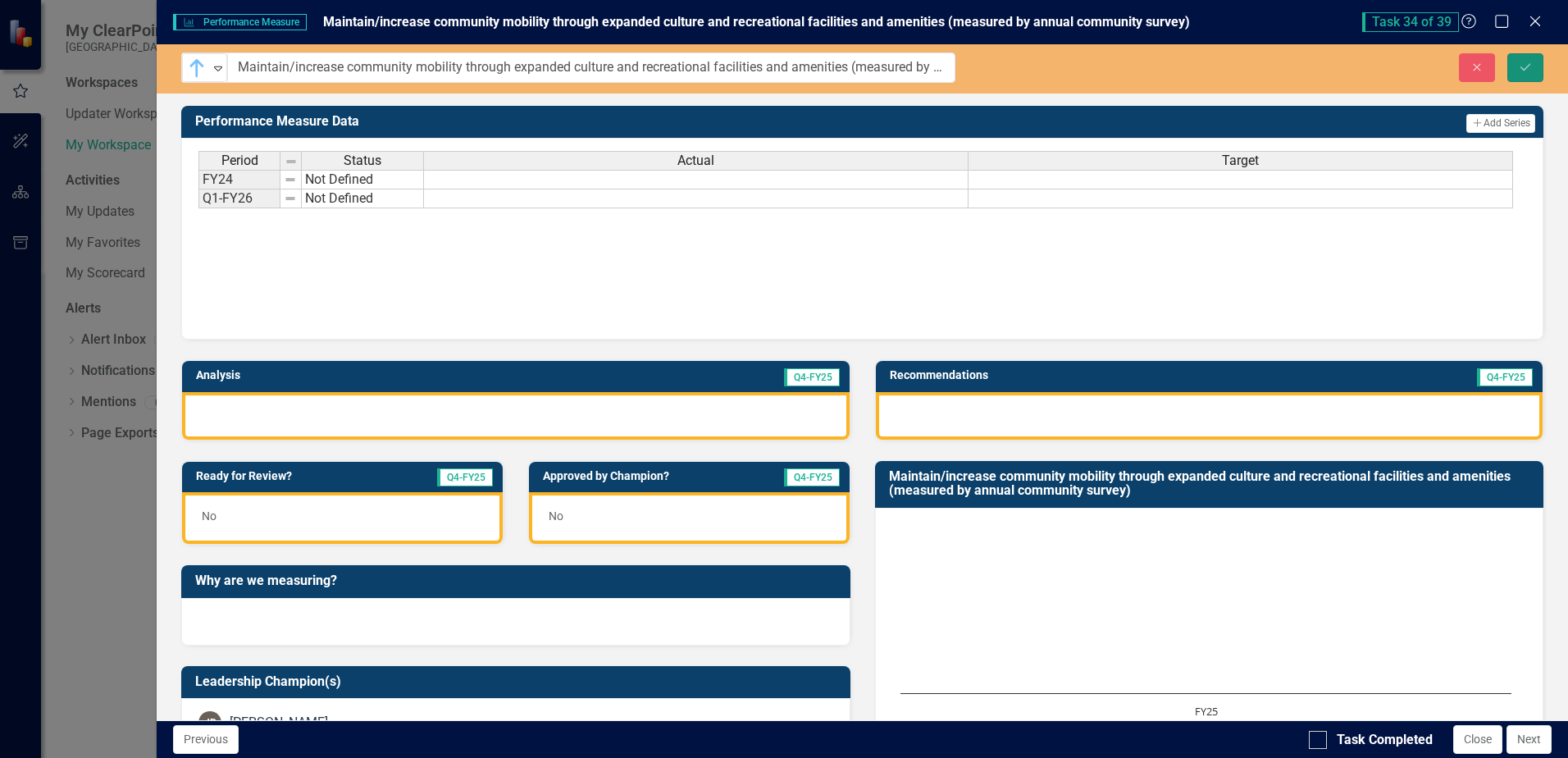
click at [1524, 68] on icon "Save" at bounding box center [1525, 68] width 15 height 12
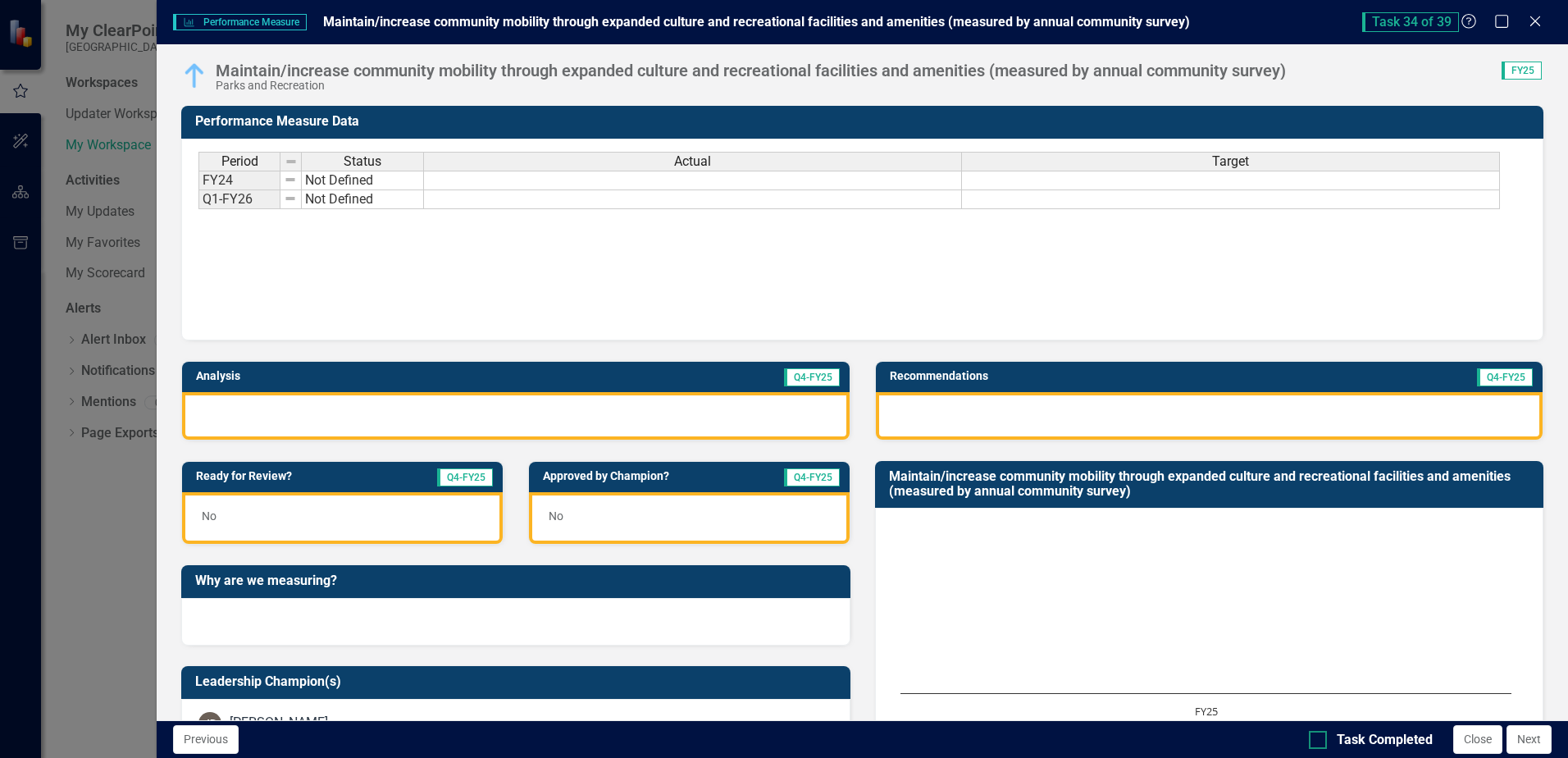
click at [1316, 740] on input "Task Completed" at bounding box center [1314, 736] width 11 height 11
checkbox input "true"
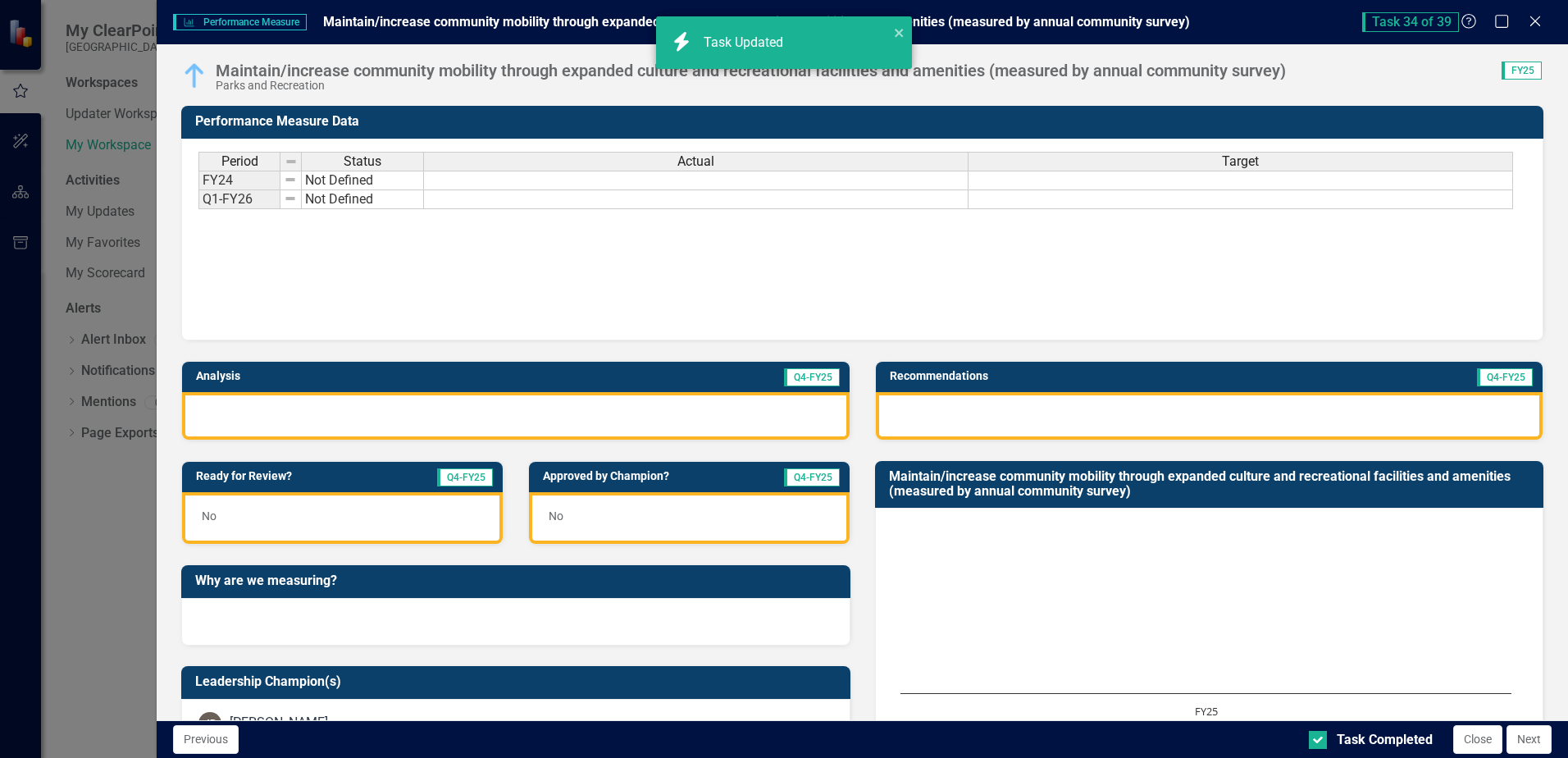
checkbox input "true"
click at [1536, 743] on button "Next" at bounding box center [1530, 739] width 45 height 28
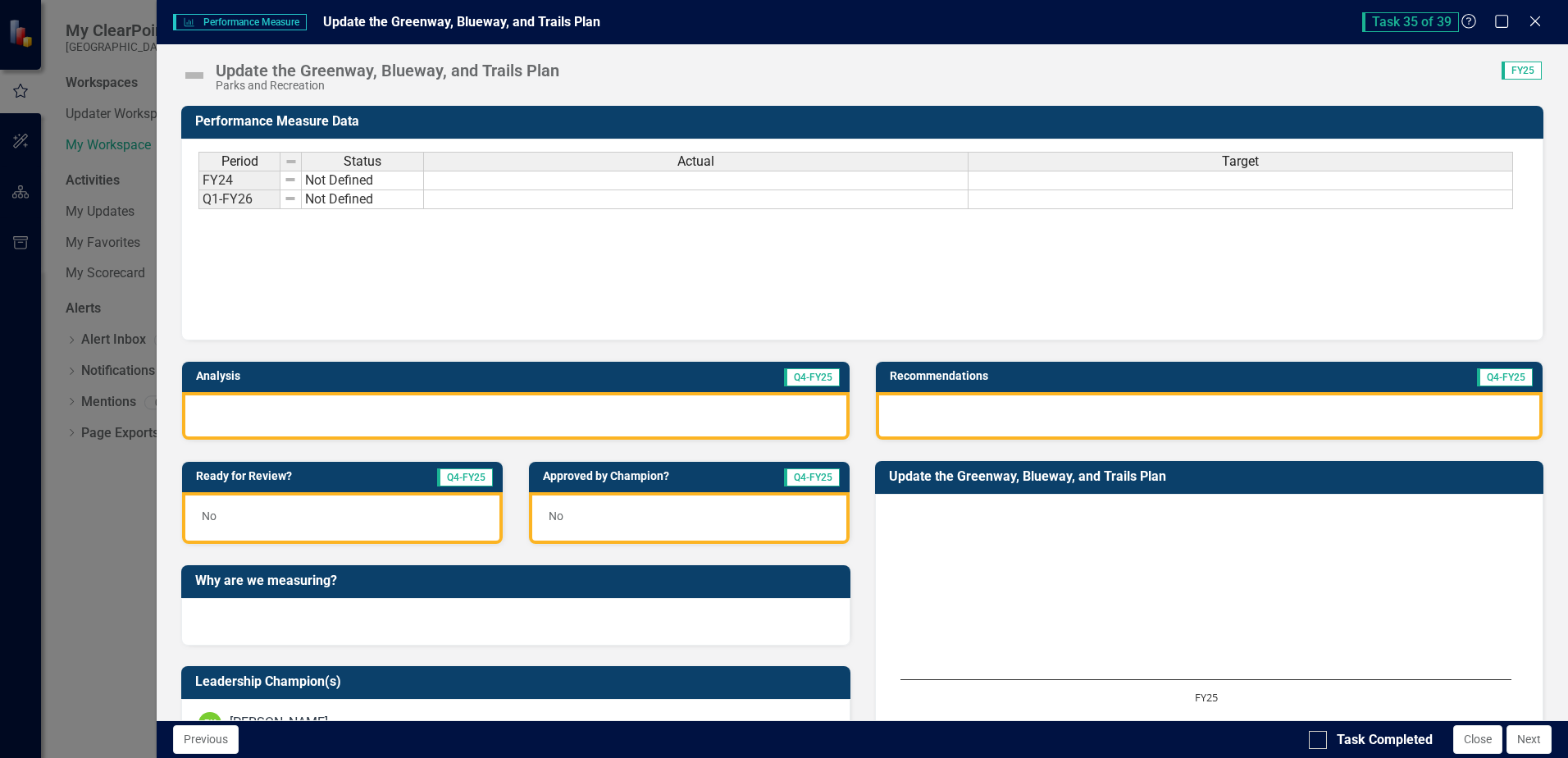
click at [197, 74] on img at bounding box center [194, 76] width 26 height 26
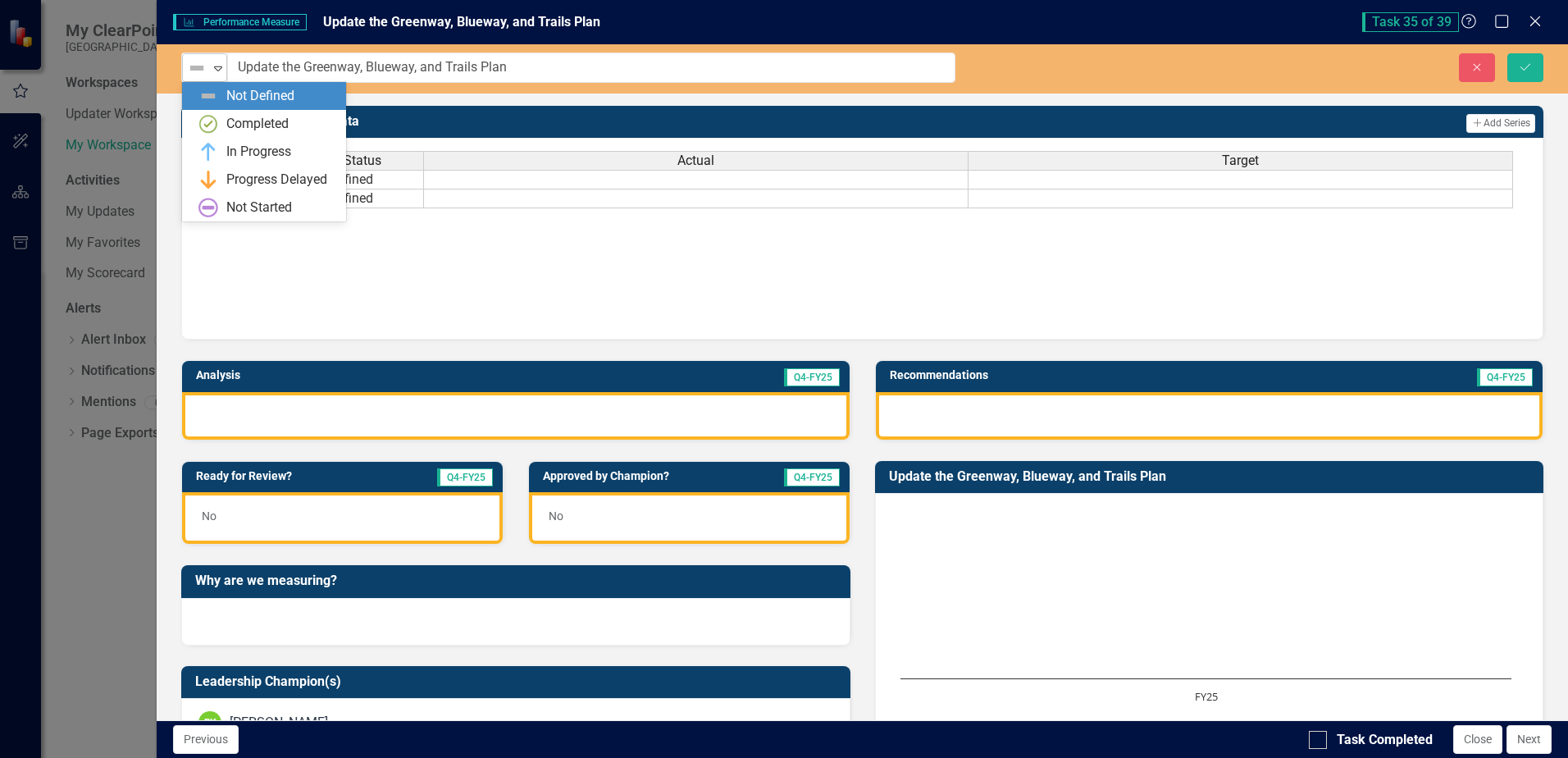
click at [216, 70] on icon "Expand" at bounding box center [218, 68] width 17 height 13
click at [233, 154] on div "In Progress" at bounding box center [259, 152] width 65 height 19
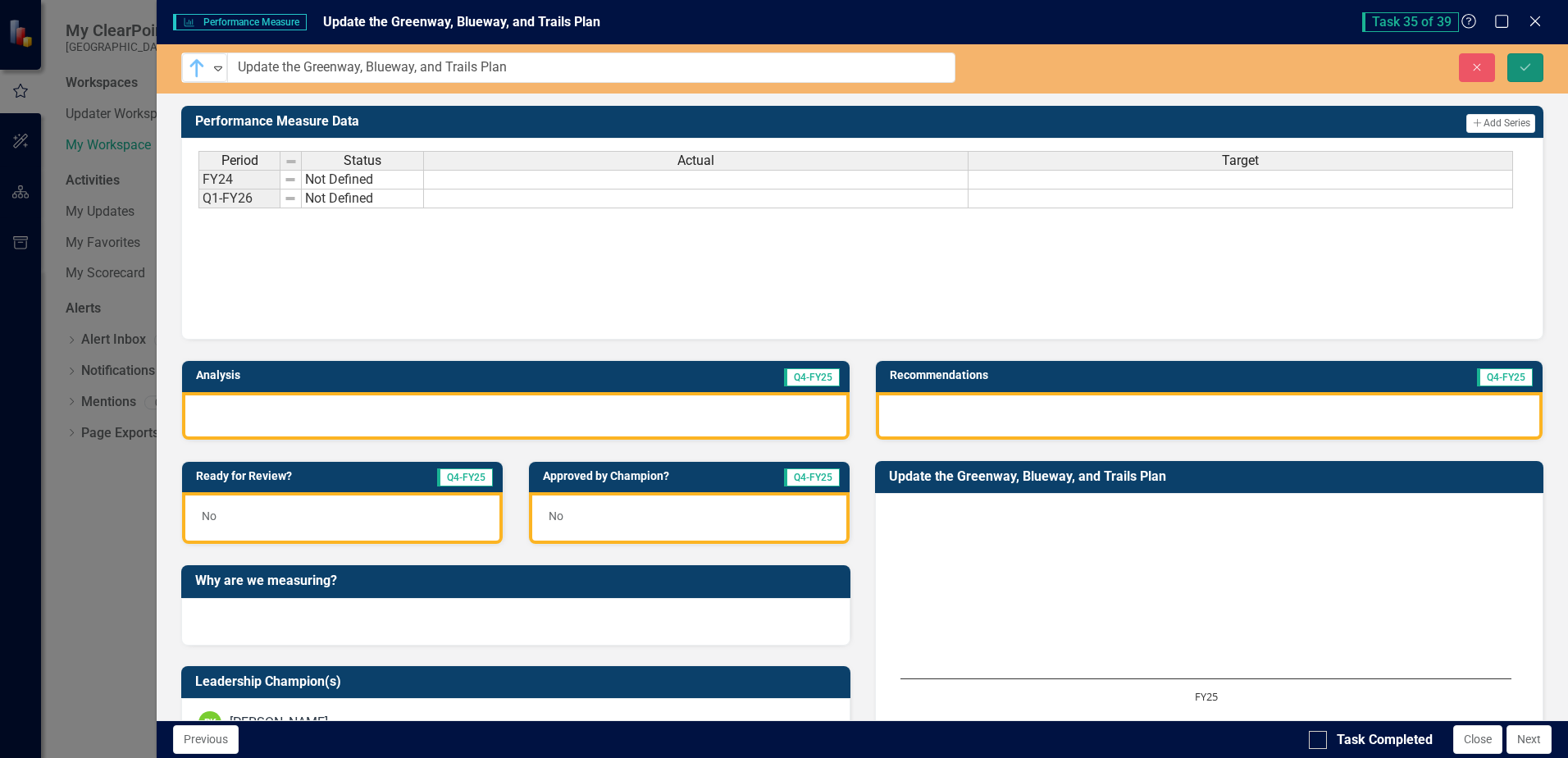
click at [1529, 68] on icon "Save" at bounding box center [1525, 68] width 15 height 12
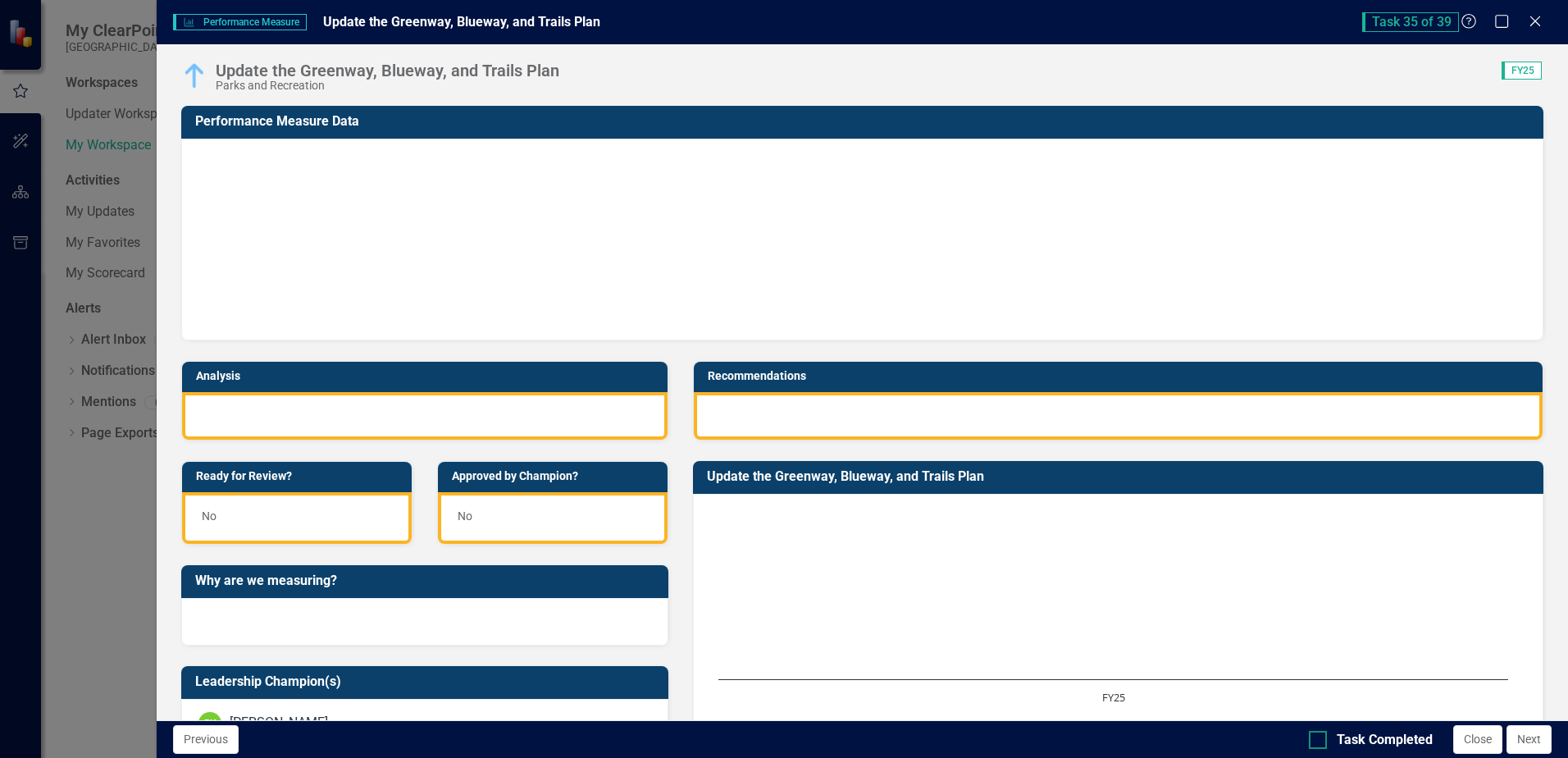
click at [1317, 744] on div at bounding box center [1318, 740] width 18 height 18
click at [1317, 742] on input "Task Completed" at bounding box center [1314, 736] width 11 height 11
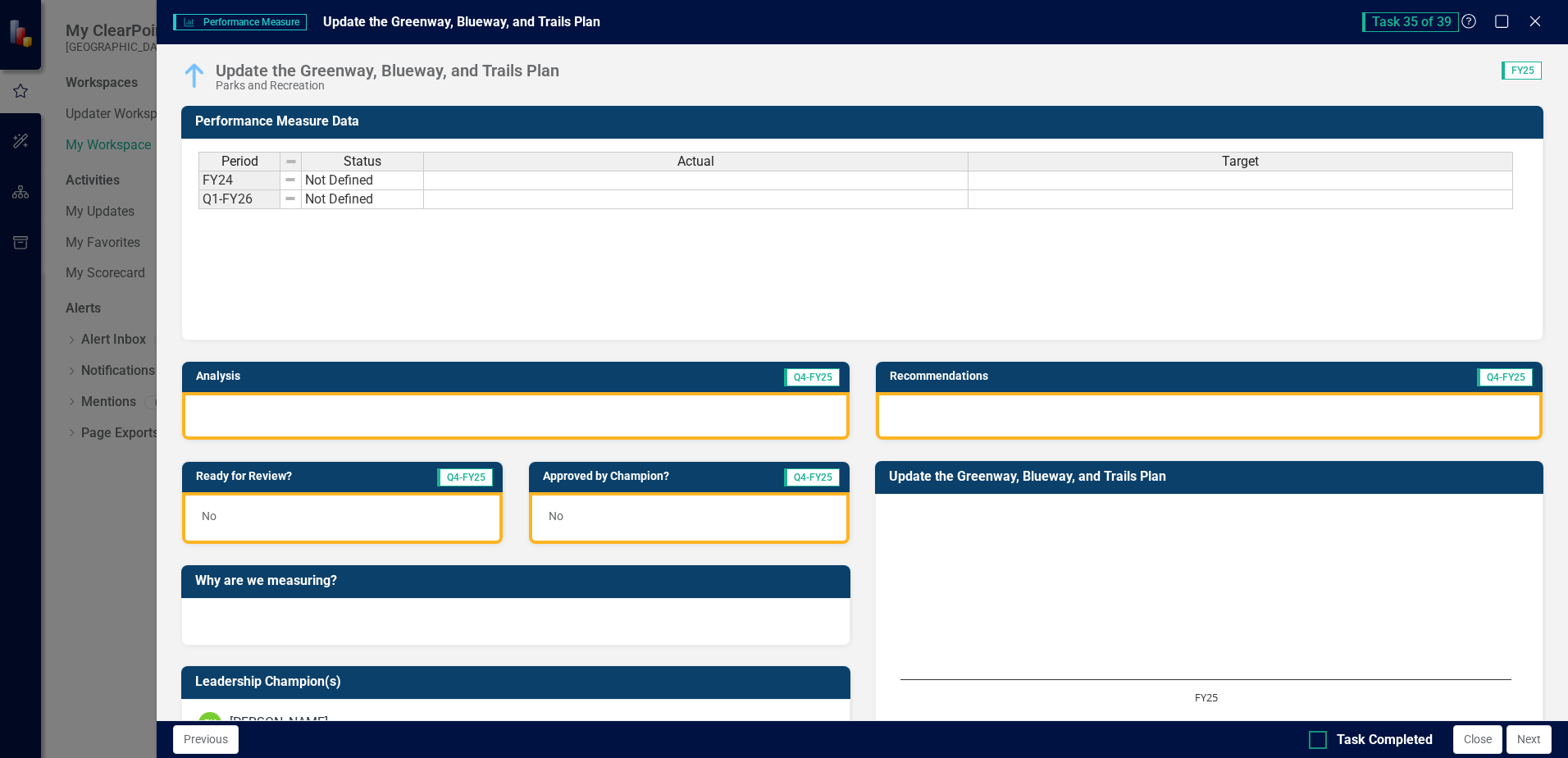
checkbox input "true"
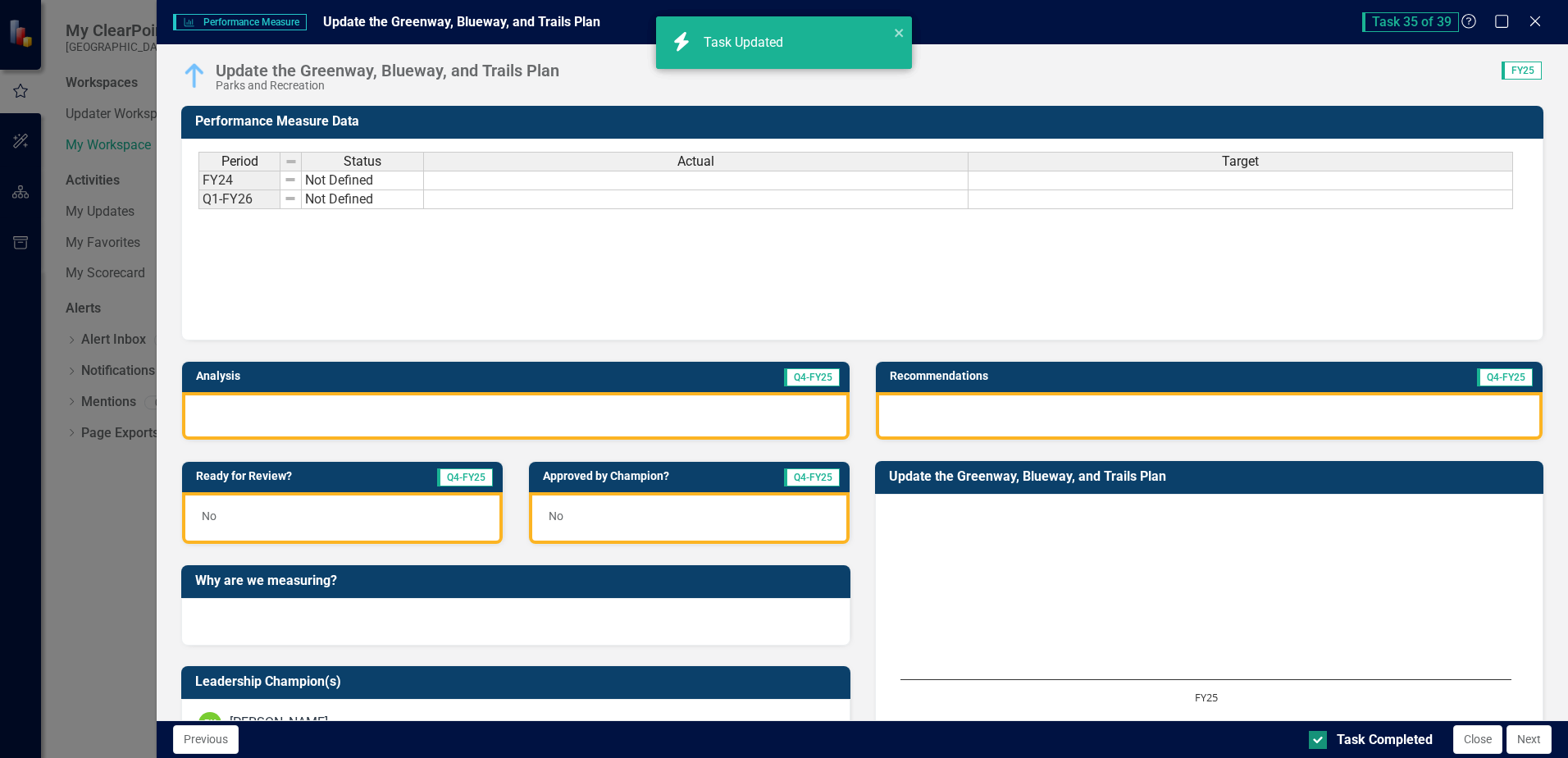
checkbox input "true"
click at [1524, 743] on button "Next" at bounding box center [1530, 739] width 45 height 28
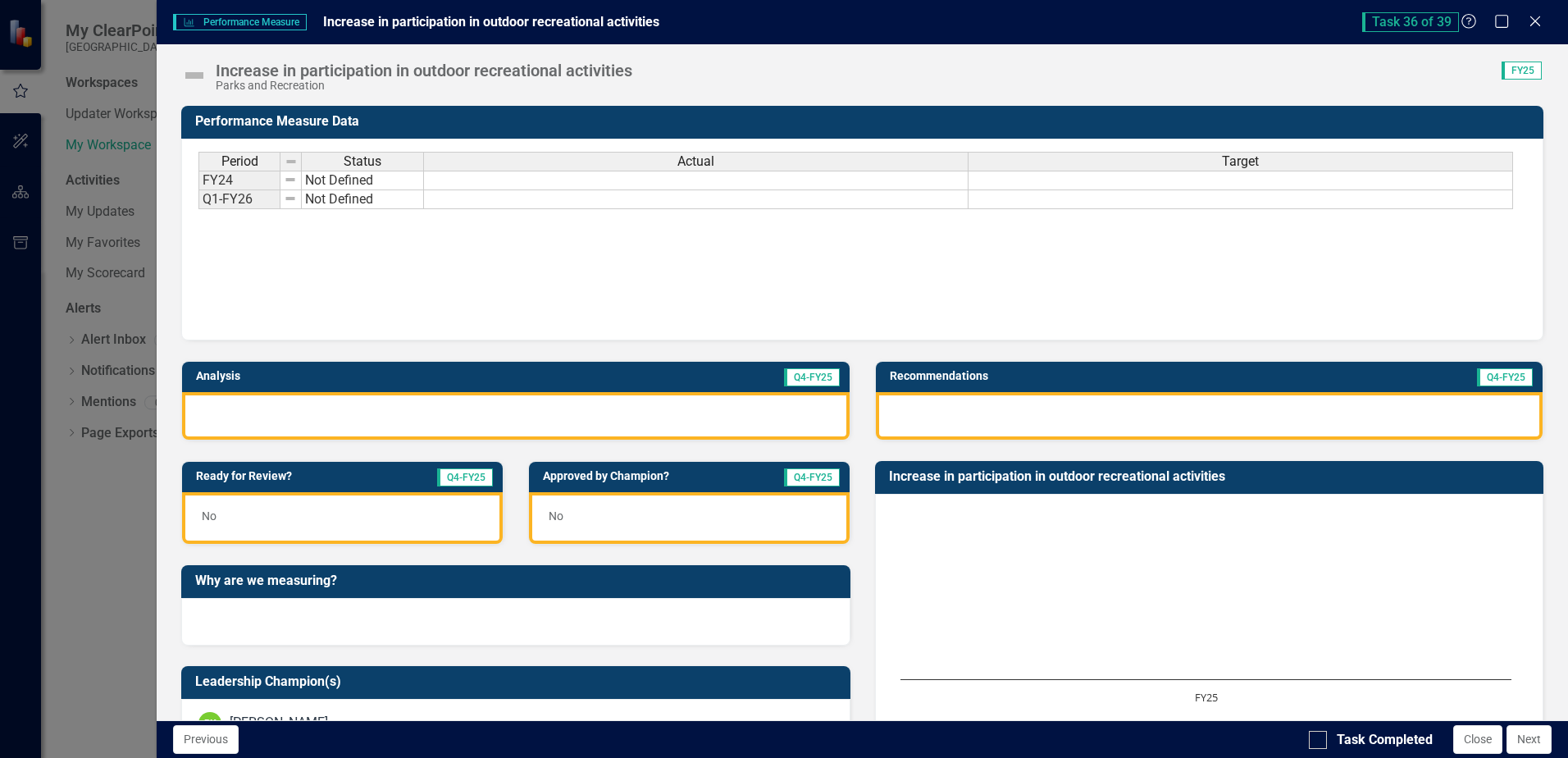
click at [198, 74] on img at bounding box center [194, 76] width 26 height 26
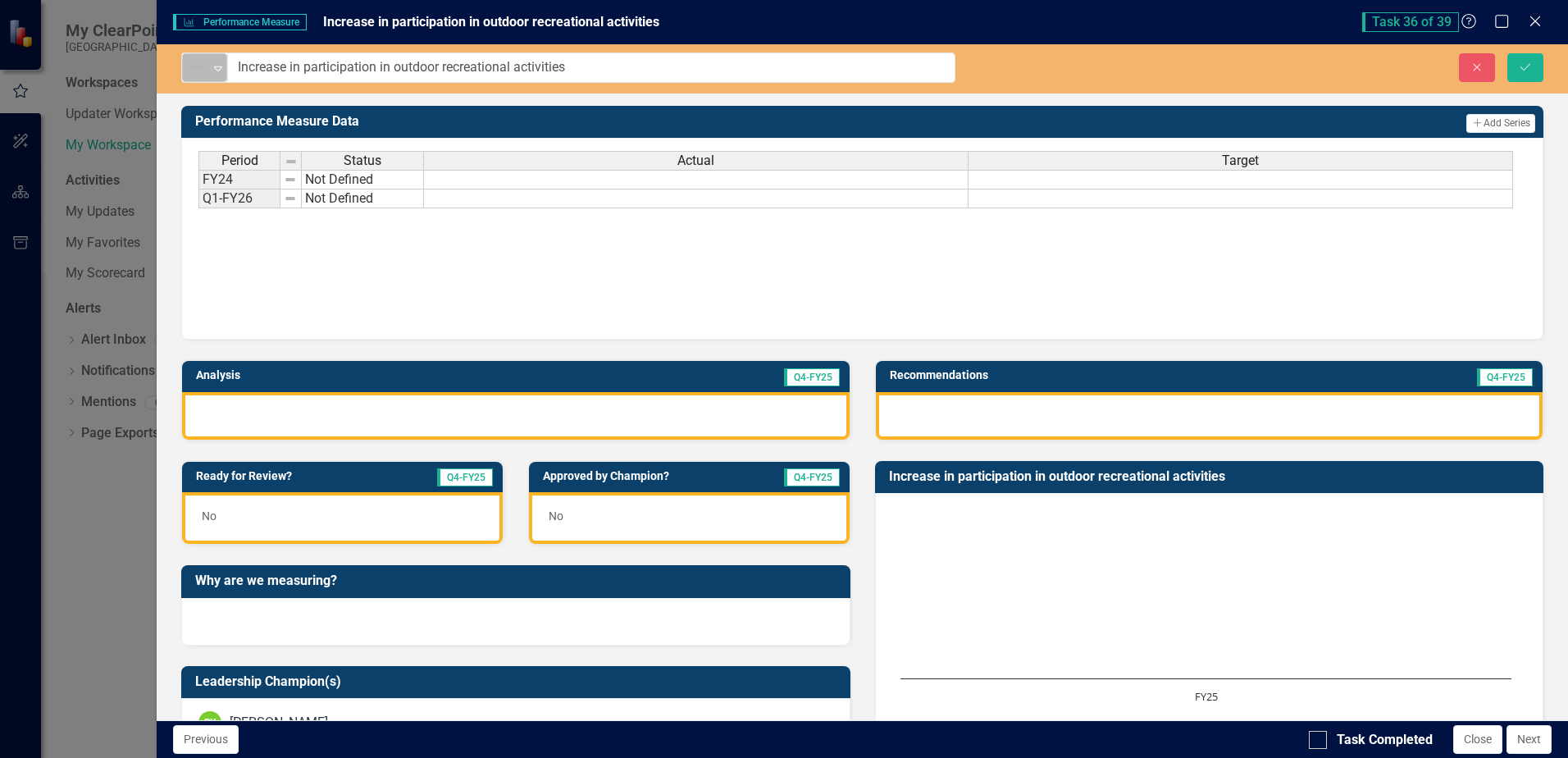
click at [216, 71] on icon "Expand" at bounding box center [218, 68] width 17 height 13
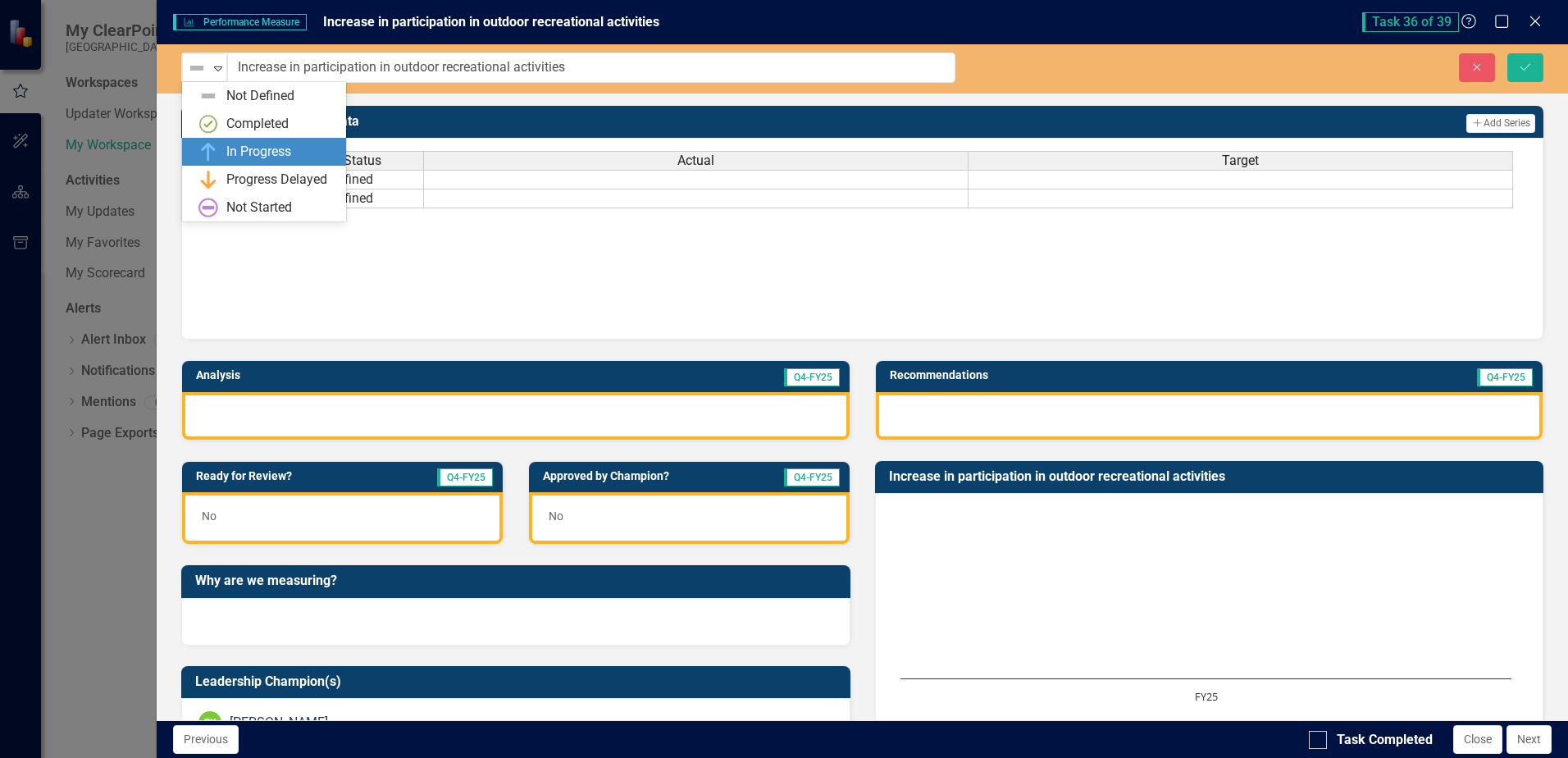
click at [217, 146] on img at bounding box center [209, 152] width 20 height 20
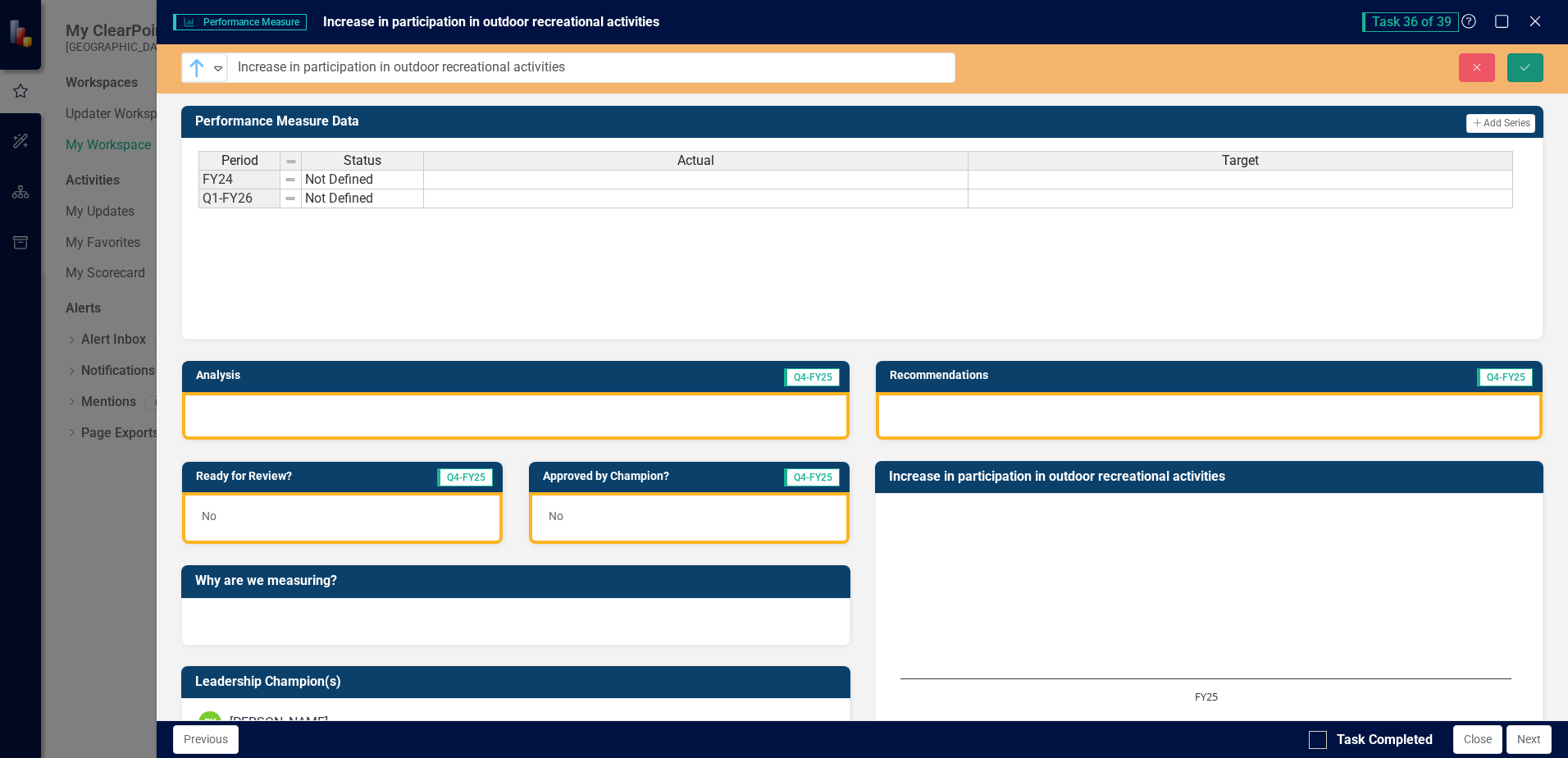
click at [1528, 68] on icon "Save" at bounding box center [1525, 68] width 15 height 12
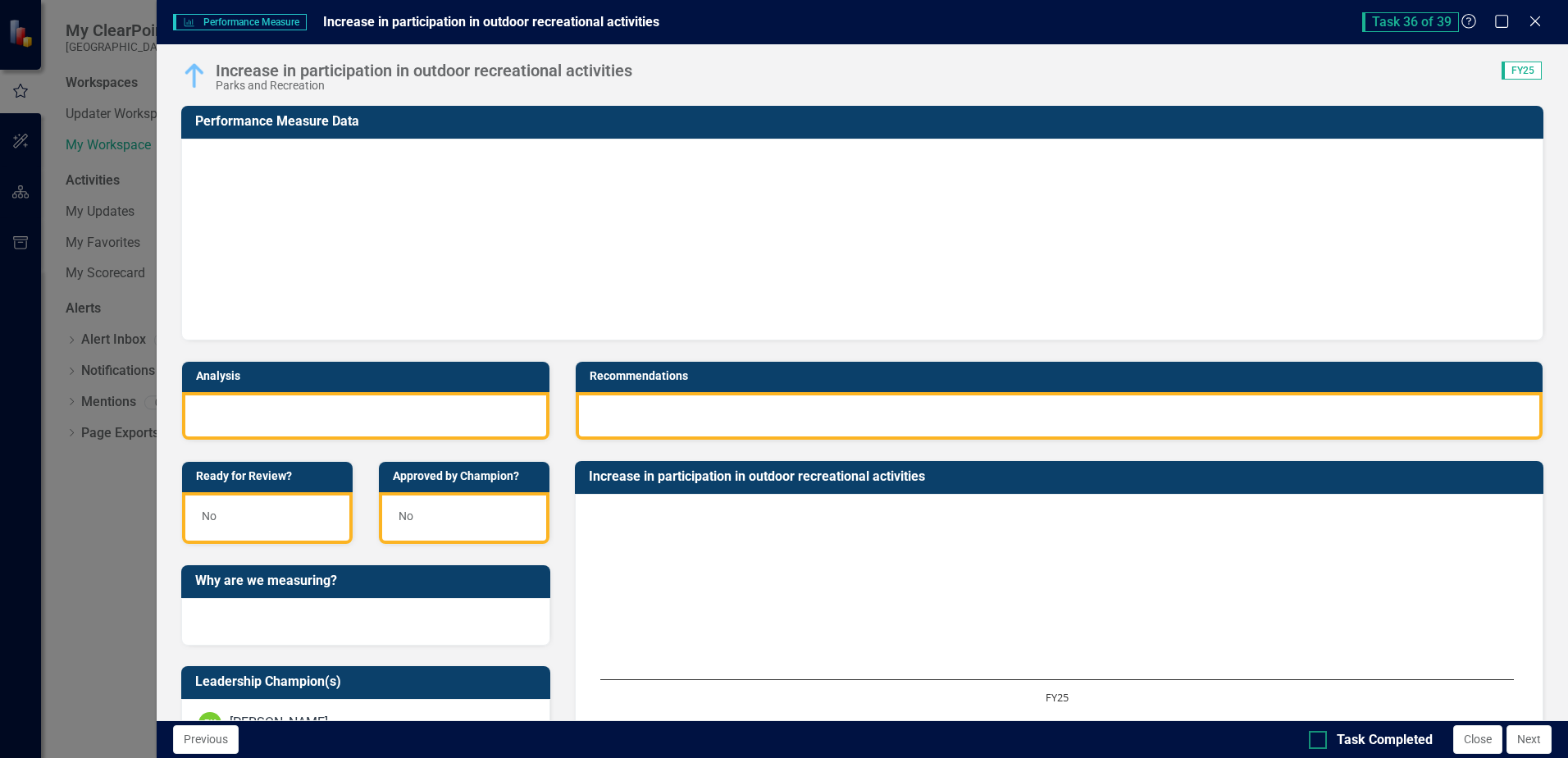
drag, startPoint x: 1323, startPoint y: 742, endPoint x: 1366, endPoint y: 733, distance: 43.9
click at [1323, 741] on div at bounding box center [1318, 740] width 18 height 18
click at [1320, 741] on input "Task Completed" at bounding box center [1314, 736] width 11 height 11
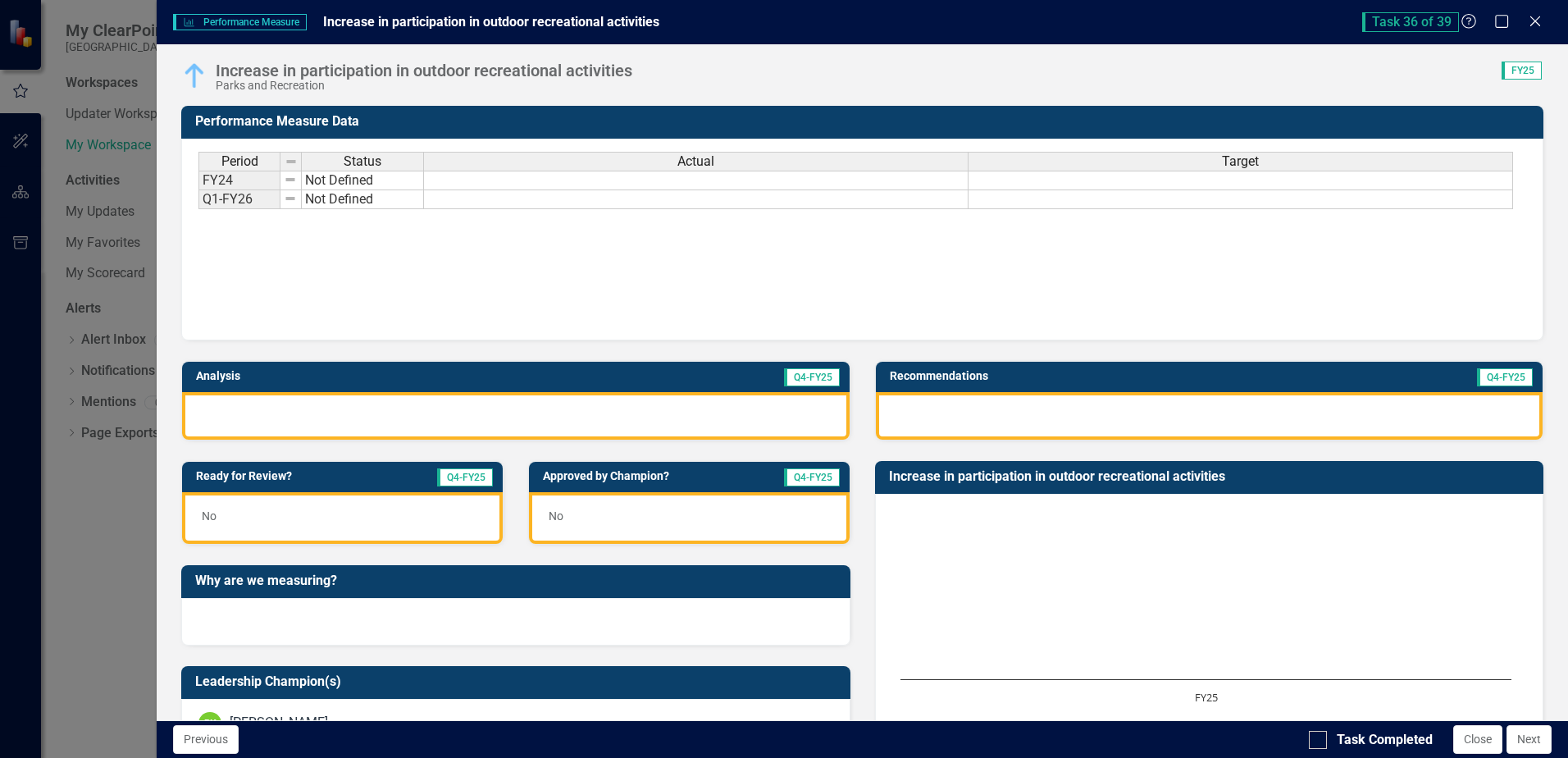
checkbox input "true"
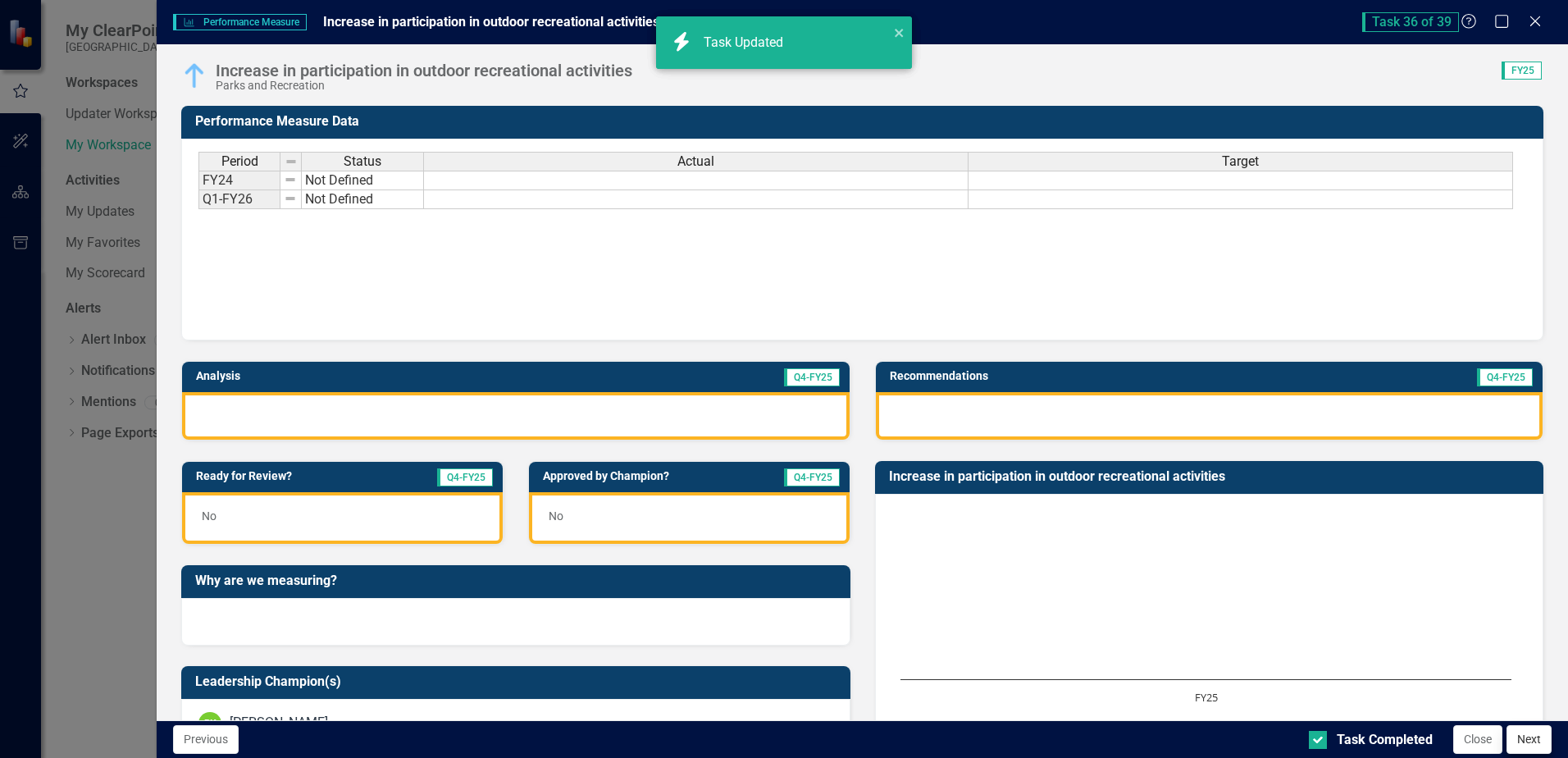
checkbox input "true"
click at [1538, 750] on button "Next" at bounding box center [1530, 739] width 45 height 28
click at [194, 80] on img at bounding box center [194, 76] width 26 height 26
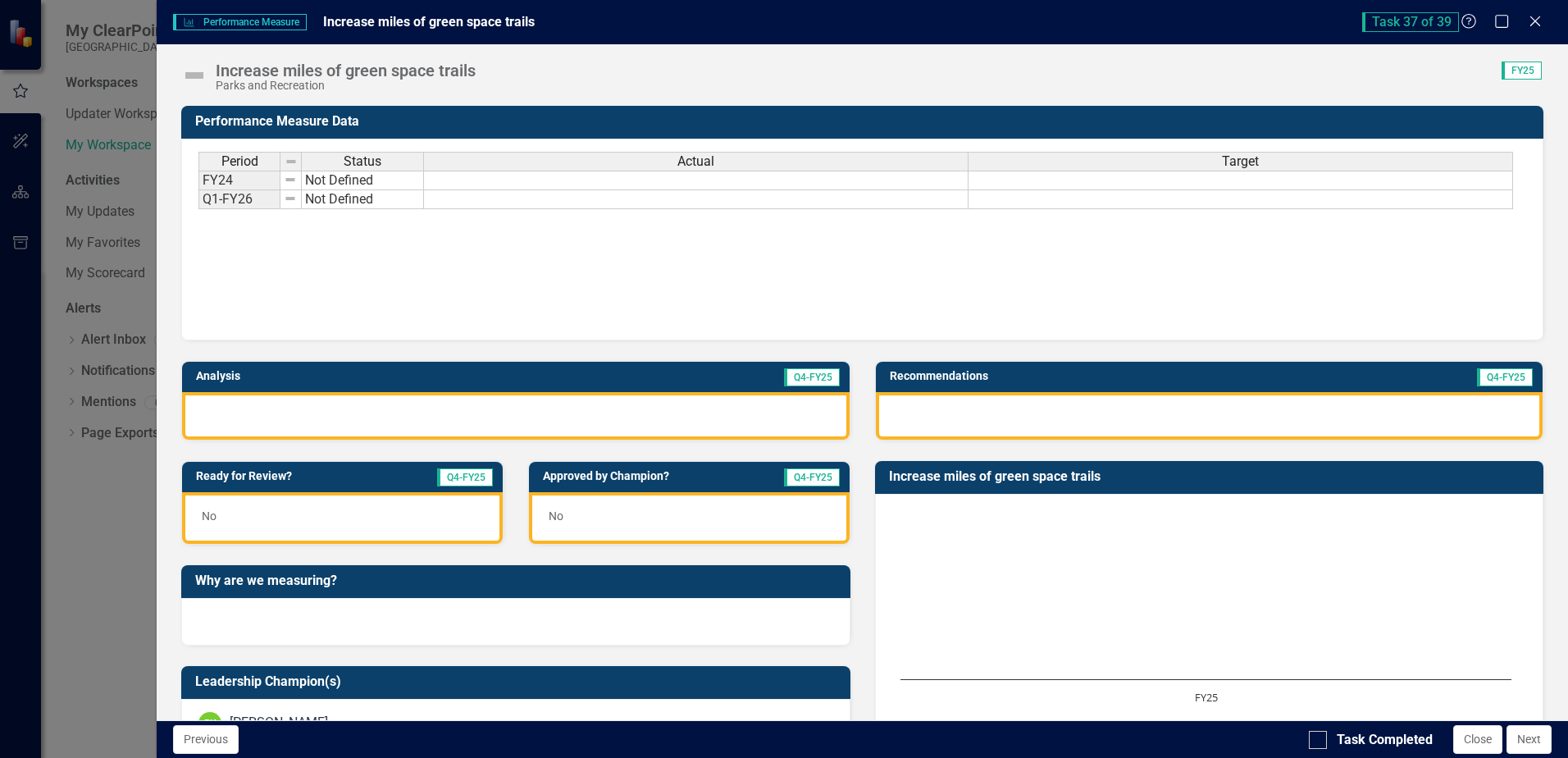
click at [194, 80] on img at bounding box center [194, 76] width 26 height 26
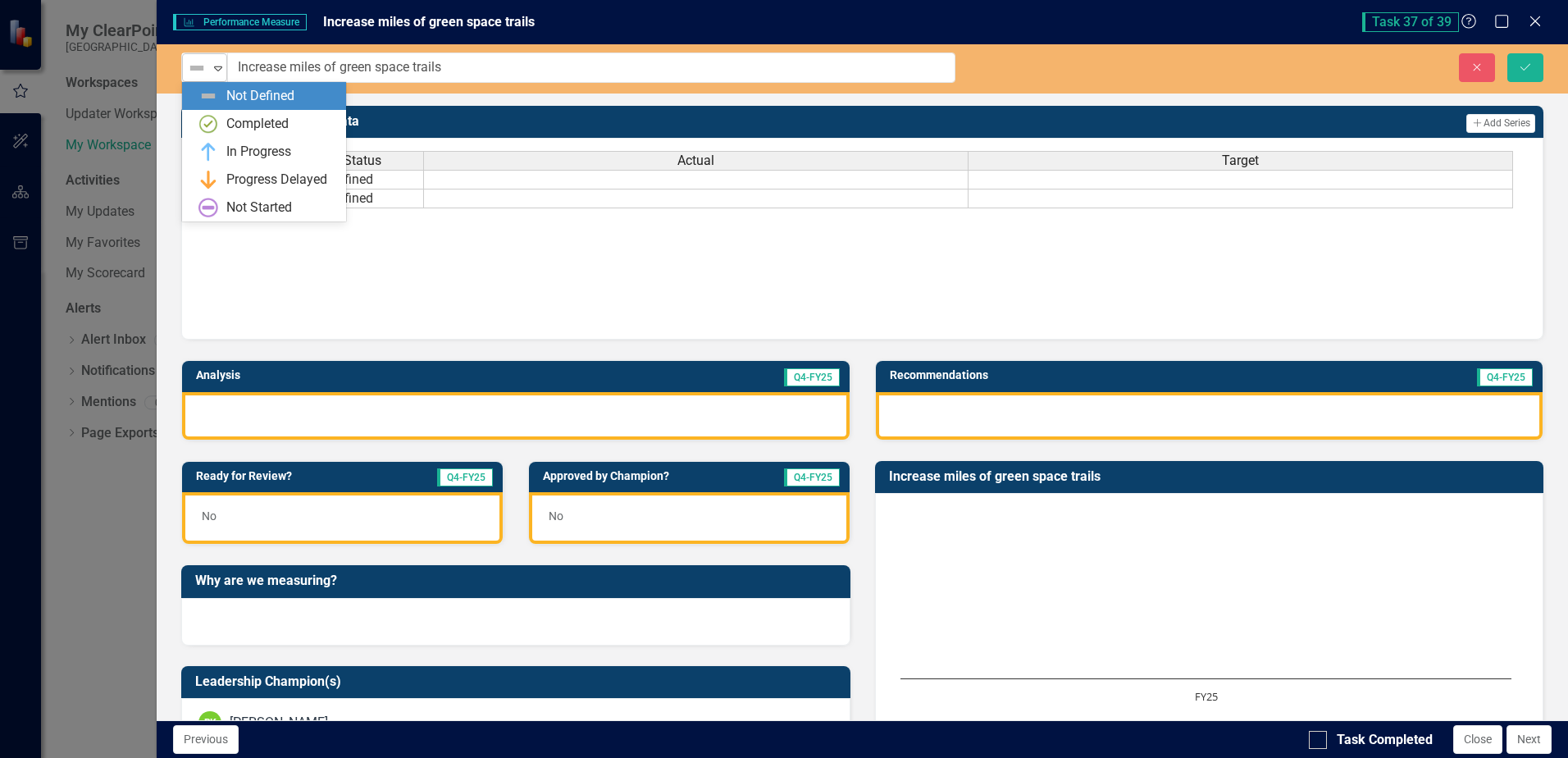
click at [217, 72] on icon "Expand" at bounding box center [218, 68] width 17 height 13
click at [224, 143] on div "In Progress" at bounding box center [268, 152] width 138 height 20
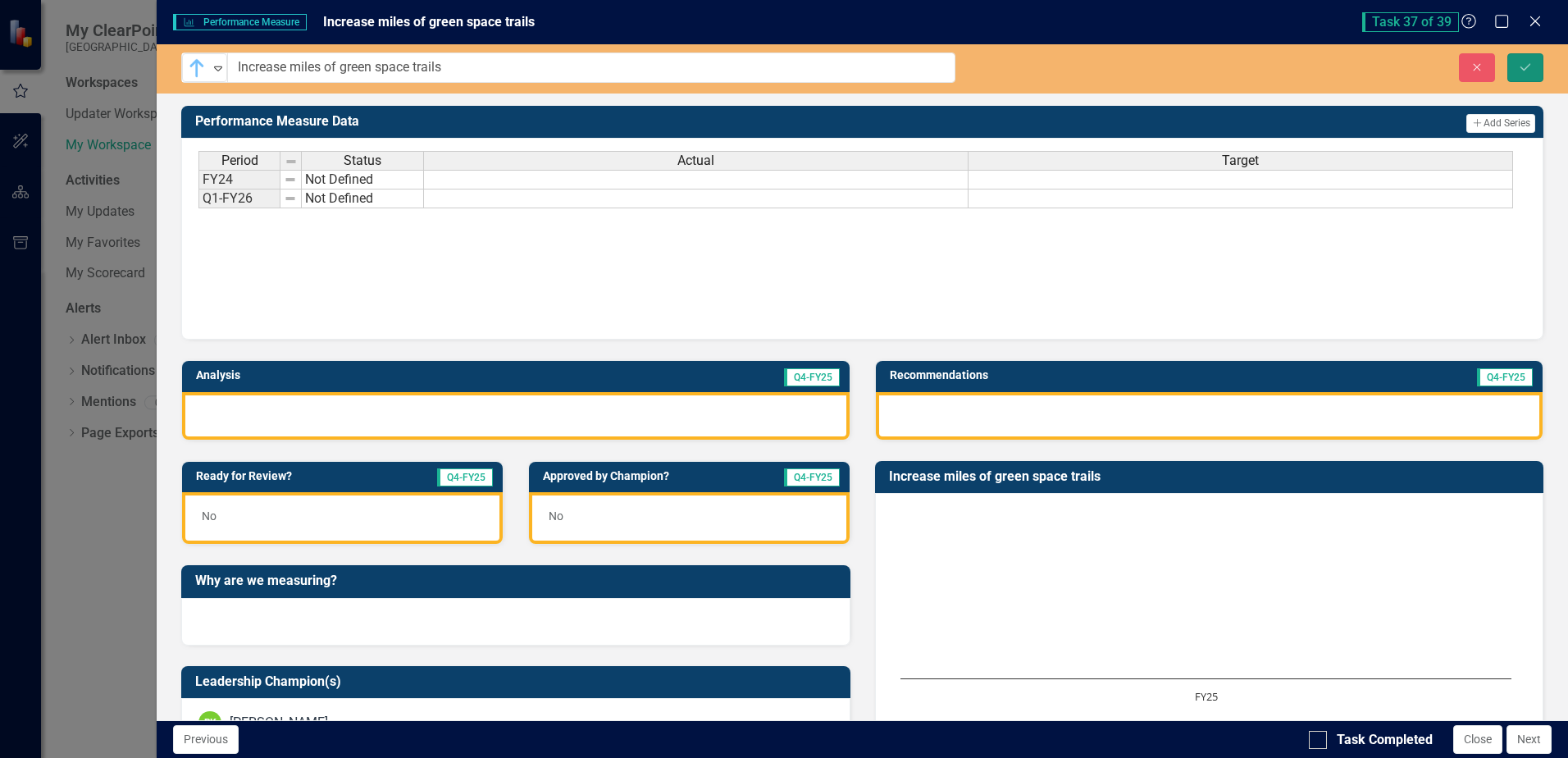
click at [1520, 73] on button "Save" at bounding box center [1526, 67] width 36 height 28
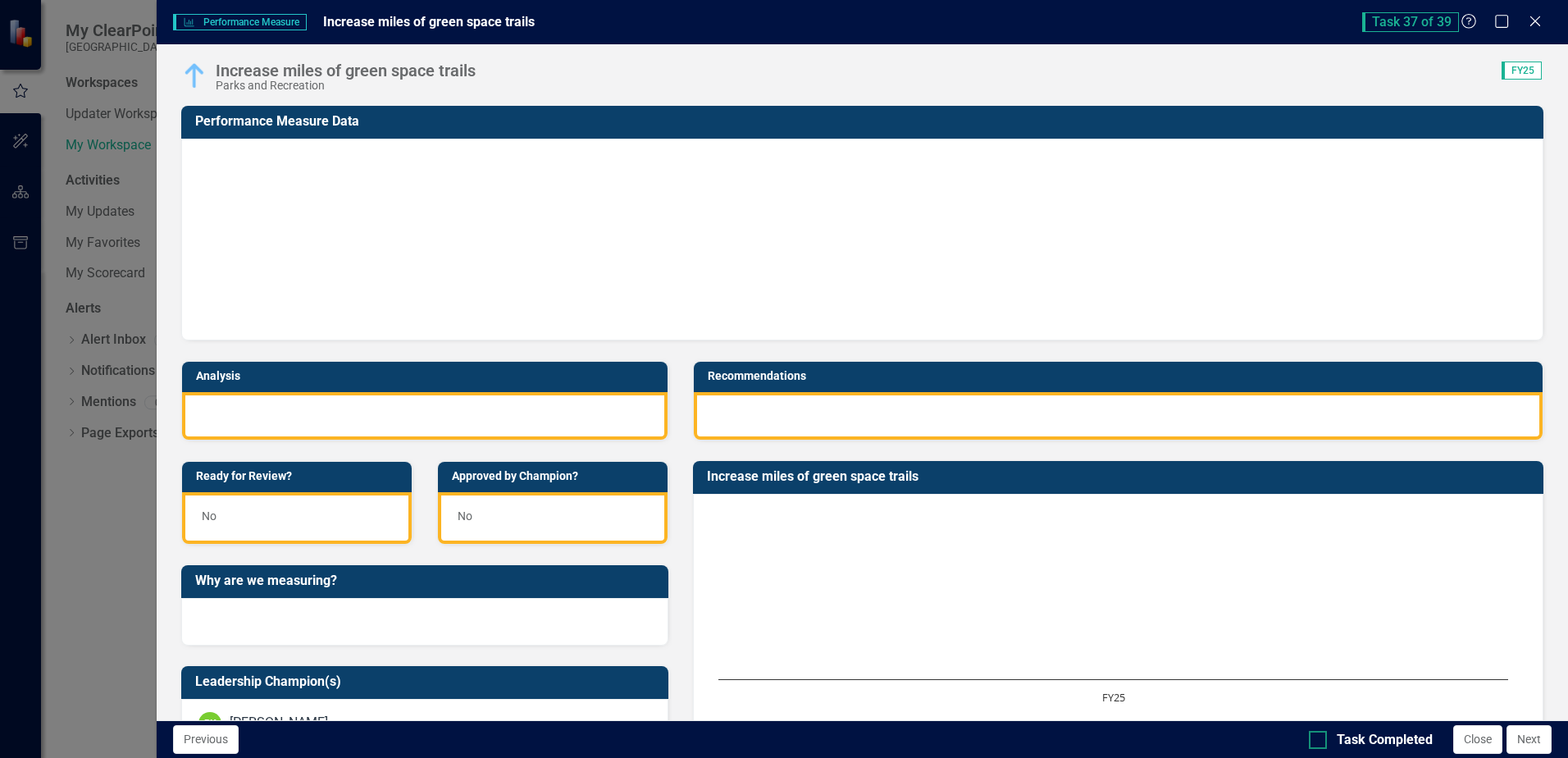
click at [1315, 738] on input "Task Completed" at bounding box center [1314, 736] width 11 height 11
checkbox input "true"
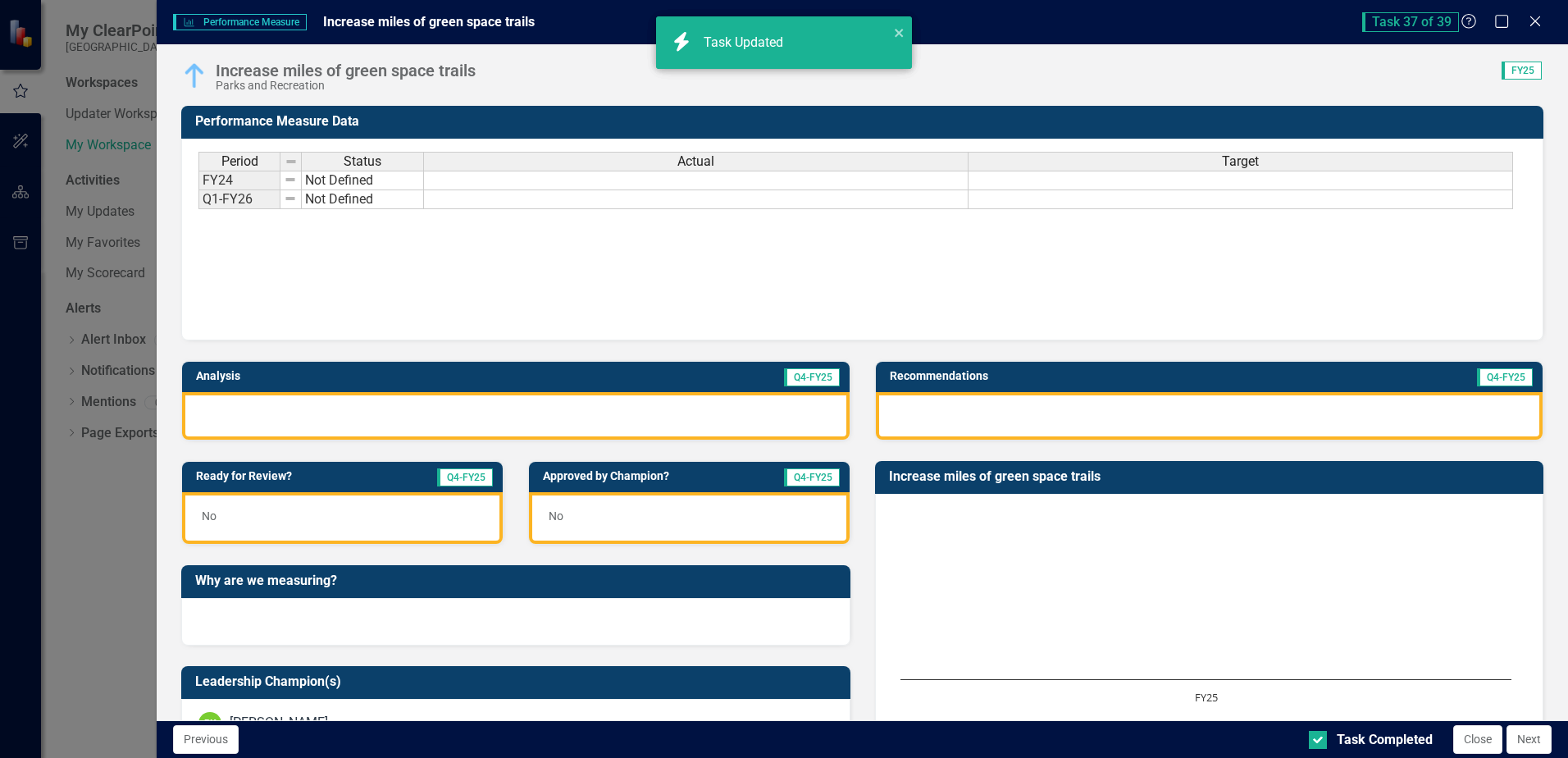
checkbox input "true"
click at [1532, 745] on button "Next" at bounding box center [1530, 739] width 45 height 28
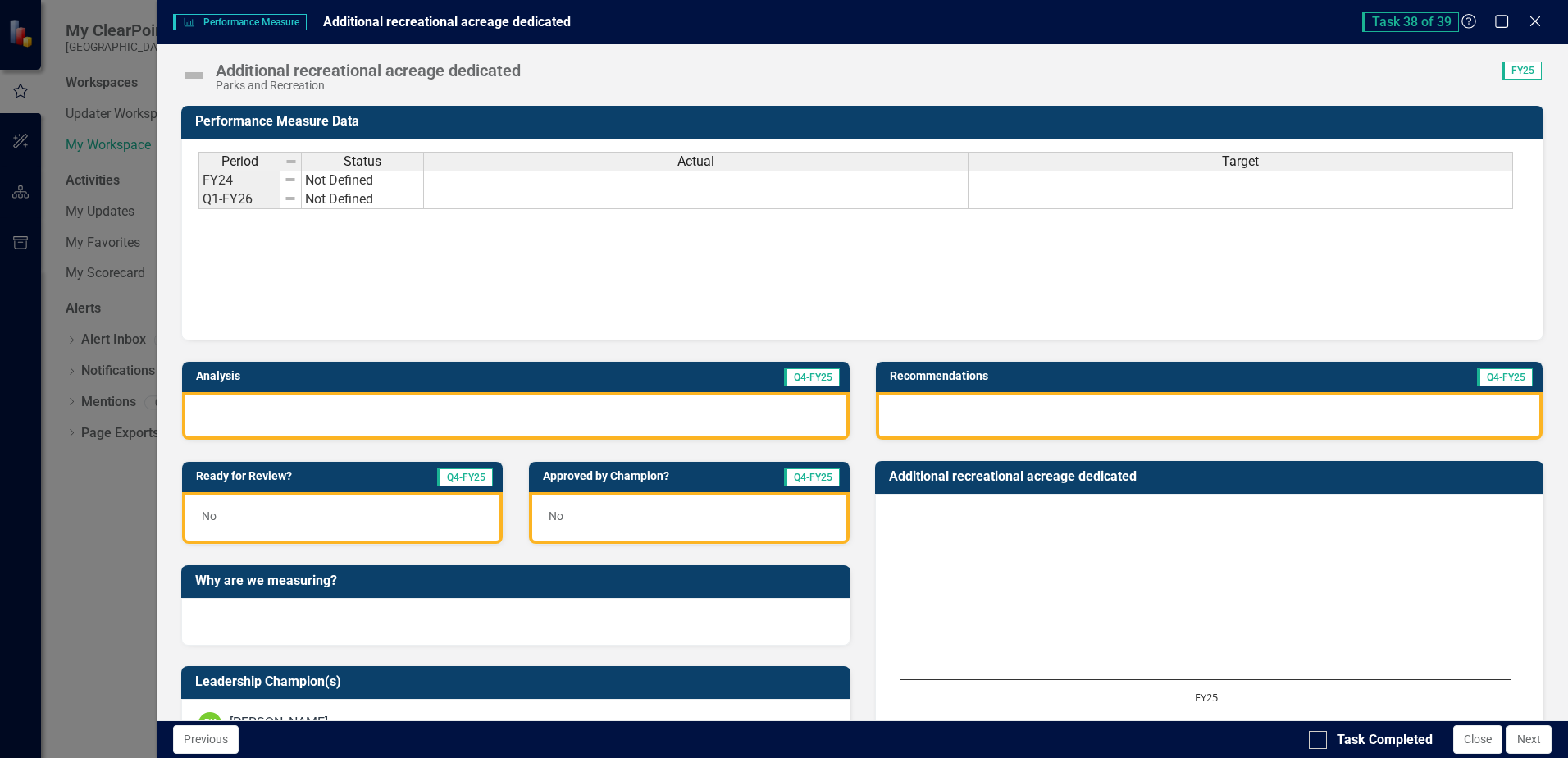
click at [198, 74] on img at bounding box center [194, 76] width 26 height 26
click at [199, 74] on img at bounding box center [194, 76] width 26 height 26
click at [199, 83] on img at bounding box center [194, 76] width 26 height 26
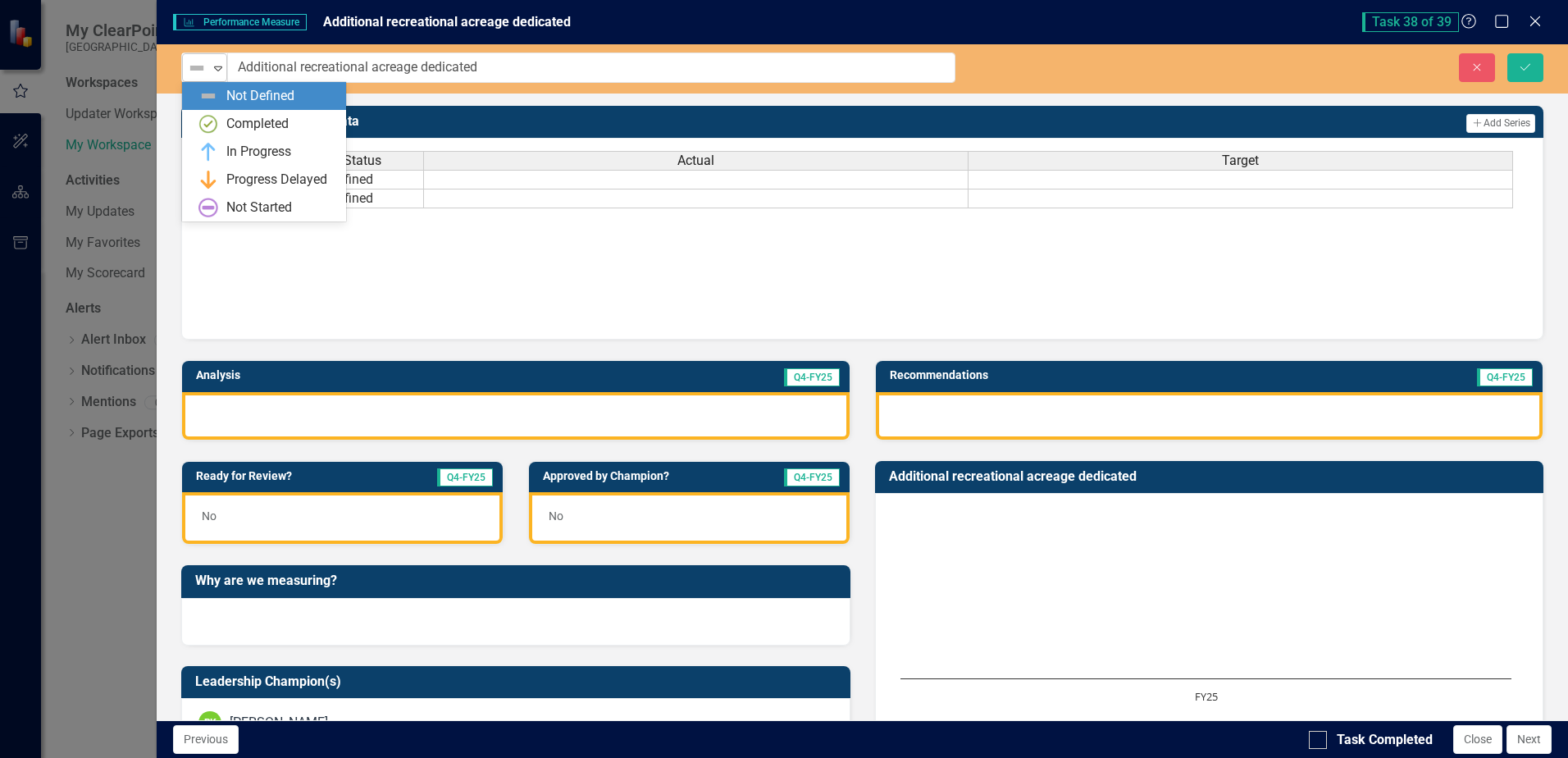
click at [218, 68] on icon "Expand" at bounding box center [218, 68] width 17 height 13
drag, startPoint x: 234, startPoint y: 155, endPoint x: 244, endPoint y: 154, distance: 10.0
click at [237, 157] on div "In Progress" at bounding box center [259, 152] width 65 height 19
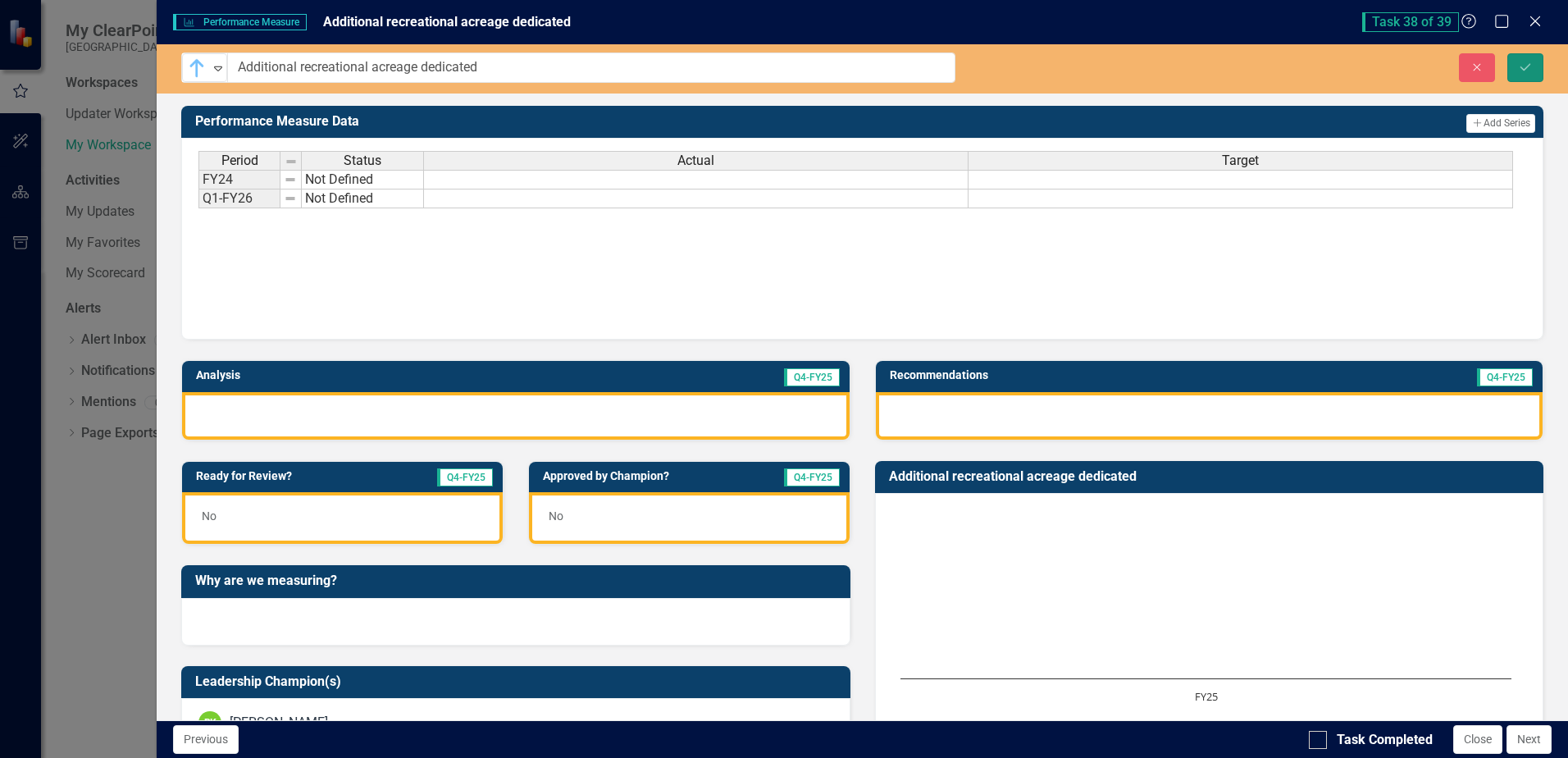
click at [1533, 68] on icon "Save" at bounding box center [1525, 68] width 15 height 12
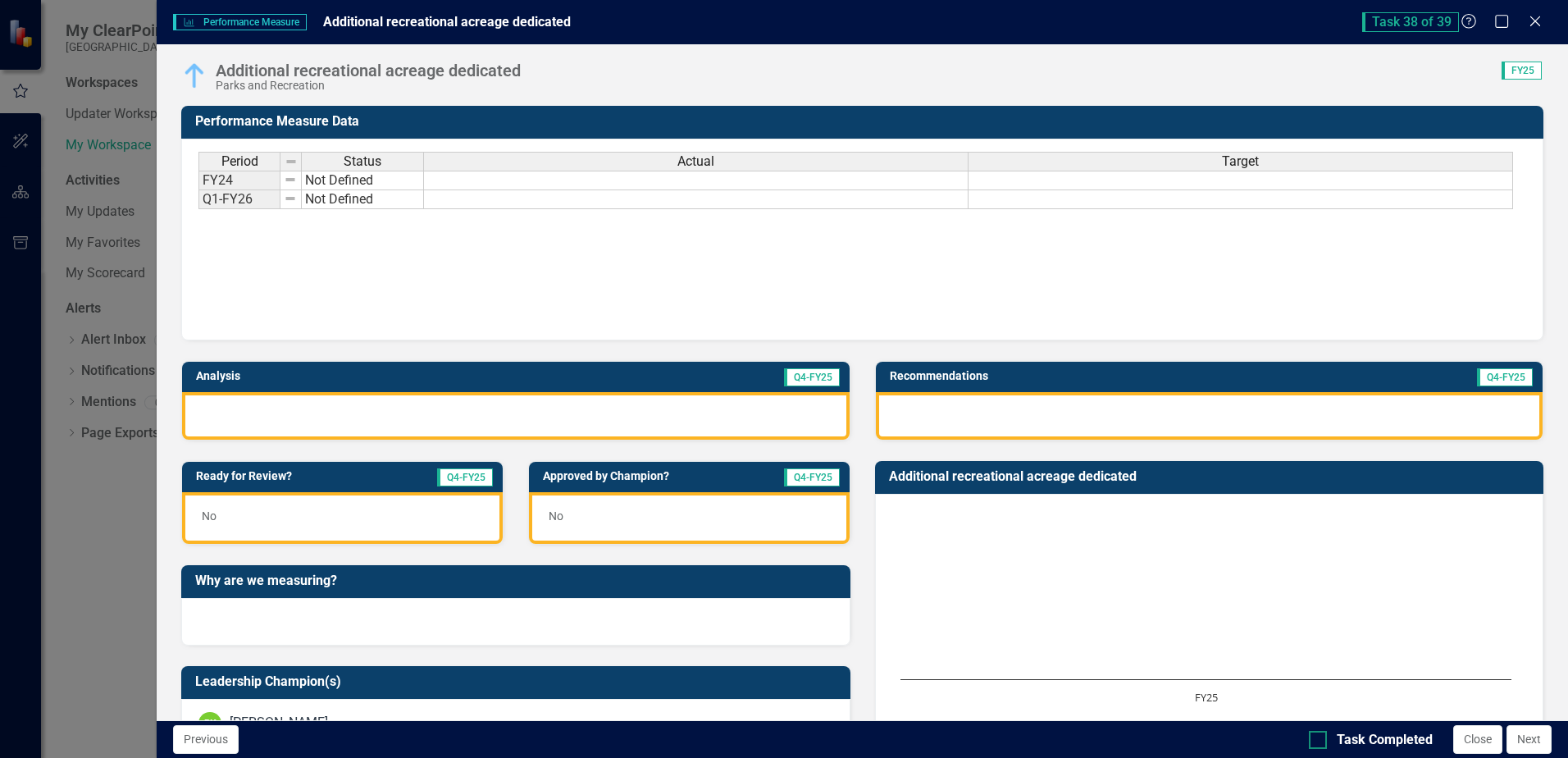
drag, startPoint x: 1317, startPoint y: 742, endPoint x: 1326, endPoint y: 733, distance: 12.7
click at [1321, 738] on div at bounding box center [1318, 740] width 18 height 18
click at [1320, 738] on input "Task Completed" at bounding box center [1314, 736] width 11 height 11
checkbox input "true"
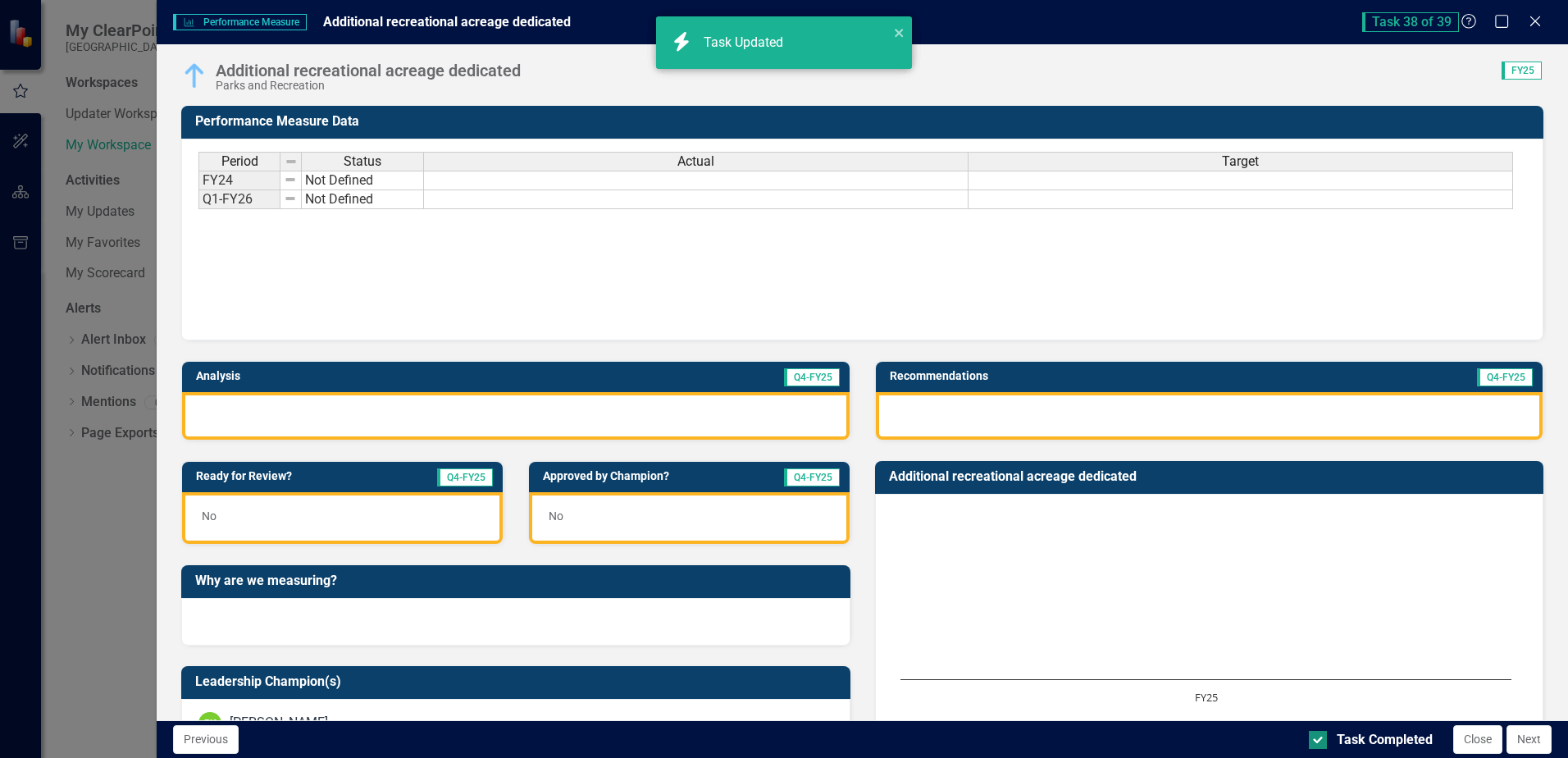
checkbox input "true"
click at [1533, 740] on button "Next" at bounding box center [1530, 739] width 45 height 28
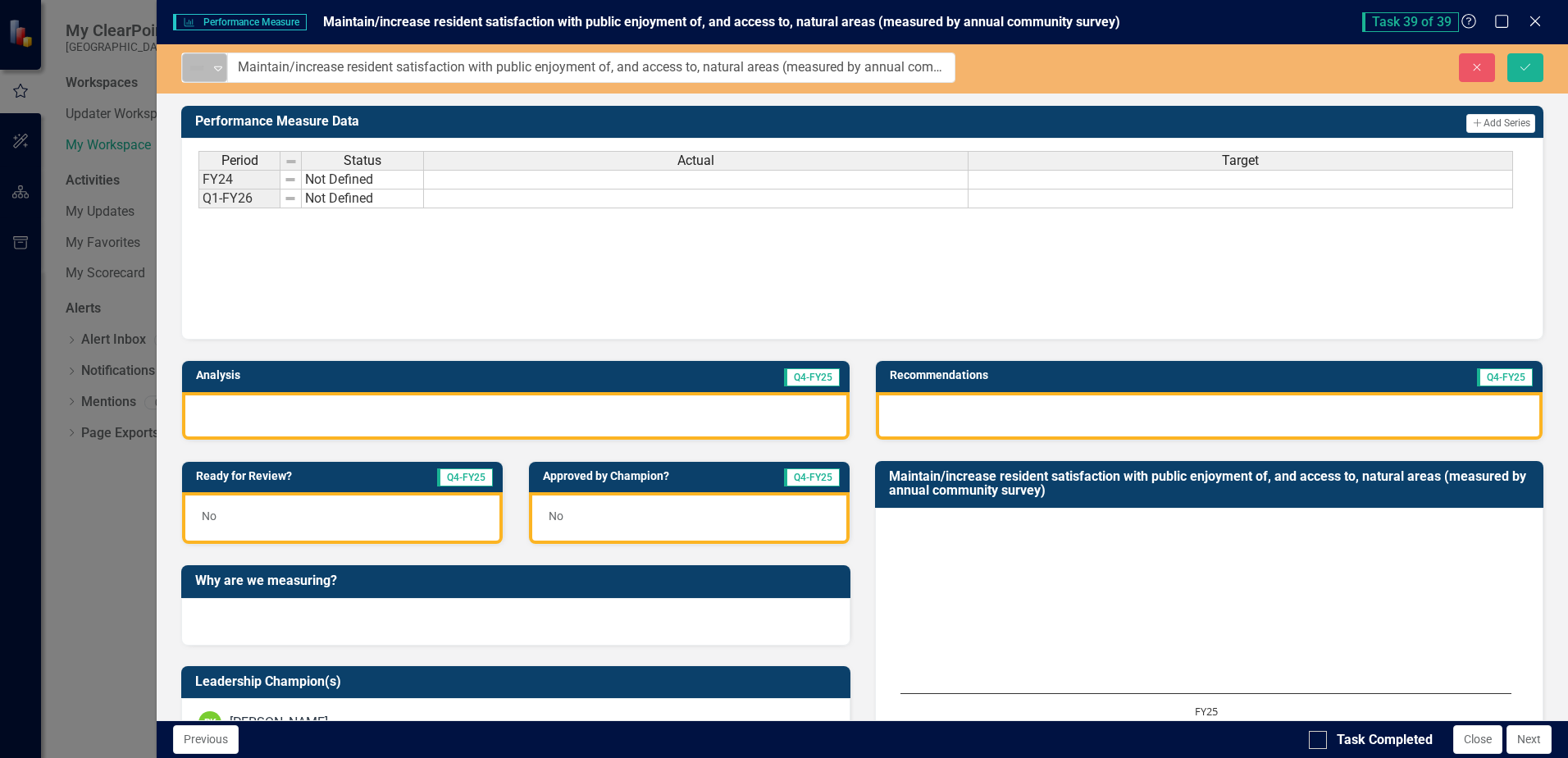
click at [200, 72] on img at bounding box center [197, 68] width 20 height 20
click at [200, 71] on img at bounding box center [197, 68] width 20 height 20
click at [217, 70] on icon at bounding box center [218, 69] width 8 height 5
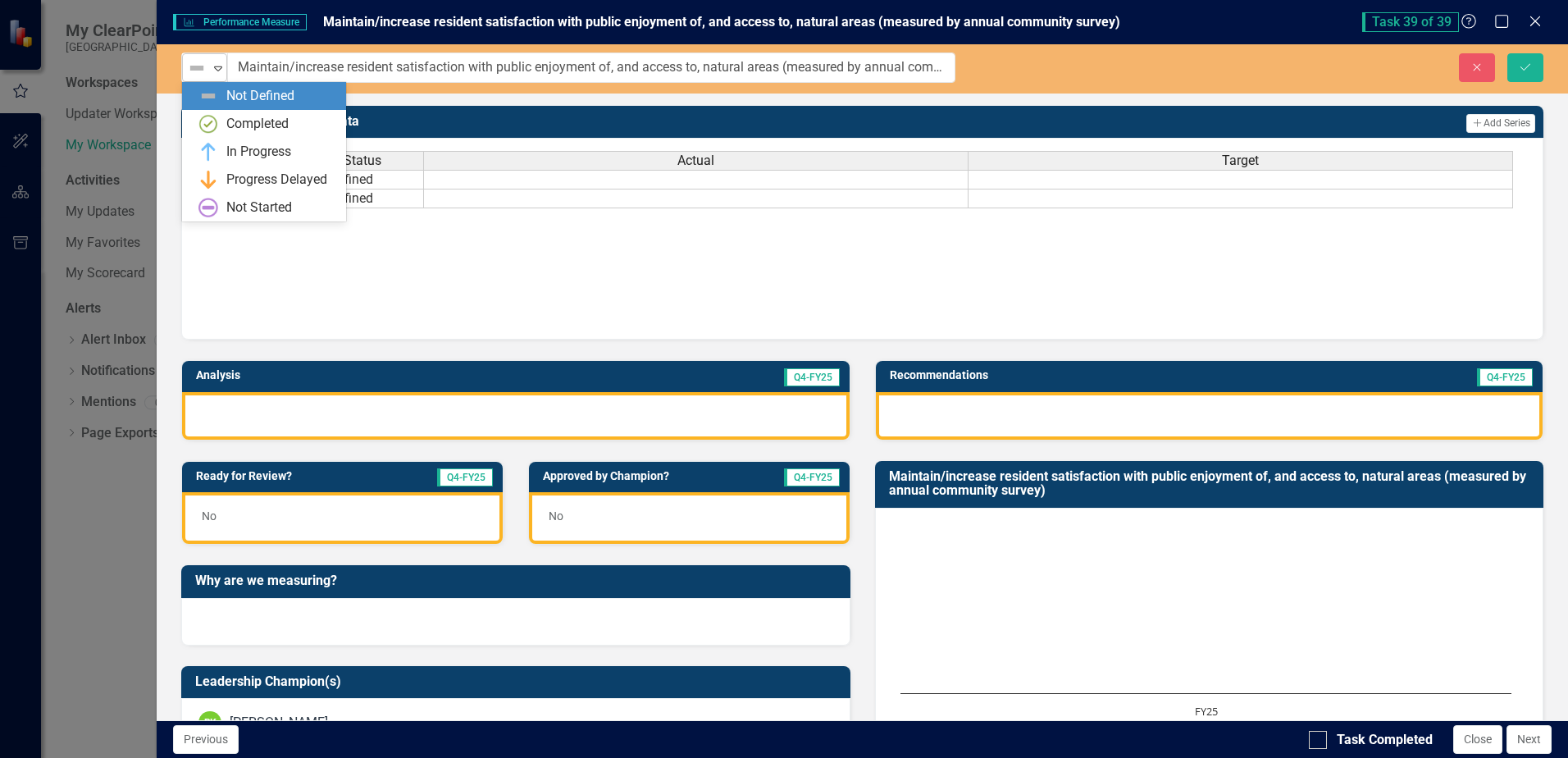
click at [217, 70] on icon at bounding box center [218, 69] width 8 height 5
click at [237, 162] on div "In Progress" at bounding box center [264, 152] width 164 height 27
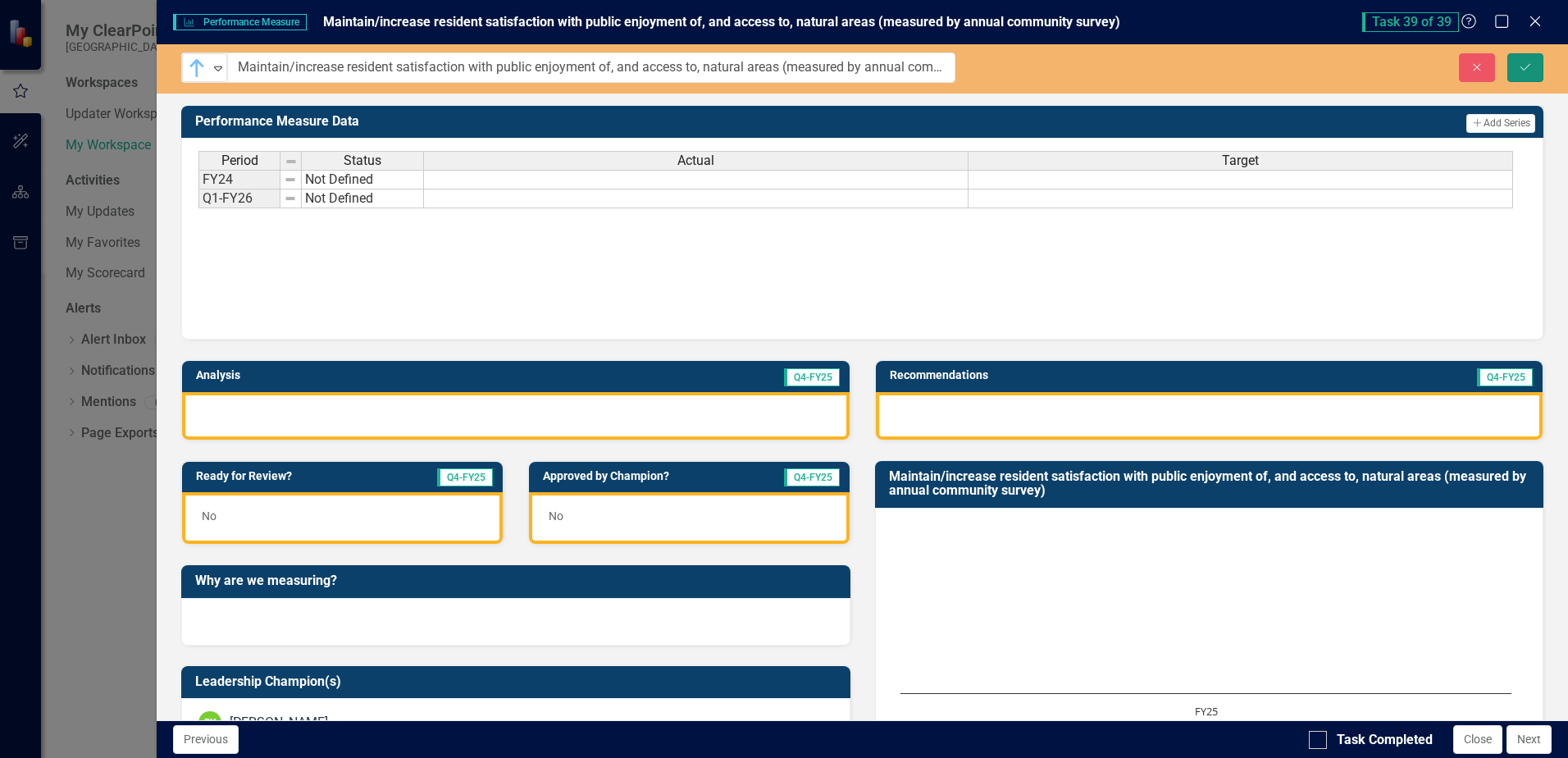
drag, startPoint x: 1517, startPoint y: 73, endPoint x: 1527, endPoint y: 103, distance: 31.6
click at [1519, 74] on button "Save" at bounding box center [1526, 67] width 36 height 28
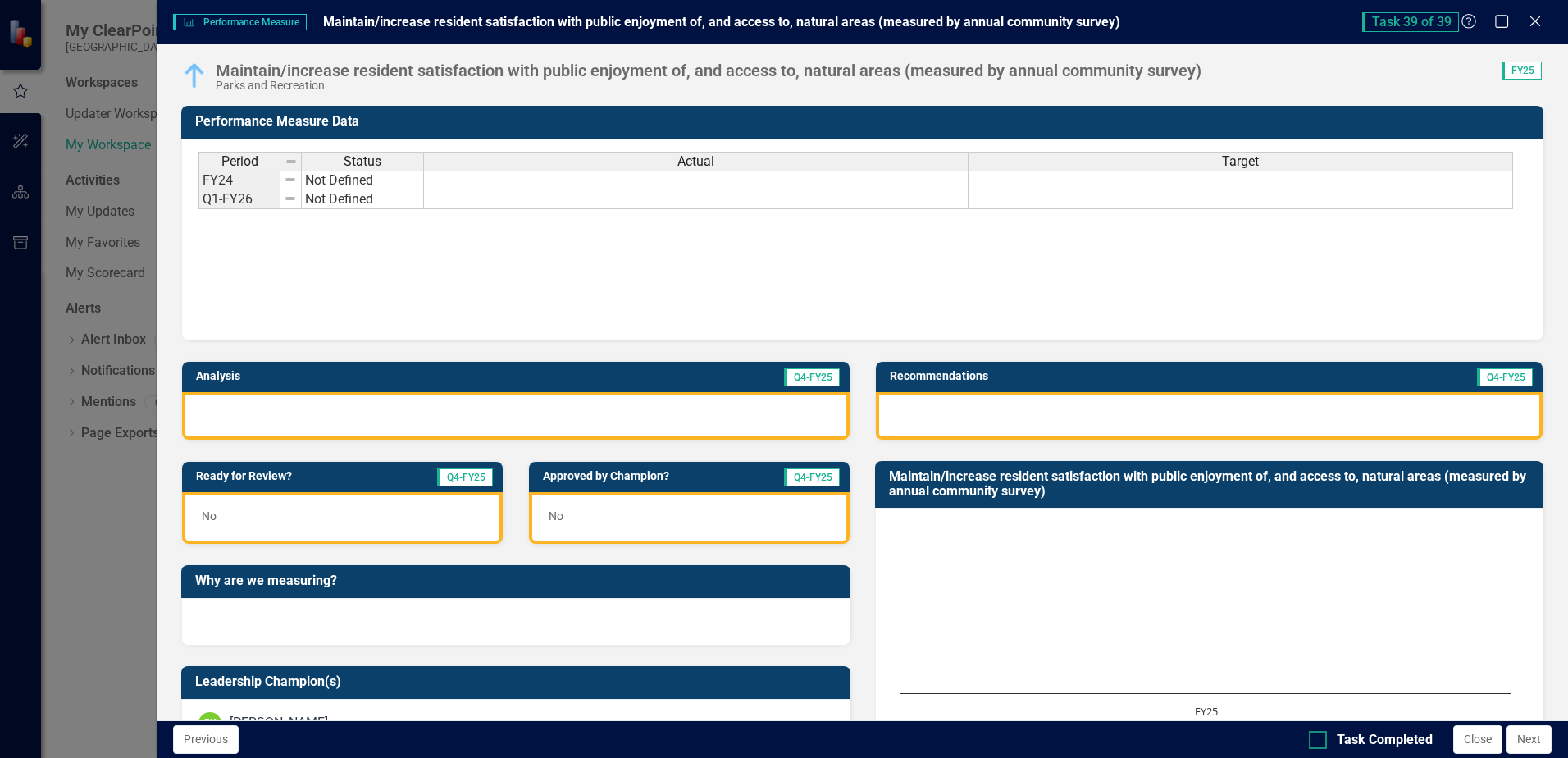
click at [1319, 742] on div at bounding box center [1318, 740] width 18 height 18
click at [1319, 742] on input "Task Completed" at bounding box center [1314, 736] width 11 height 11
checkbox input "true"
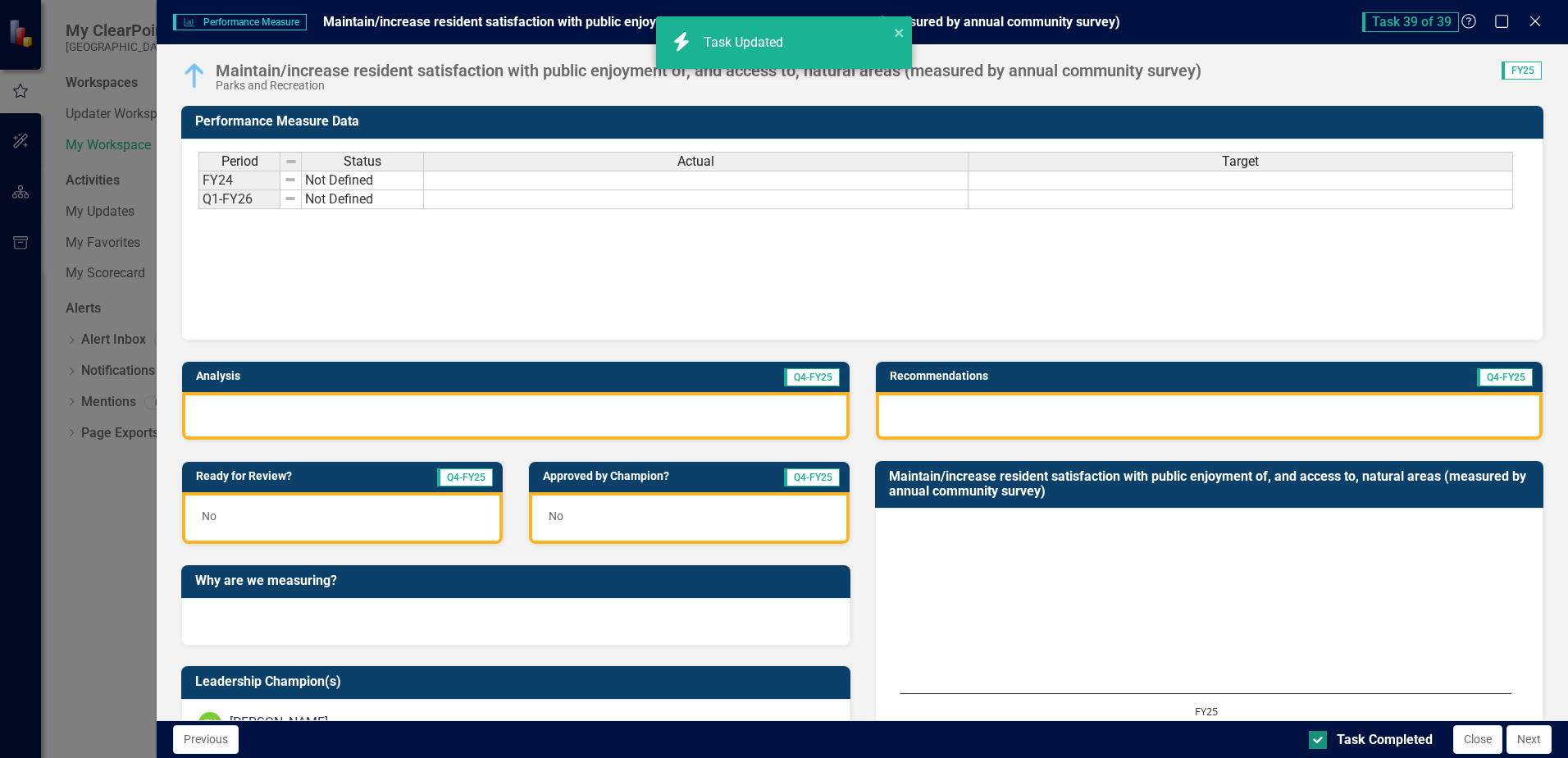
checkbox input "true"
click at [1532, 741] on button "Next" at bounding box center [1530, 739] width 45 height 28
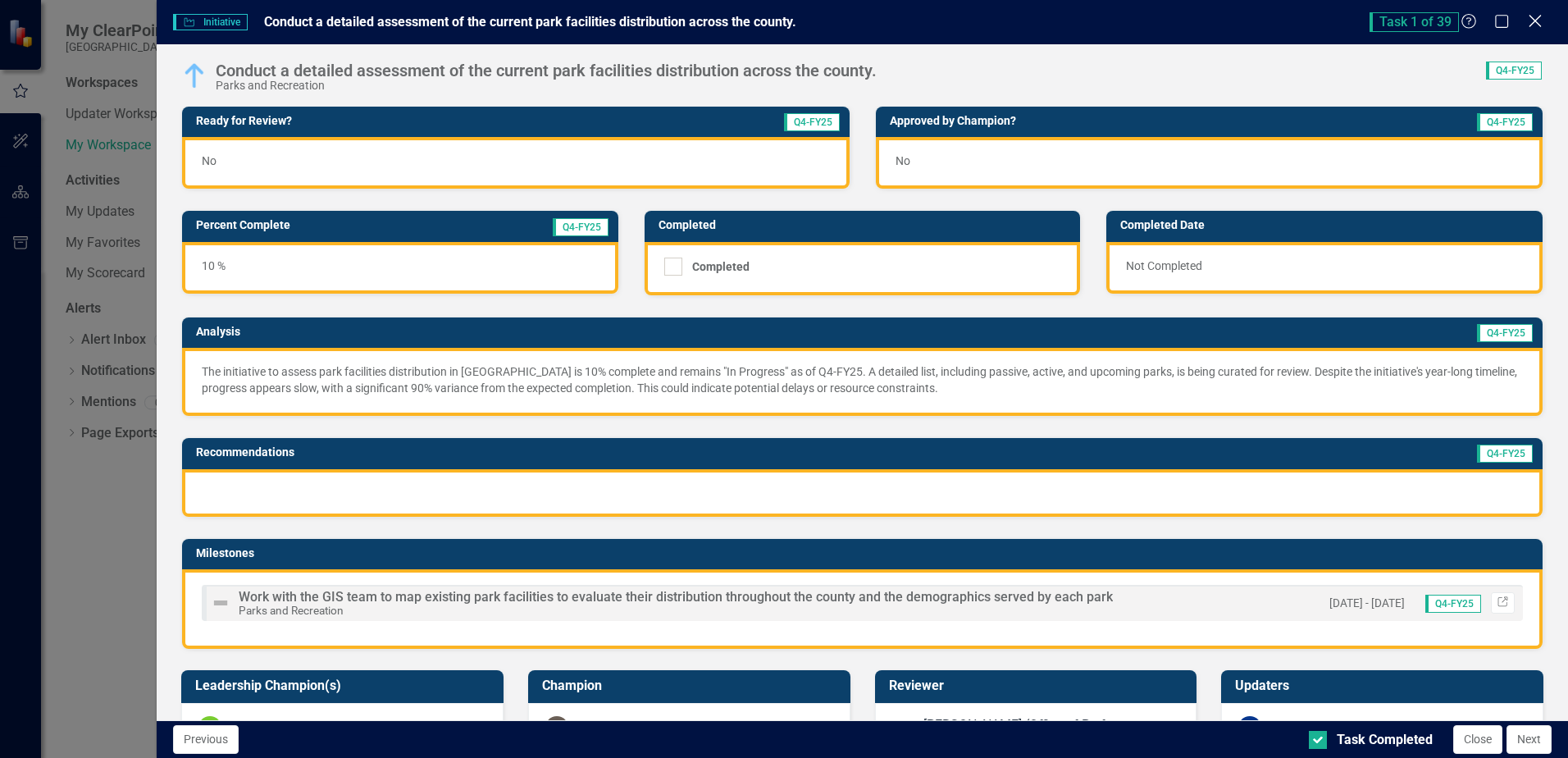
click at [1537, 18] on icon "Close" at bounding box center [1535, 21] width 21 height 16
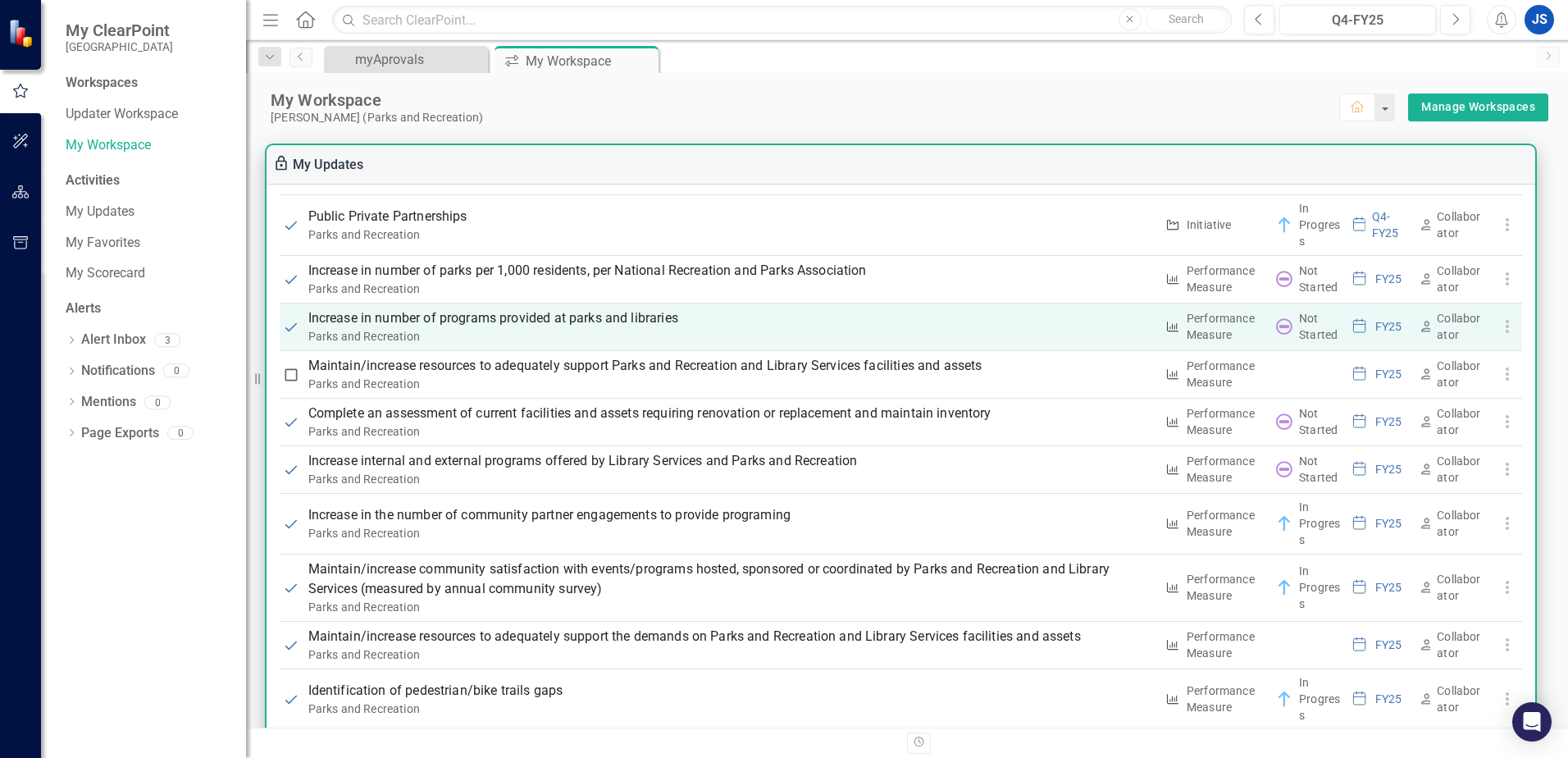
scroll to position [1642, 0]
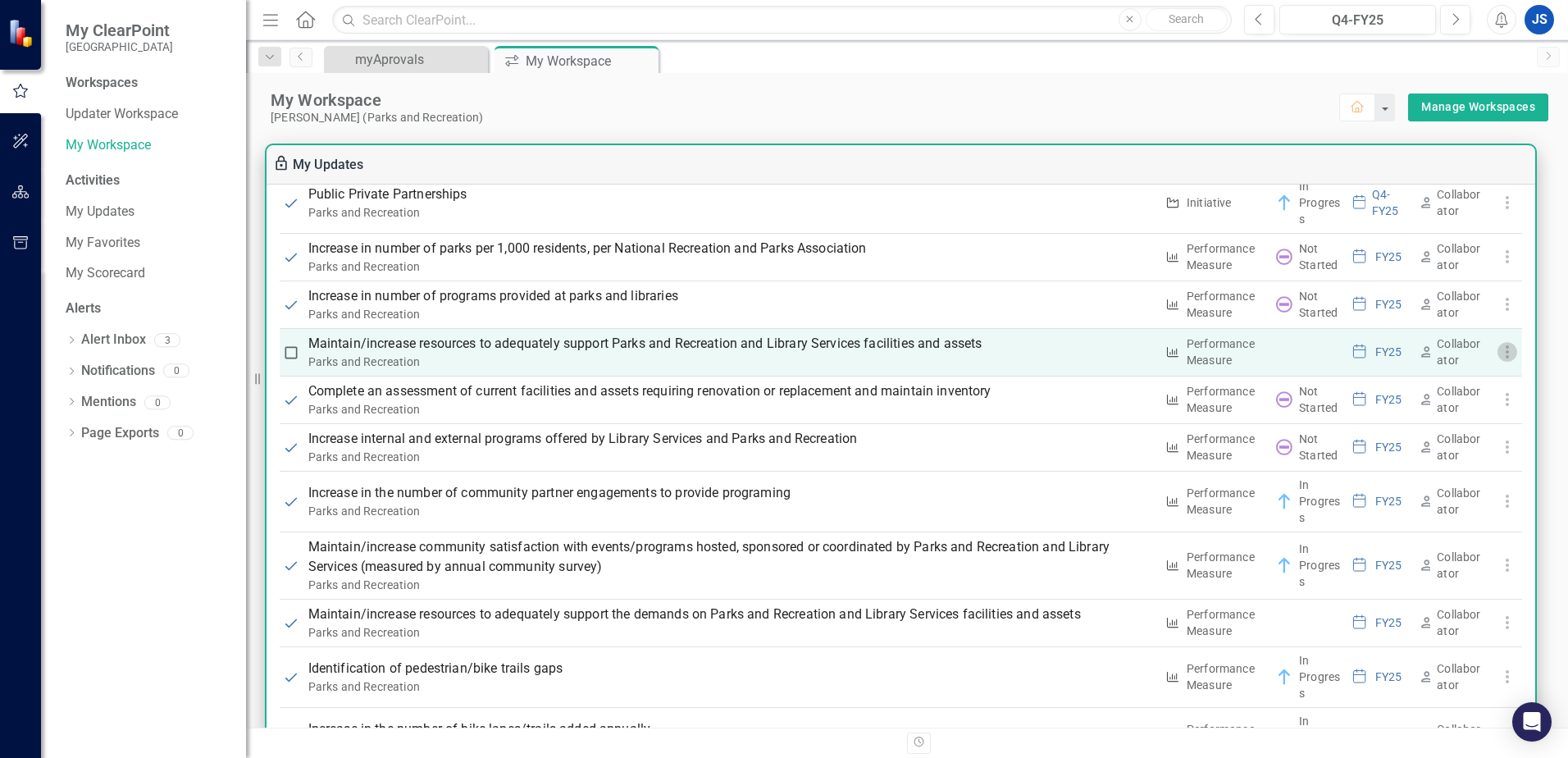
click at [1505, 351] on use "button" at bounding box center [1506, 351] width 3 height 13
click at [1505, 349] on use "button" at bounding box center [1506, 351] width 3 height 13
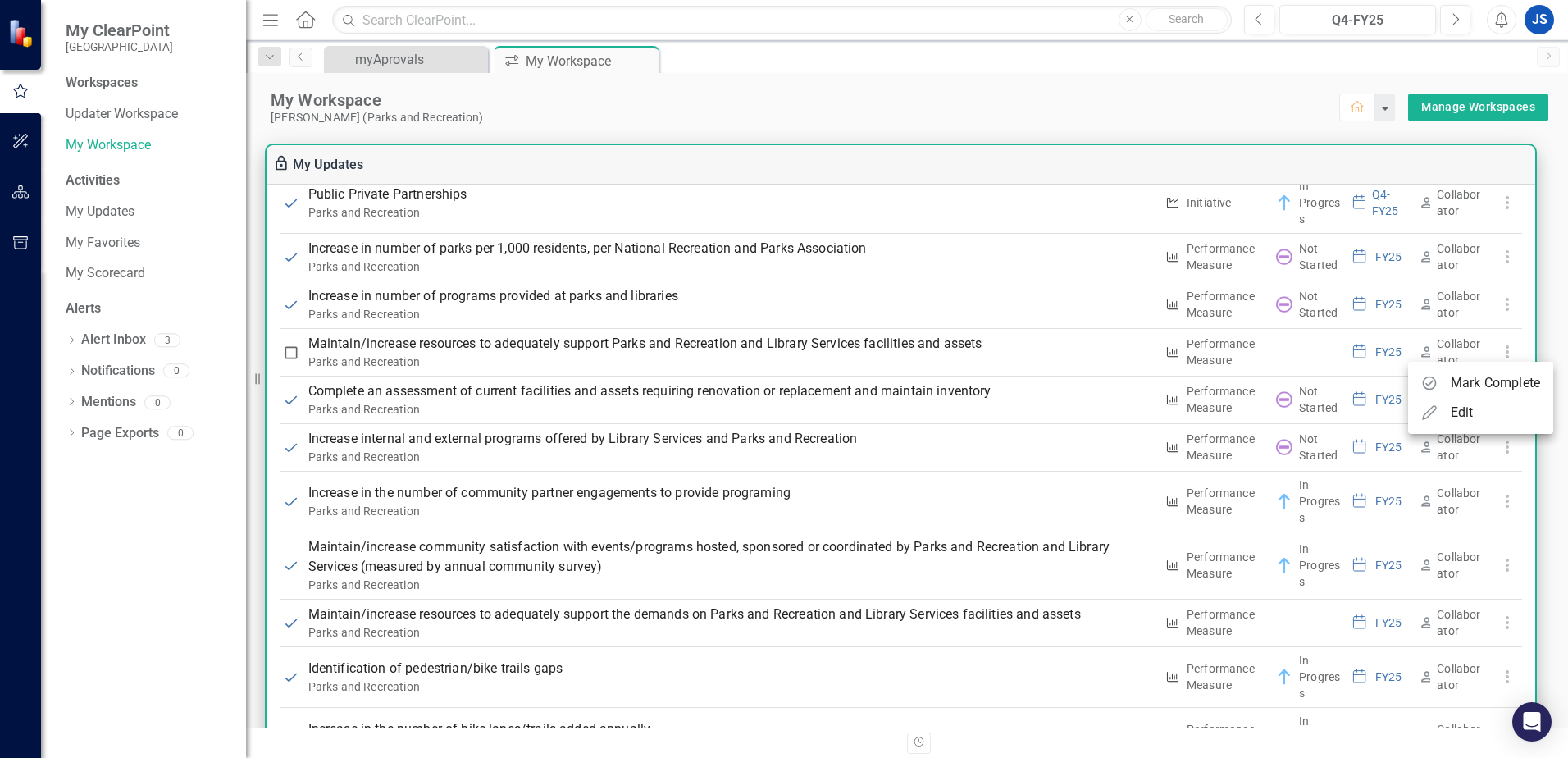
click at [1460, 412] on div "Edit" at bounding box center [1462, 413] width 23 height 20
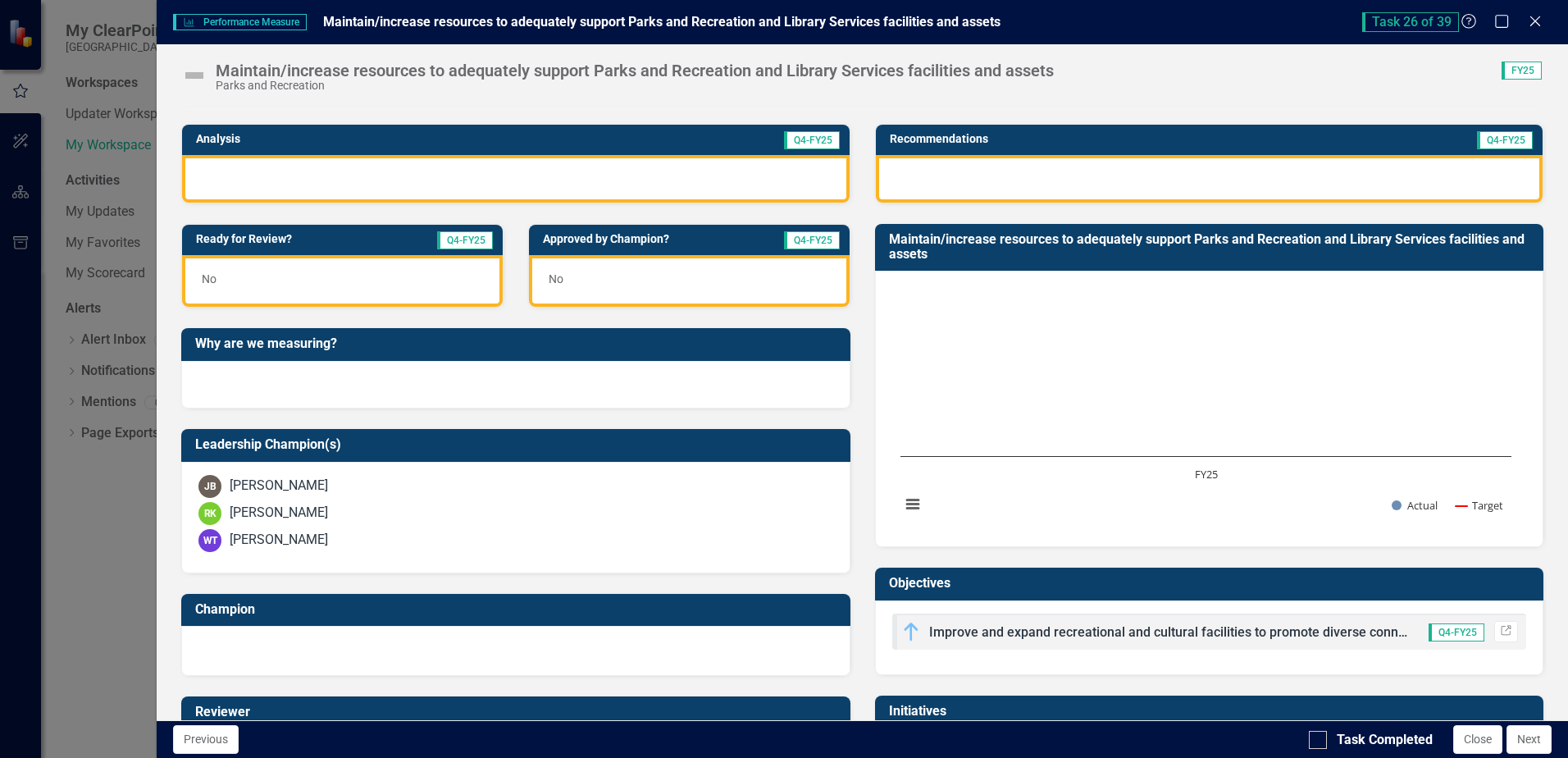
scroll to position [82, 0]
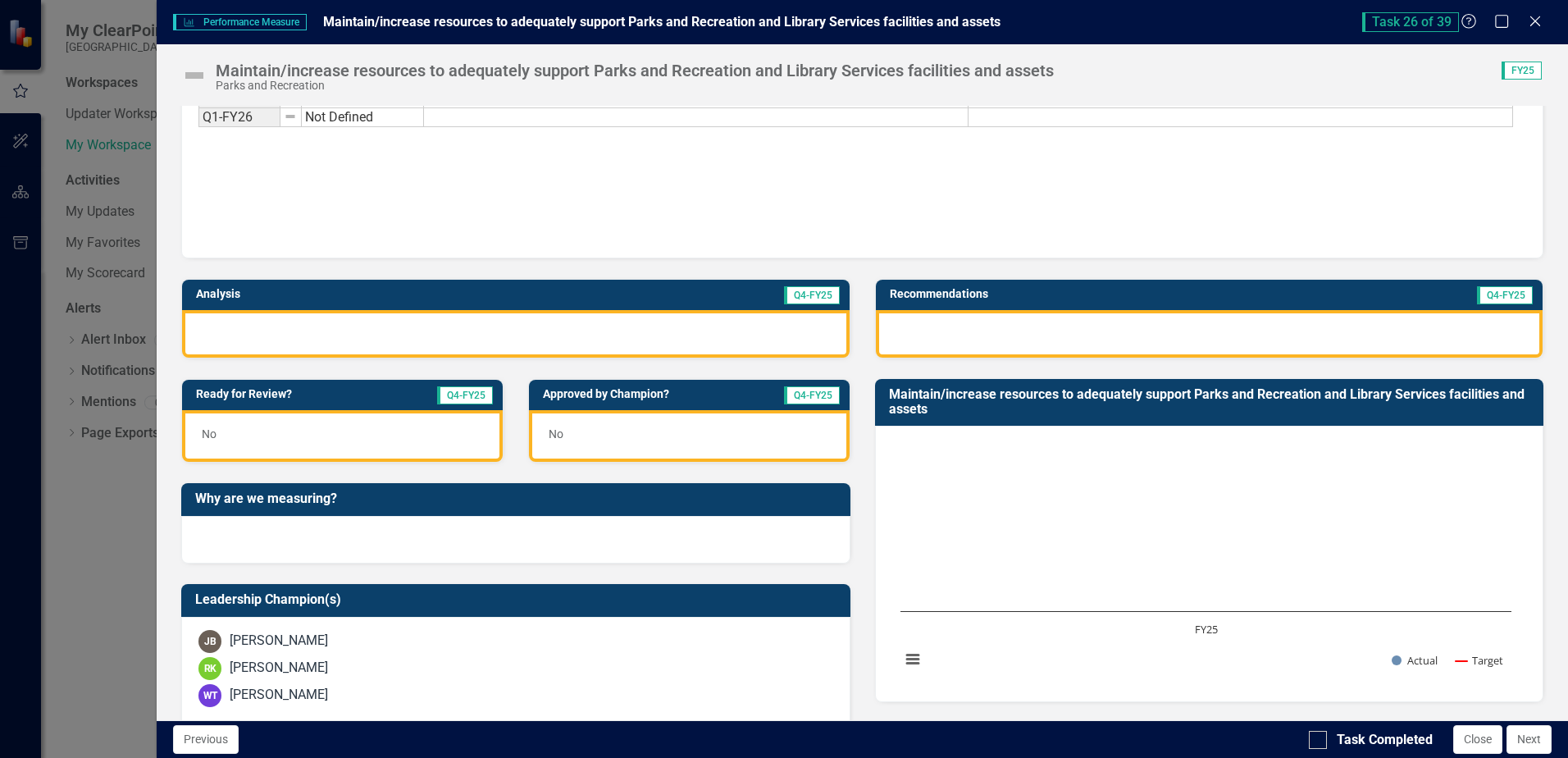
click at [412, 158] on div "Period Status Actual Target FY24 Not Defined Q1-FY26 Not Defined Period Status …" at bounding box center [862, 151] width 1328 height 164
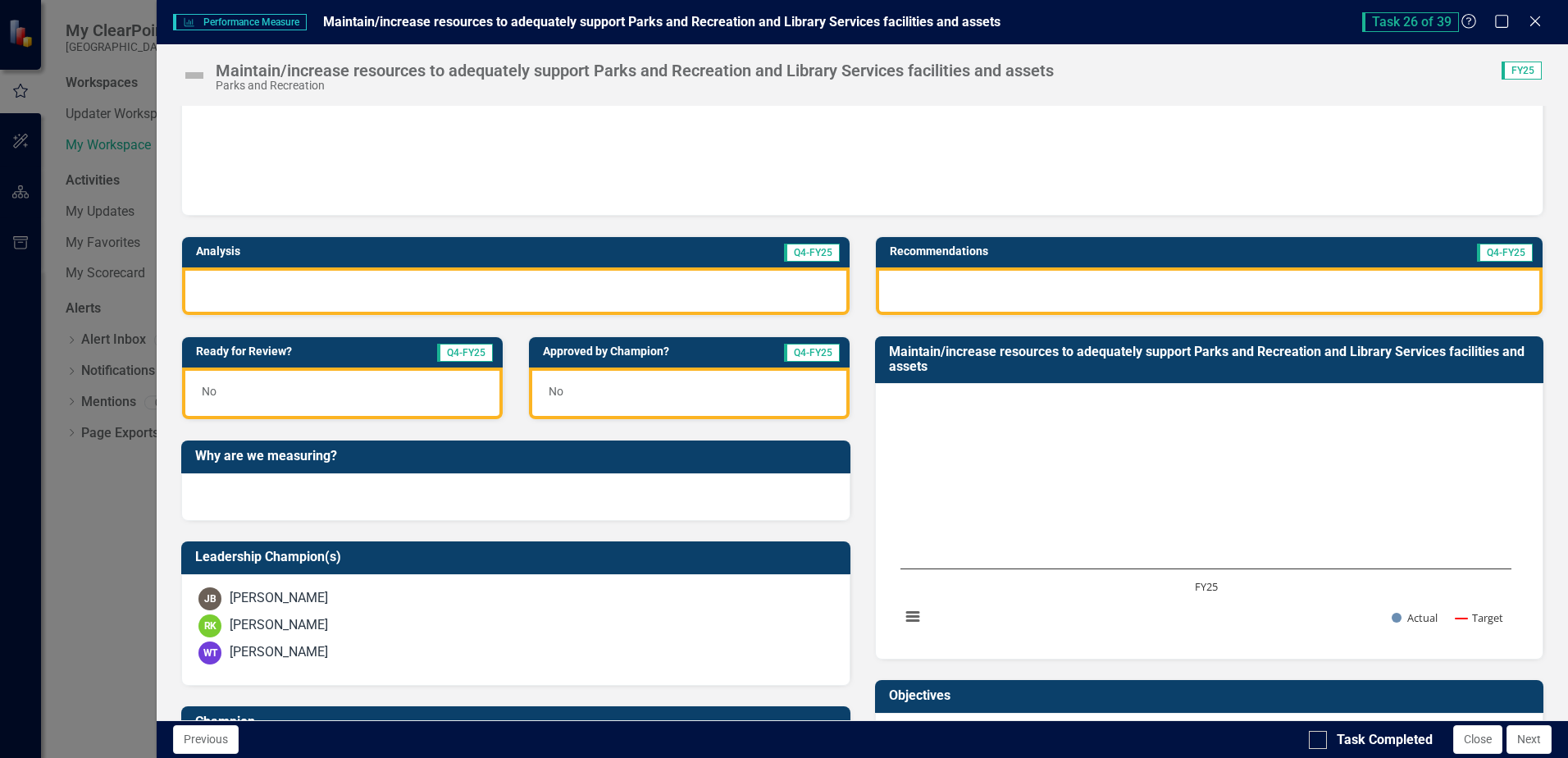
scroll to position [207, 0]
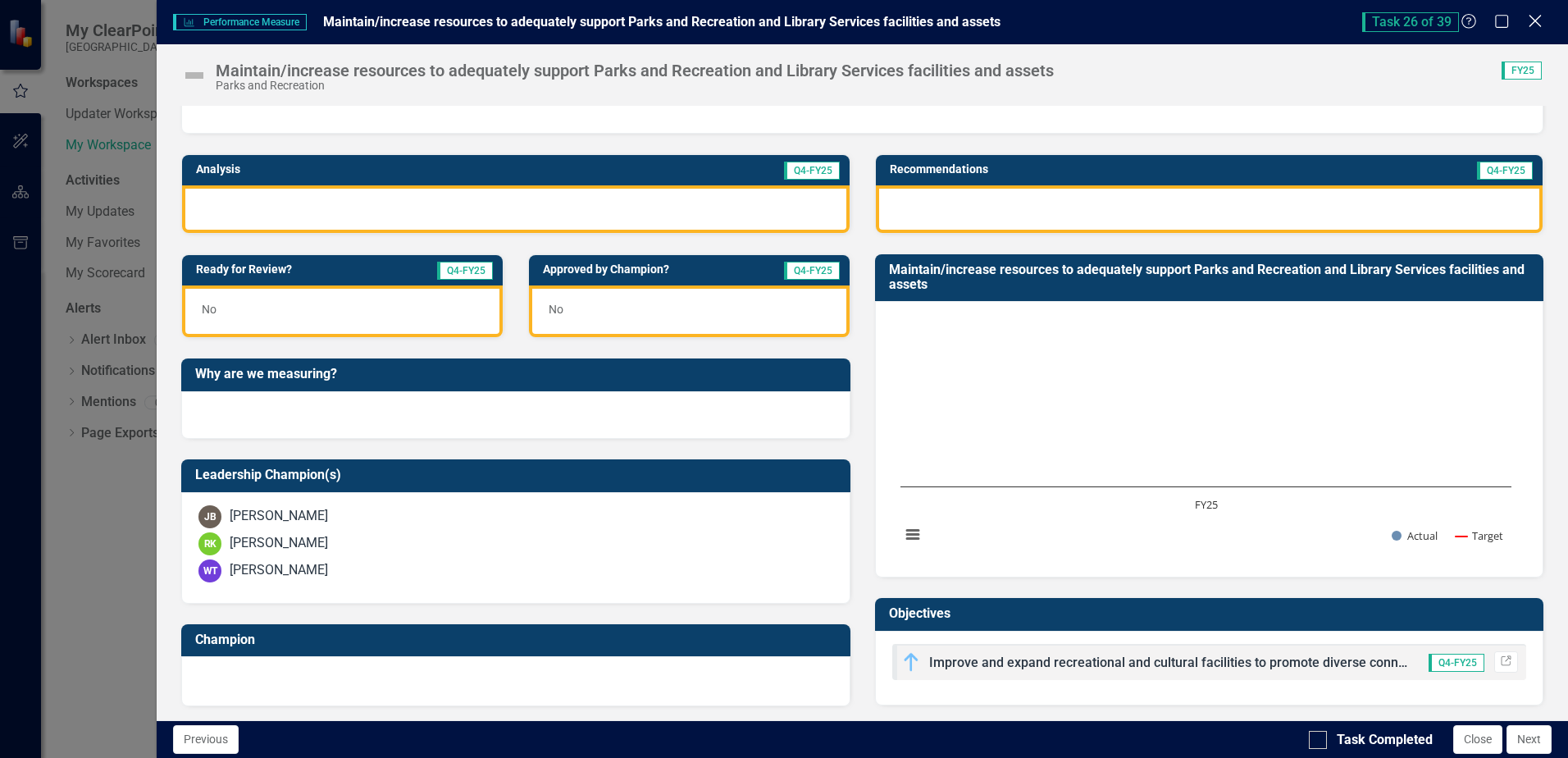
click at [1532, 25] on icon at bounding box center [1535, 21] width 13 height 13
